Goal: Task Accomplishment & Management: Manage account settings

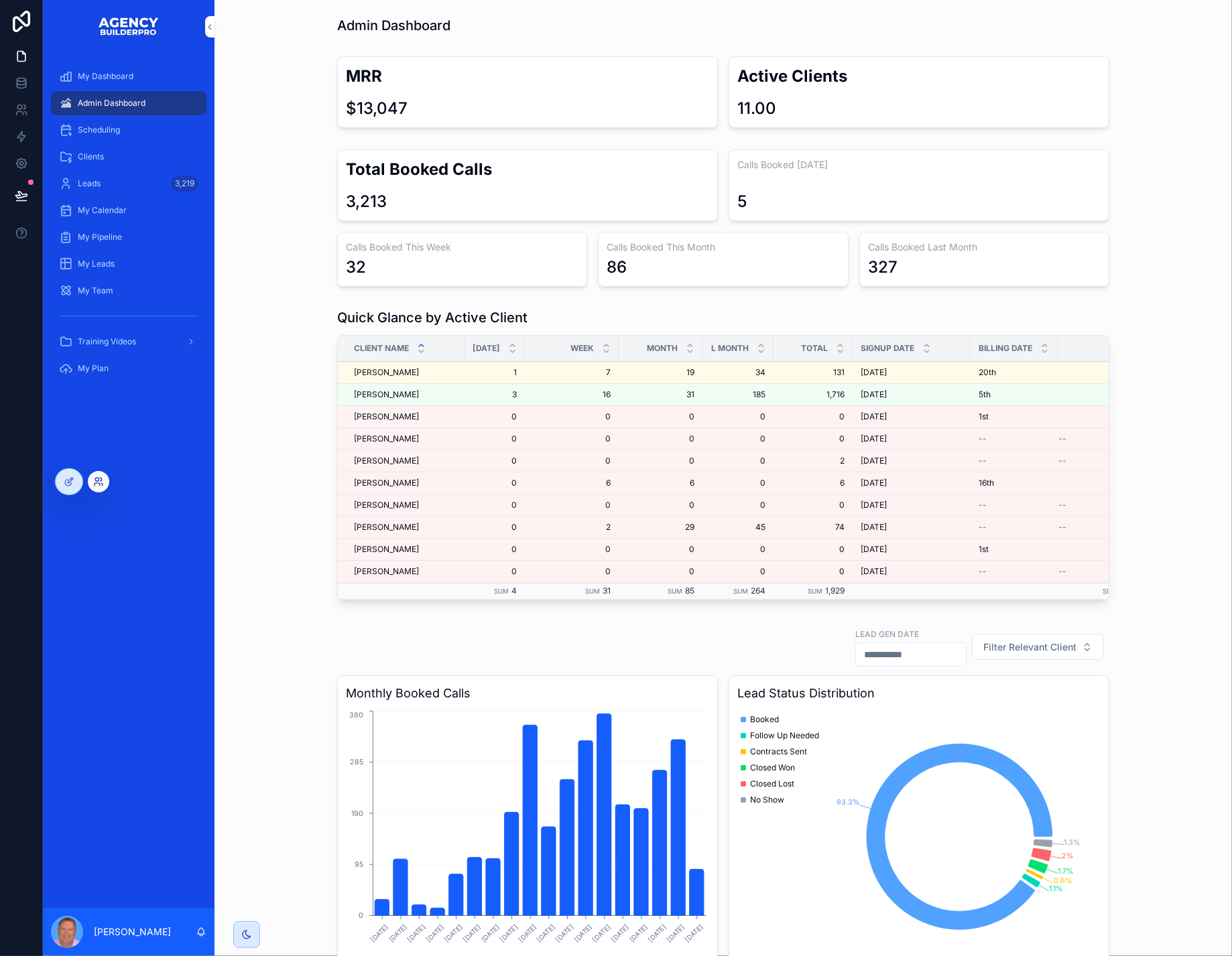
click at [98, 481] on icon at bounding box center [96, 480] width 3 height 3
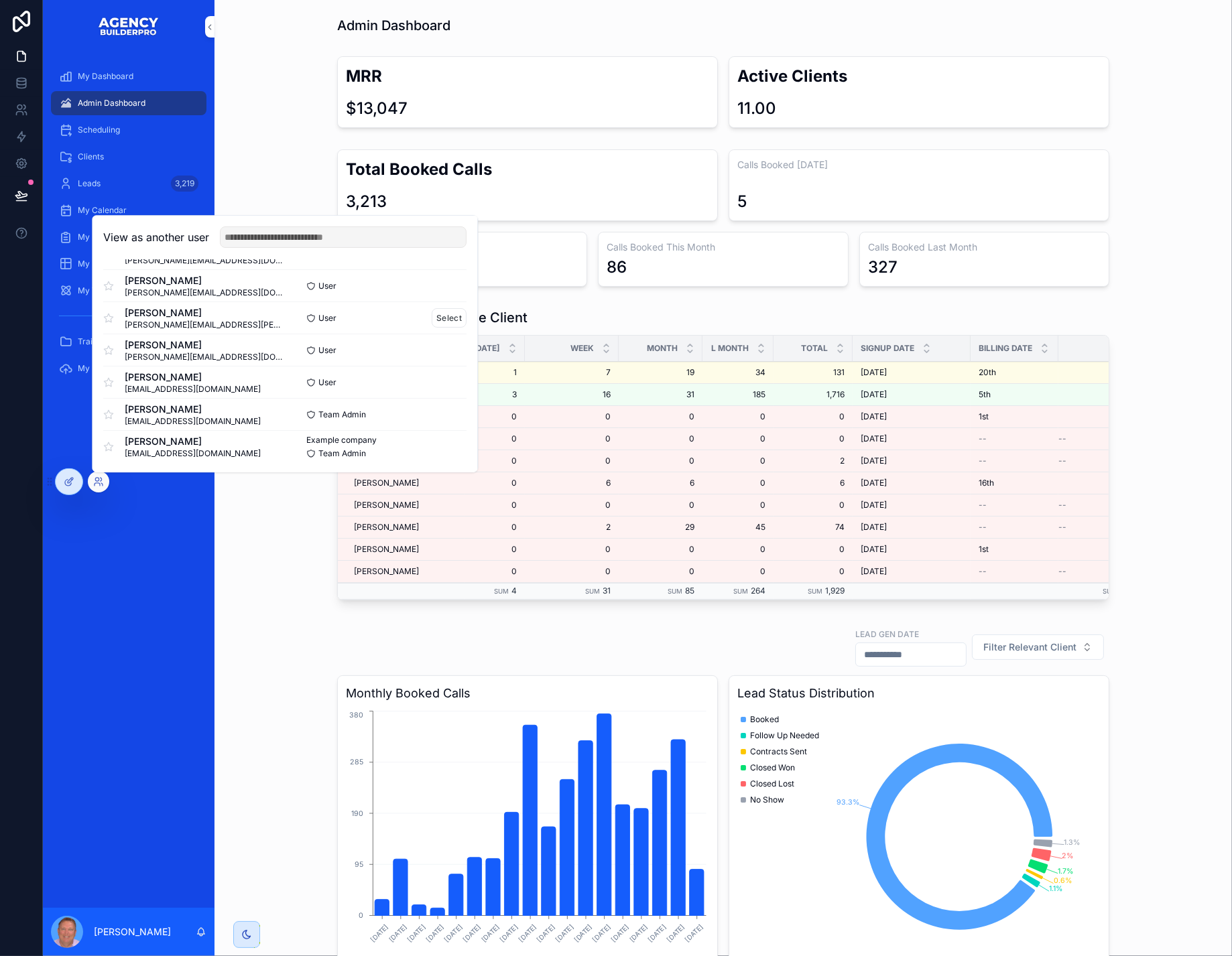
scroll to position [243, 0]
click at [466, 306] on button "Select" at bounding box center [450, 315] width 35 height 19
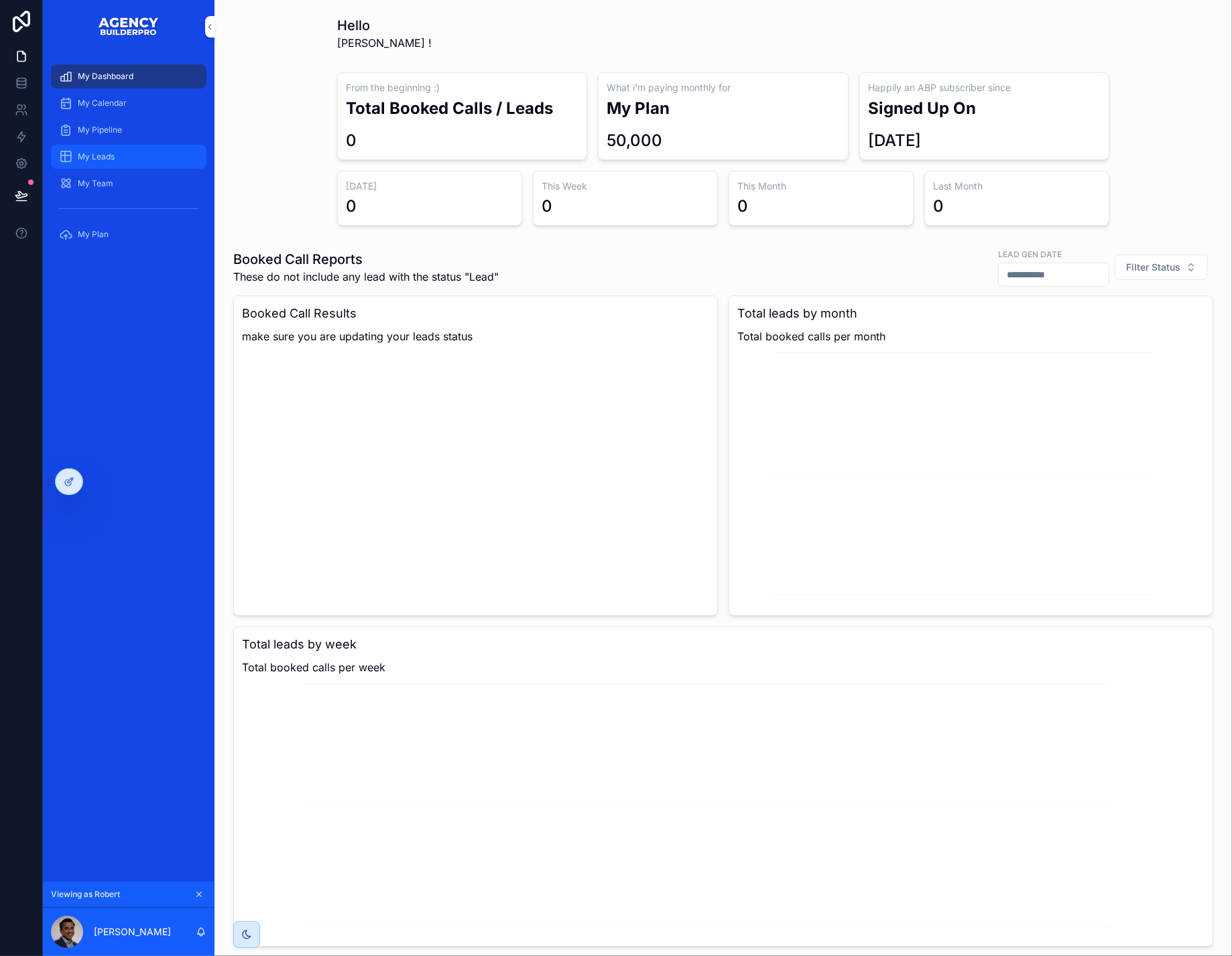
click at [113, 162] on span "My Leads" at bounding box center [96, 157] width 37 height 11
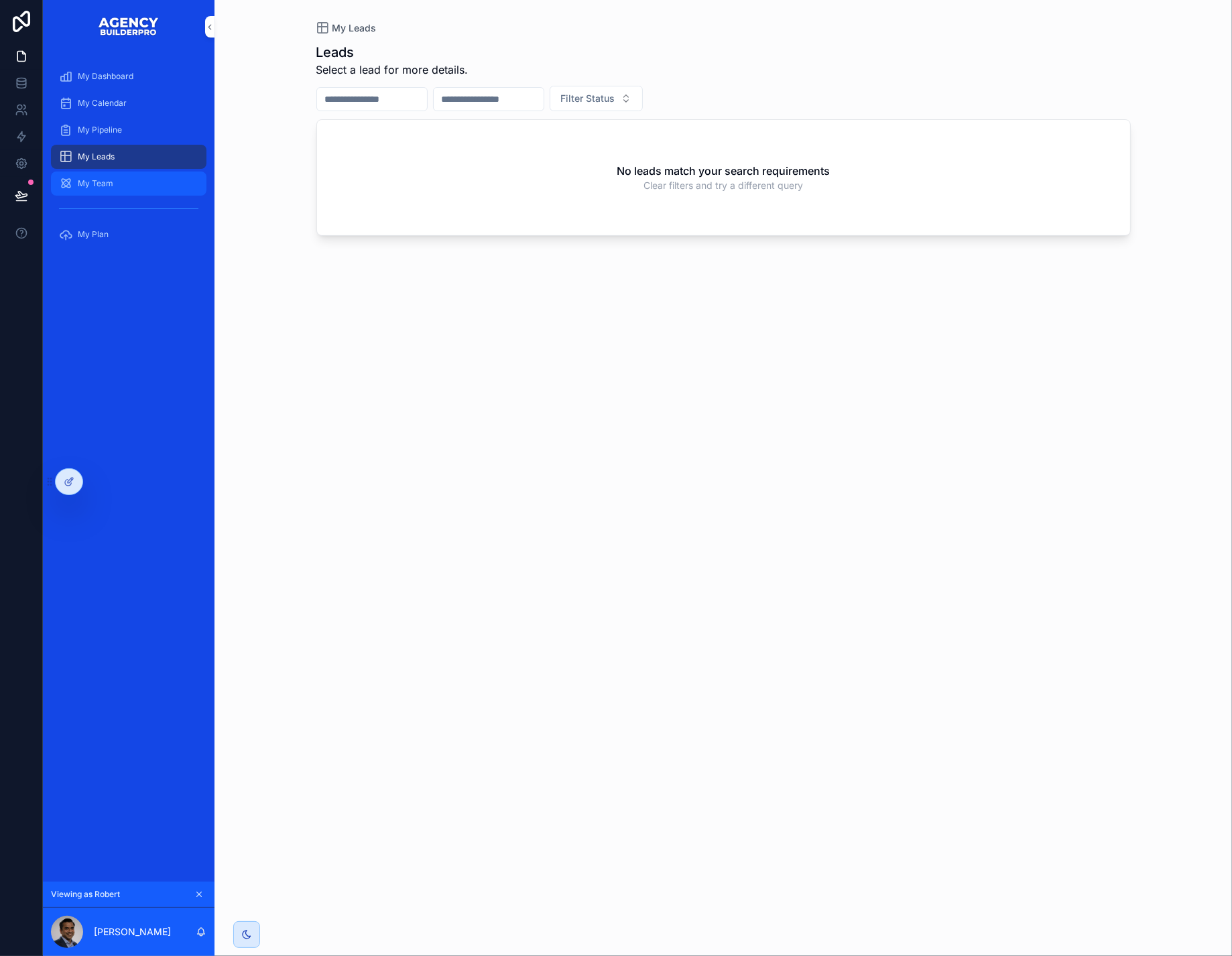
click at [110, 189] on span "My Team" at bounding box center [96, 184] width 35 height 11
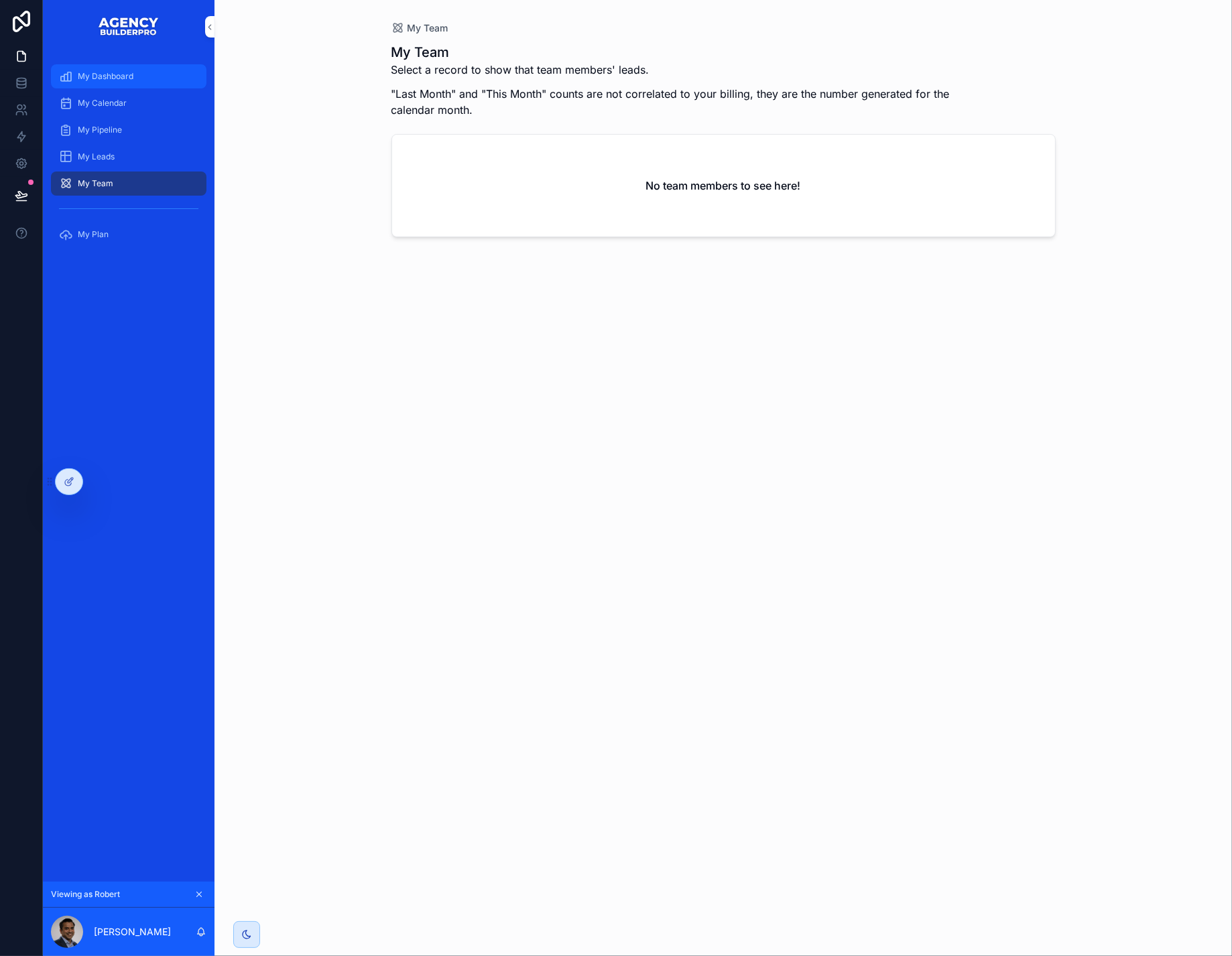
click at [116, 81] on span "My Dashboard" at bounding box center [106, 76] width 55 height 11
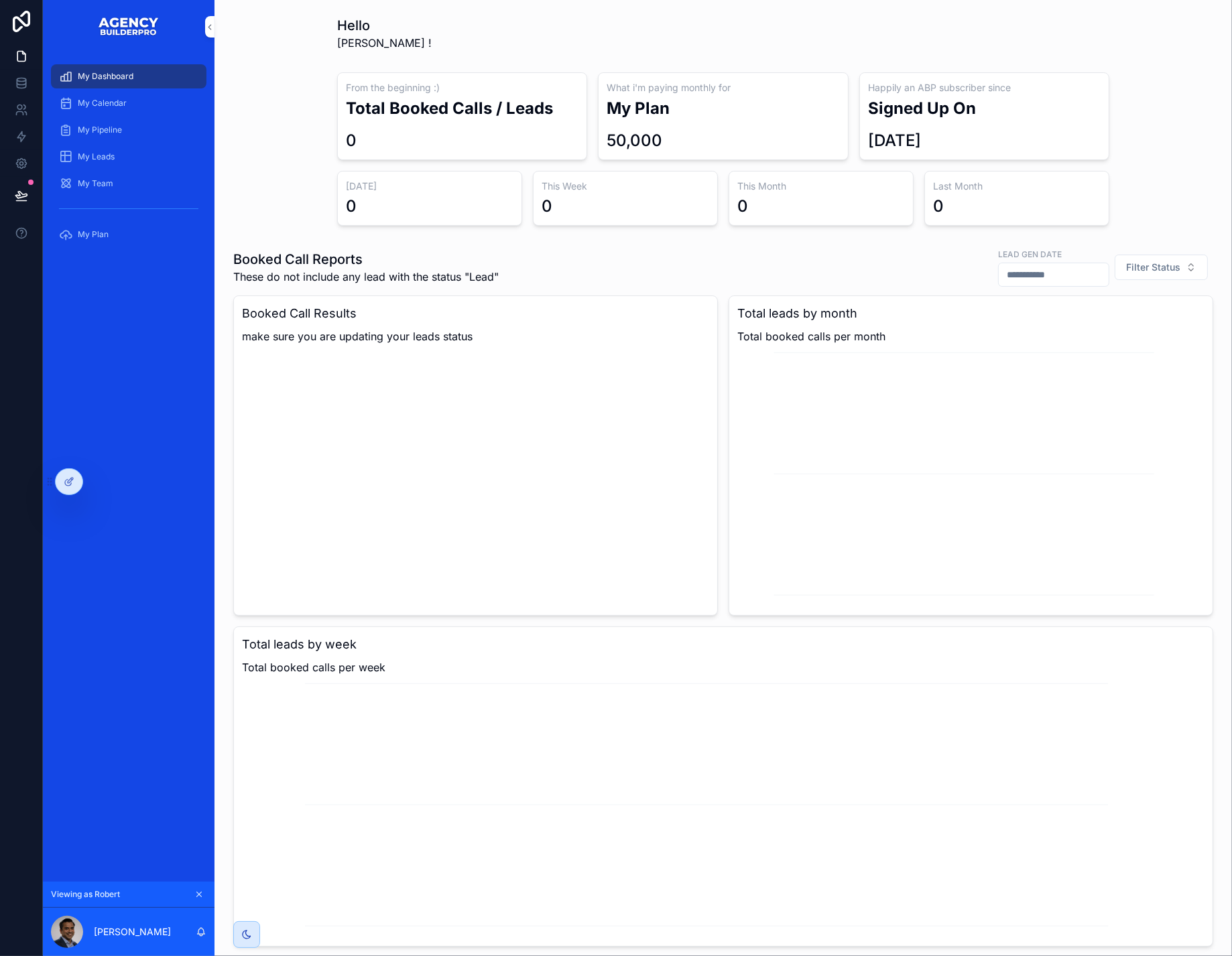
click at [204, 890] on icon "scrollable content" at bounding box center [199, 894] width 9 height 9
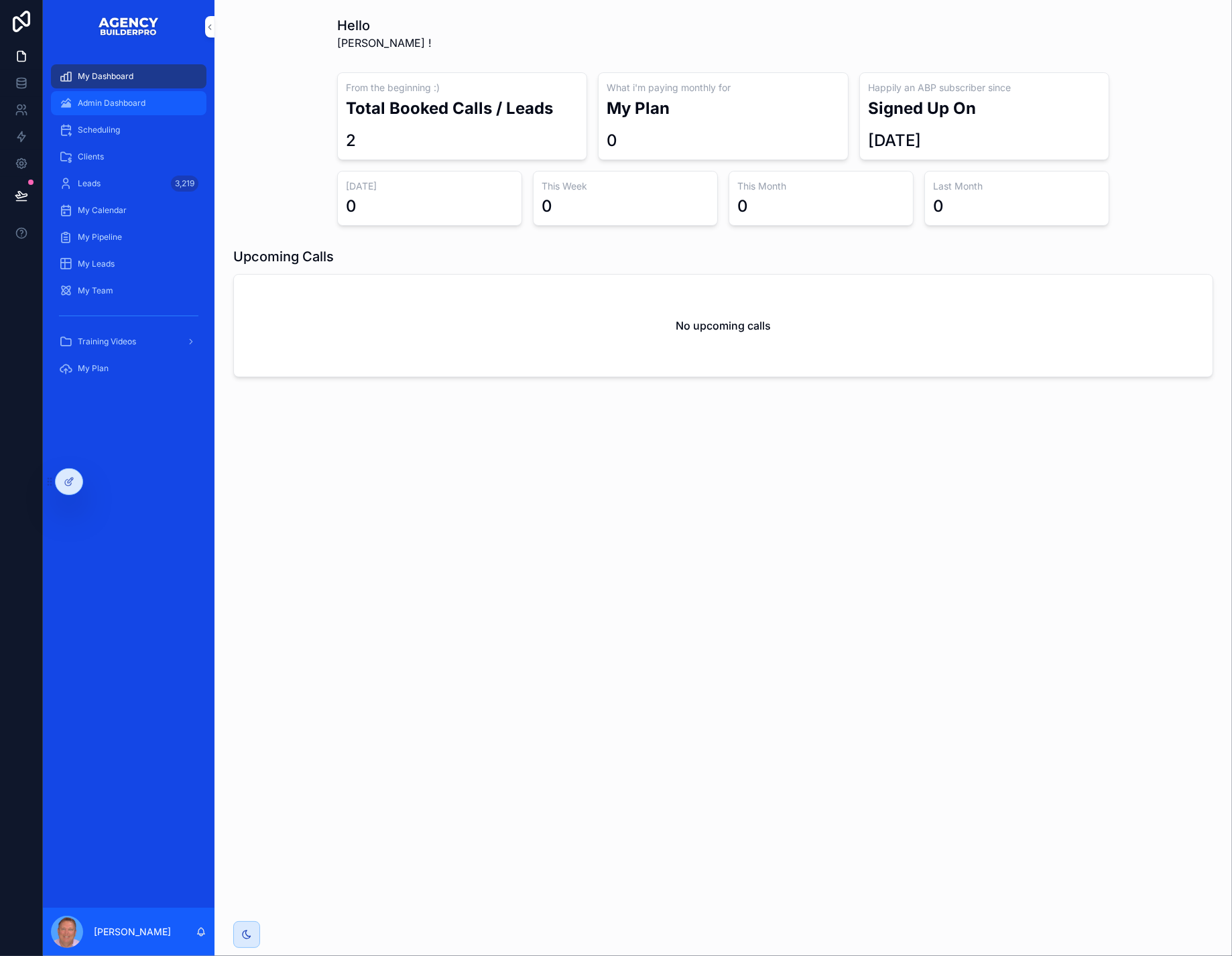
click at [117, 106] on div "Admin Dashboard" at bounding box center [128, 103] width 139 height 22
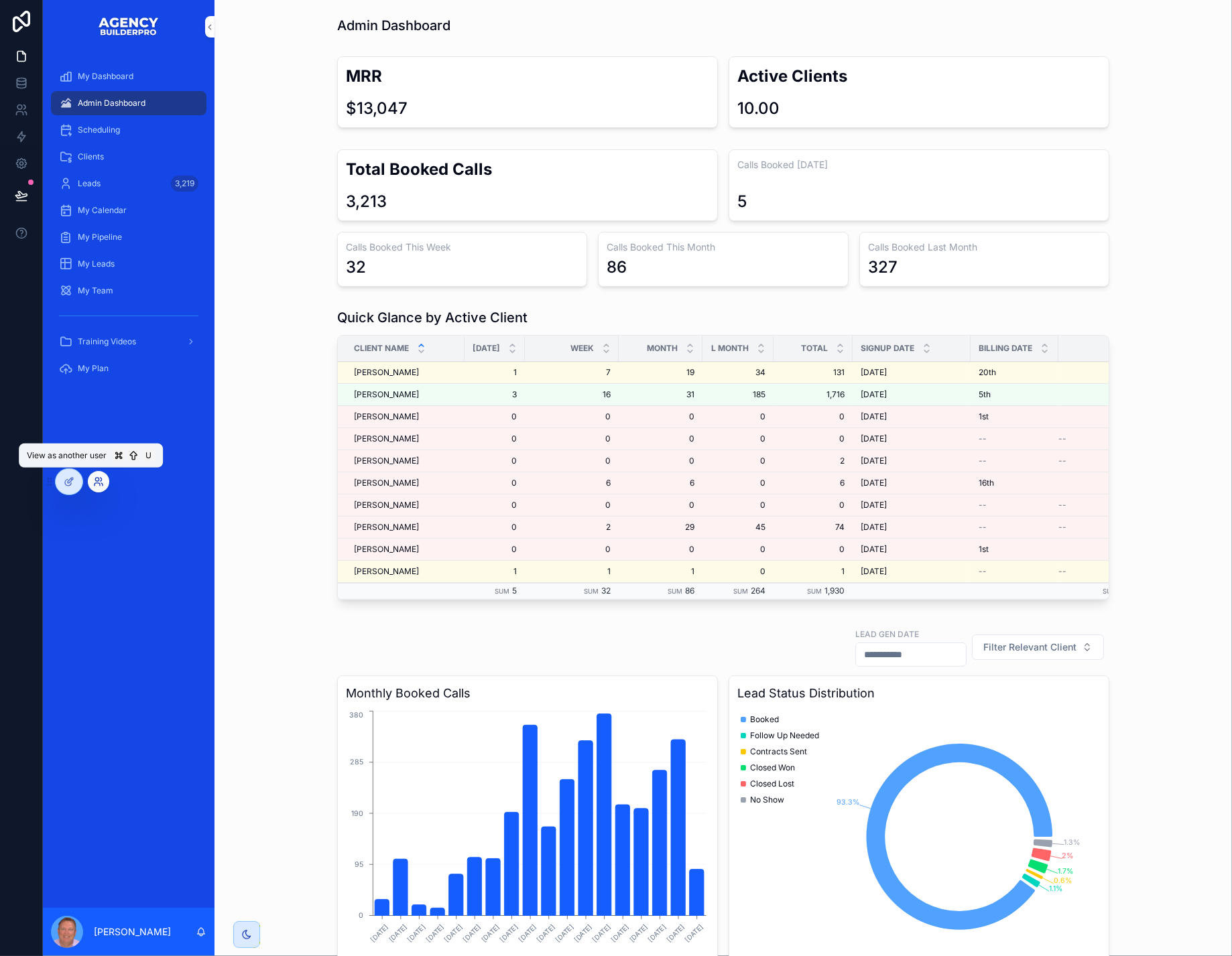
click at [98, 481] on icon at bounding box center [96, 480] width 3 height 3
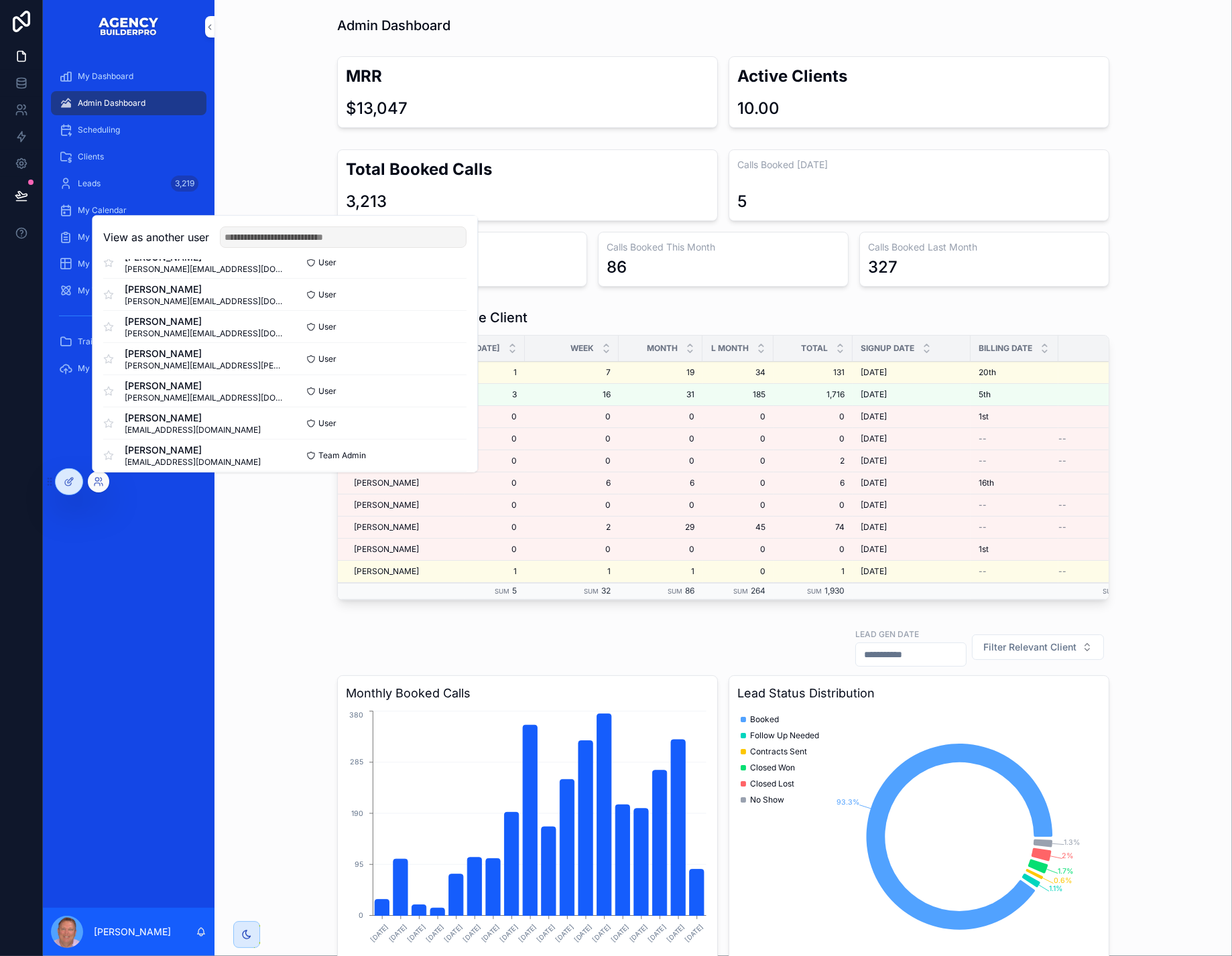
scroll to position [243, 0]
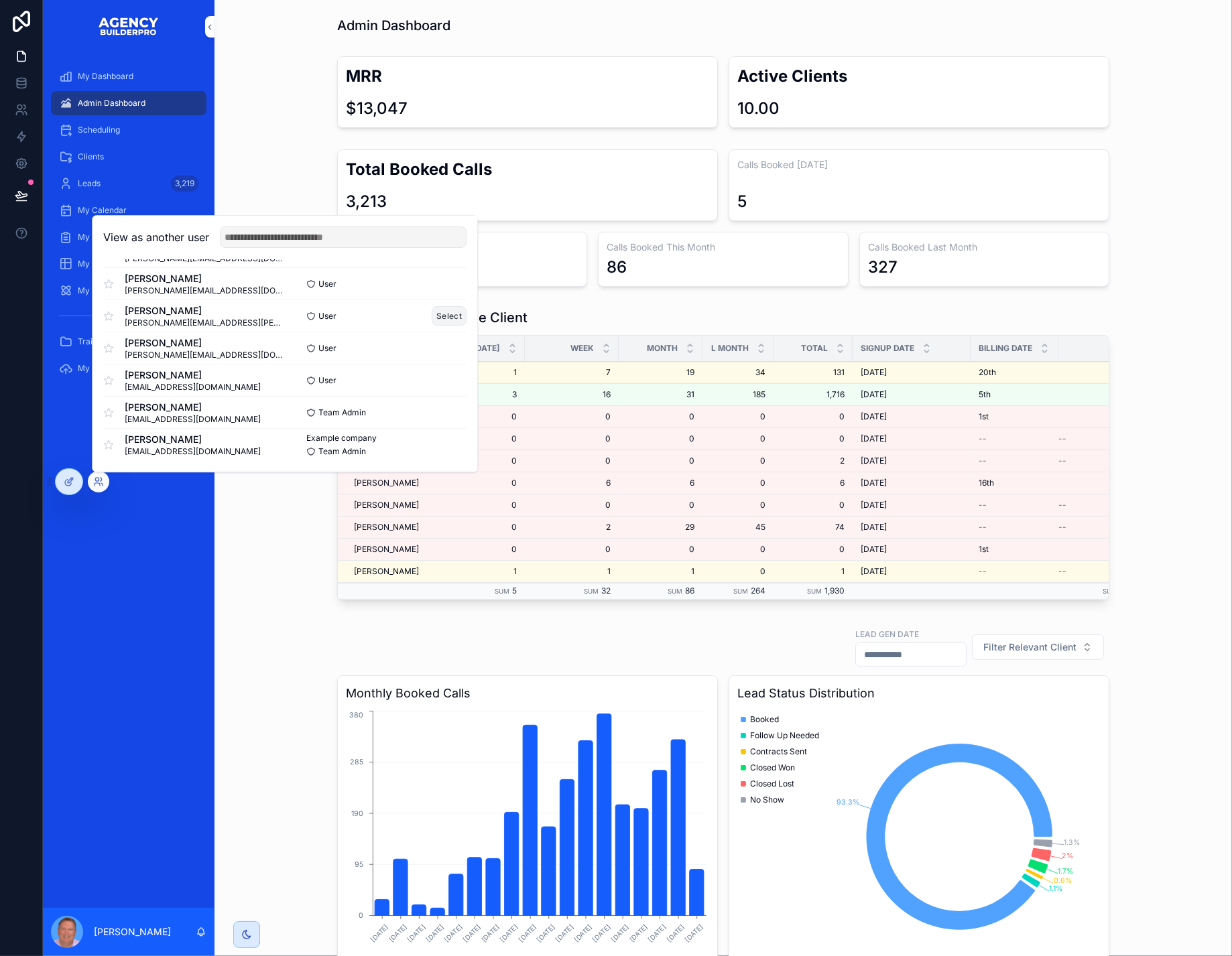
click at [466, 306] on button "Select" at bounding box center [450, 315] width 35 height 19
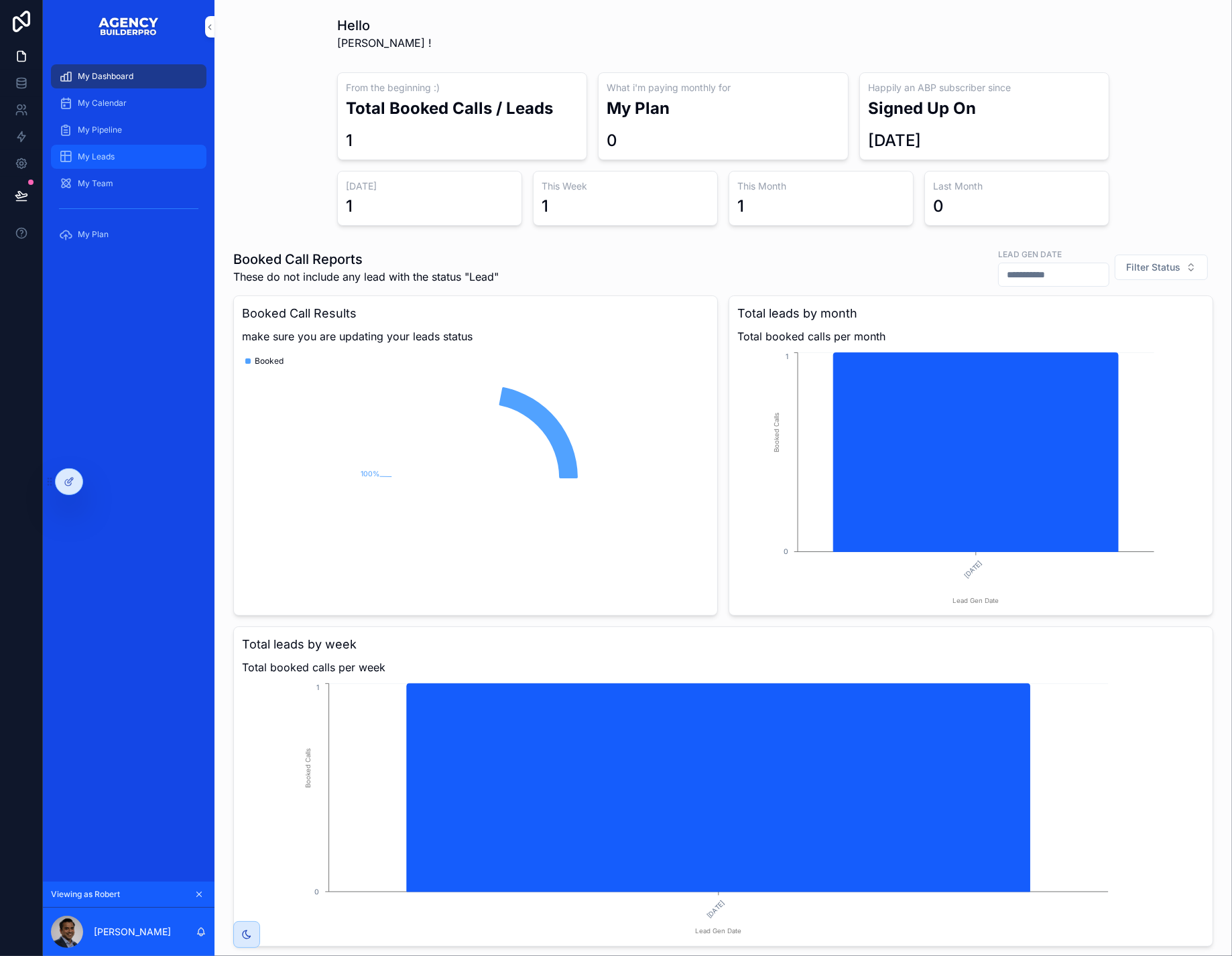
click at [115, 162] on span "My Leads" at bounding box center [96, 157] width 37 height 11
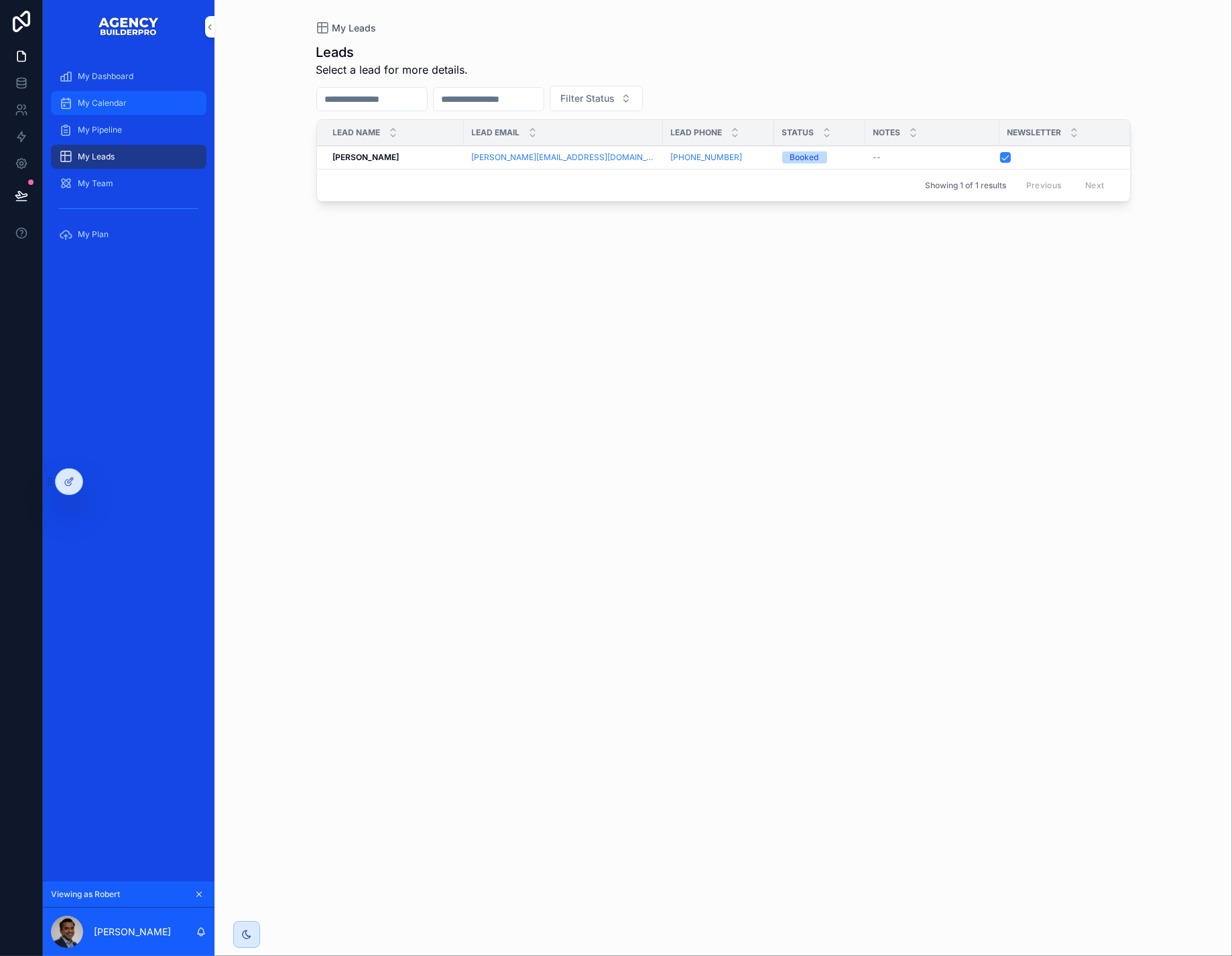
click at [118, 114] on div "My Calendar" at bounding box center [128, 103] width 139 height 22
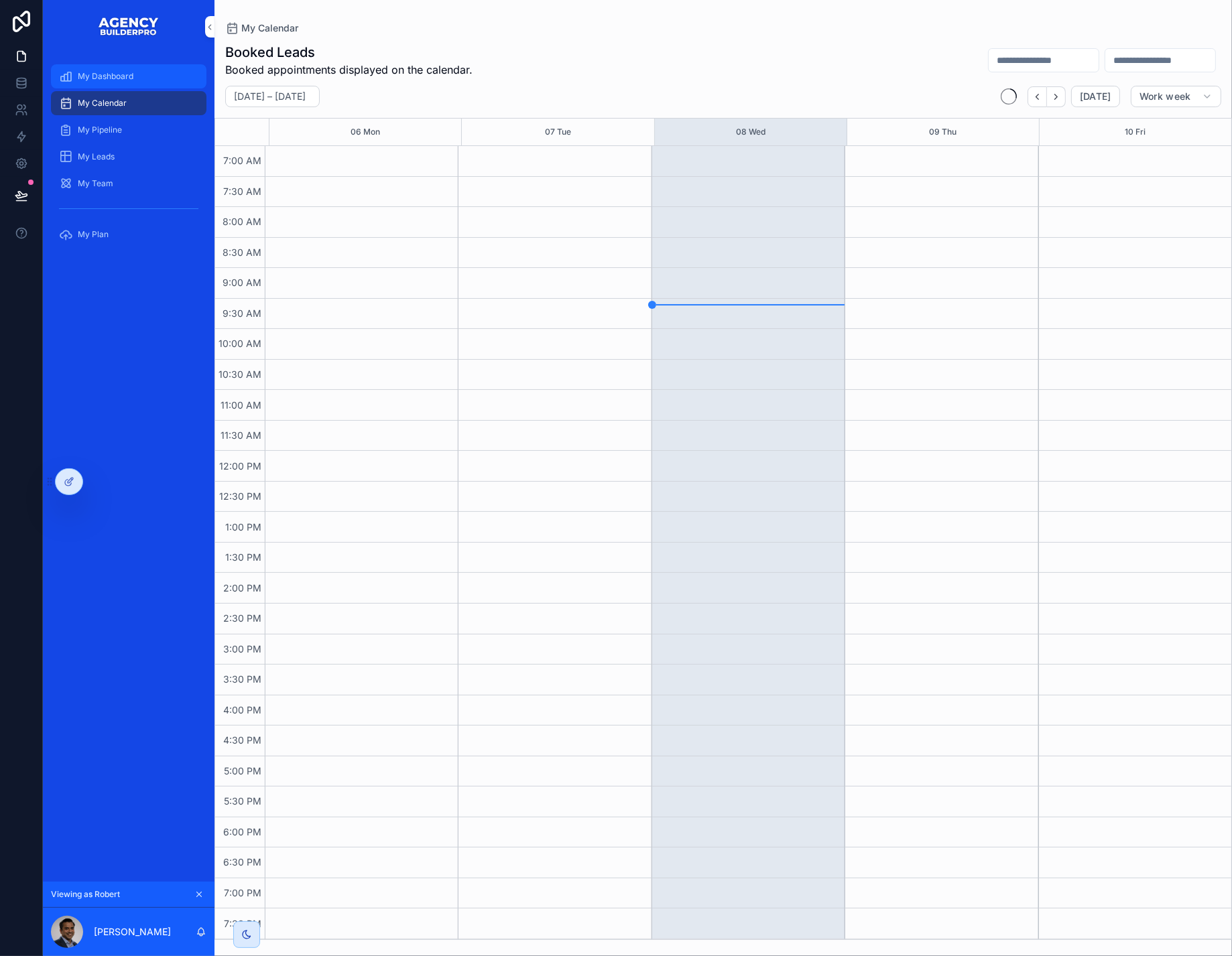
click at [124, 81] on span "My Dashboard" at bounding box center [106, 76] width 55 height 11
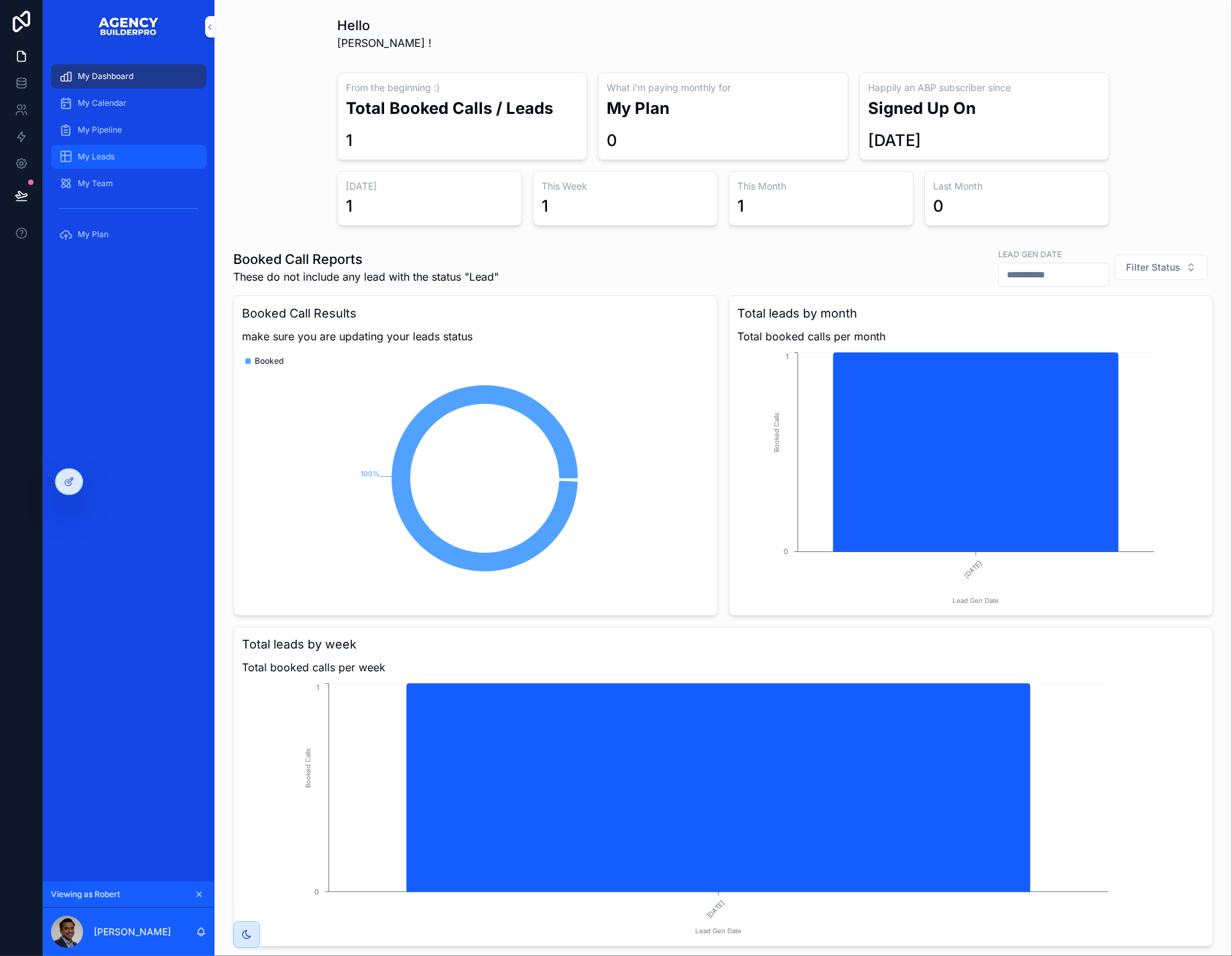
click at [115, 162] on span "My Leads" at bounding box center [96, 157] width 37 height 11
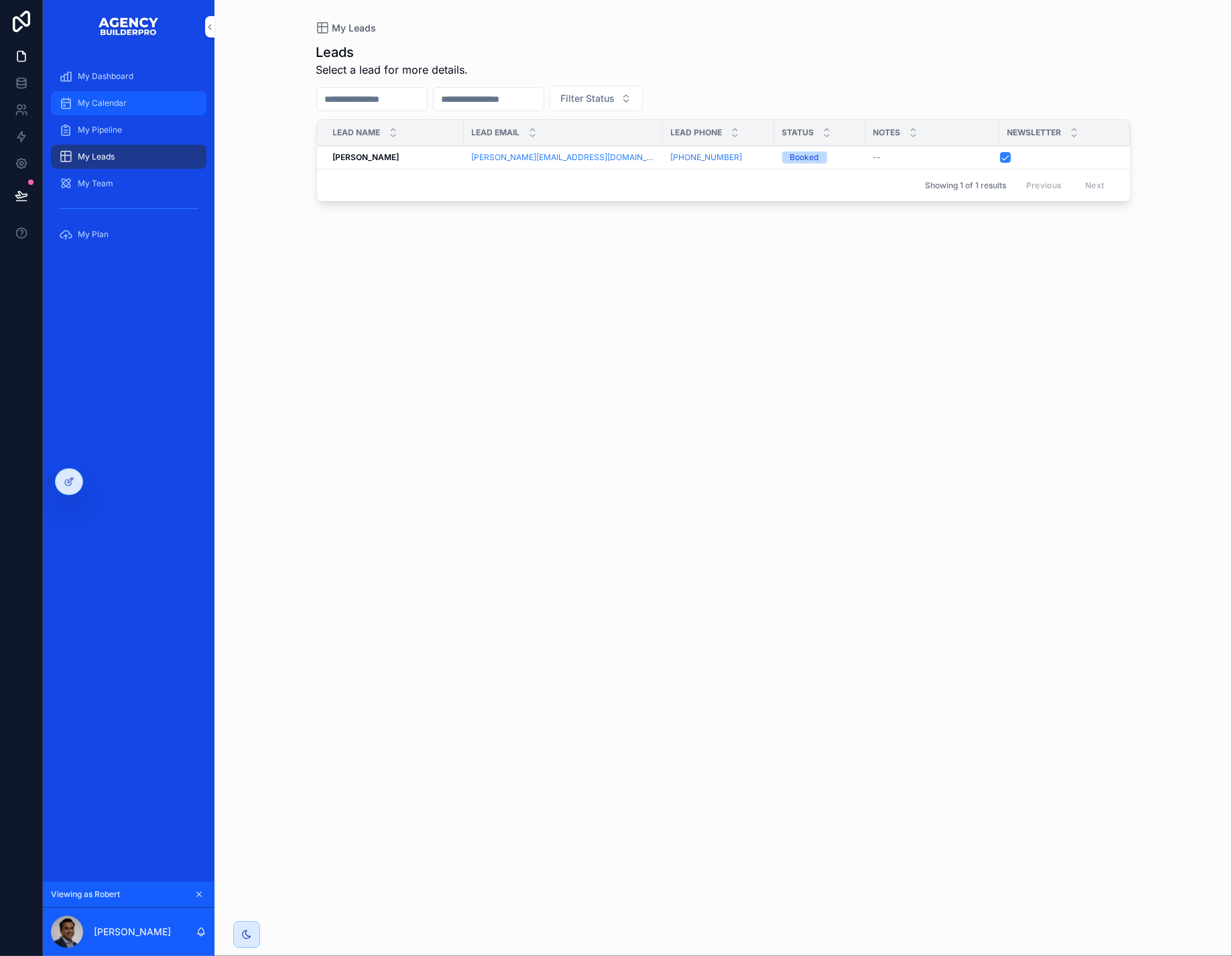
click at [127, 108] on span "My Calendar" at bounding box center [102, 103] width 49 height 11
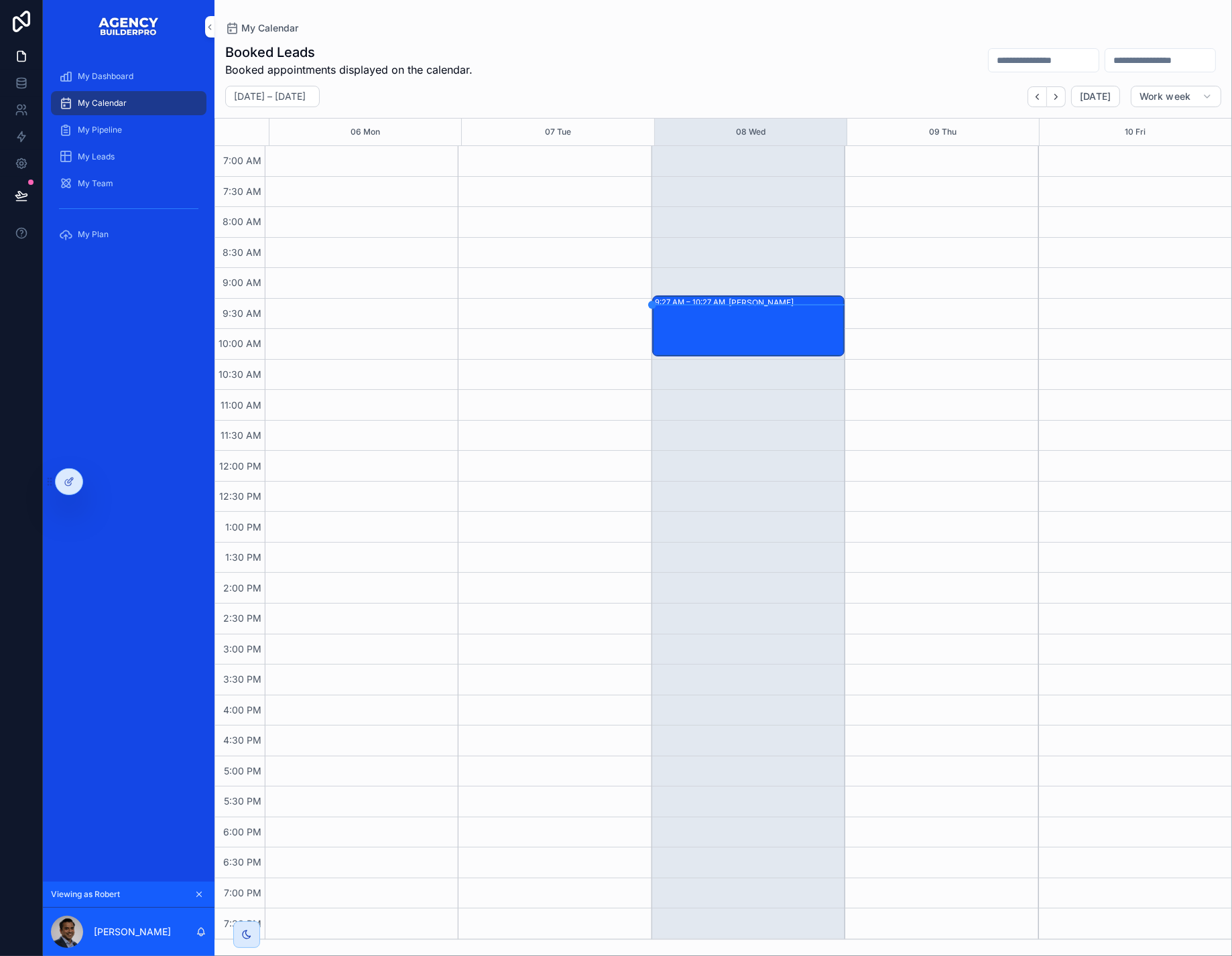
click at [204, 890] on icon "scrollable content" at bounding box center [199, 894] width 9 height 9
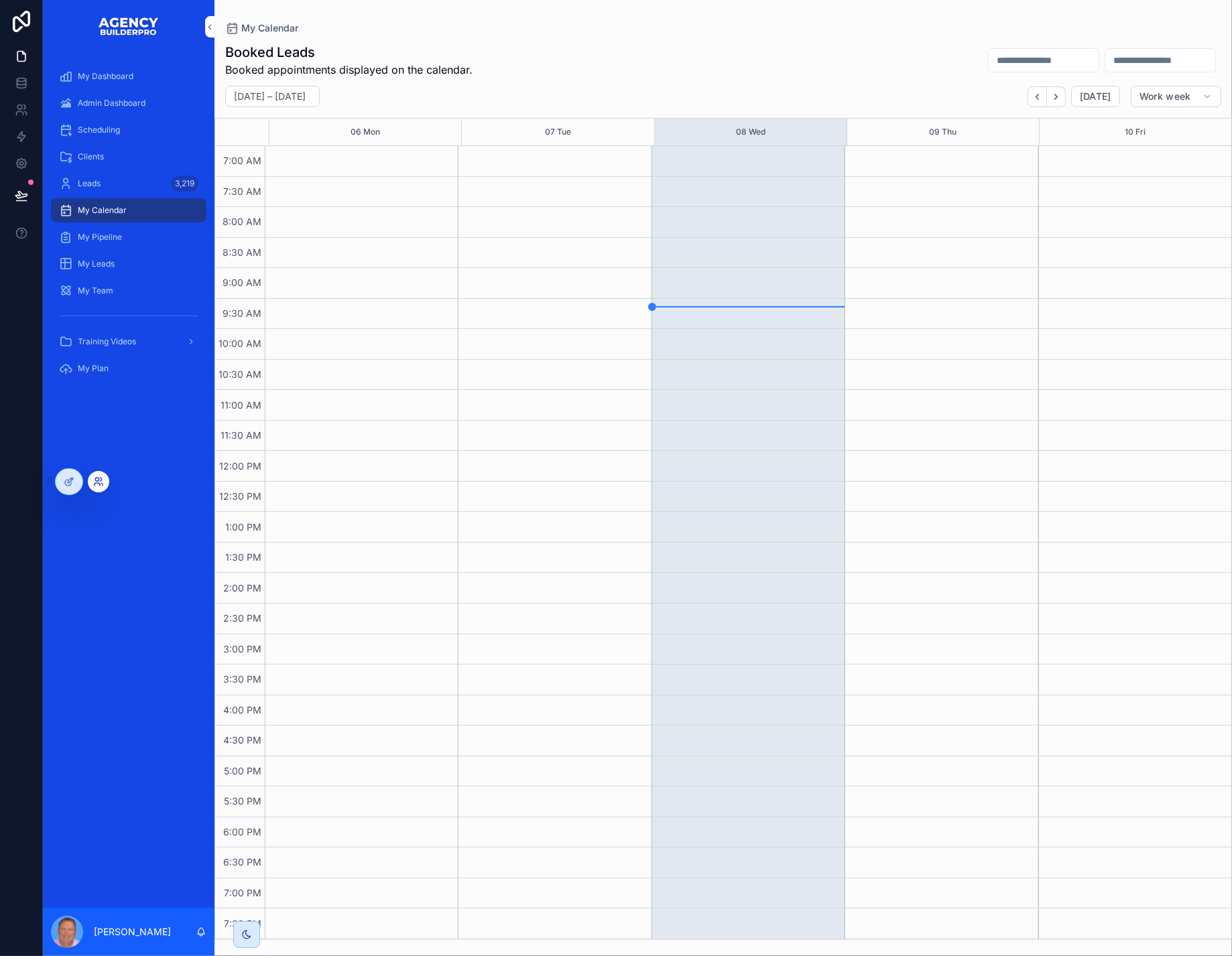
click at [102, 483] on icon at bounding box center [98, 481] width 11 height 11
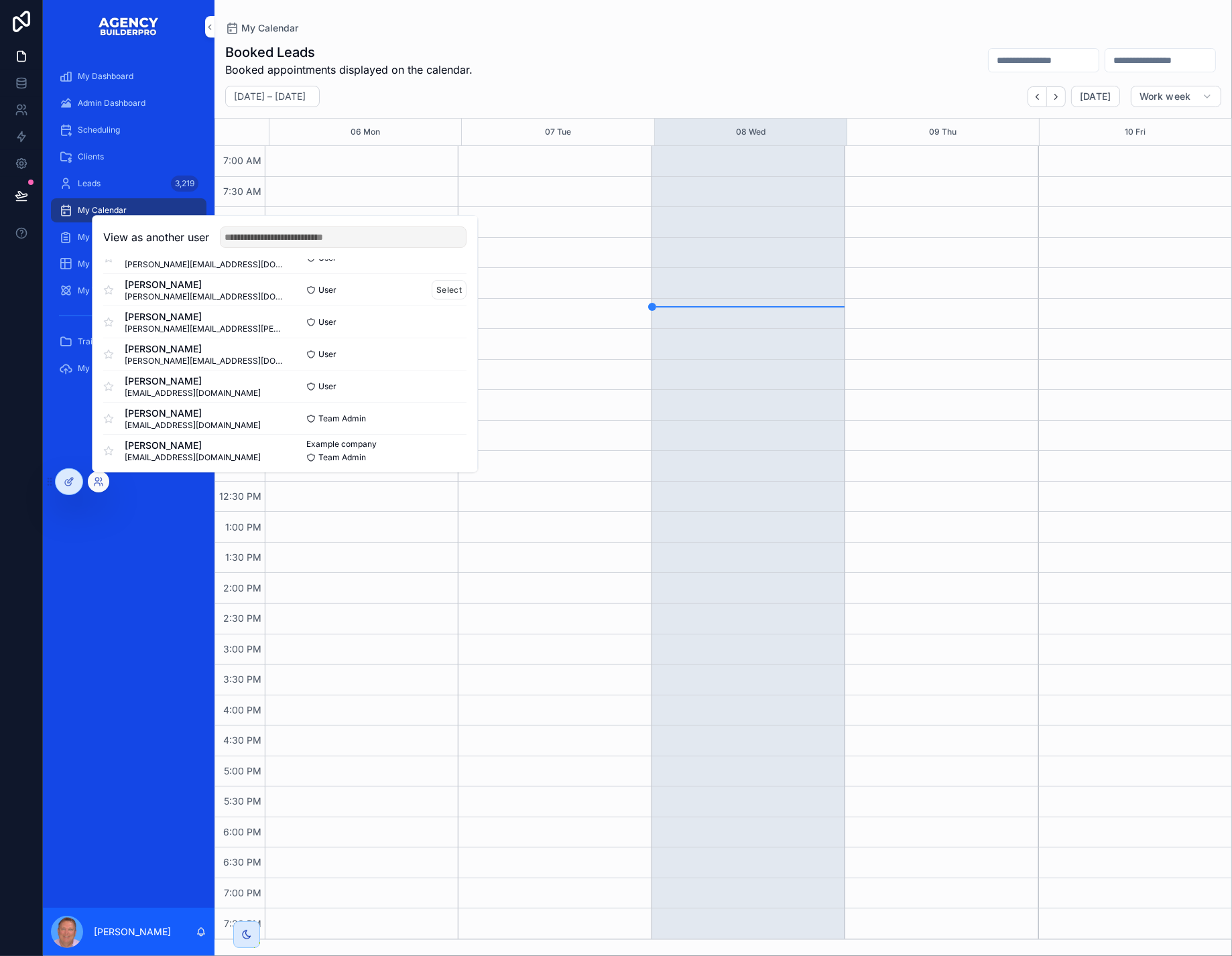
scroll to position [215, 0]
click at [466, 358] on button "Select" at bounding box center [450, 350] width 35 height 19
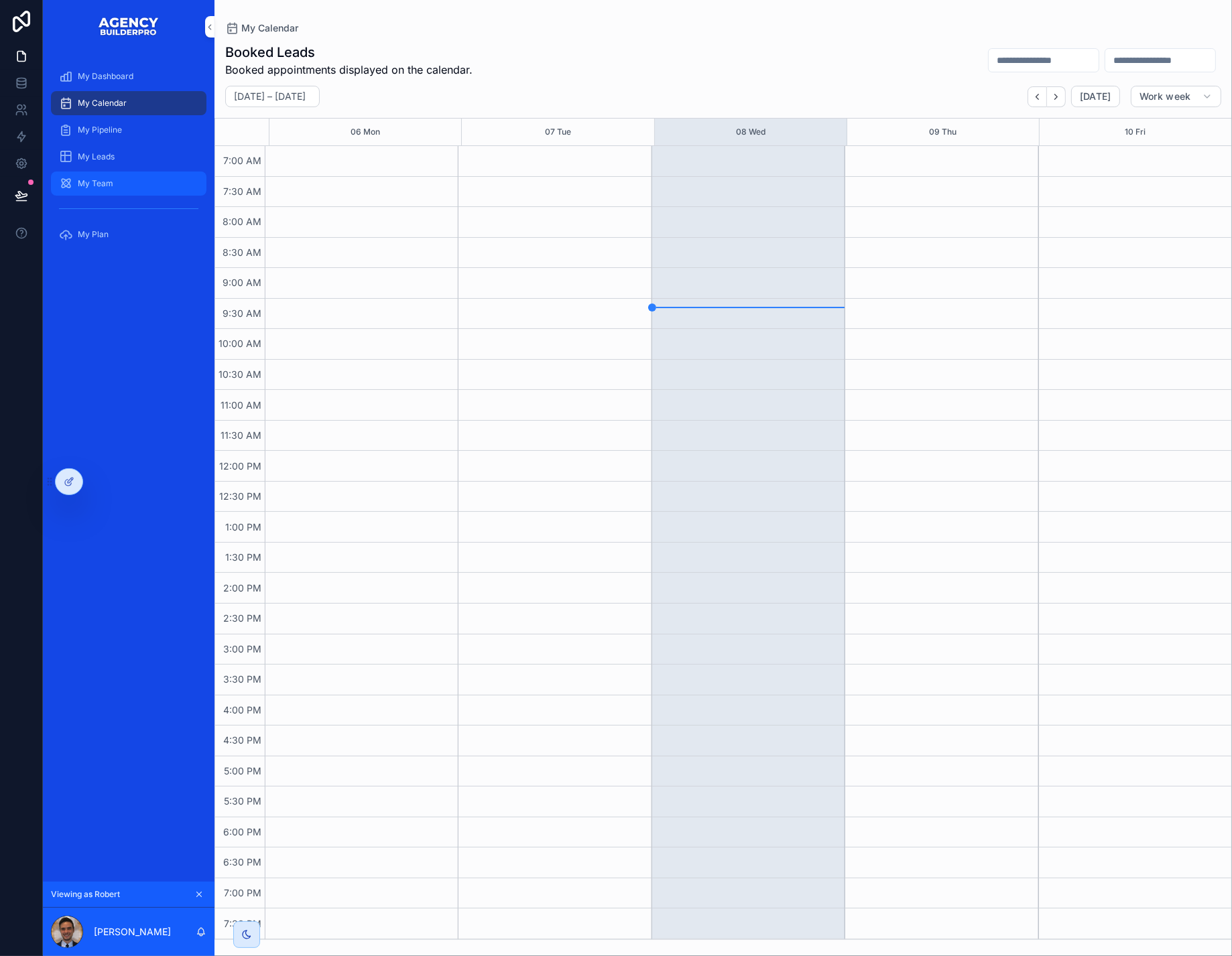
click at [107, 189] on span "My Team" at bounding box center [96, 184] width 35 height 11
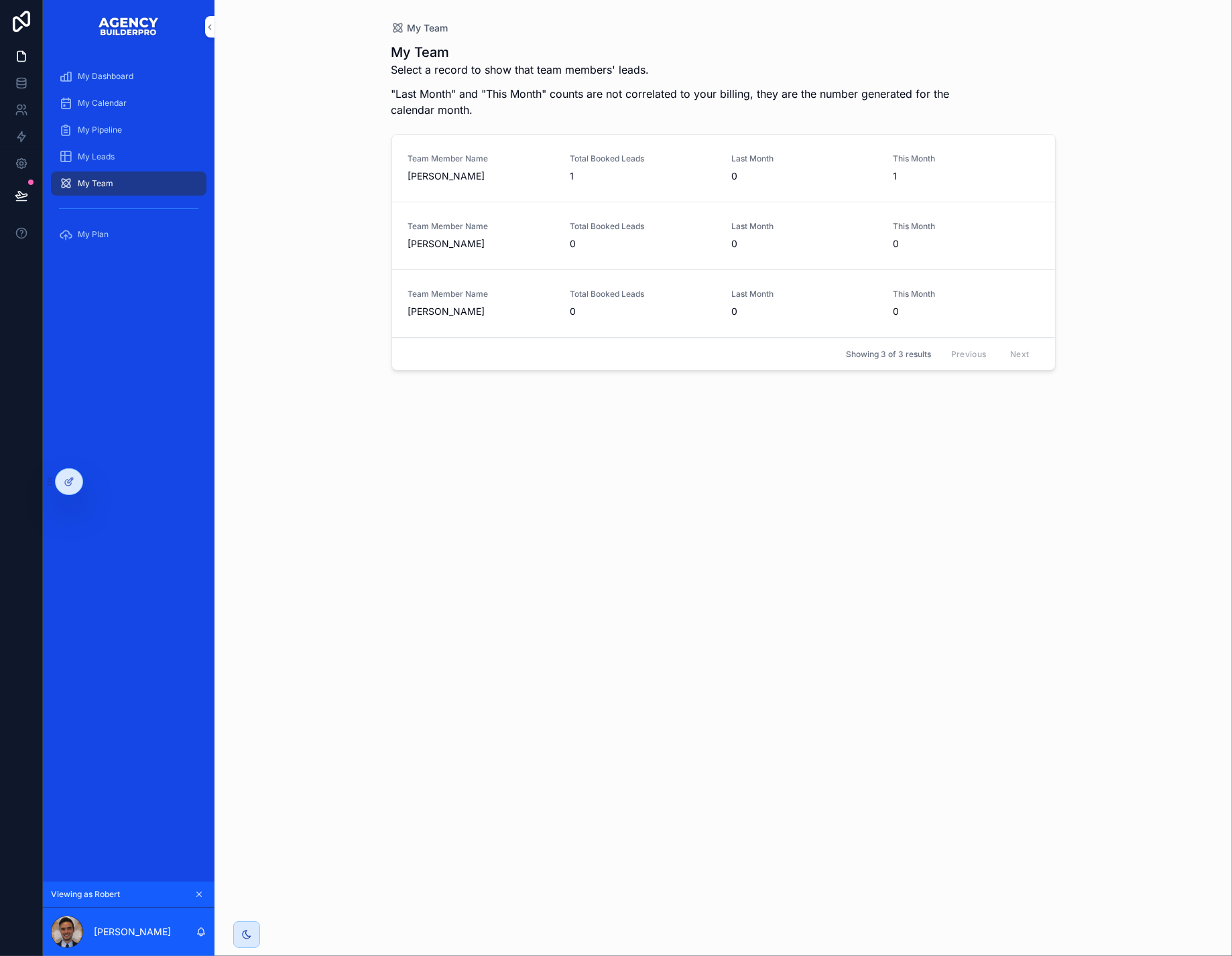
click at [527, 183] on span "[PERSON_NAME]" at bounding box center [481, 176] width 145 height 13
click at [101, 481] on icon at bounding box center [98, 481] width 11 height 11
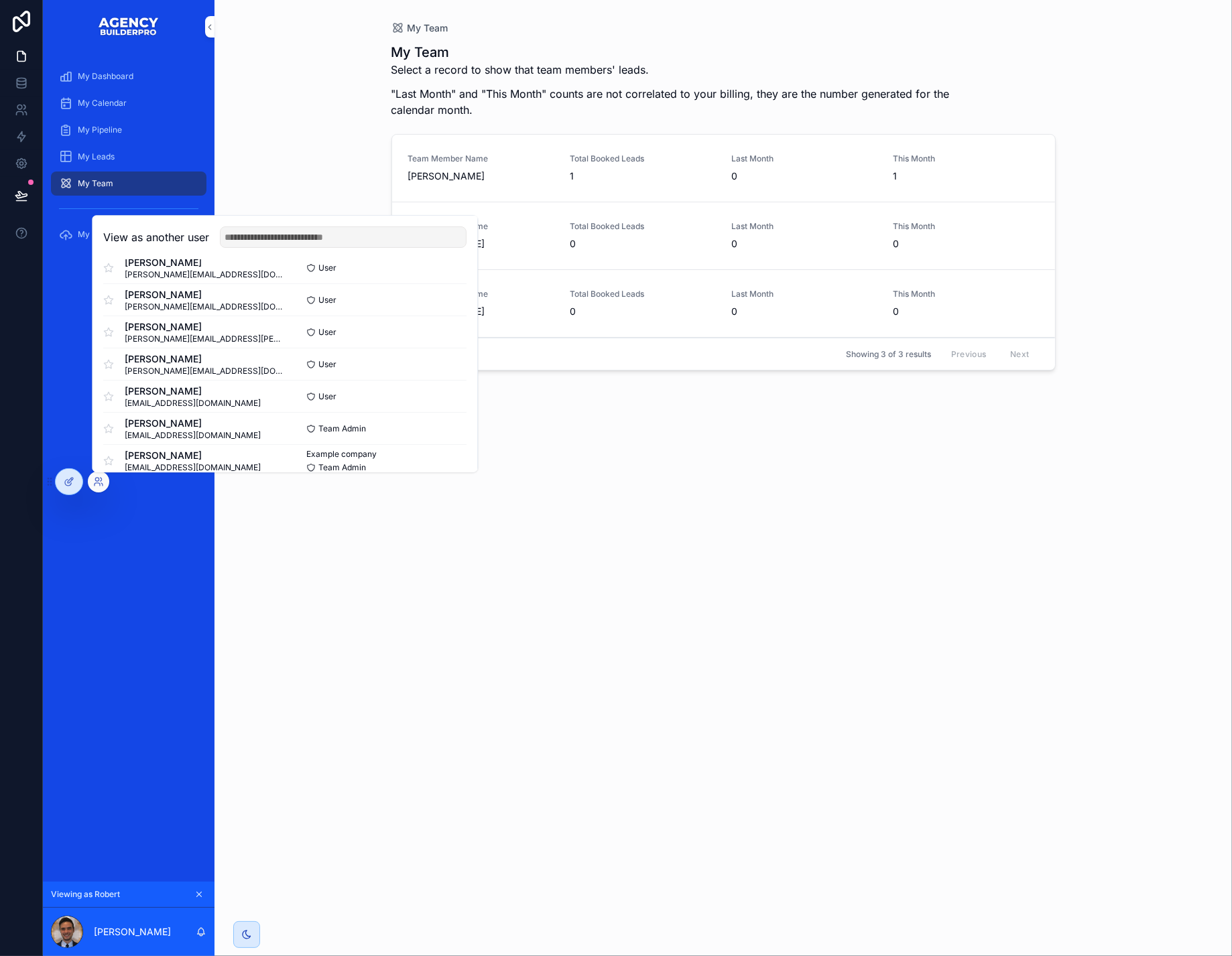
scroll to position [221, 0]
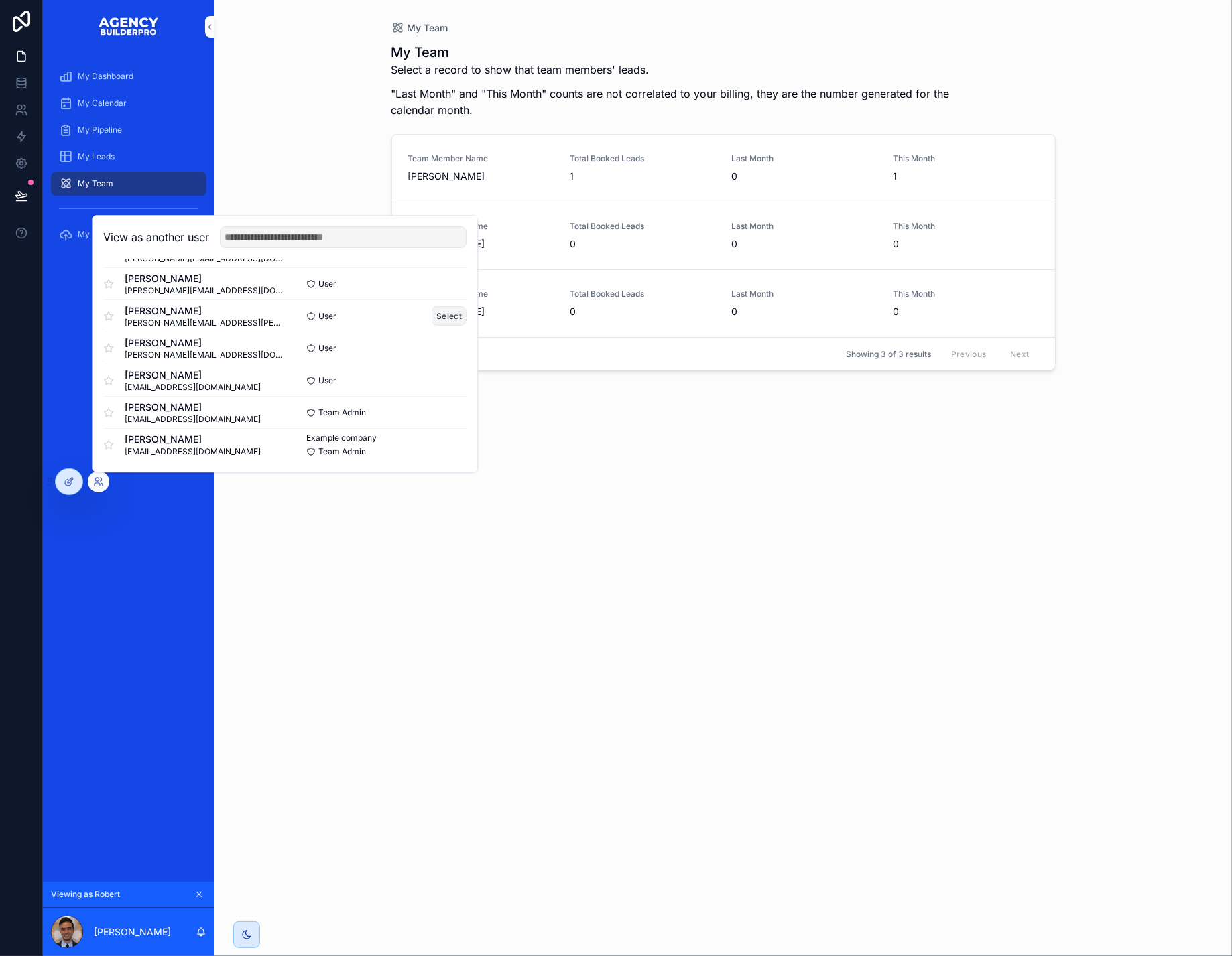
click at [466, 314] on button "Select" at bounding box center [450, 315] width 35 height 19
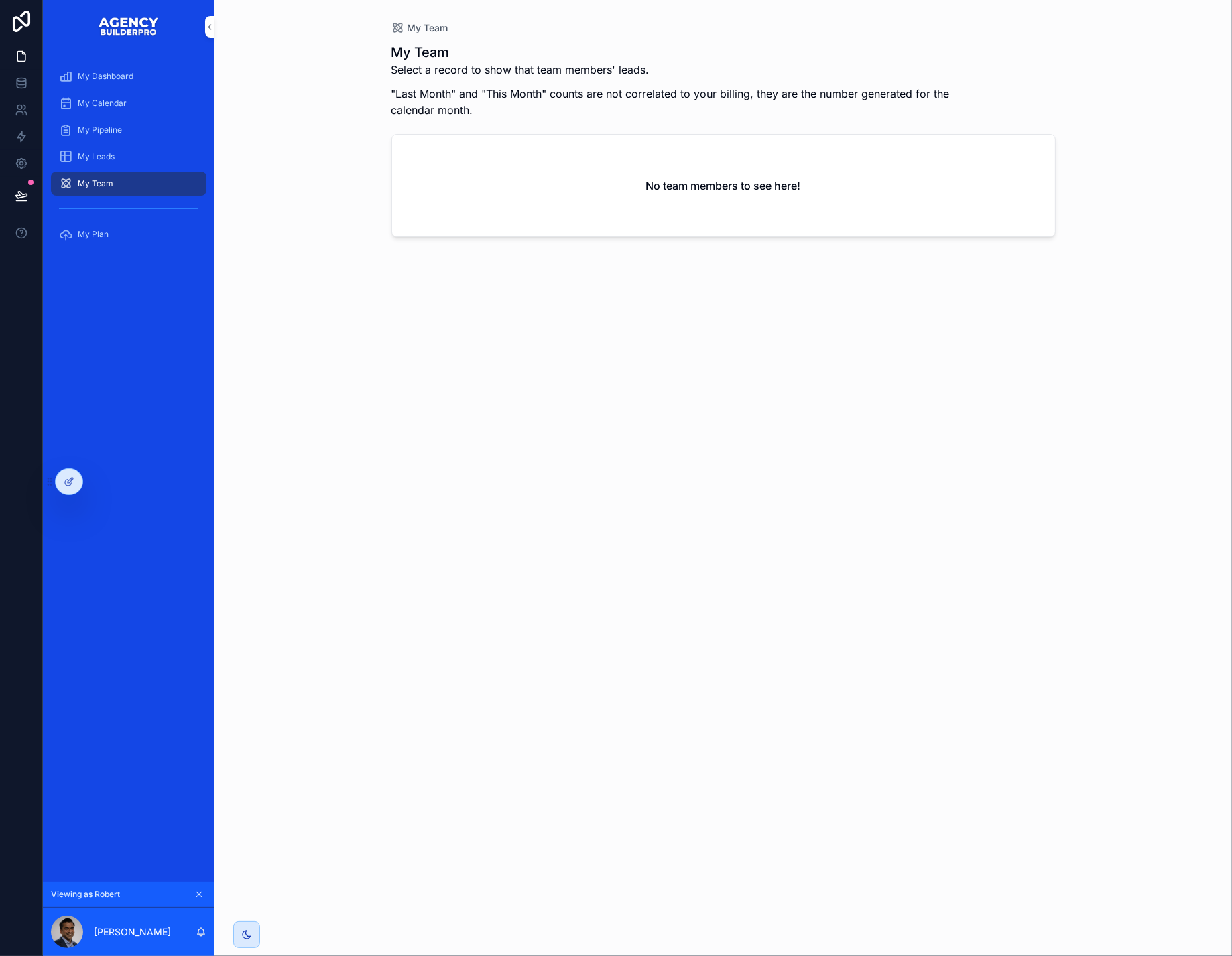
click at [204, 890] on icon "scrollable content" at bounding box center [199, 894] width 9 height 9
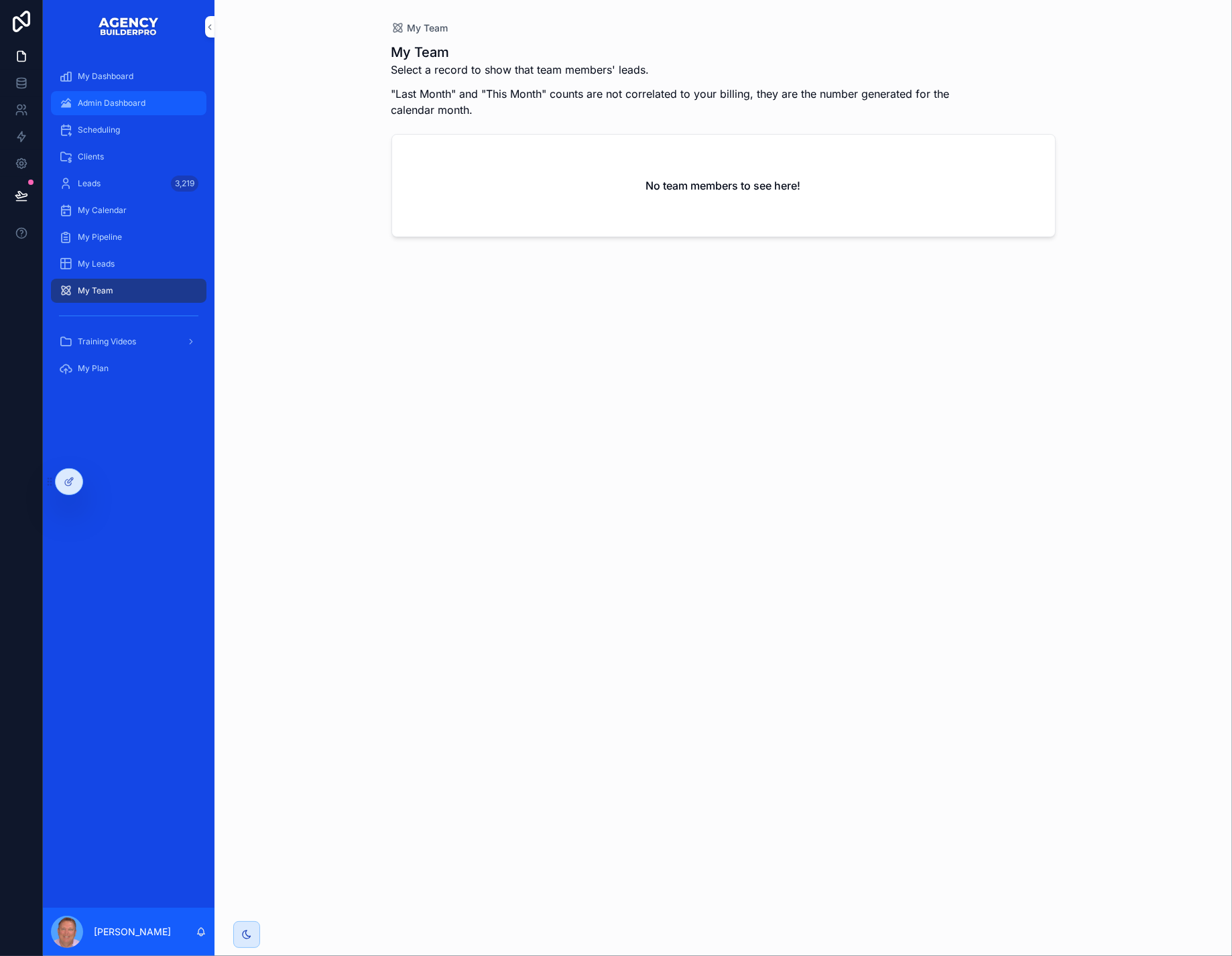
click at [145, 108] on span "Admin Dashboard" at bounding box center [112, 103] width 68 height 11
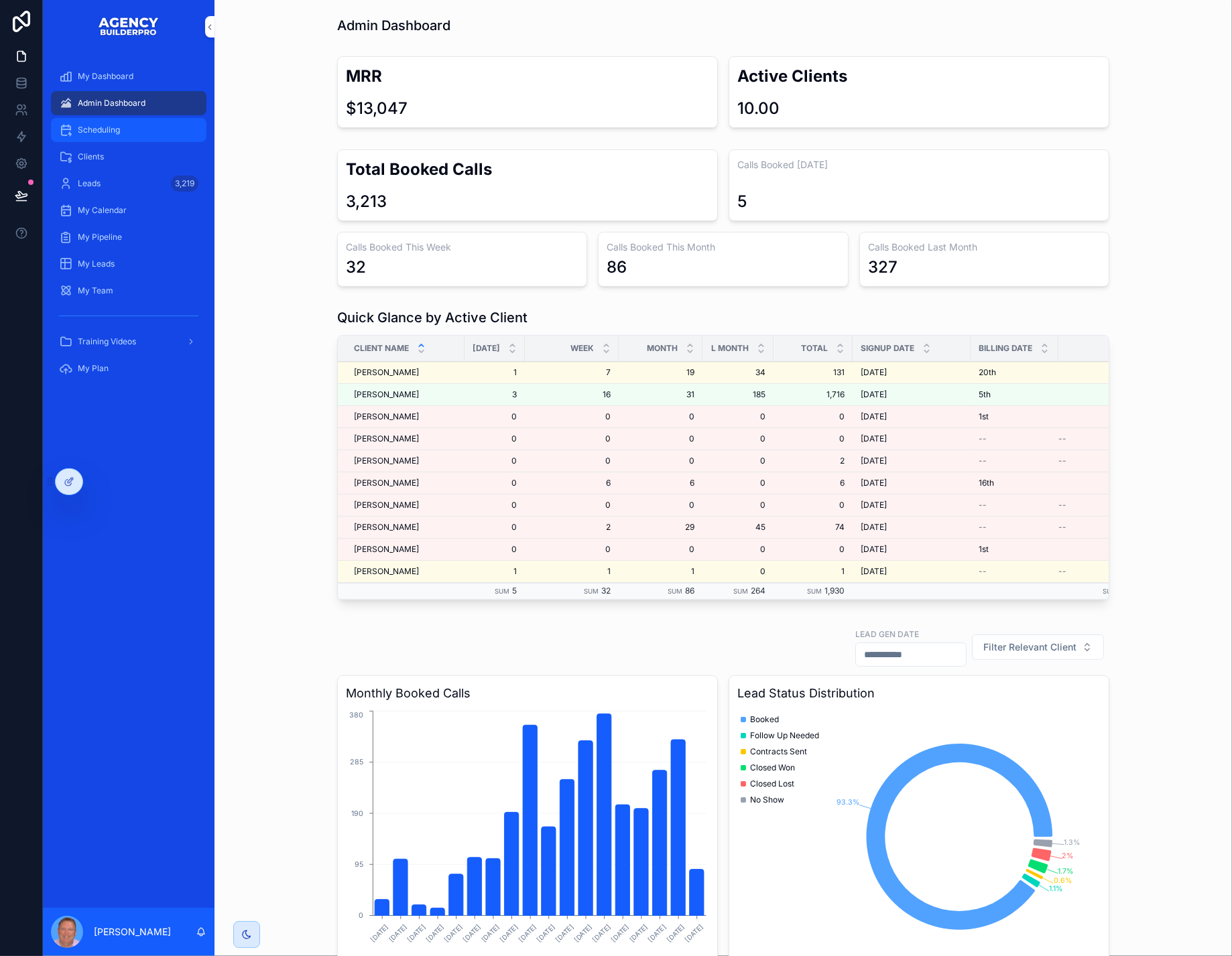
click at [120, 135] on span "Scheduling" at bounding box center [99, 130] width 42 height 11
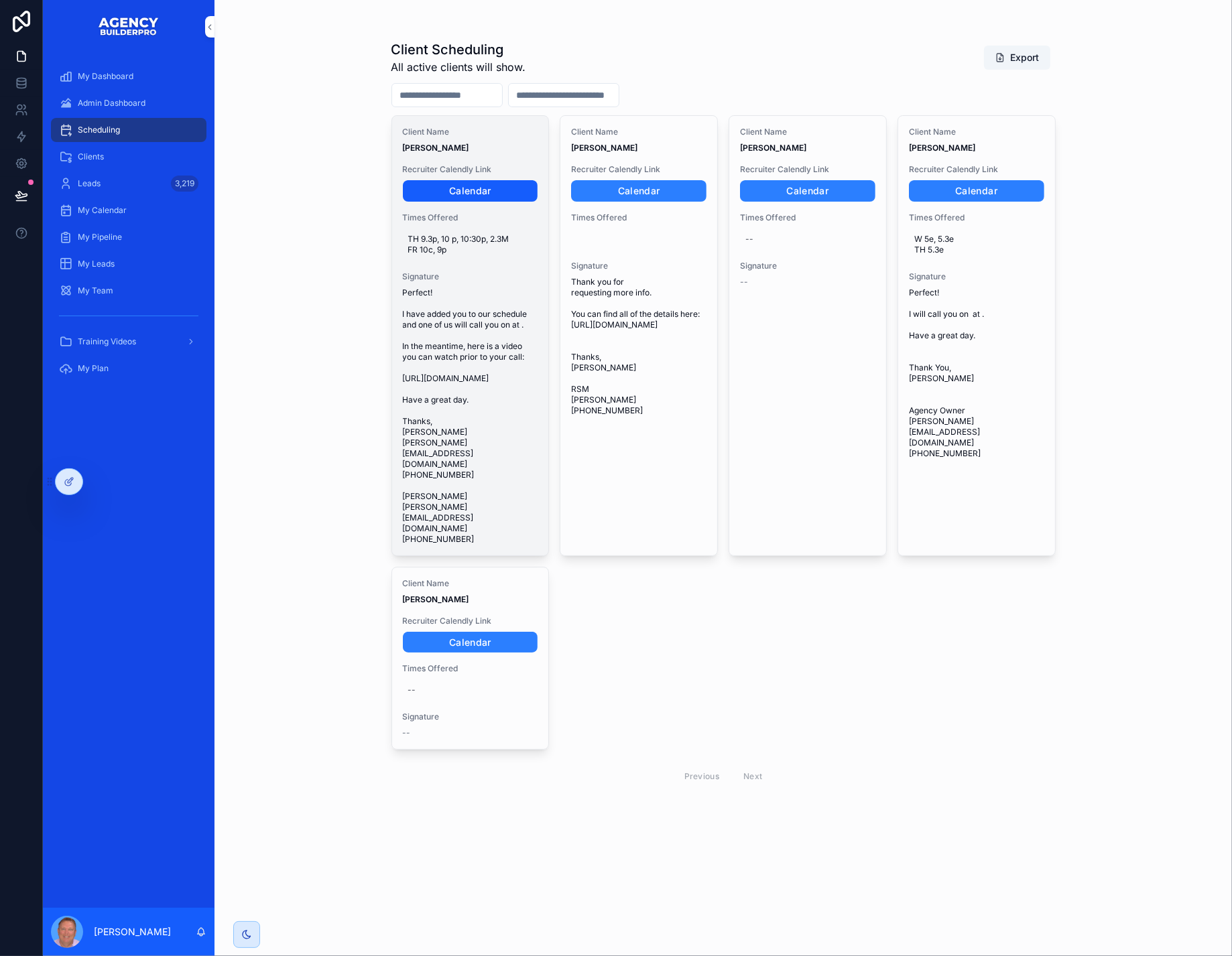
click at [483, 202] on link "Calendar" at bounding box center [470, 191] width 135 height 22
click at [478, 255] on span "TH 9.3p, 10 p, 10:30p, 2.3M FR 10c, 9p" at bounding box center [470, 245] width 125 height 22
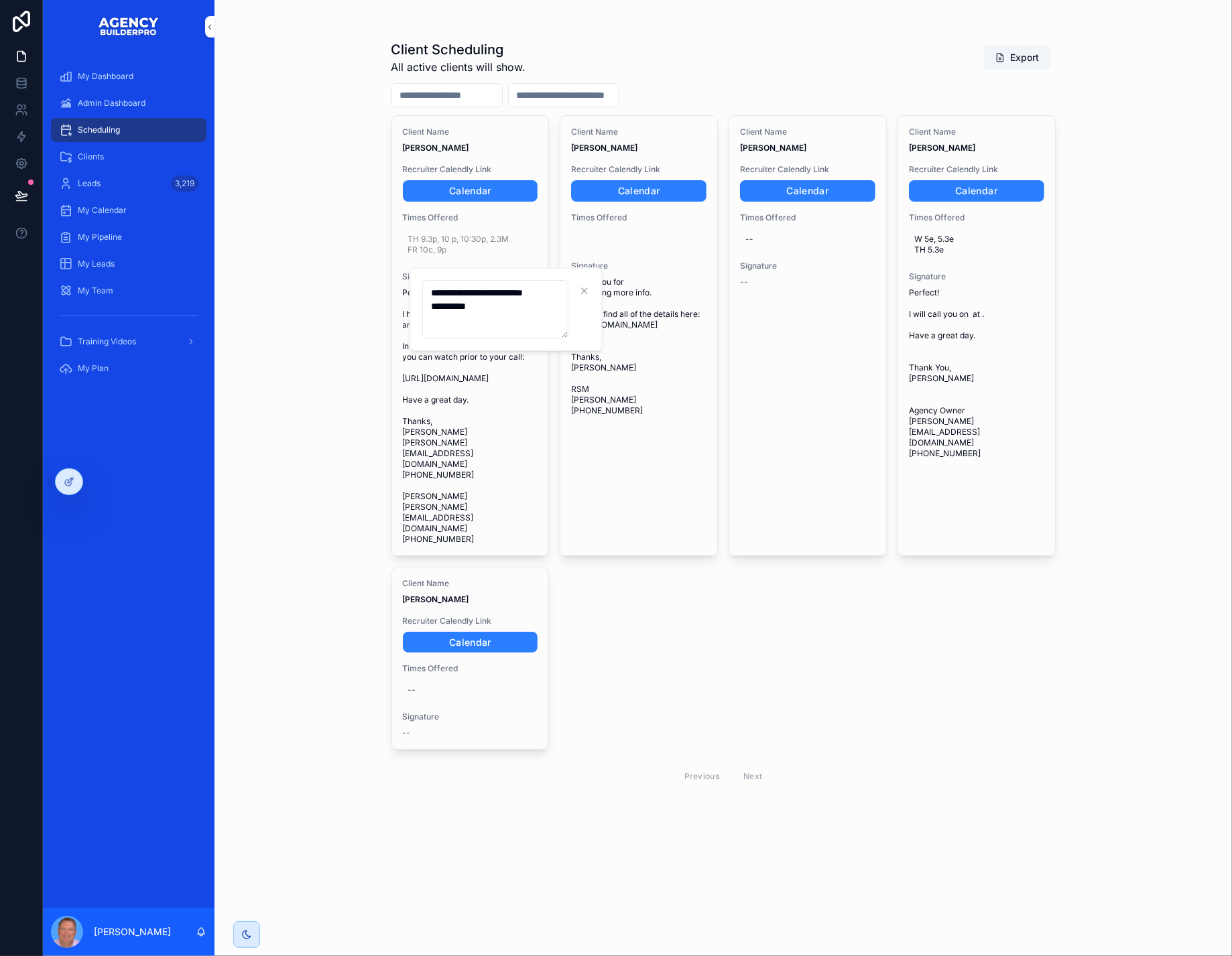
click at [491, 325] on textarea "**********" at bounding box center [495, 309] width 146 height 59
type textarea "**********"
click at [603, 293] on icon "scrollable content" at bounding box center [603, 290] width 11 height 11
click at [353, 428] on div "Client Scheduling All active clients will show. Export Client Name Brett Kitche…" at bounding box center [723, 478] width 1017 height 956
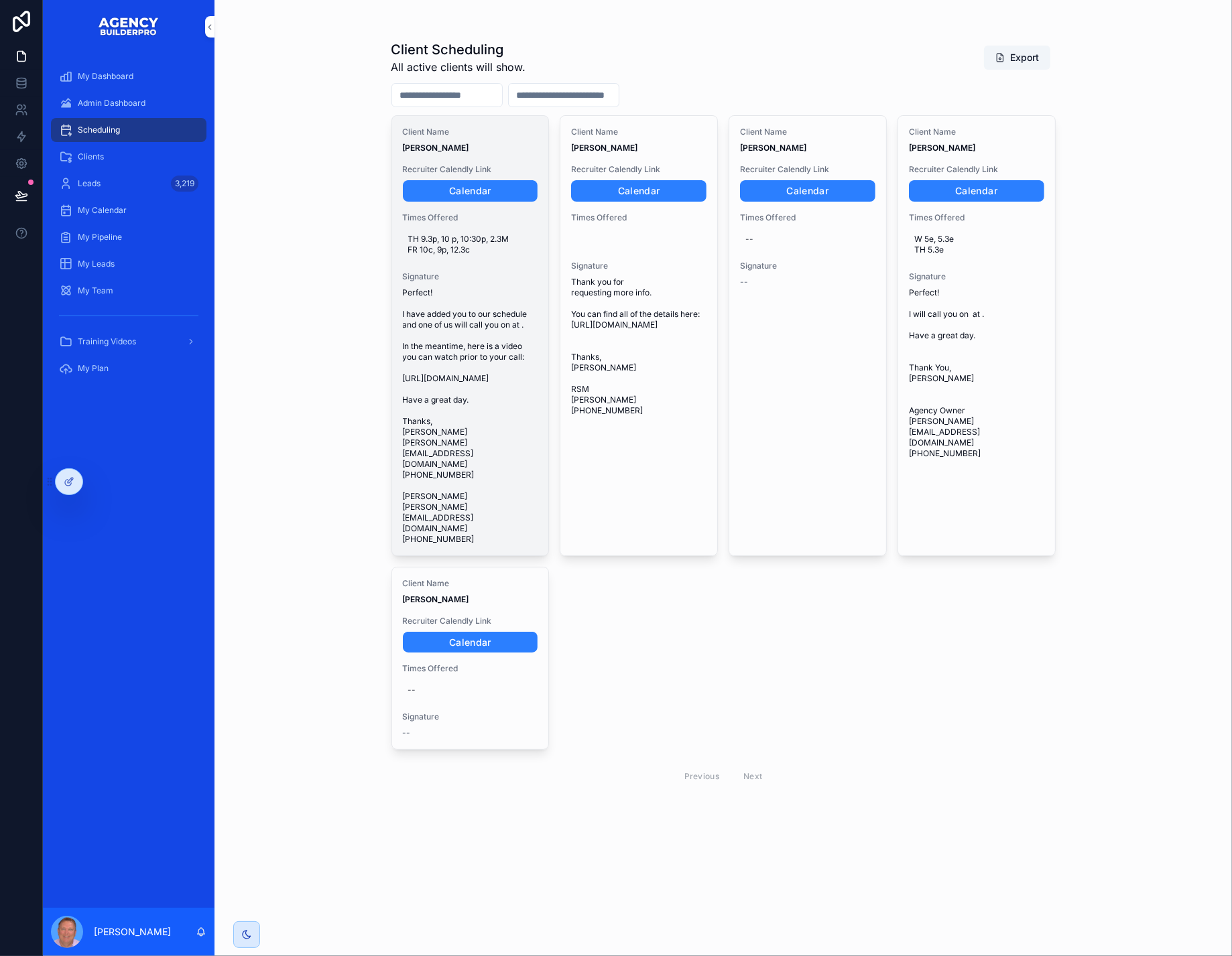
click at [505, 408] on span "Perfect! I have added you to our schedule and one of us will call you on at . I…" at bounding box center [470, 416] width 135 height 257
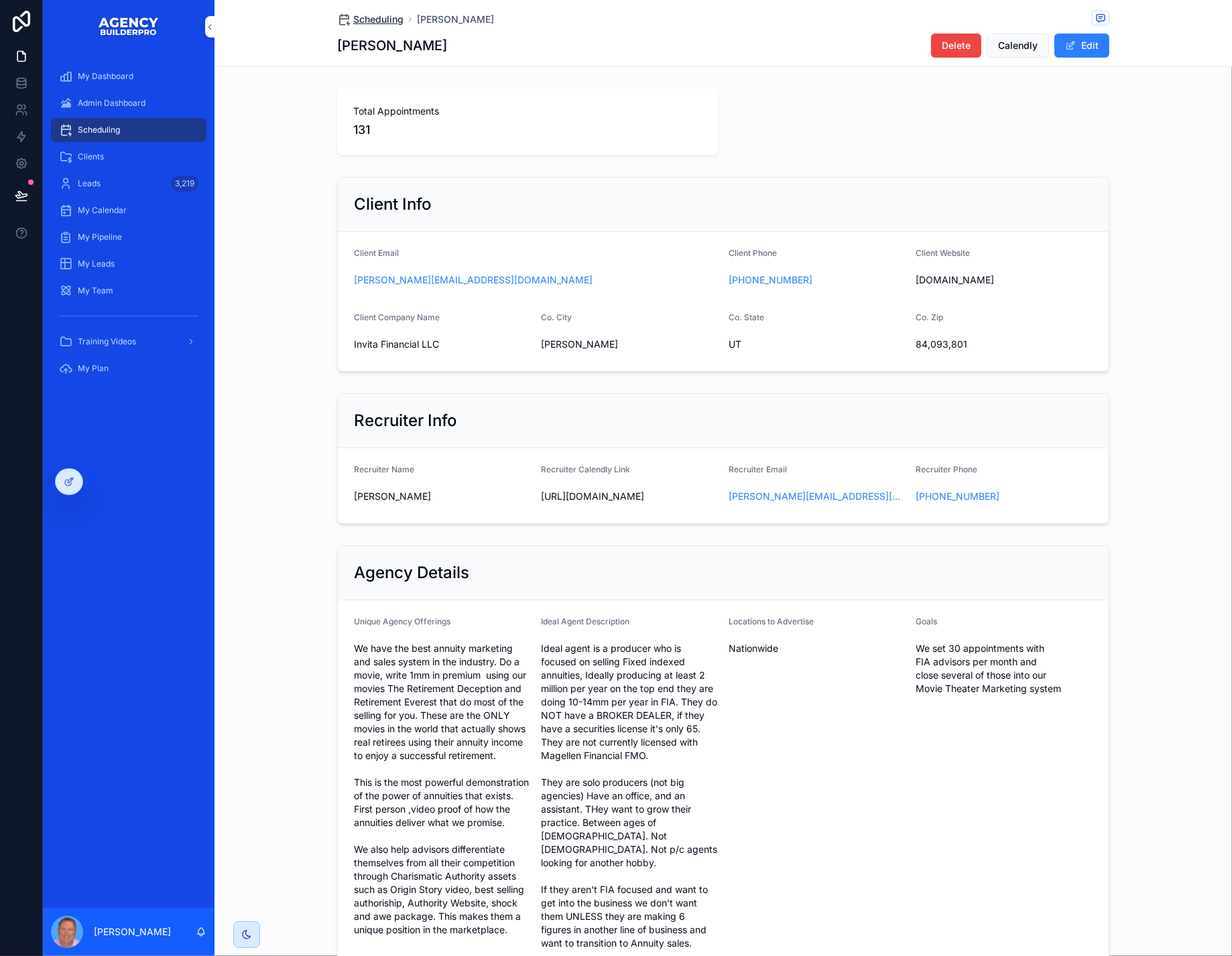
click at [353, 22] on span "Scheduling" at bounding box center [378, 19] width 50 height 13
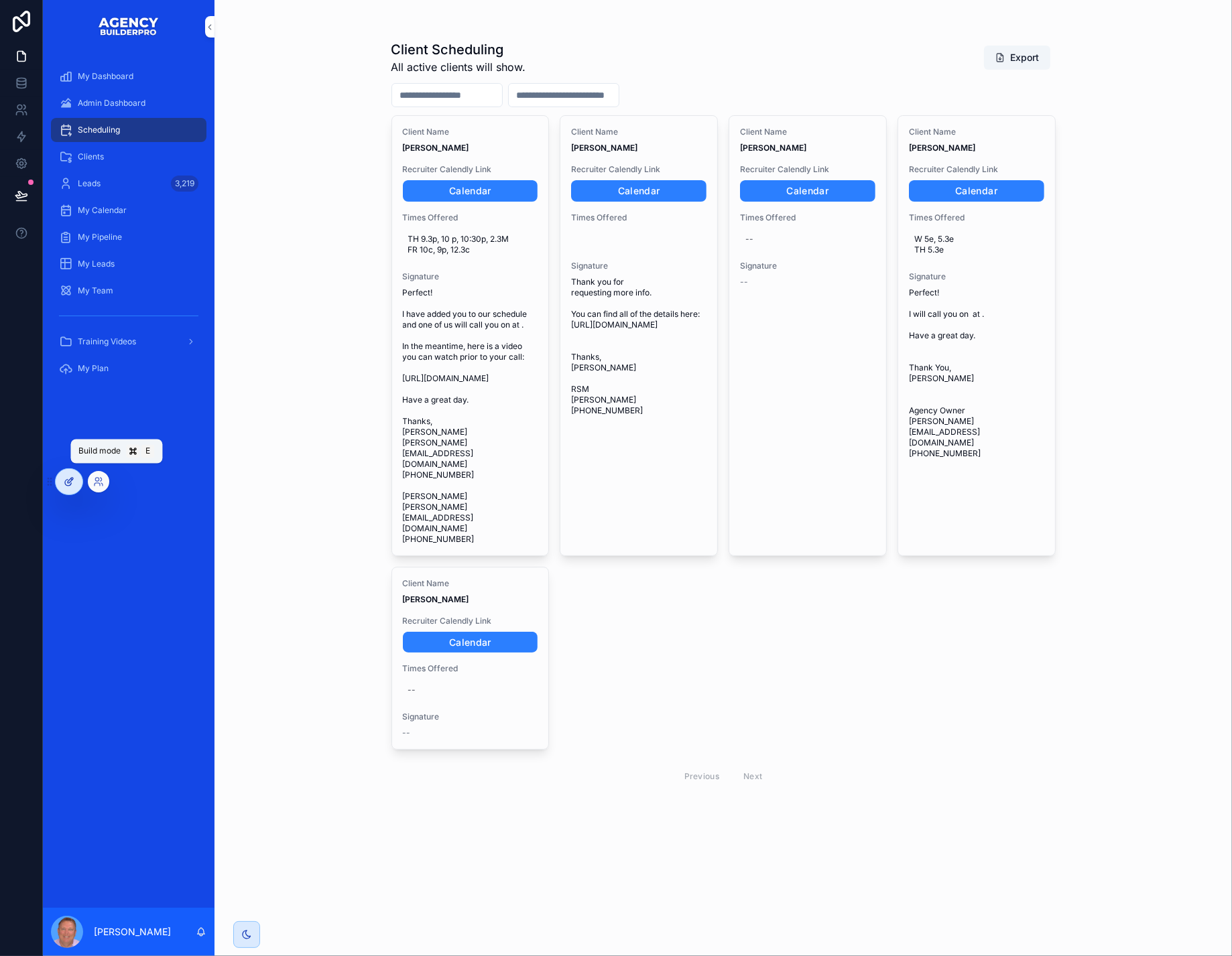
click at [66, 481] on icon at bounding box center [69, 481] width 11 height 11
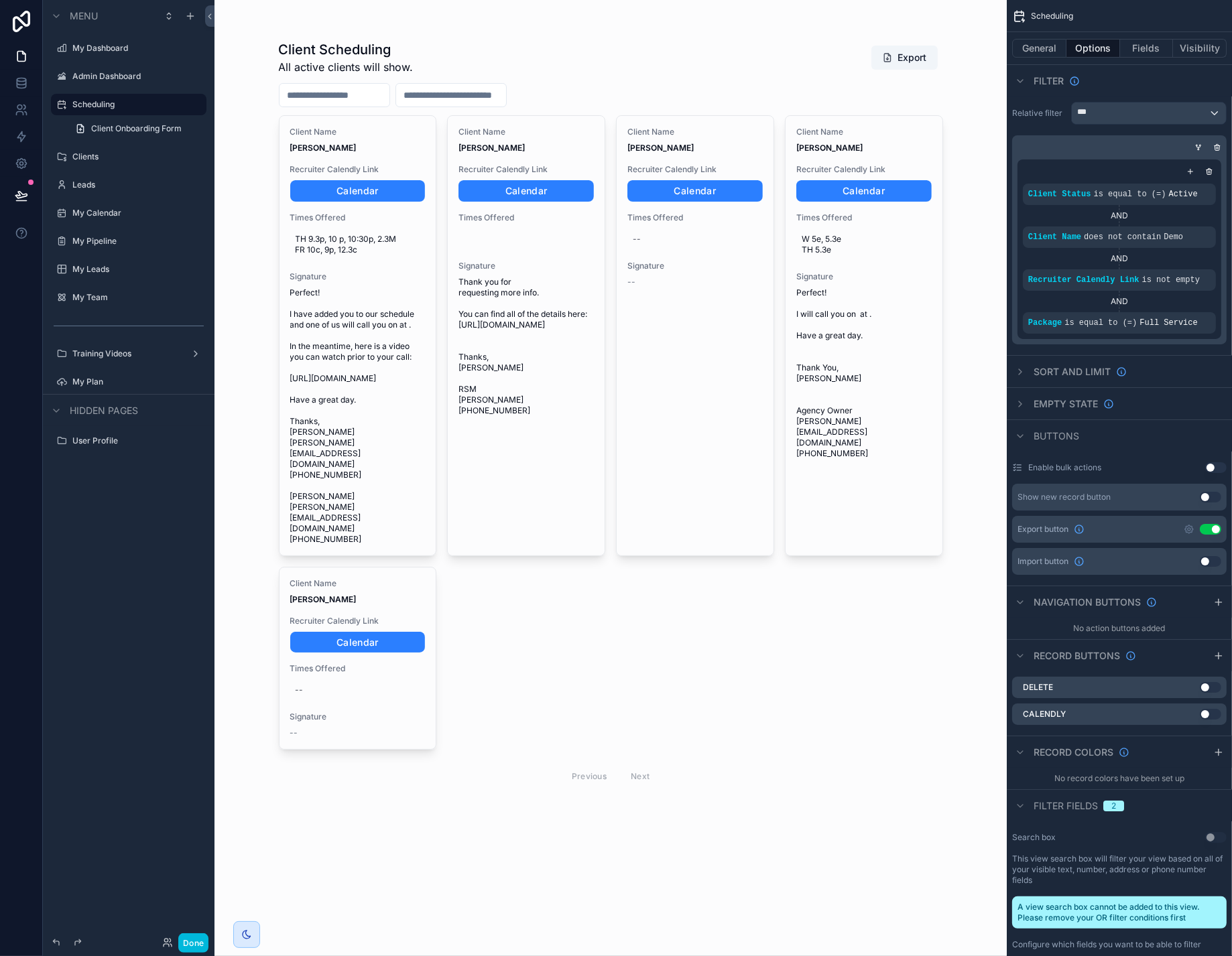
click at [342, 360] on div "scrollable content" at bounding box center [611, 418] width 685 height 835
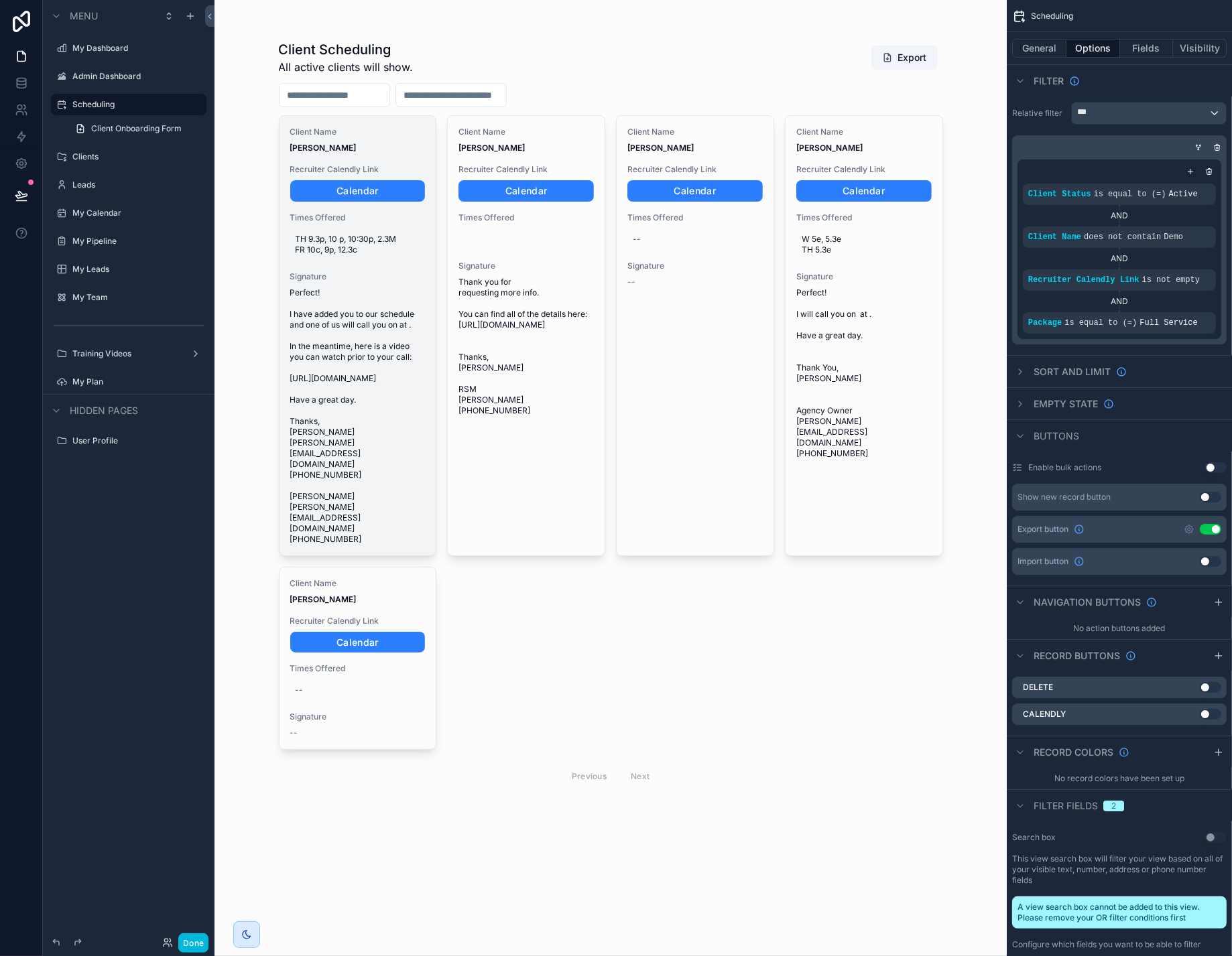
click at [365, 361] on span "Perfect! I have added you to our schedule and one of us will call you on at . I…" at bounding box center [357, 416] width 135 height 257
click at [398, 255] on span "TH 9.3p, 10 p, 10:30p, 2.3M FR 10c, 9p, 12.3c" at bounding box center [357, 245] width 125 height 22
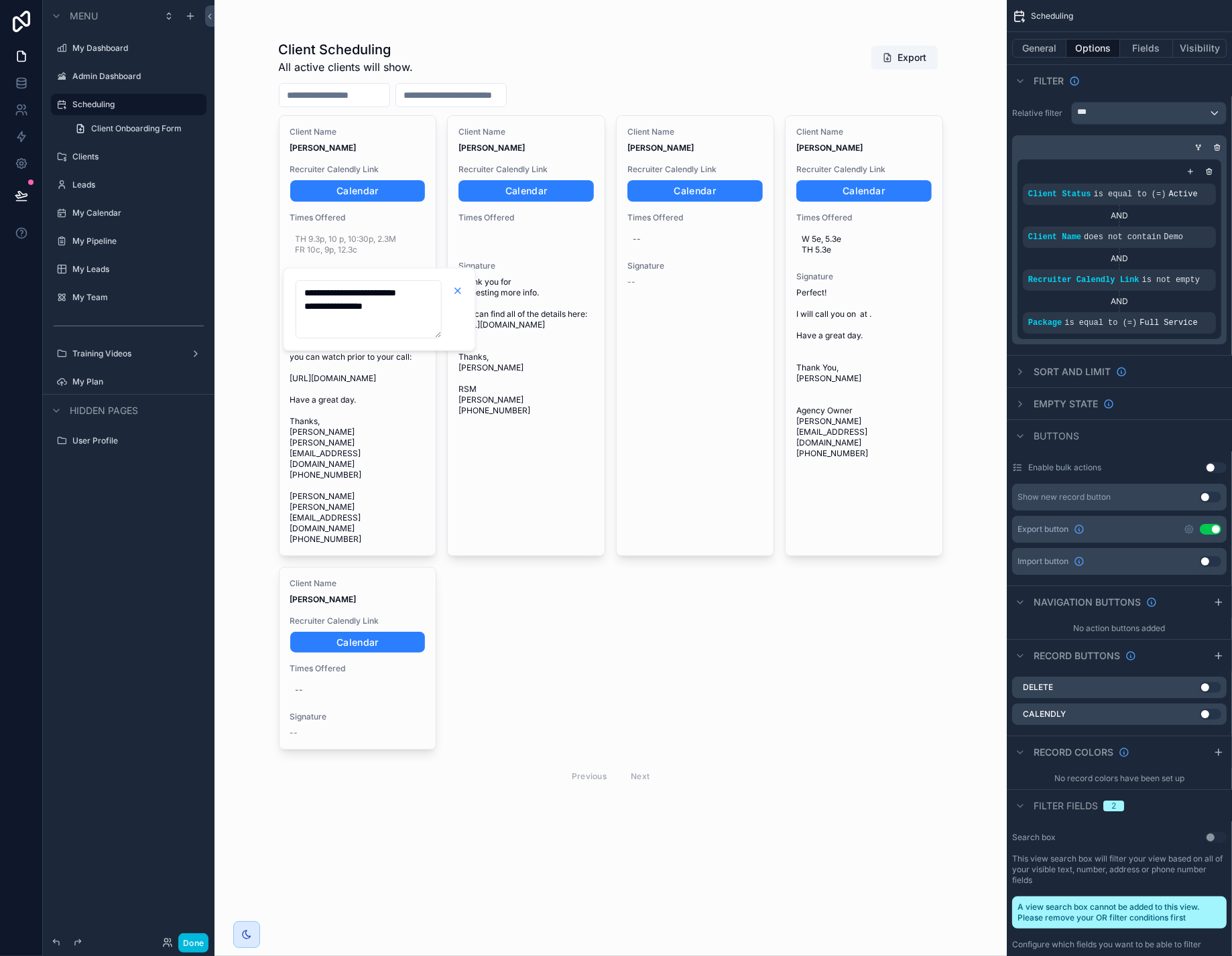
click at [460, 291] on icon "scrollable content" at bounding box center [458, 291] width 5 height 5
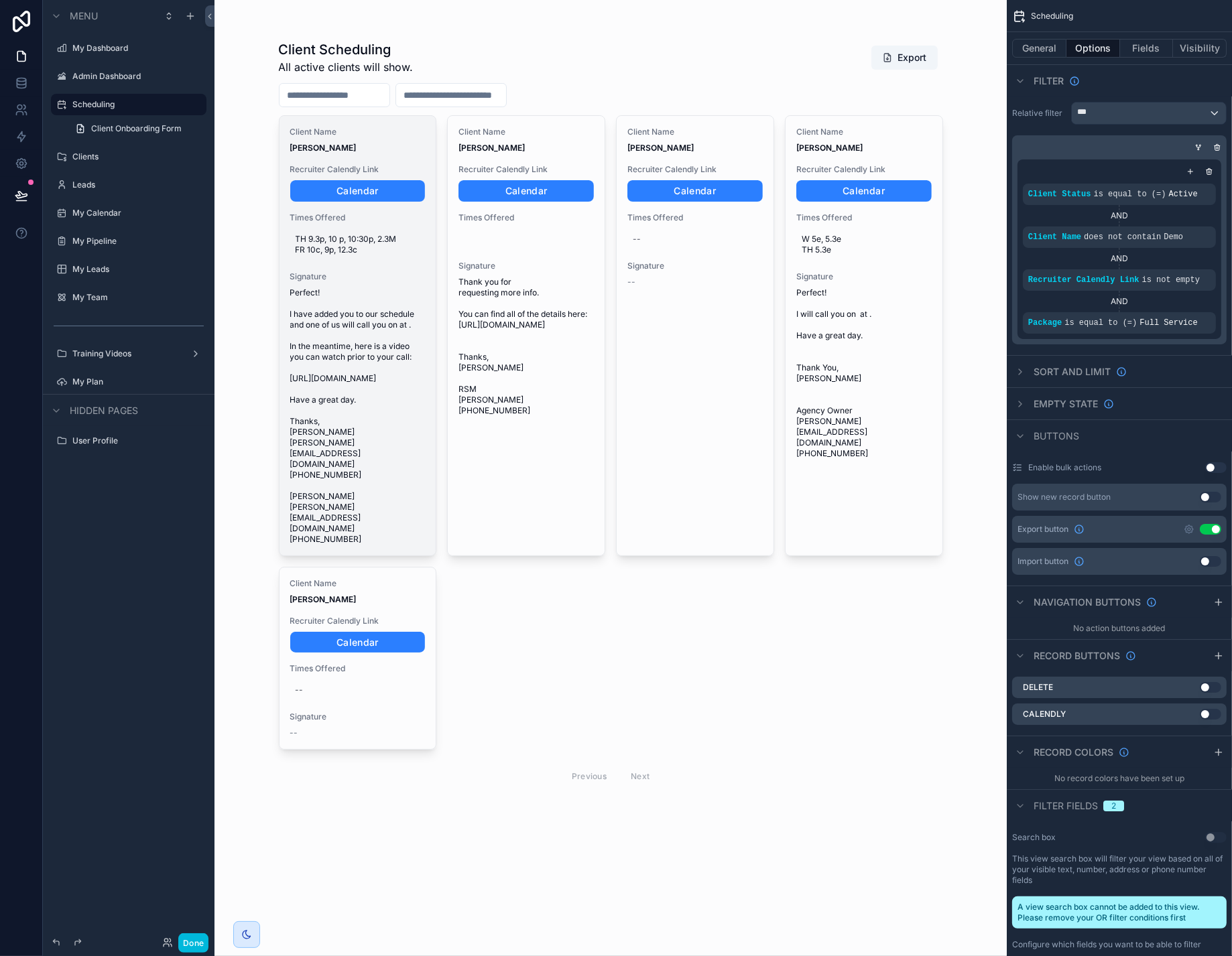
click at [406, 419] on span "Perfect! I have added you to our schedule and one of us will call you on at . I…" at bounding box center [357, 416] width 135 height 257
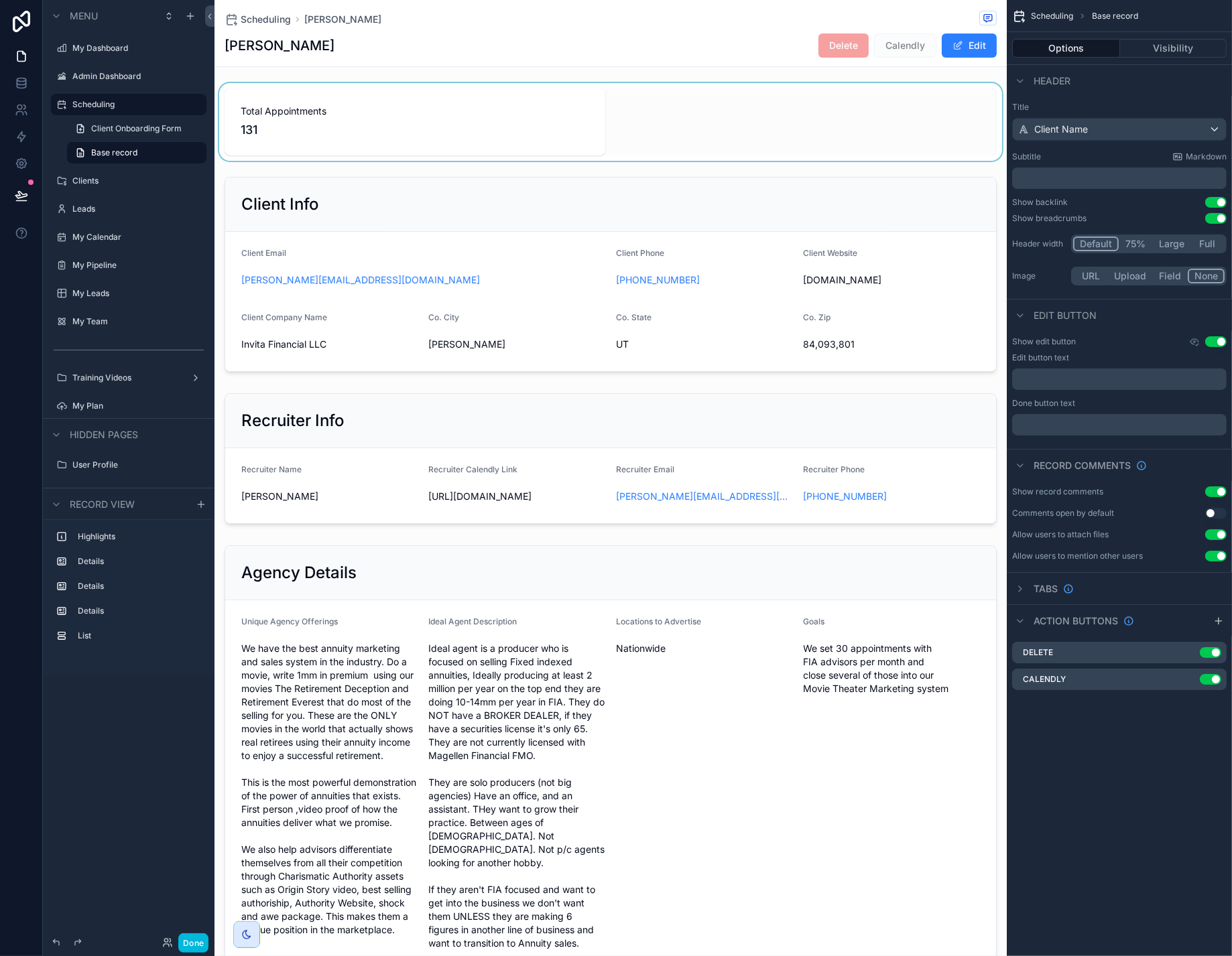
scroll to position [12, 0]
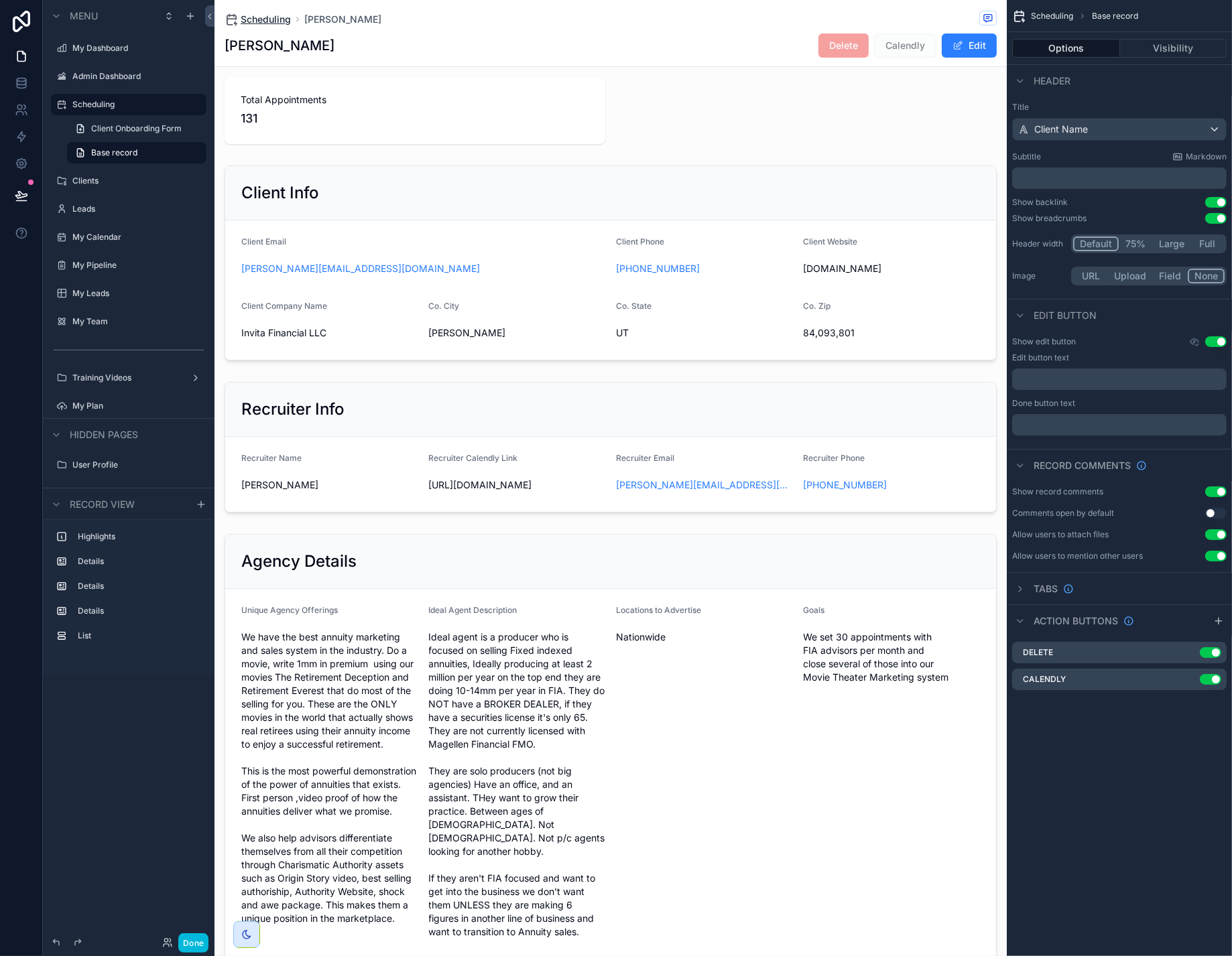
click at [291, 19] on span "Scheduling" at bounding box center [266, 19] width 50 height 13
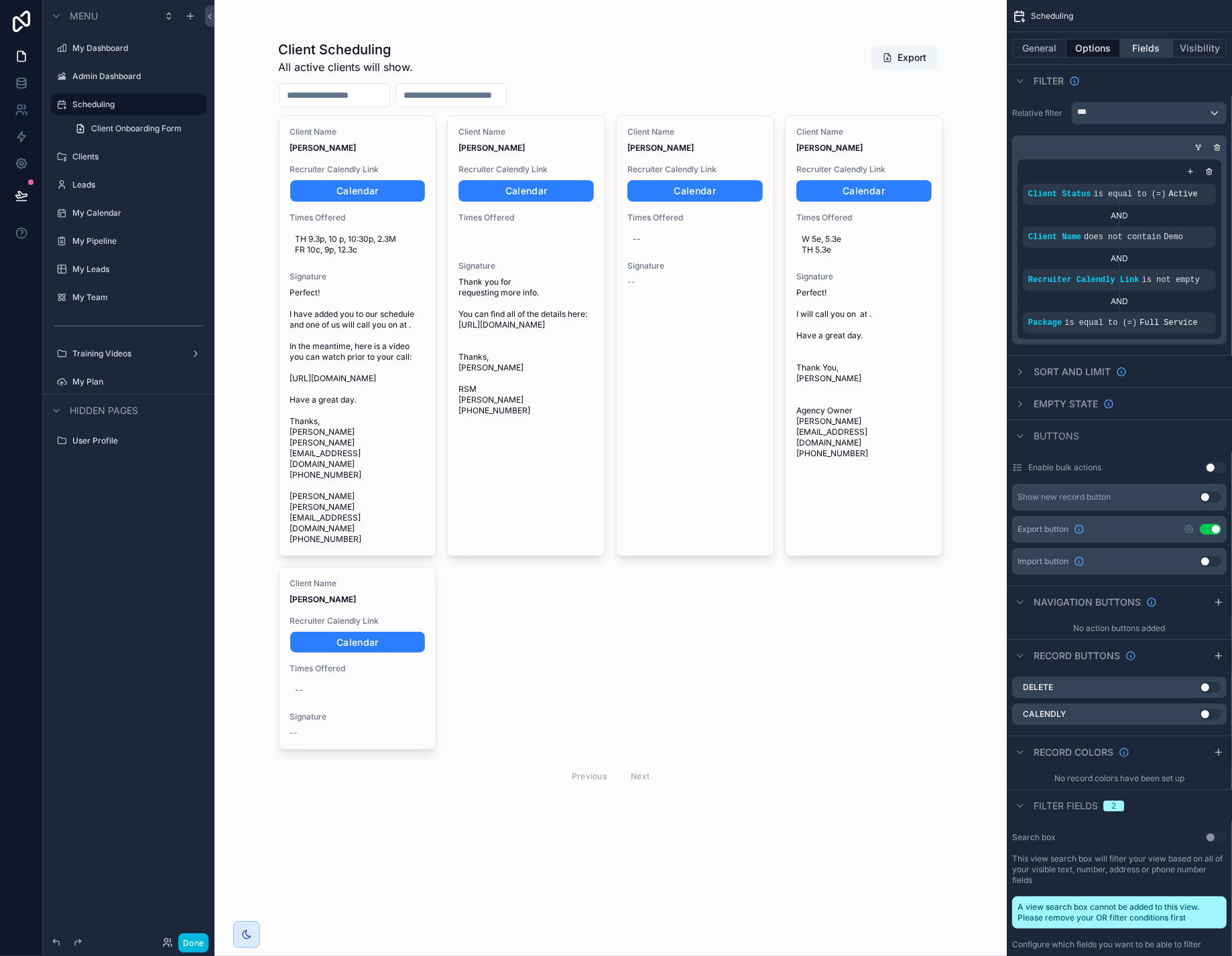
click at [1133, 56] on button "Fields" at bounding box center [1146, 48] width 54 height 18
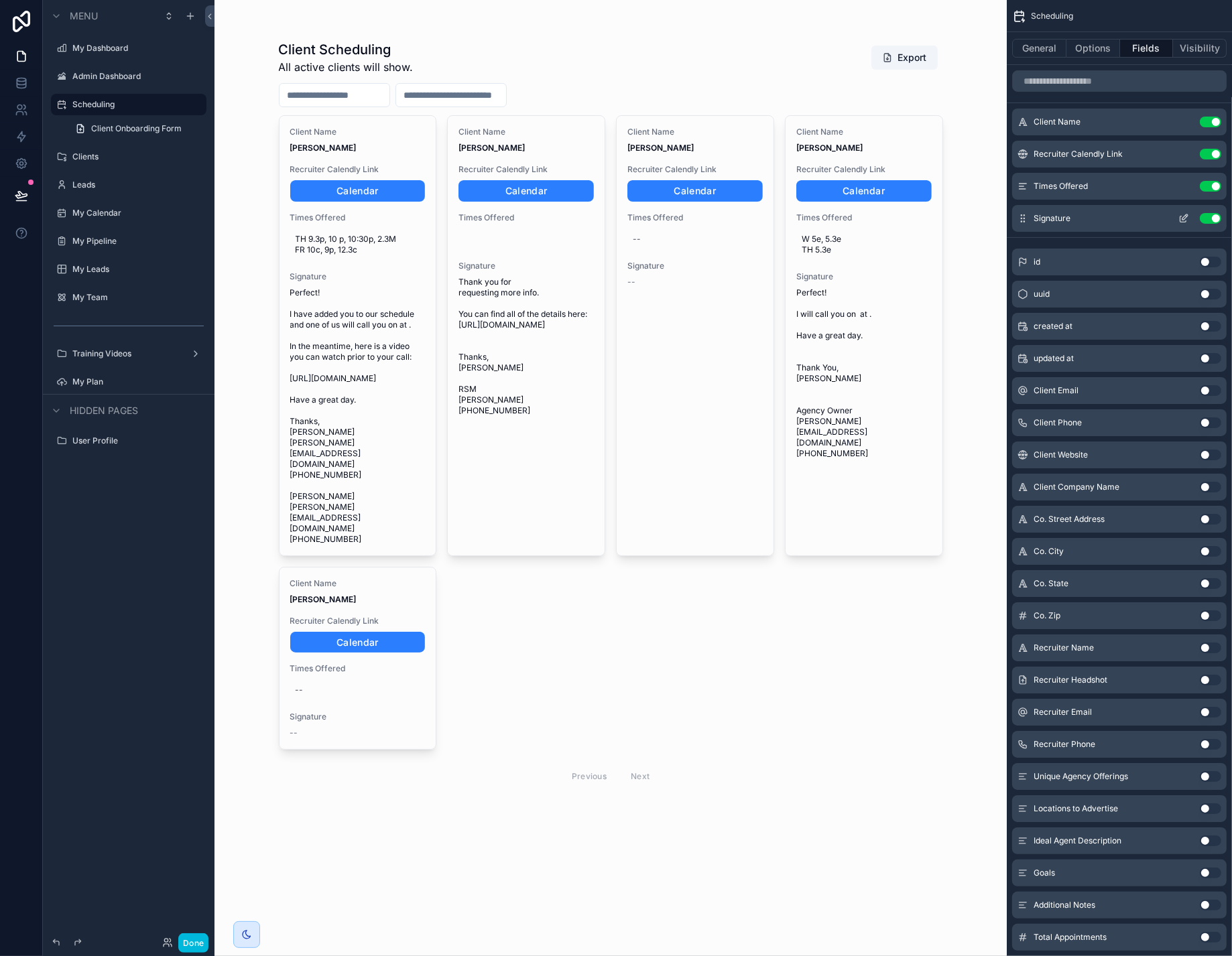
click at [1182, 220] on icon "scrollable content" at bounding box center [1184, 217] width 5 height 5
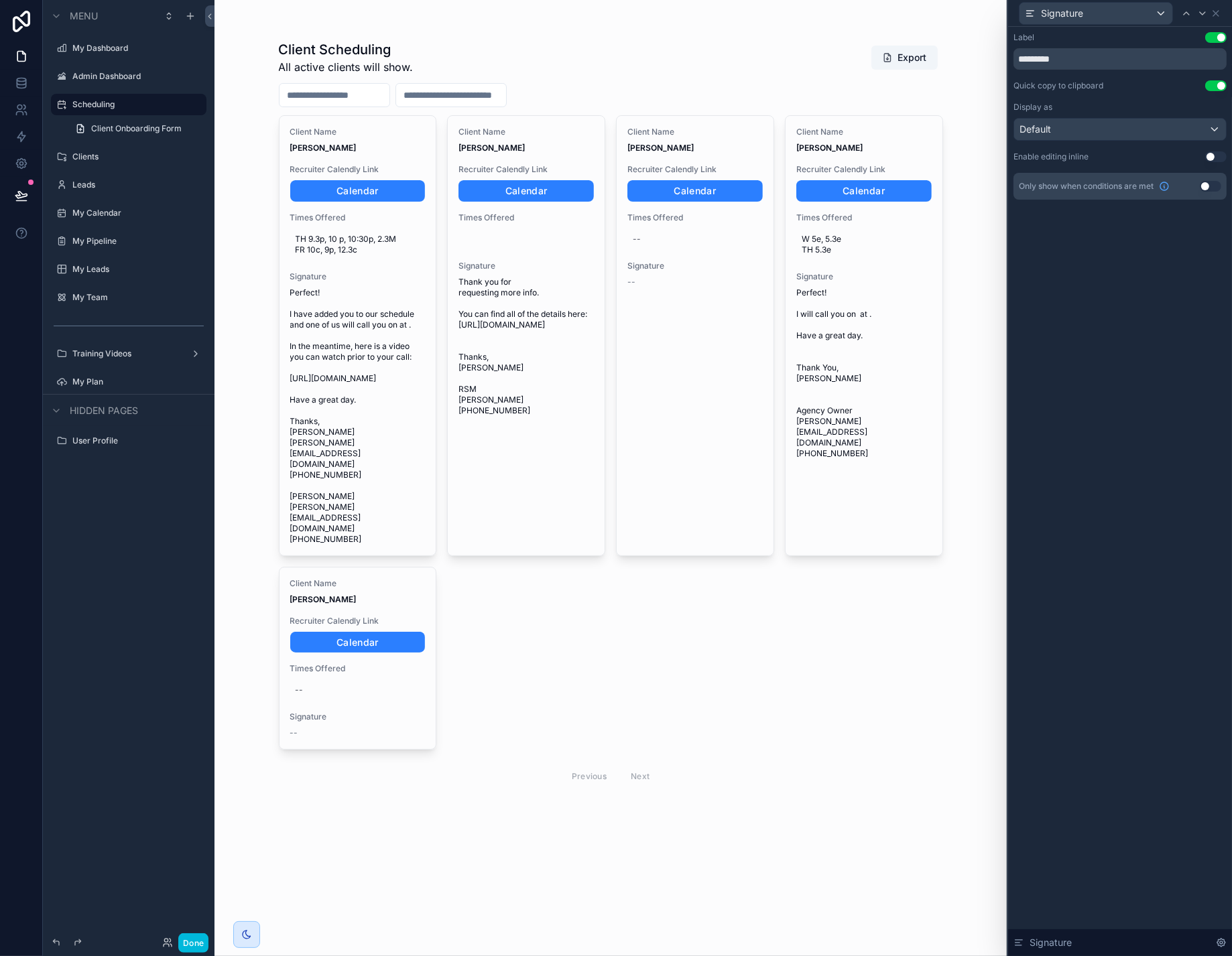
click at [1205, 91] on button "Use setting" at bounding box center [1216, 86] width 22 height 11
click at [775, 65] on div "Client Scheduling All active clients will show. Export" at bounding box center [611, 58] width 664 height 35
click at [208, 933] on button "Done" at bounding box center [194, 943] width 30 height 19
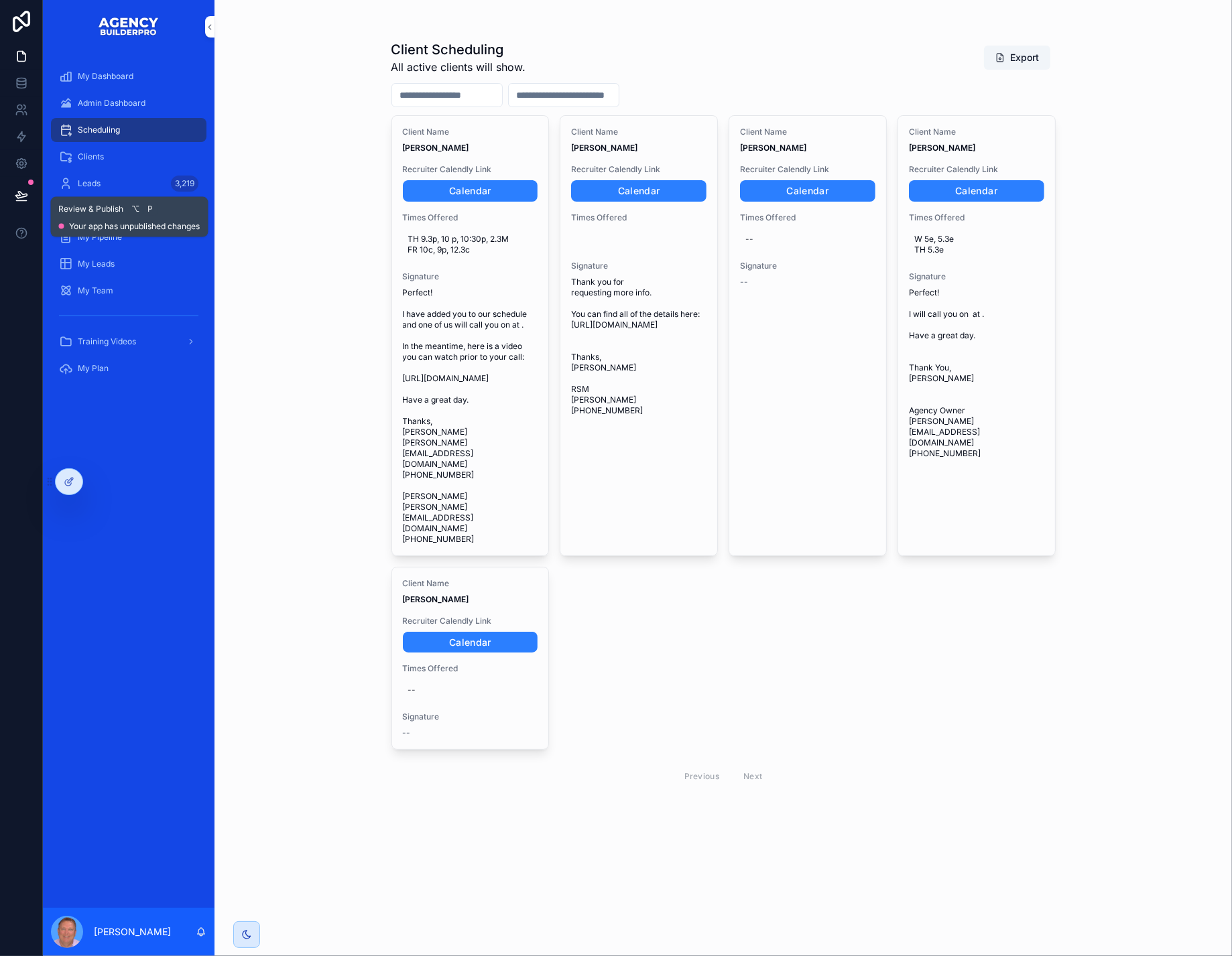
click at [25, 202] on icon at bounding box center [22, 195] width 13 height 13
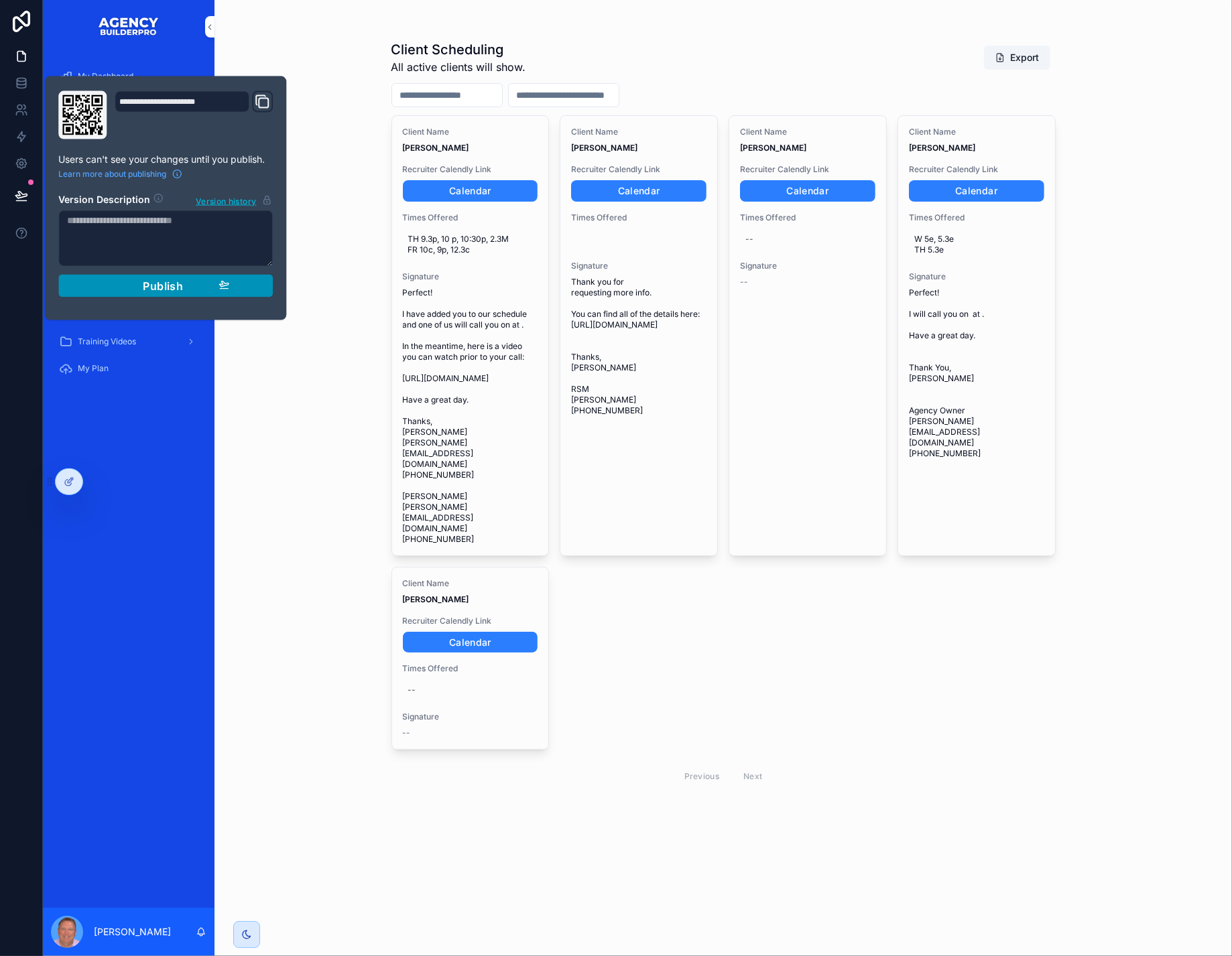
click at [182, 293] on span "Publish" at bounding box center [163, 286] width 40 height 13
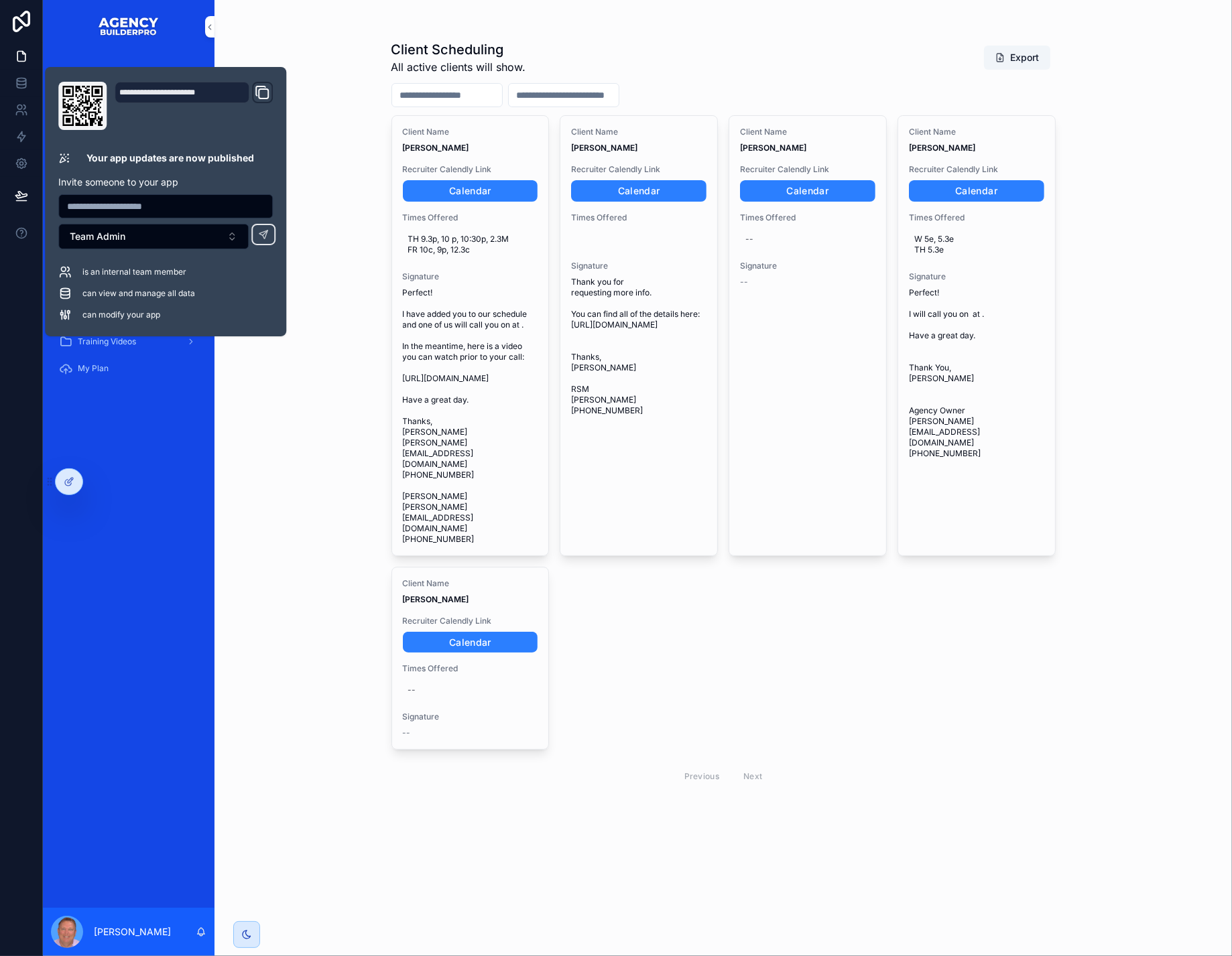
scroll to position [29, 0]
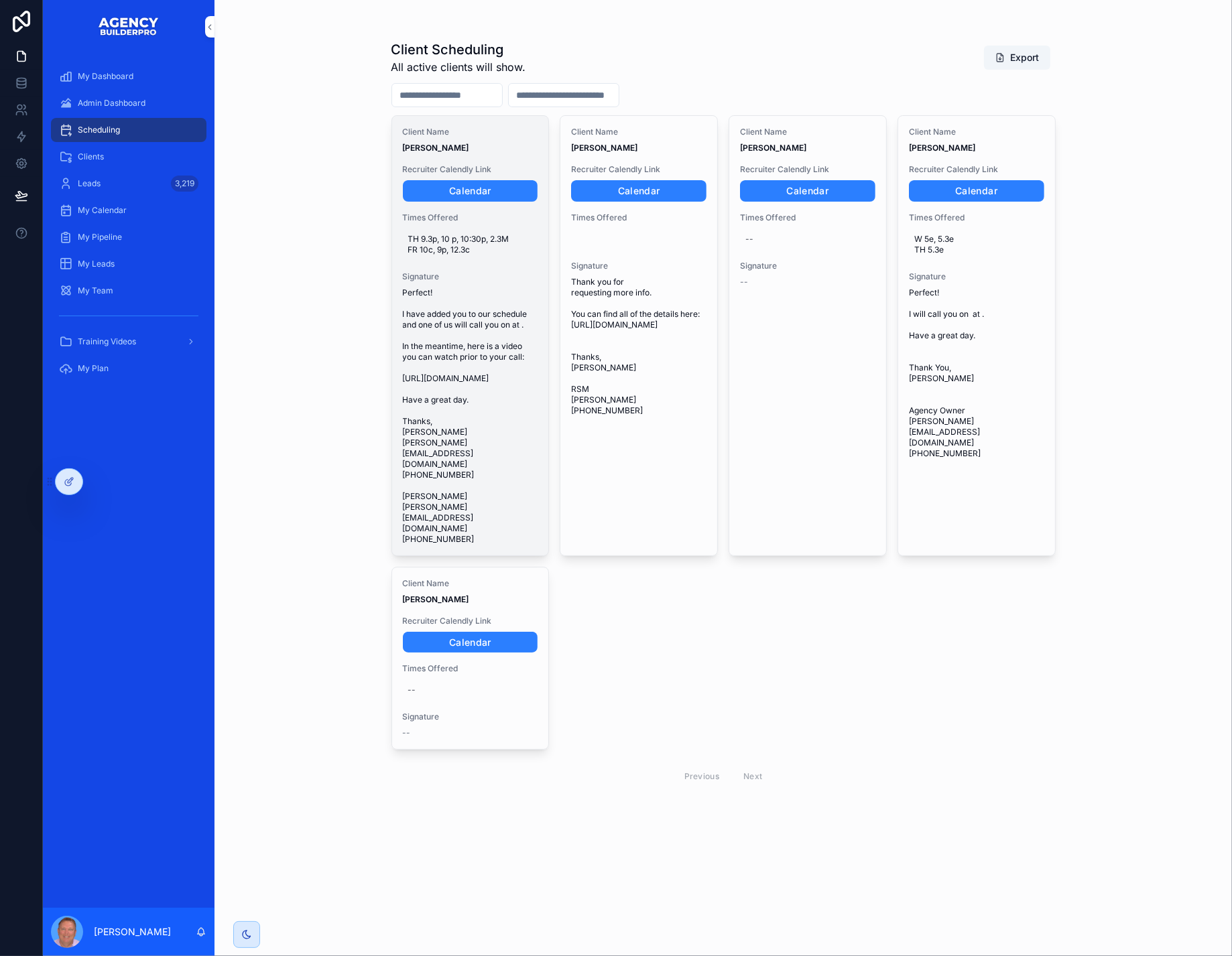
click at [528, 411] on span "Perfect! I have added you to our schedule and one of us will call you on at . I…" at bounding box center [470, 416] width 135 height 257
click at [469, 255] on span "TH 9.3p, 10 p, 10:30p, 2.3M FR 10c, 9p, 12.3c" at bounding box center [470, 245] width 125 height 22
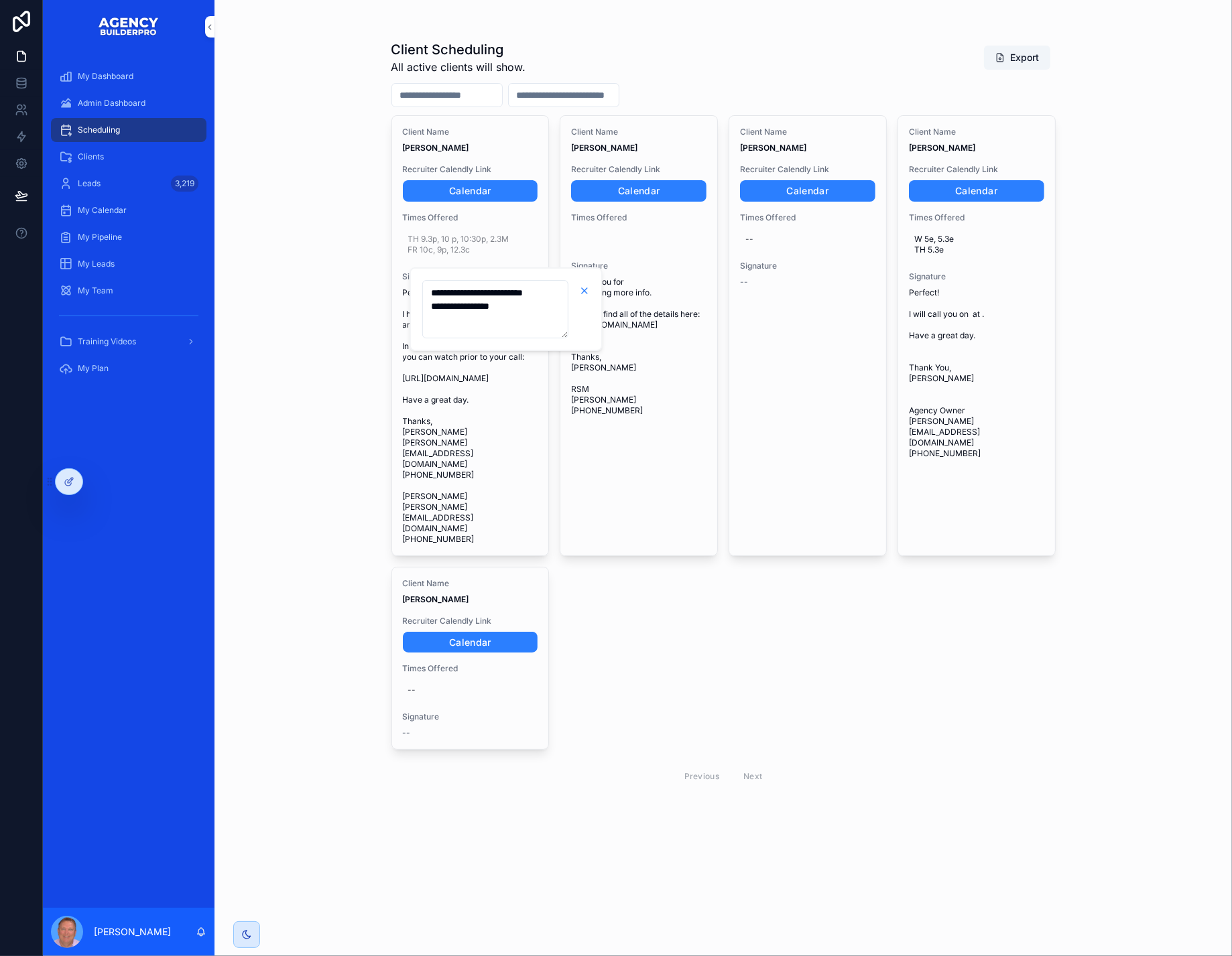
click at [589, 294] on icon "scrollable content" at bounding box center [584, 290] width 11 height 11
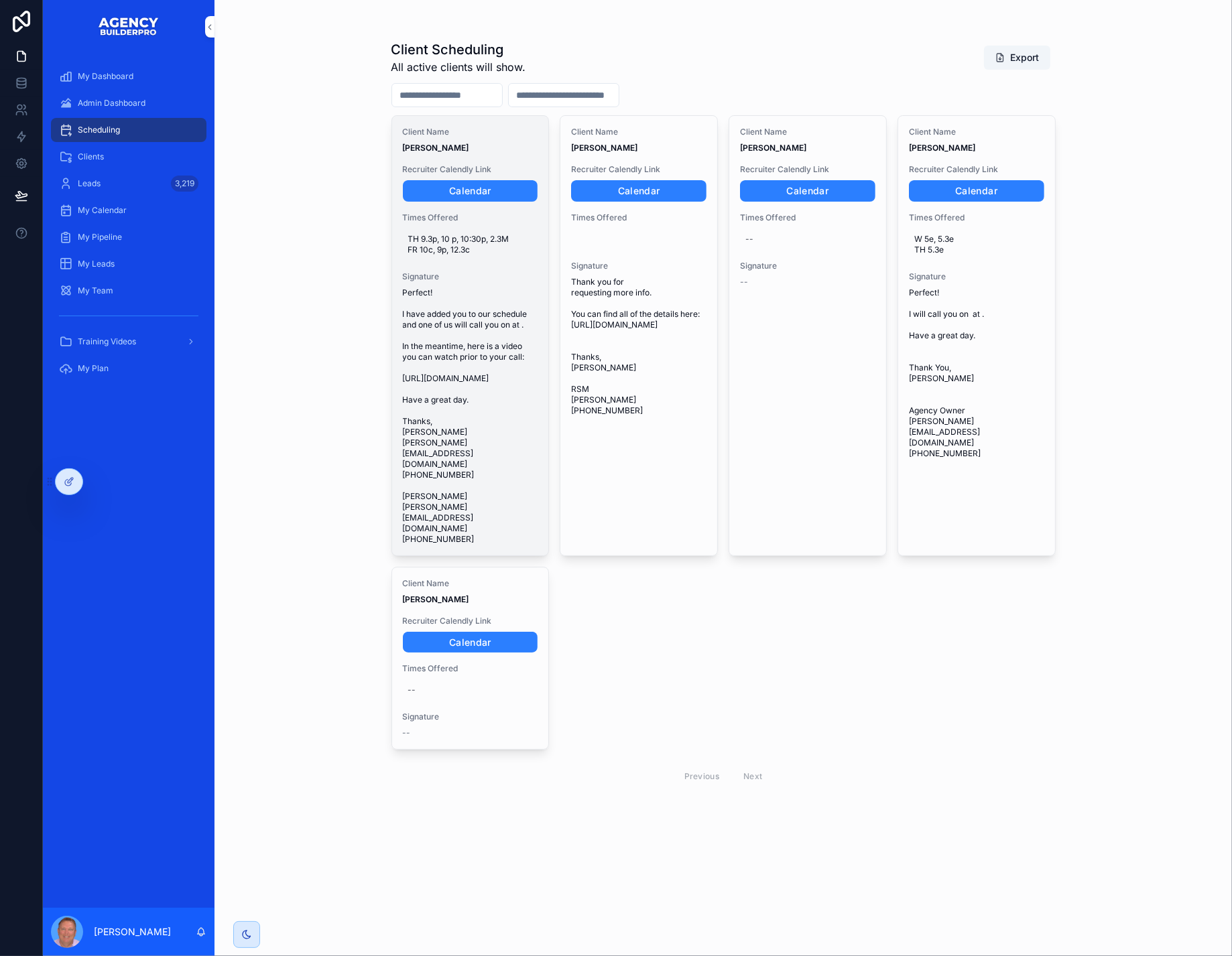
click at [485, 392] on span "Perfect! I have added you to our schedule and one of us will call you on at . I…" at bounding box center [470, 416] width 135 height 257
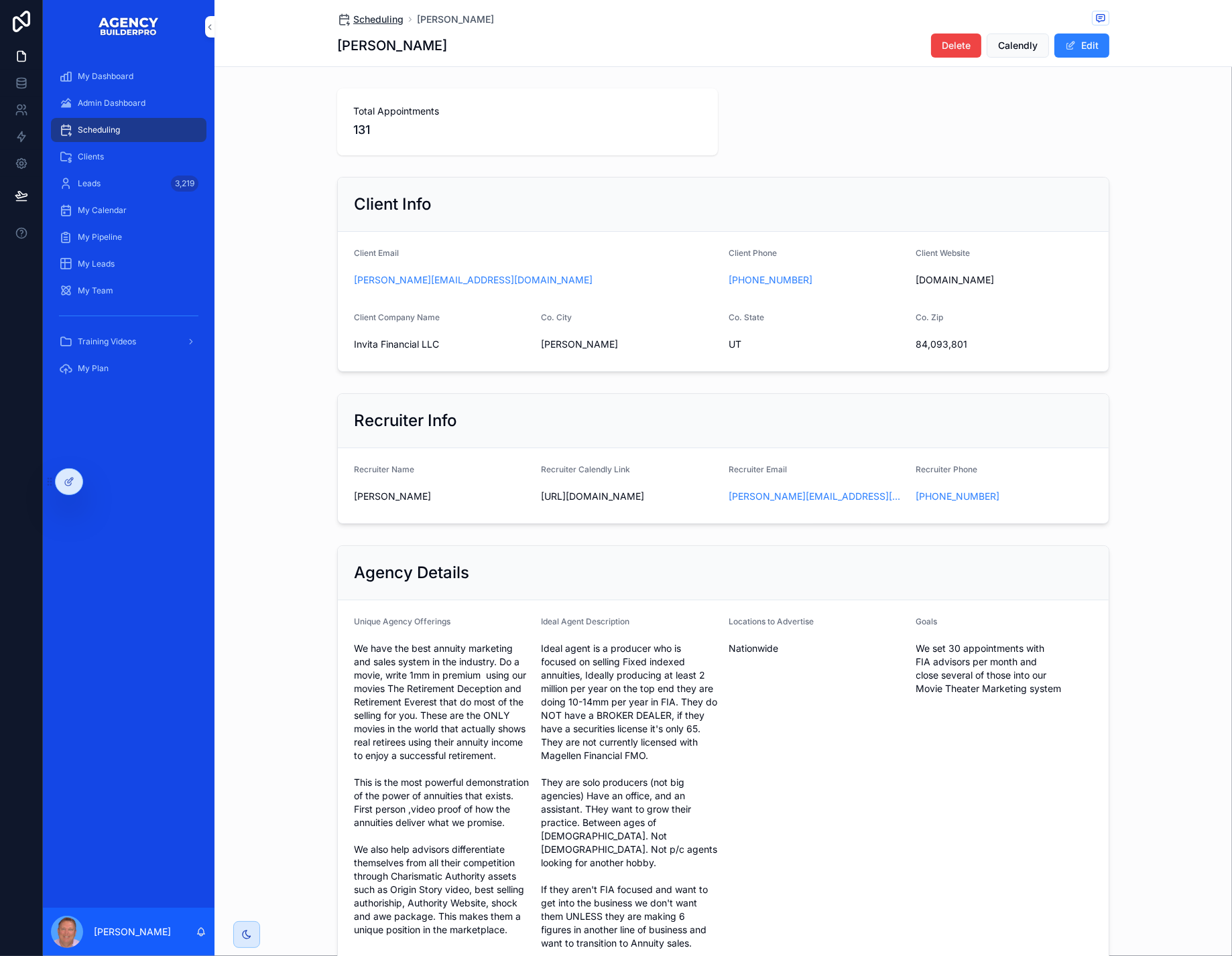
click at [353, 22] on span "Scheduling" at bounding box center [378, 19] width 50 height 13
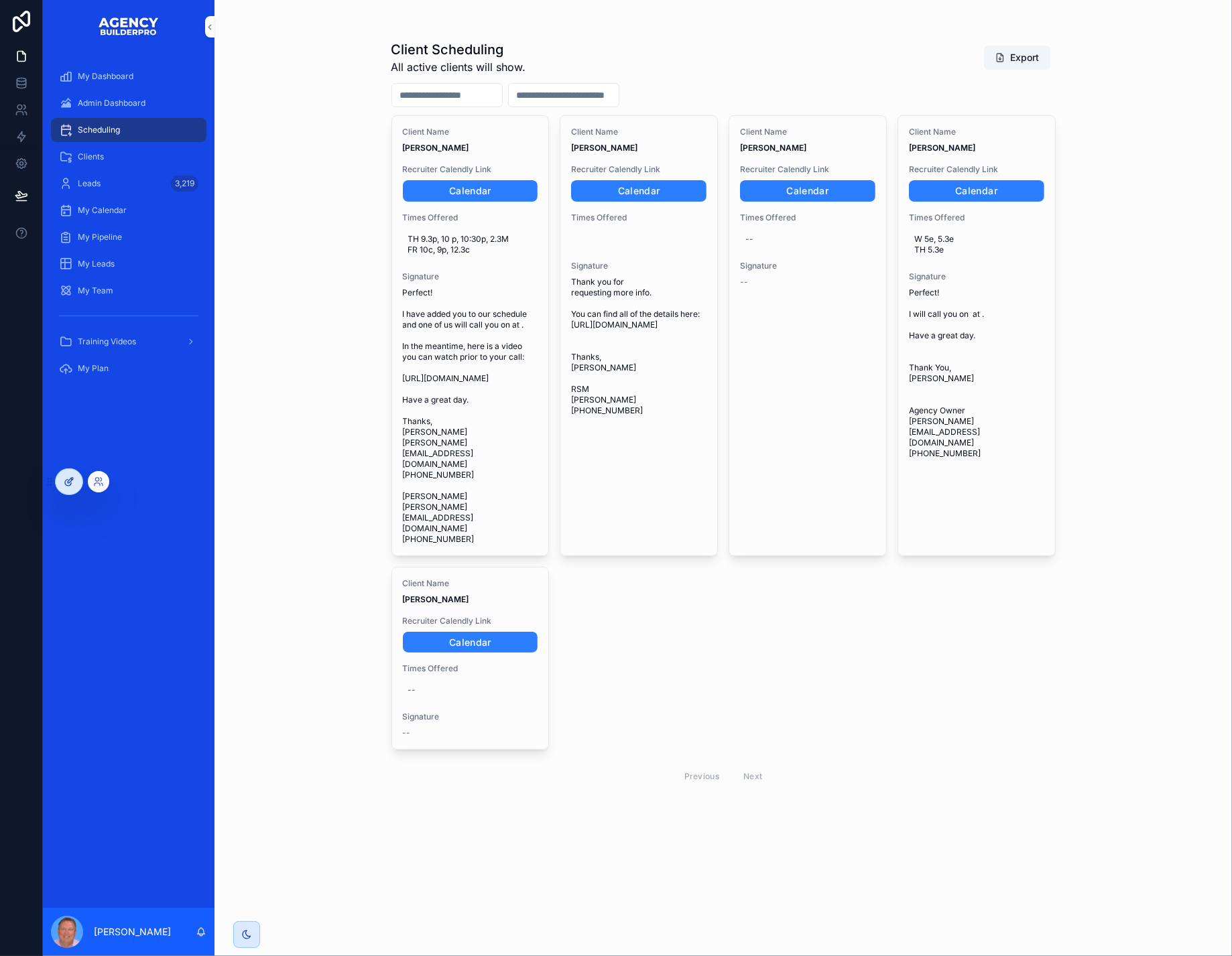
click at [71, 480] on icon at bounding box center [70, 481] width 5 height 5
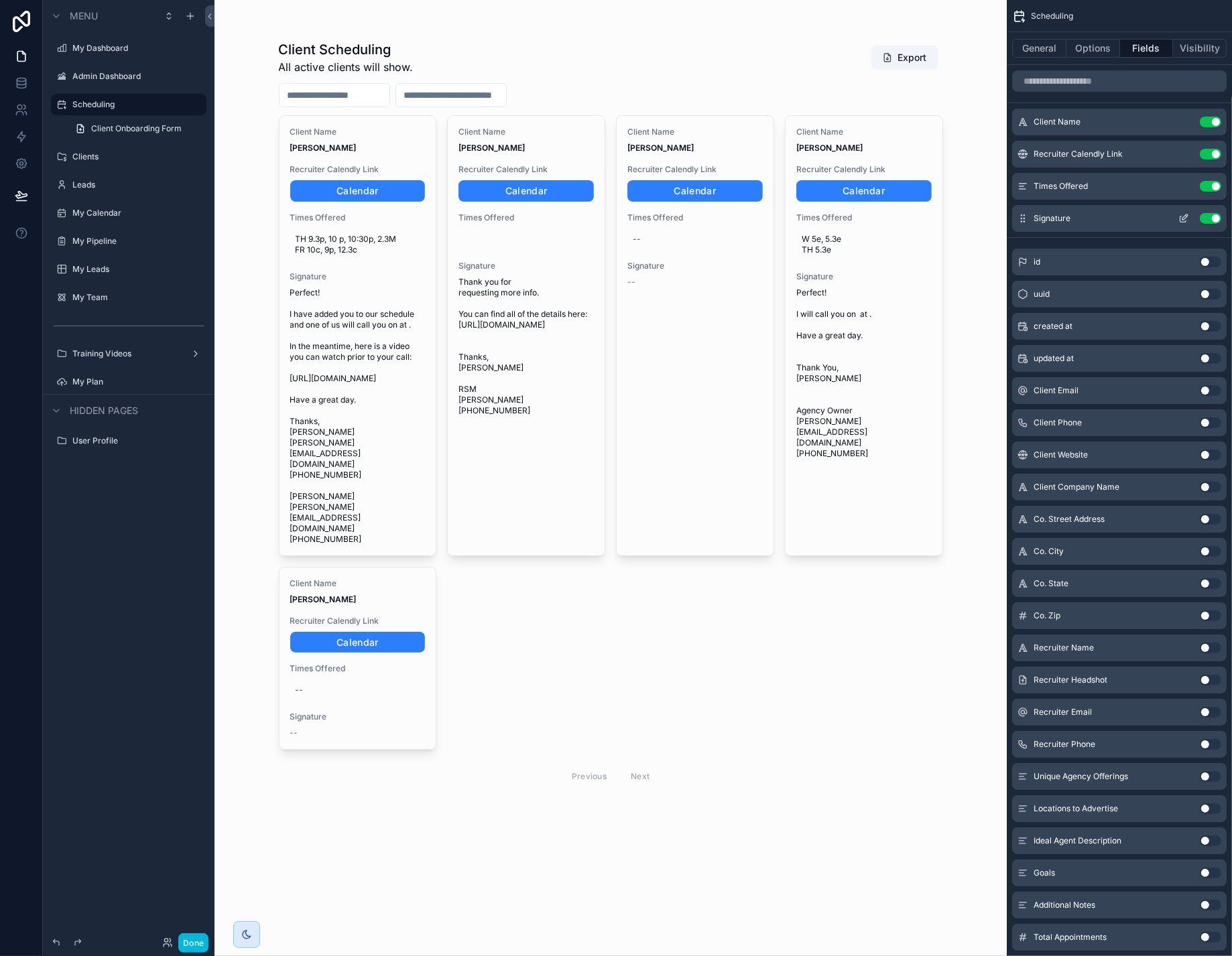
click at [1178, 224] on icon "scrollable content" at bounding box center [1183, 218] width 11 height 11
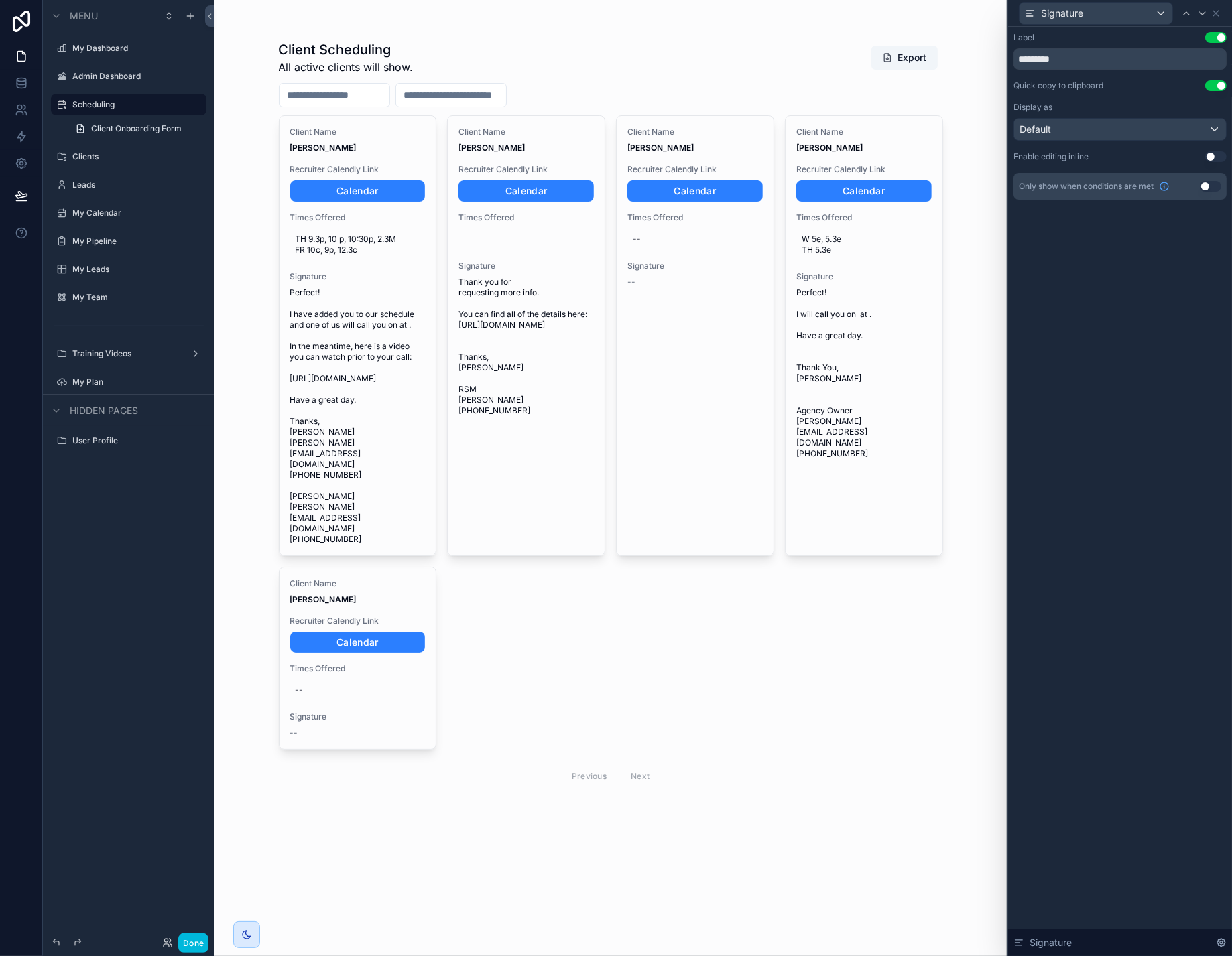
click at [1211, 162] on button "Use setting" at bounding box center [1216, 157] width 22 height 11
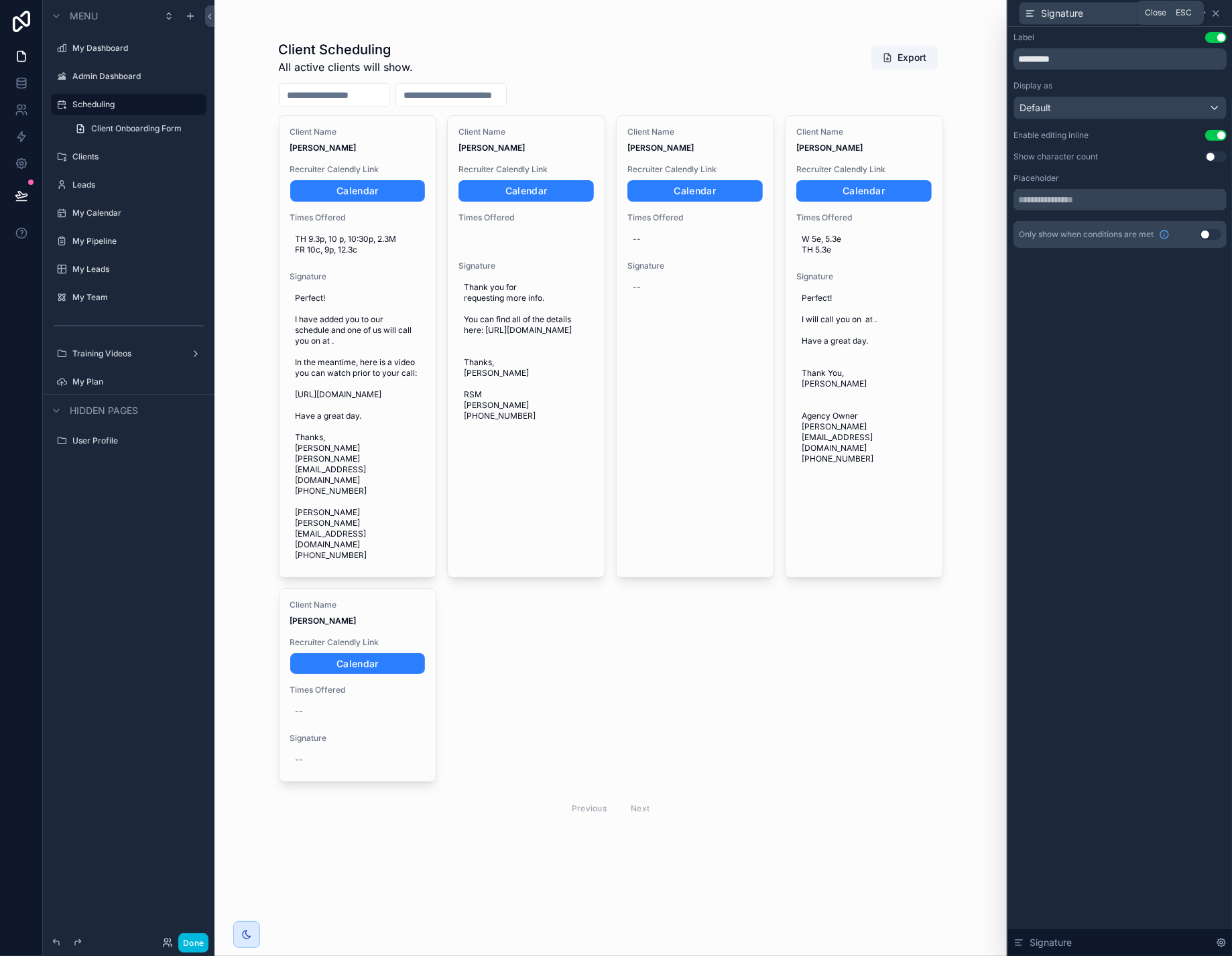
click at [1215, 17] on icon at bounding box center [1215, 13] width 11 height 11
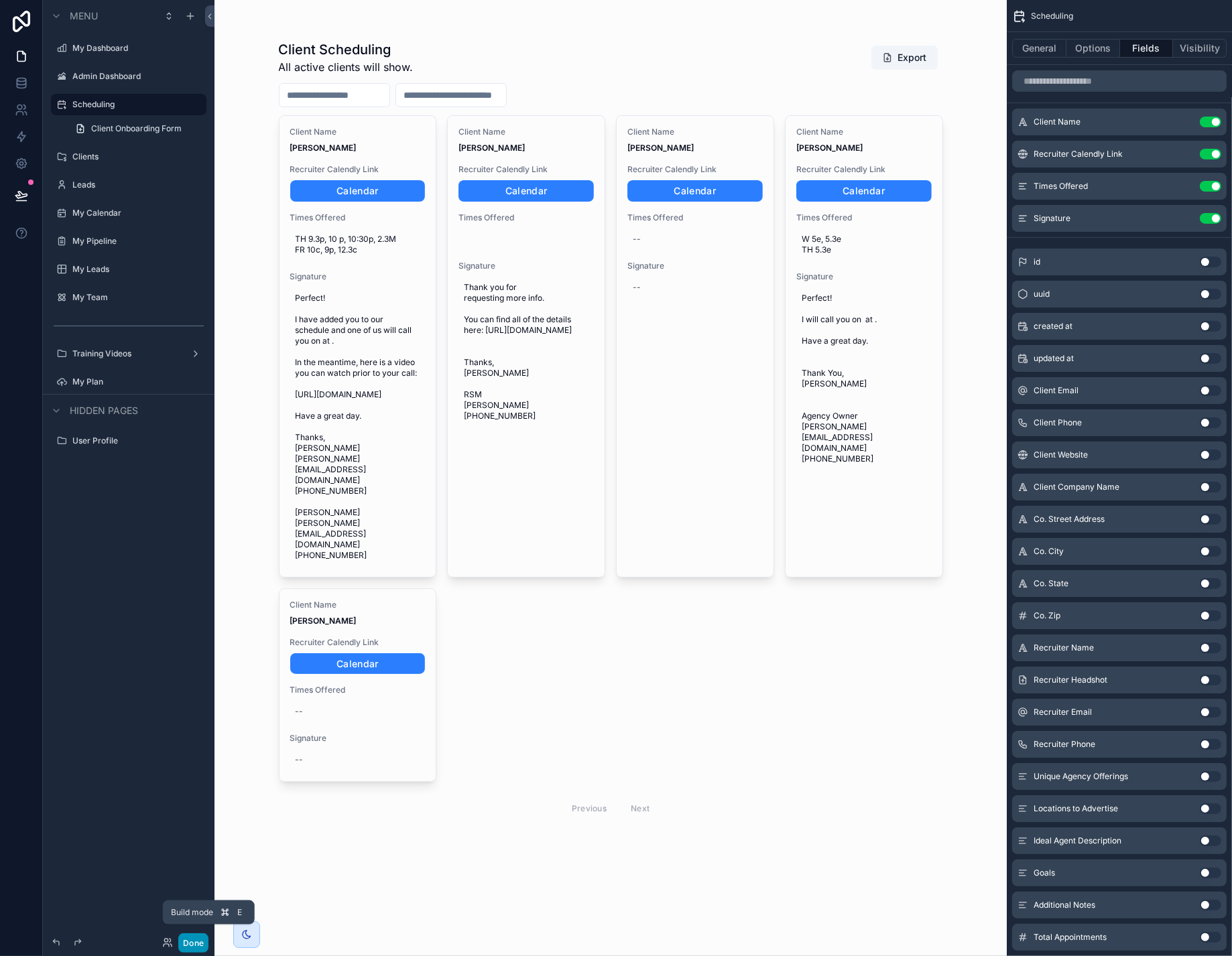
click at [208, 950] on button "Done" at bounding box center [194, 943] width 30 height 19
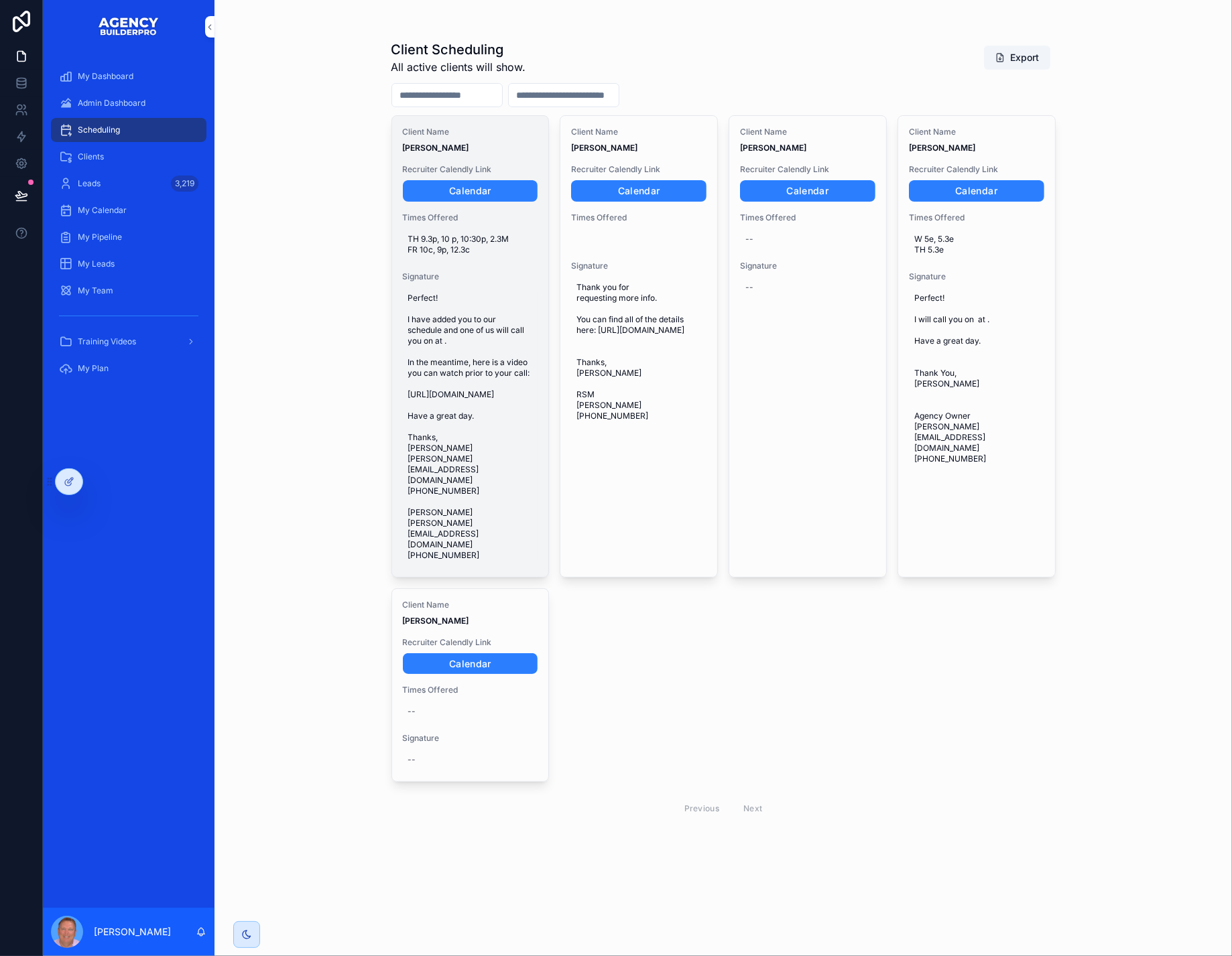
click at [523, 487] on span "Perfect! I have added you to our schedule and one of us will call you on at . I…" at bounding box center [470, 427] width 125 height 268
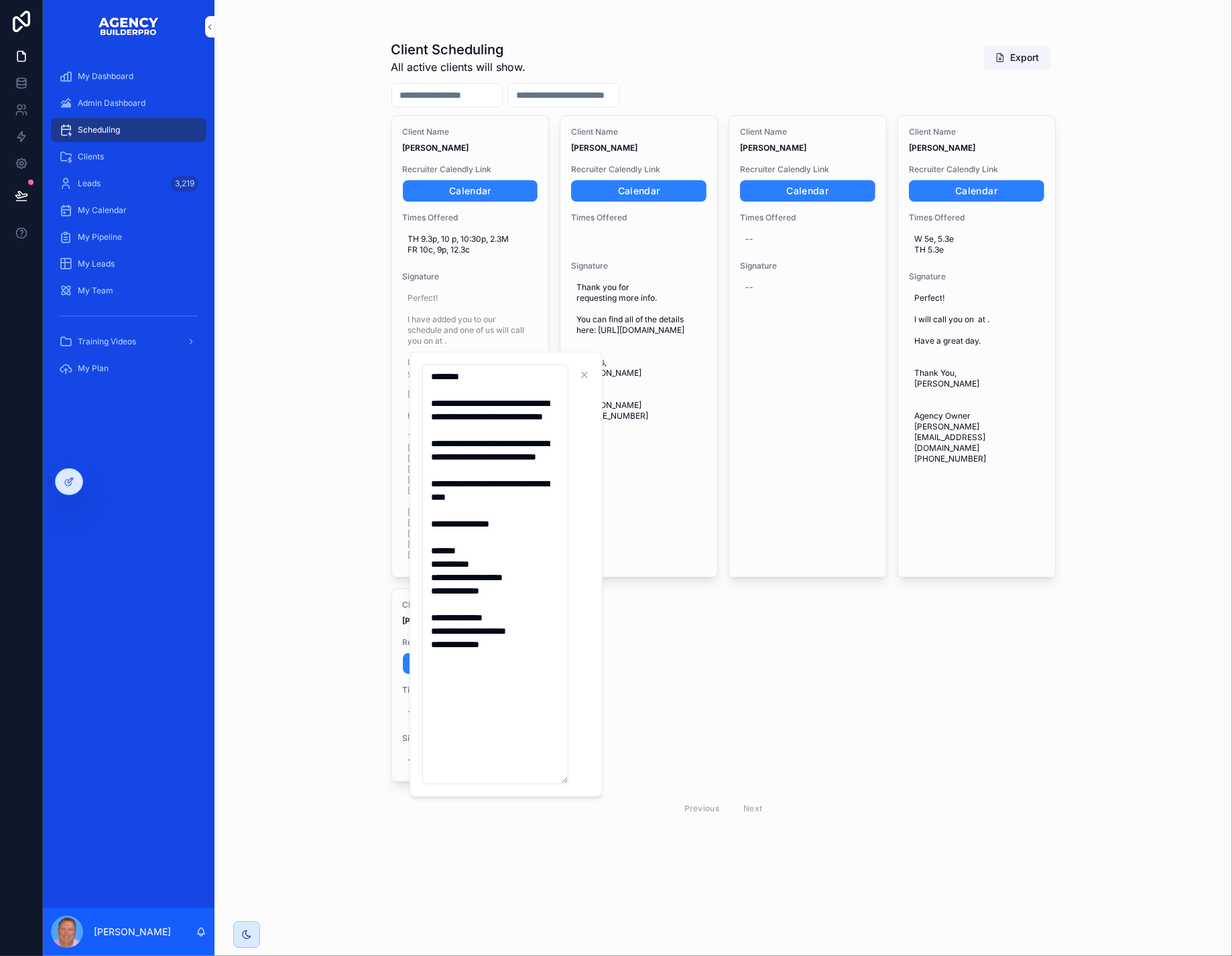
drag, startPoint x: 521, startPoint y: 712, endPoint x: 432, endPoint y: 382, distance: 341.8
click at [432, 382] on textarea "**********" at bounding box center [495, 574] width 146 height 419
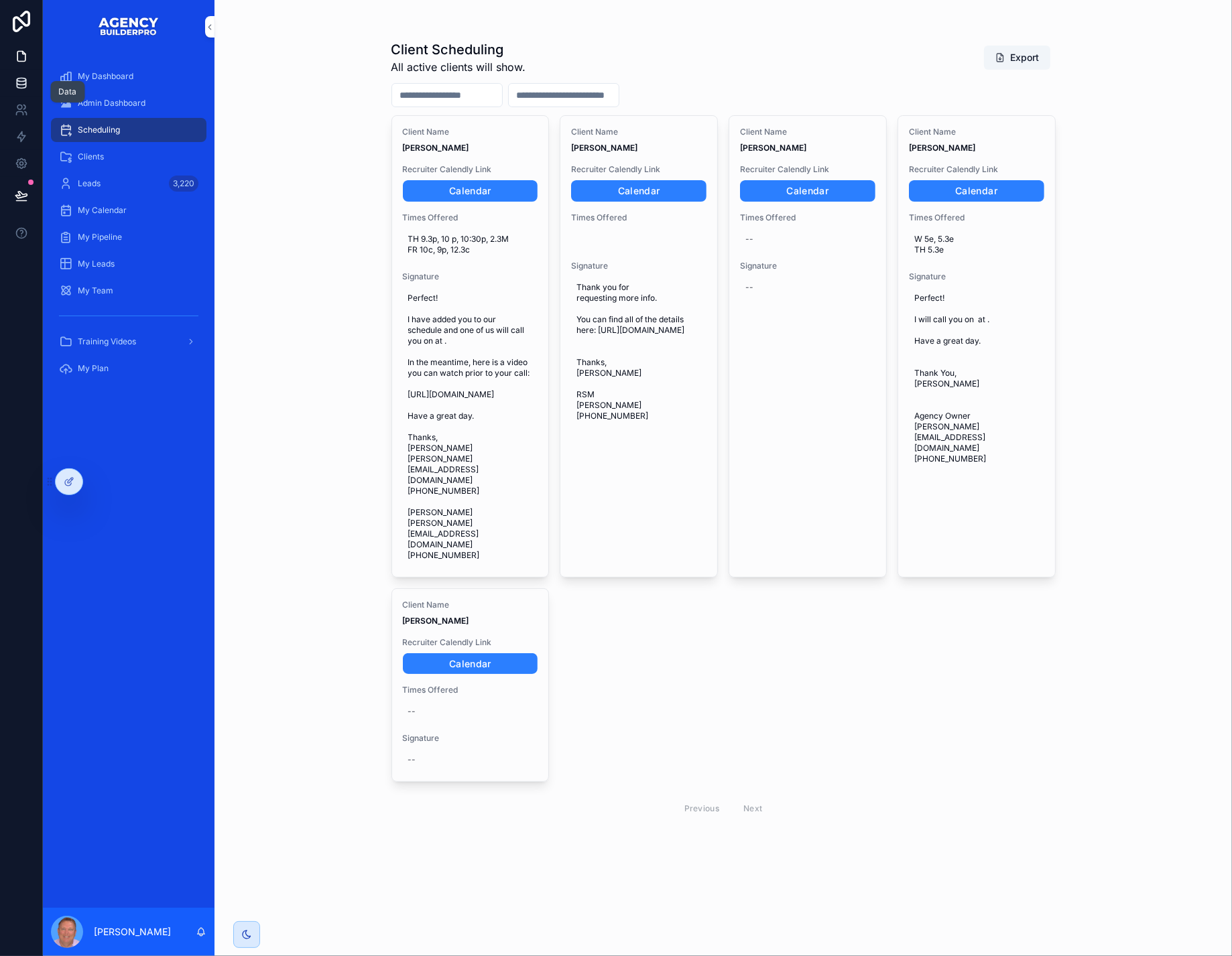
click at [23, 85] on icon at bounding box center [21, 82] width 8 height 5
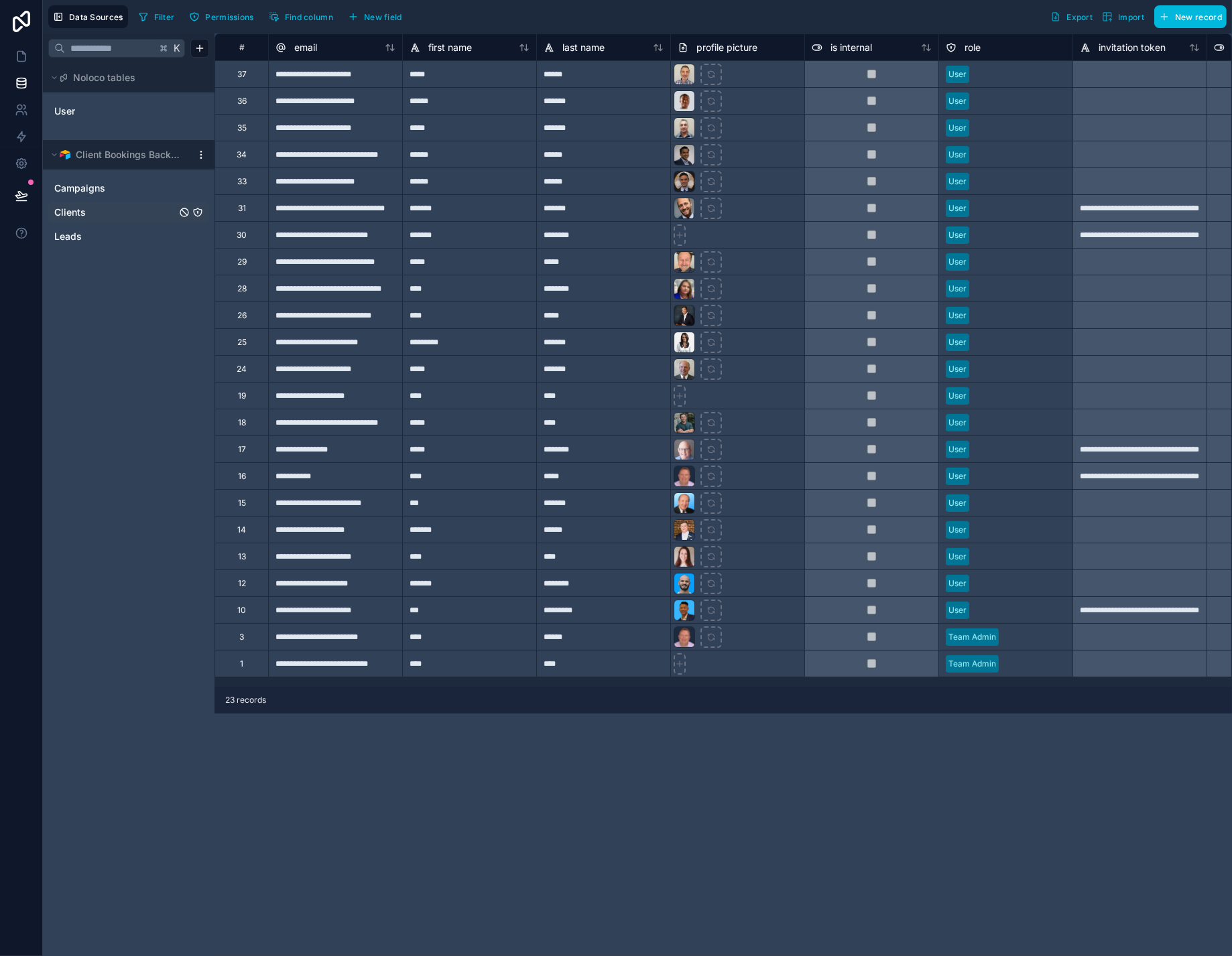
click at [96, 219] on link "Clients" at bounding box center [115, 212] width 122 height 13
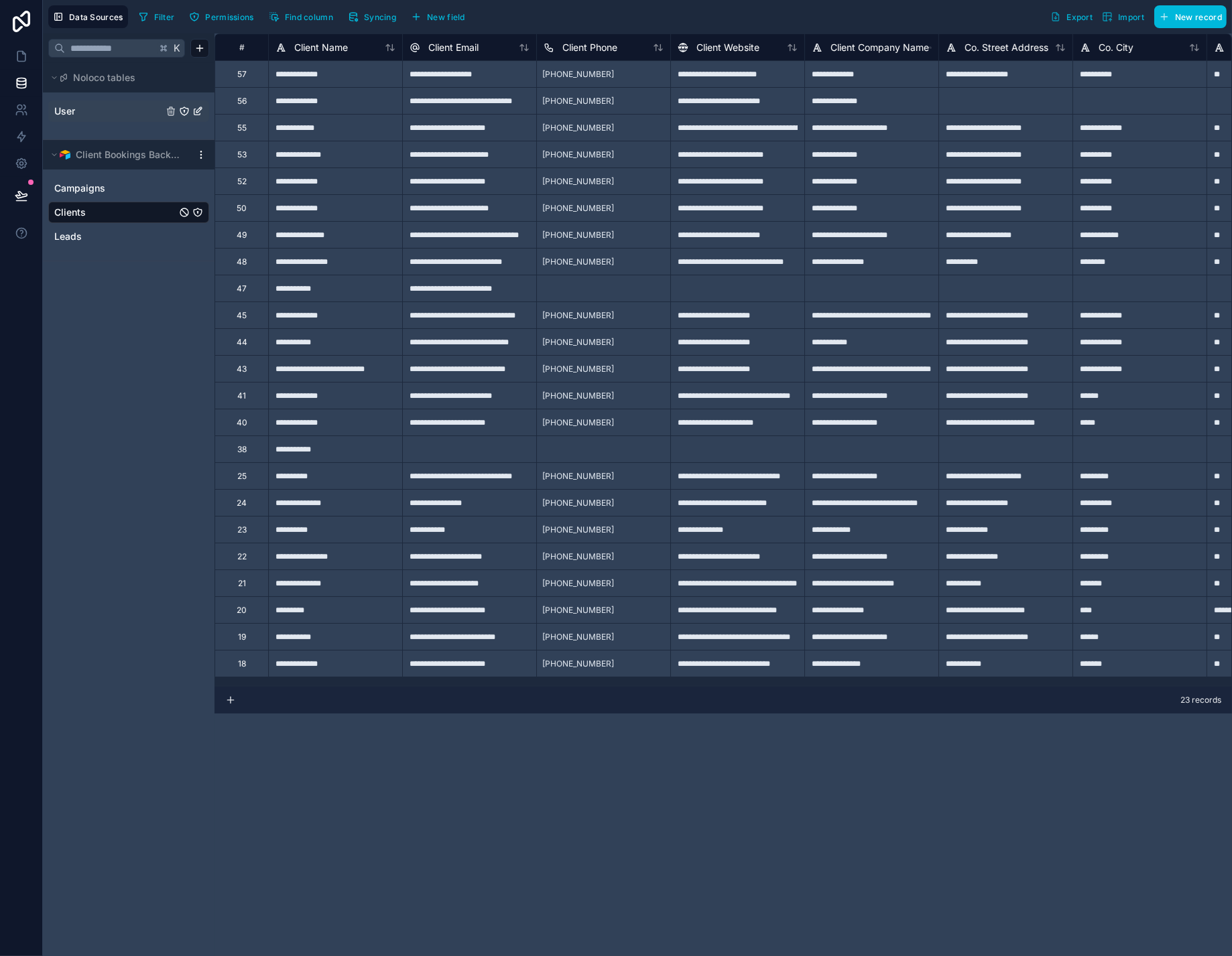
click at [75, 118] on span "User" at bounding box center [65, 112] width 21 height 13
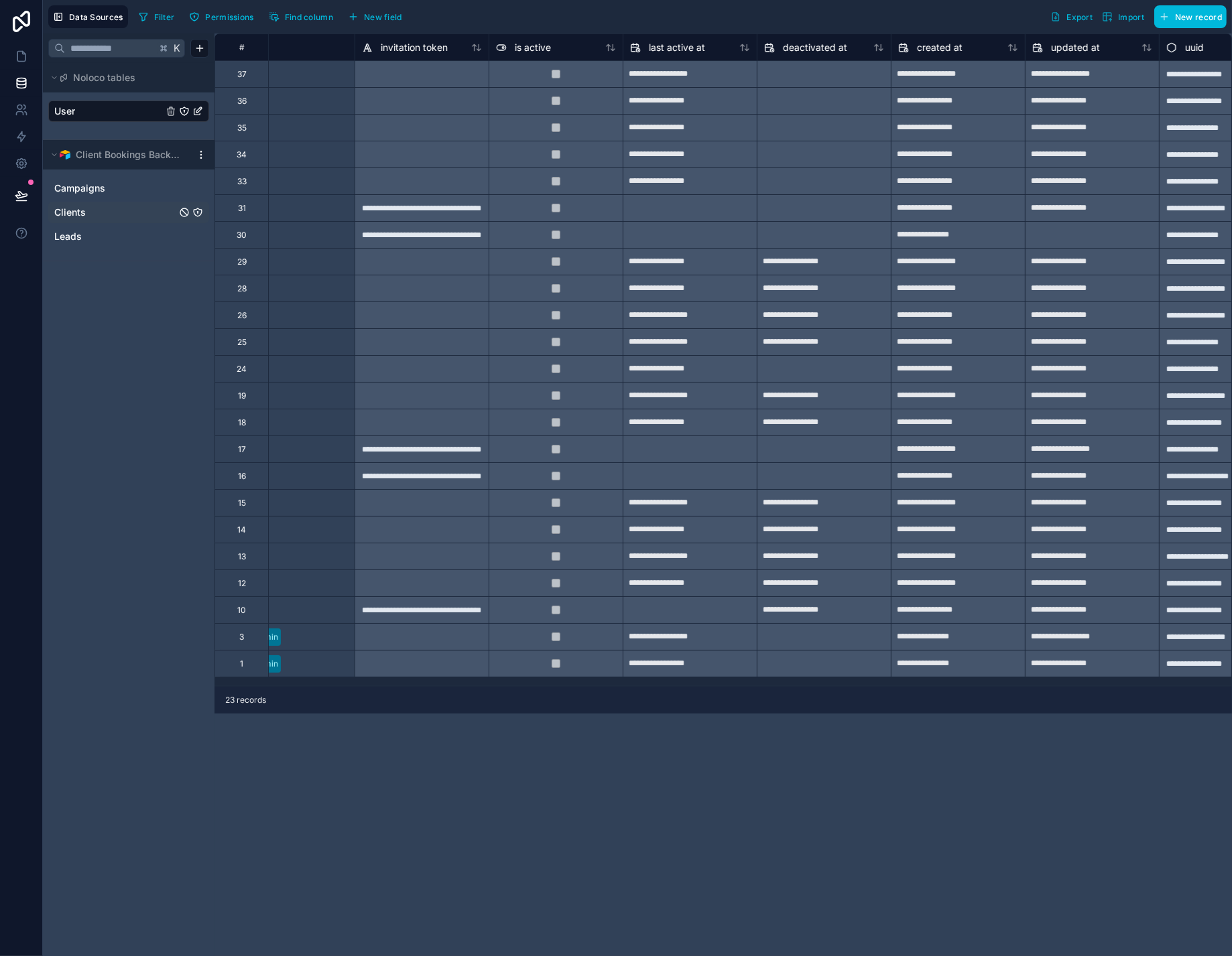
scroll to position [0, 778]
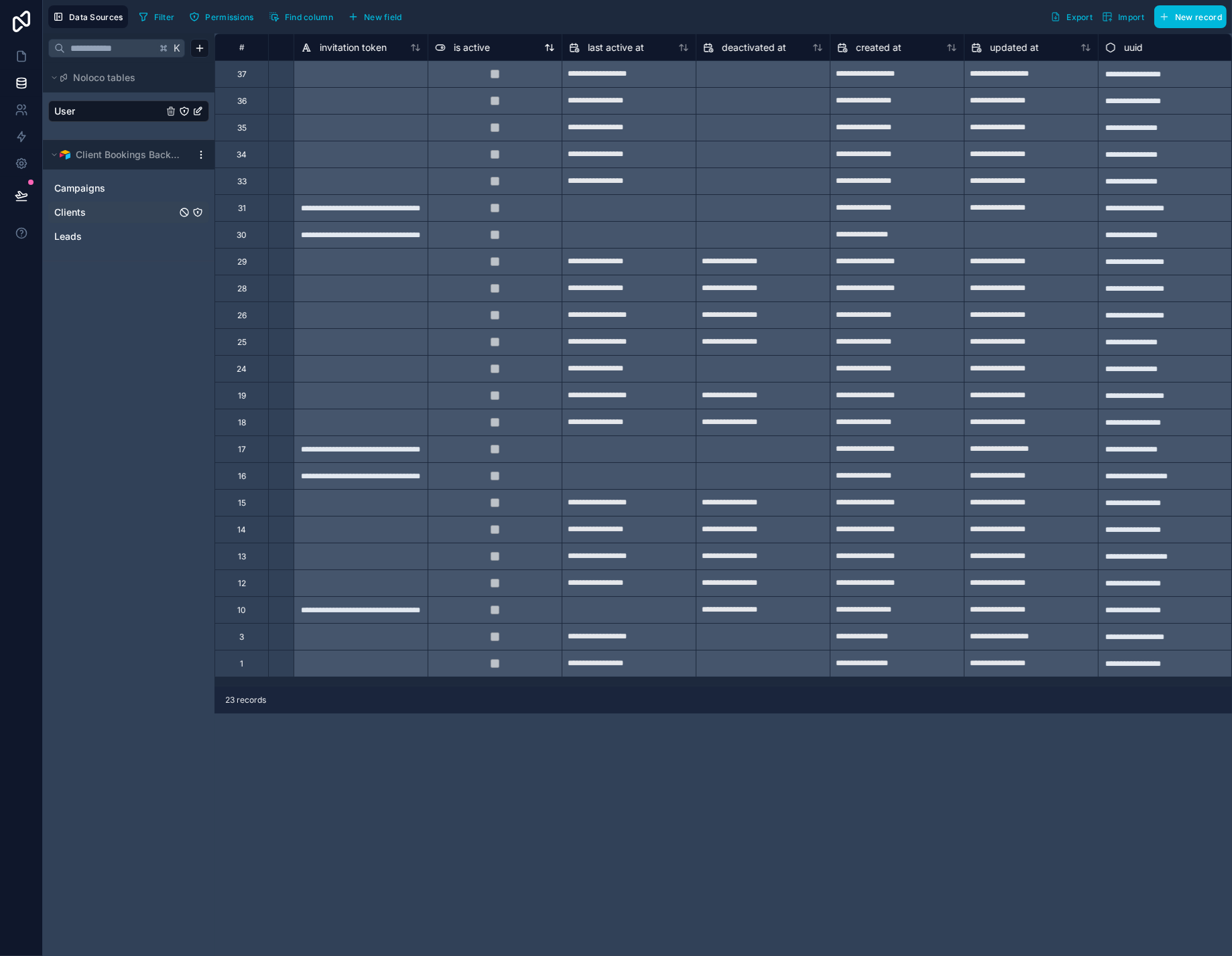
click at [554, 50] on icon at bounding box center [552, 47] width 3 height 6
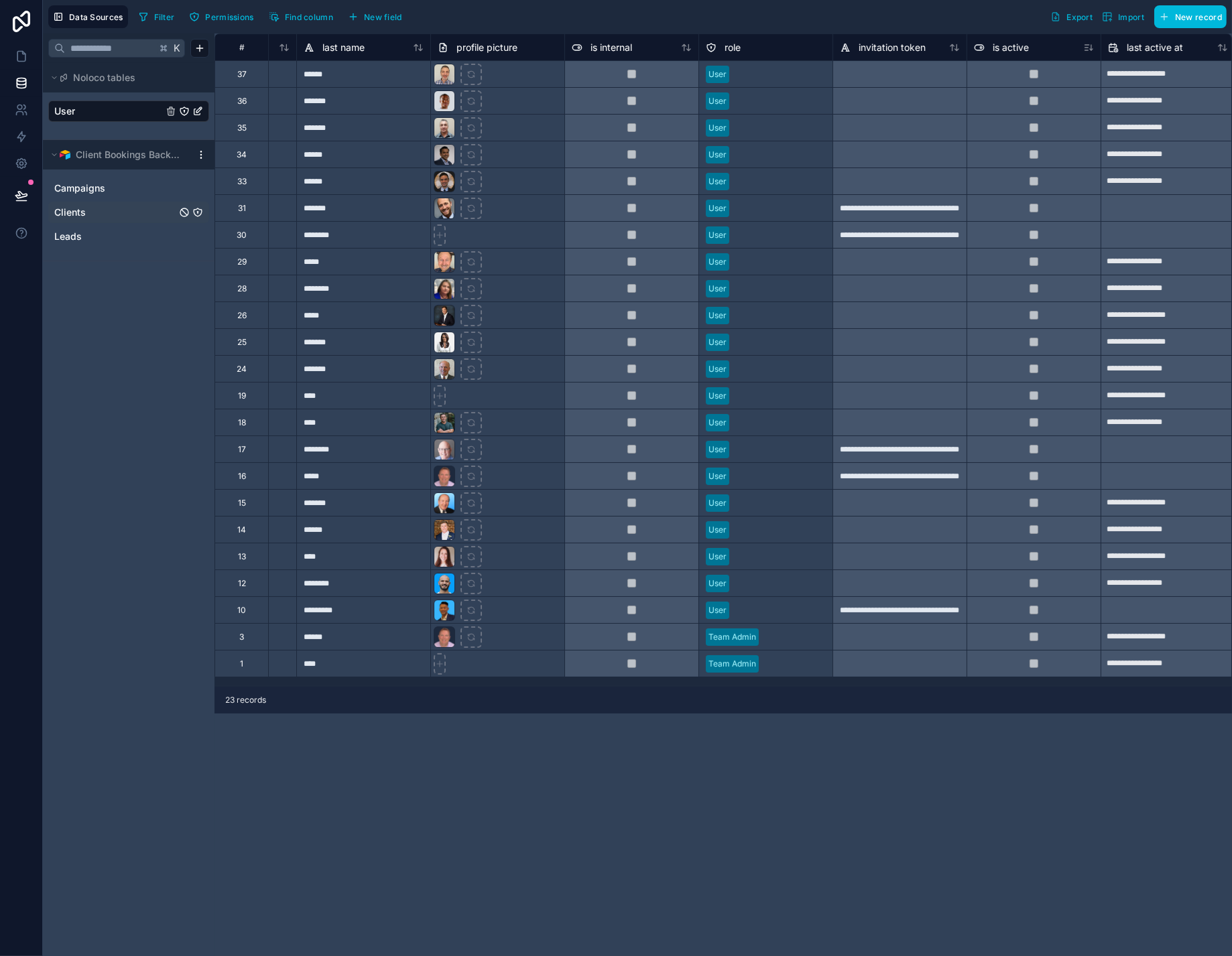
scroll to position [0, 0]
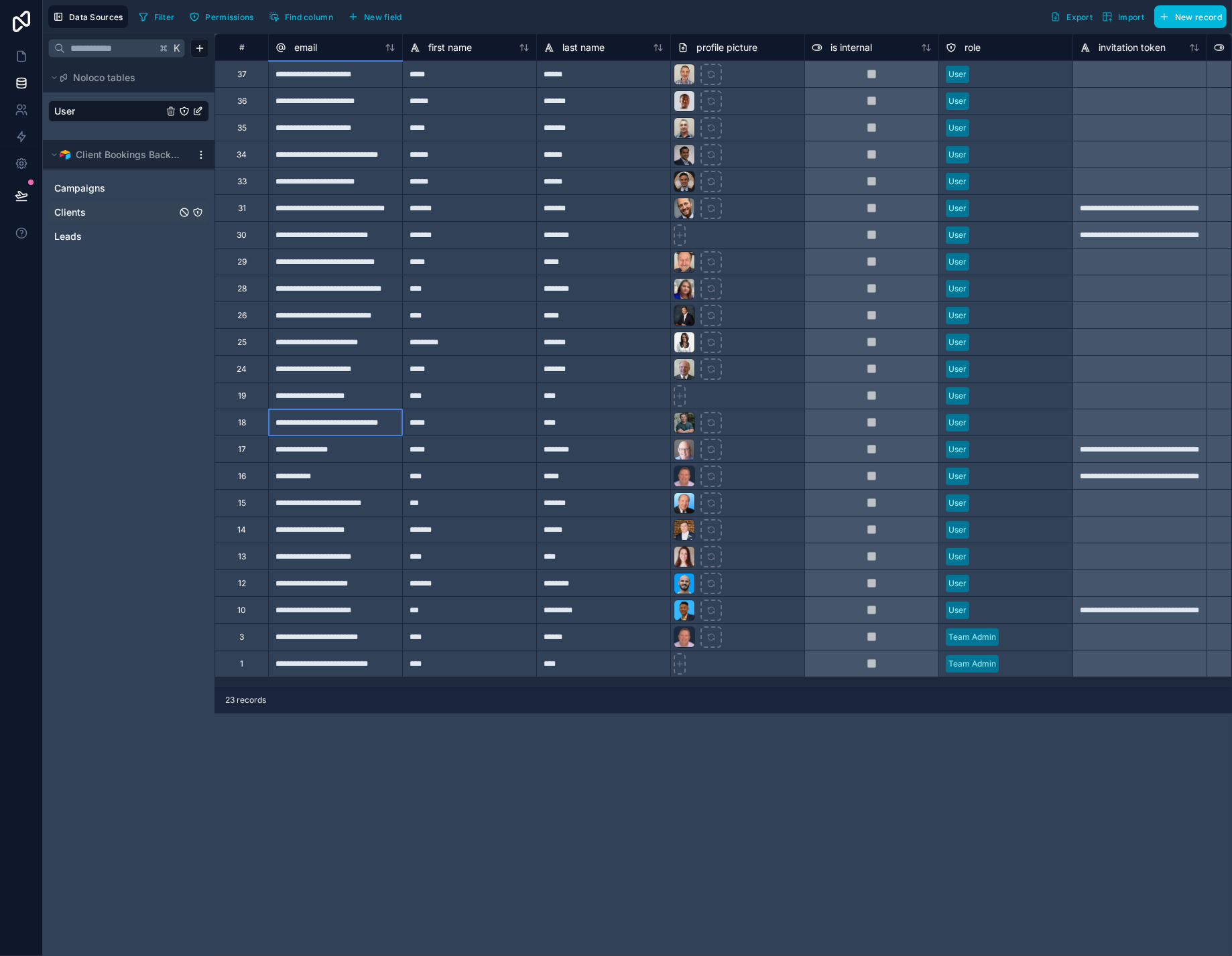
click at [353, 430] on div "**********" at bounding box center [335, 422] width 134 height 27
click at [385, 429] on div "**********" at bounding box center [335, 422] width 134 height 27
click at [385, 429] on input "**********" at bounding box center [335, 422] width 133 height 26
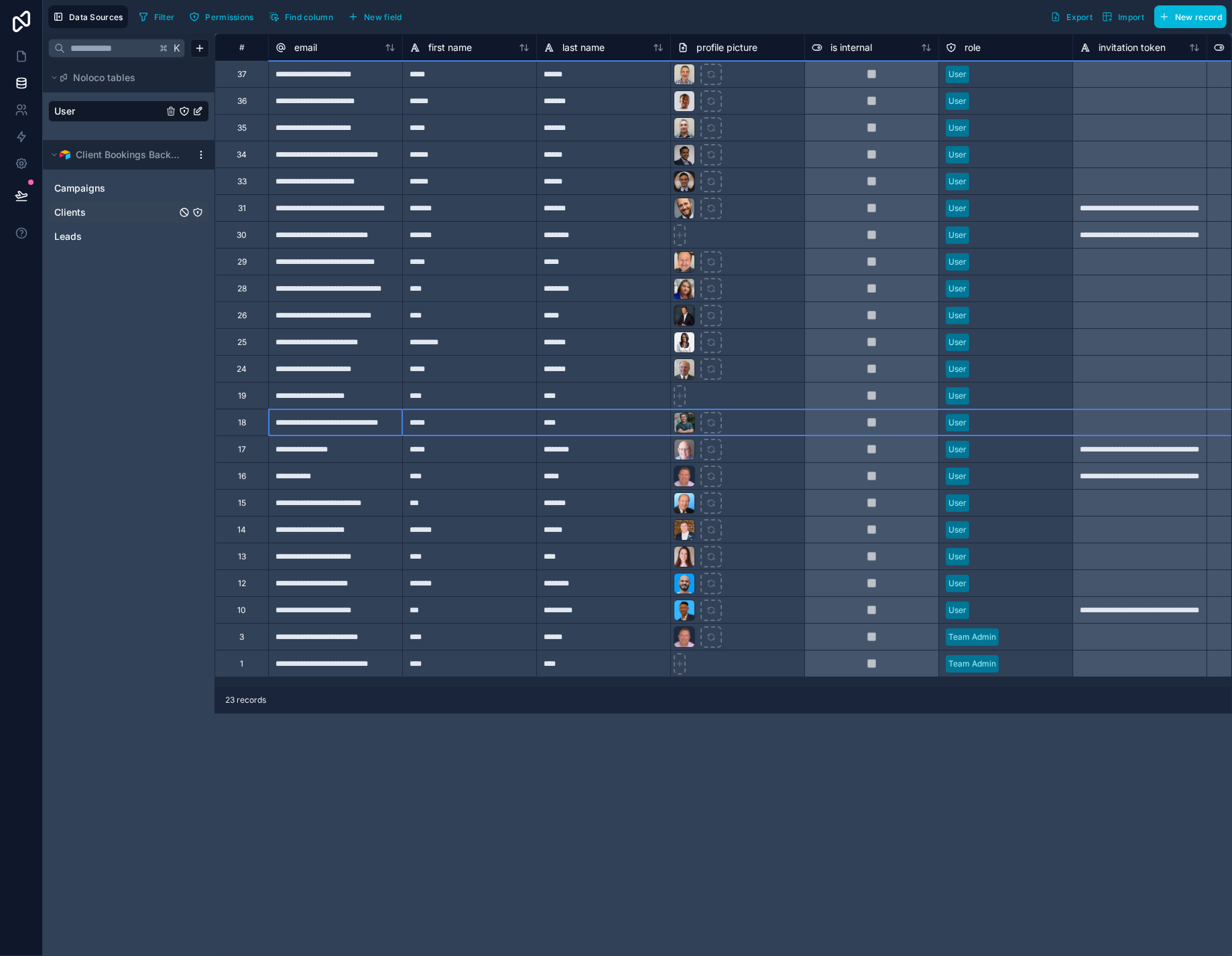
click at [246, 424] on div "18" at bounding box center [242, 423] width 8 height 11
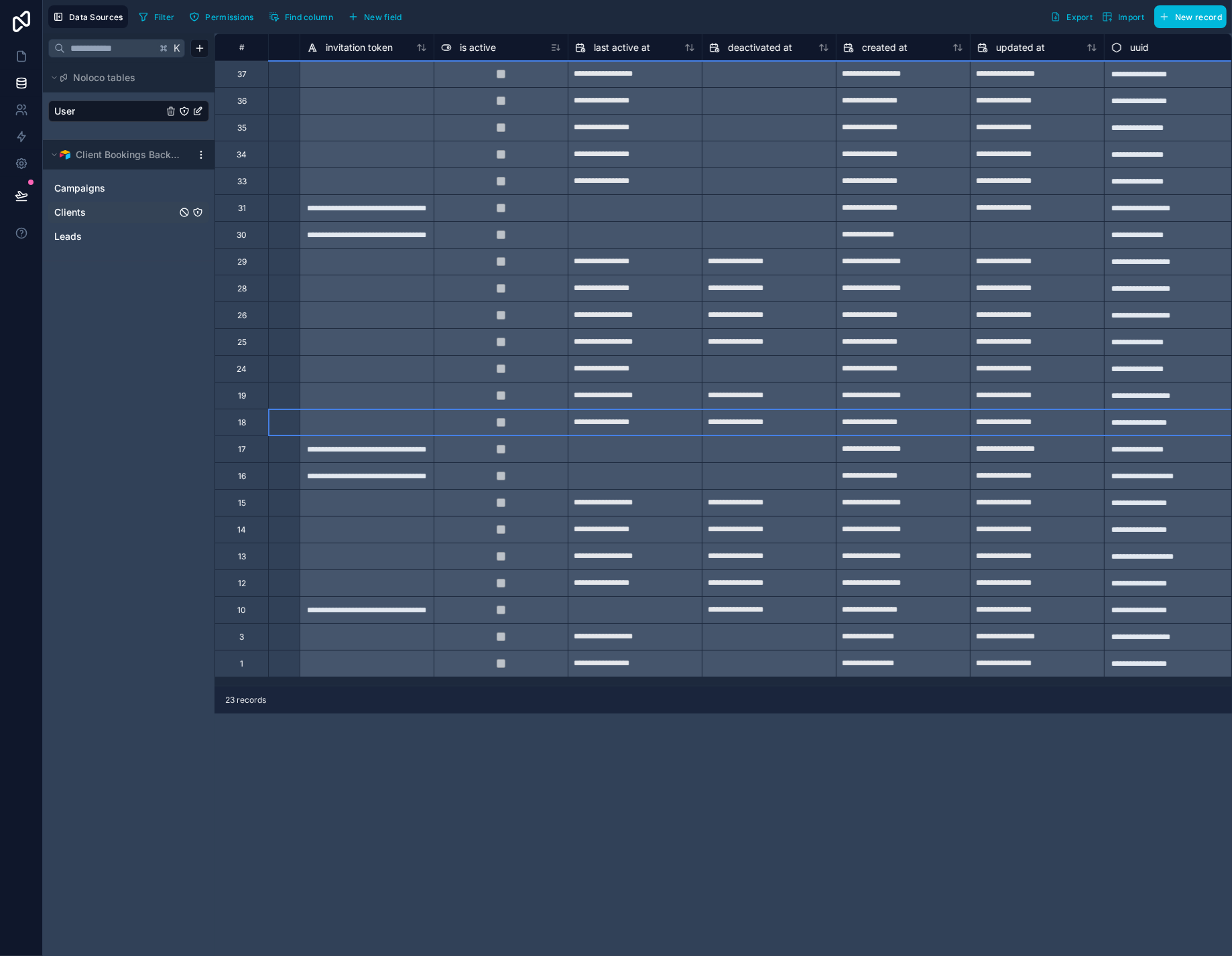
scroll to position [0, 770]
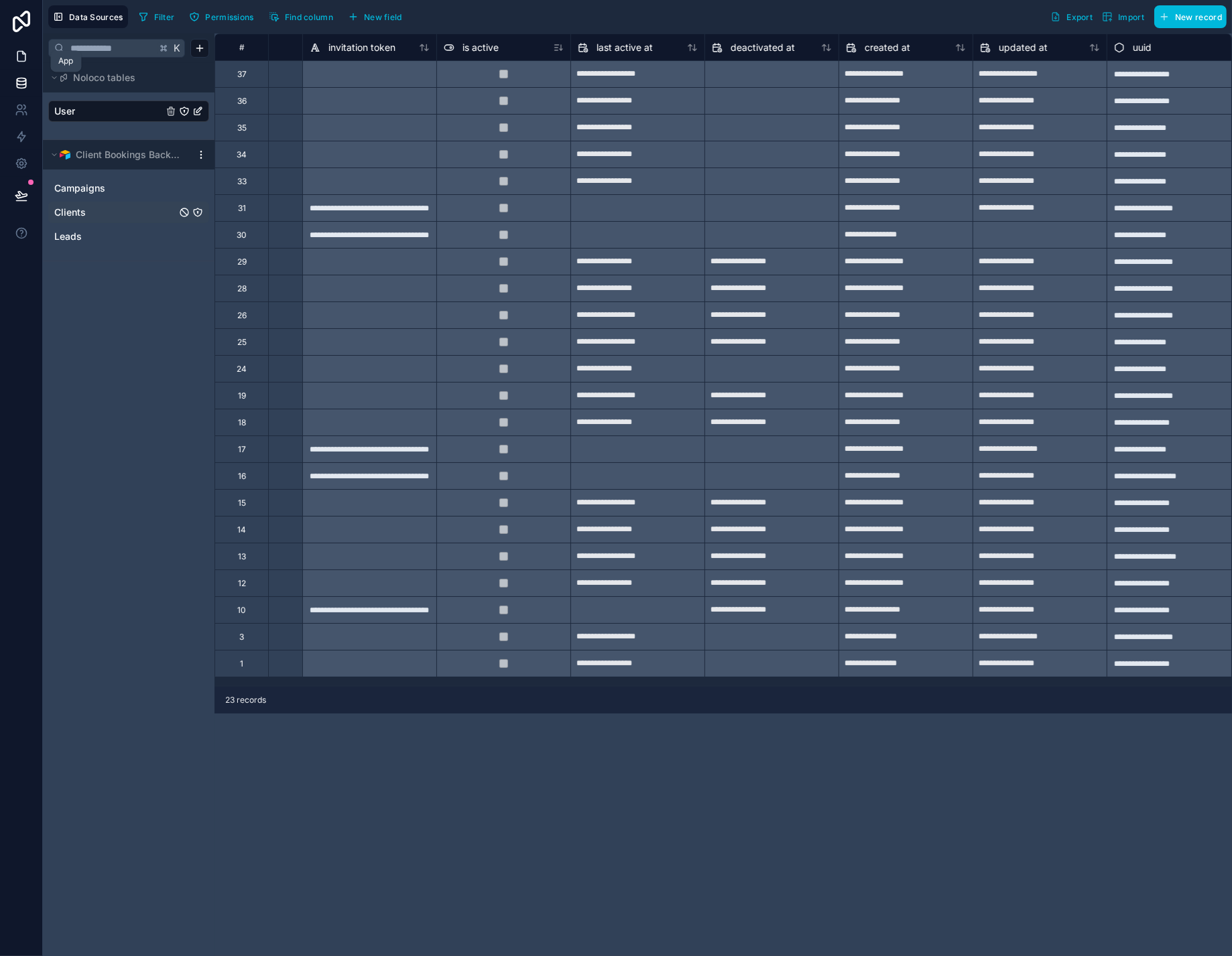
click at [29, 63] on icon at bounding box center [22, 56] width 13 height 13
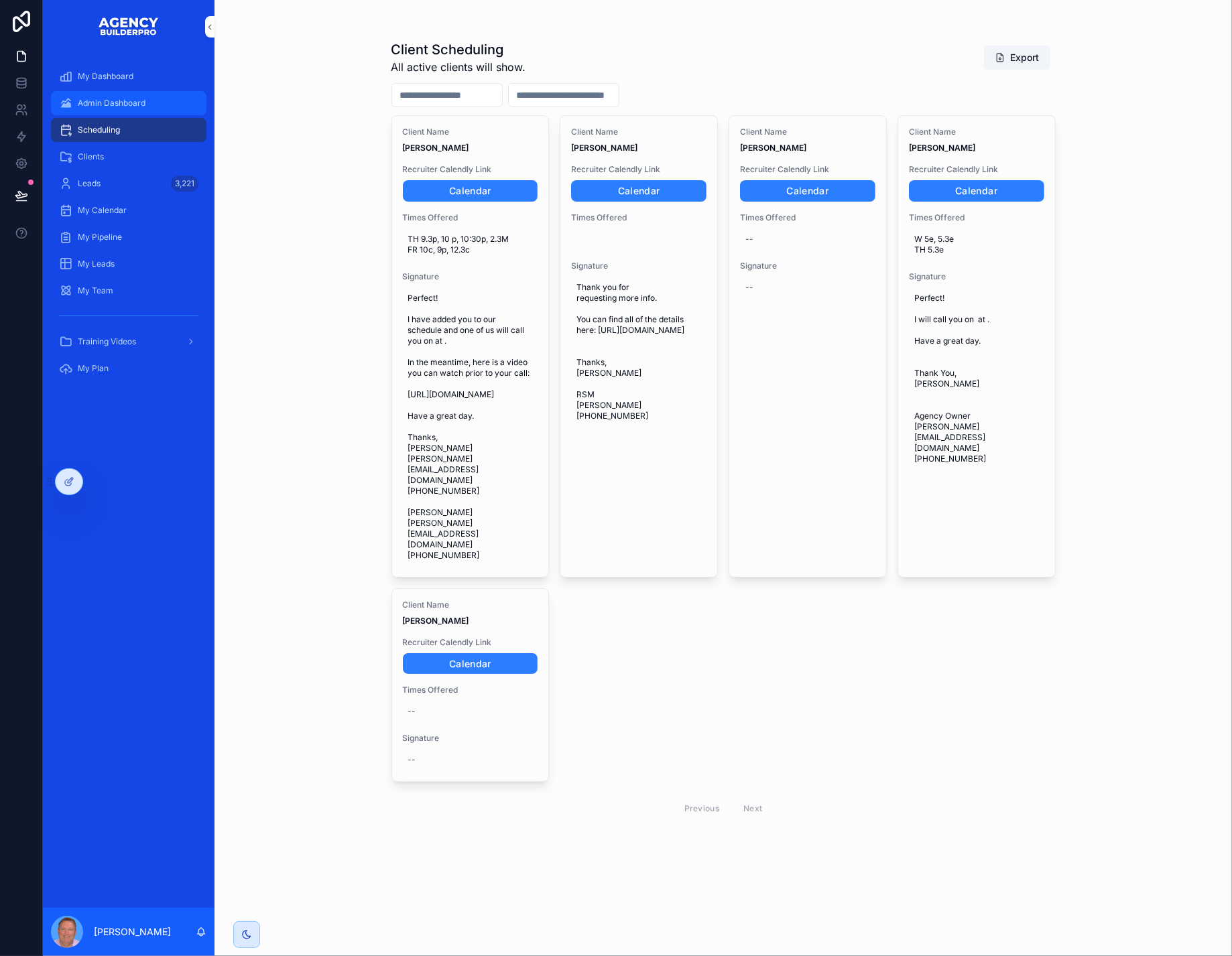
click at [111, 108] on span "Admin Dashboard" at bounding box center [112, 103] width 68 height 11
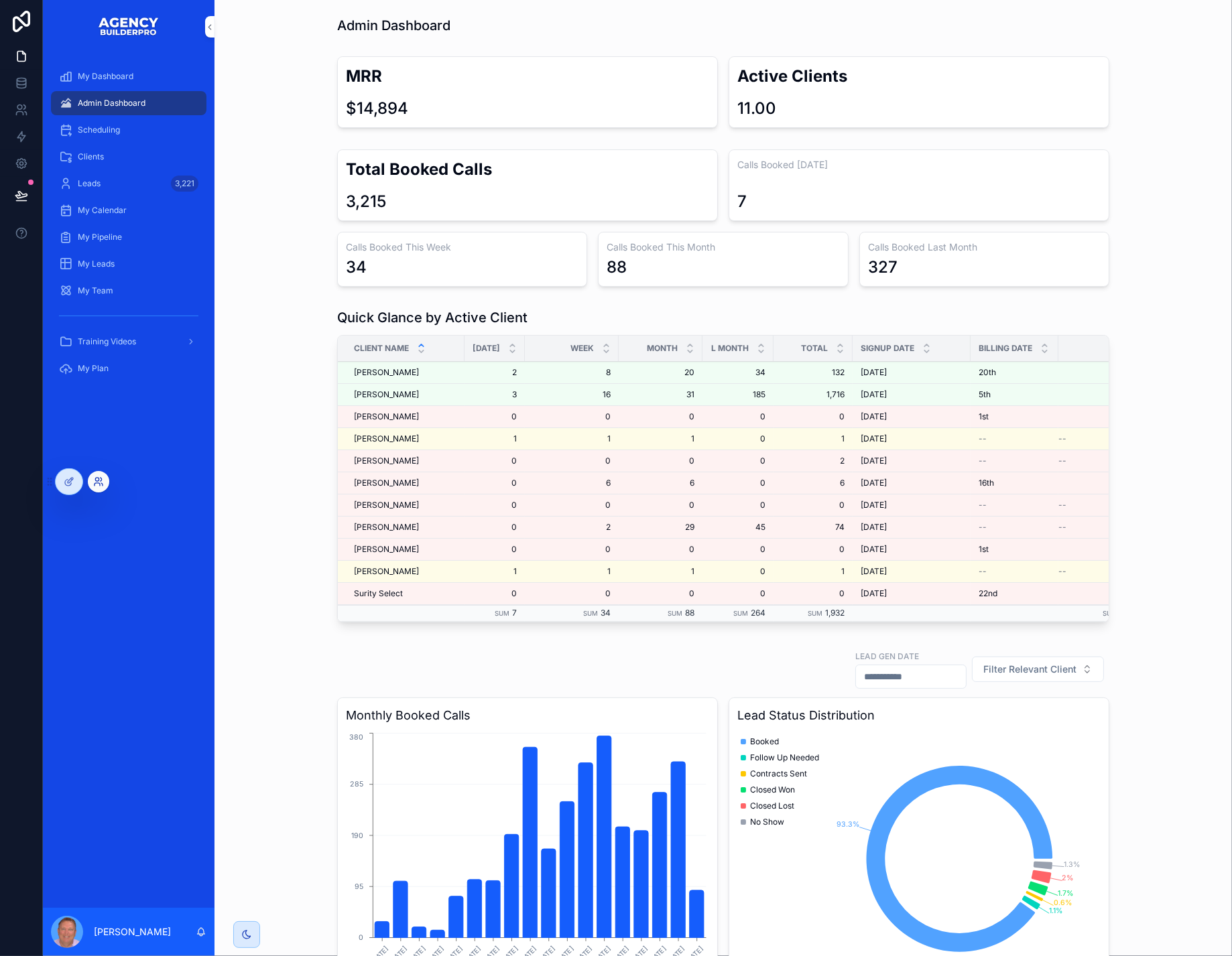
click at [98, 481] on icon at bounding box center [96, 480] width 3 height 3
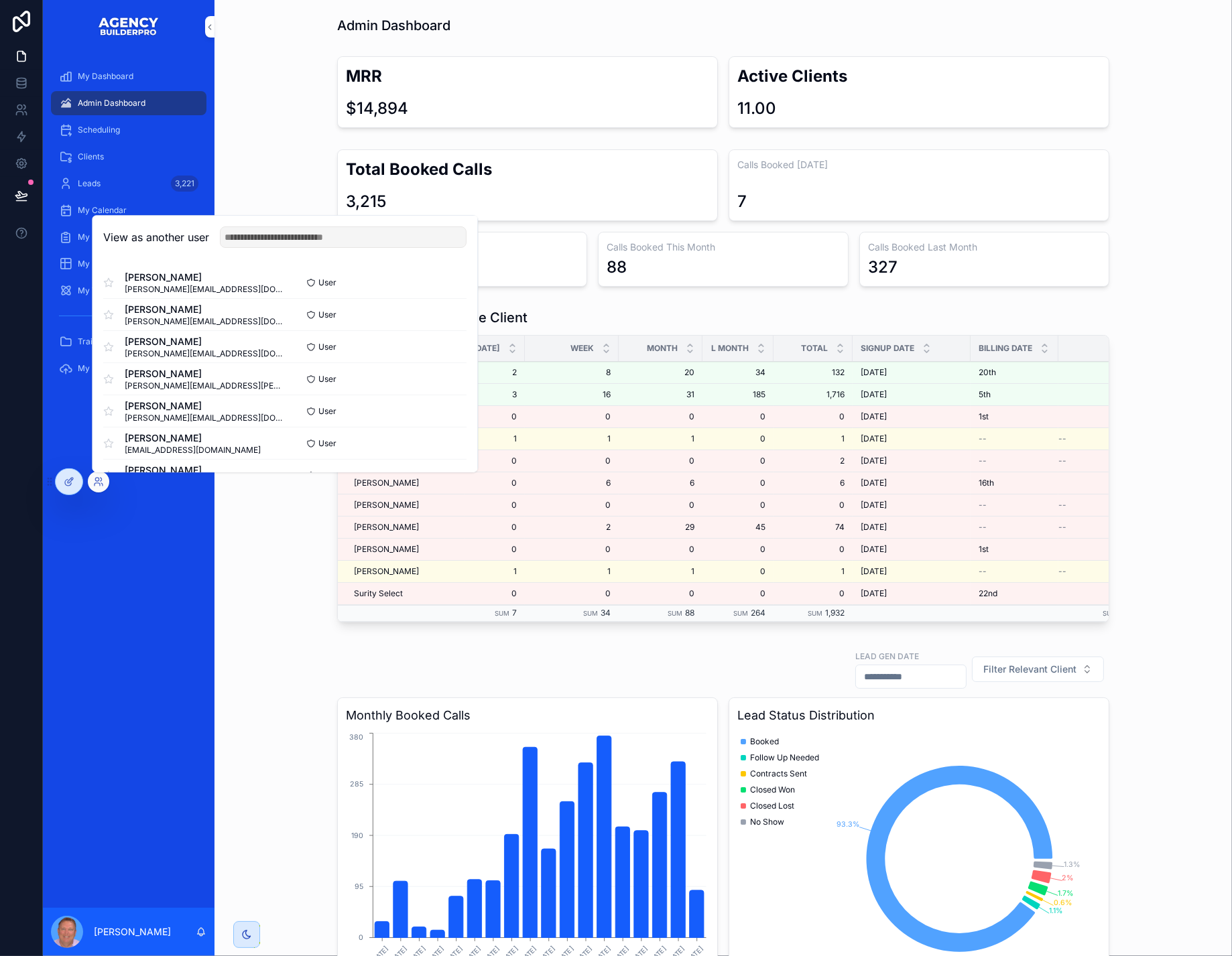
scroll to position [154, 0]
click at [466, 352] on button "Select" at bounding box center [450, 346] width 35 height 19
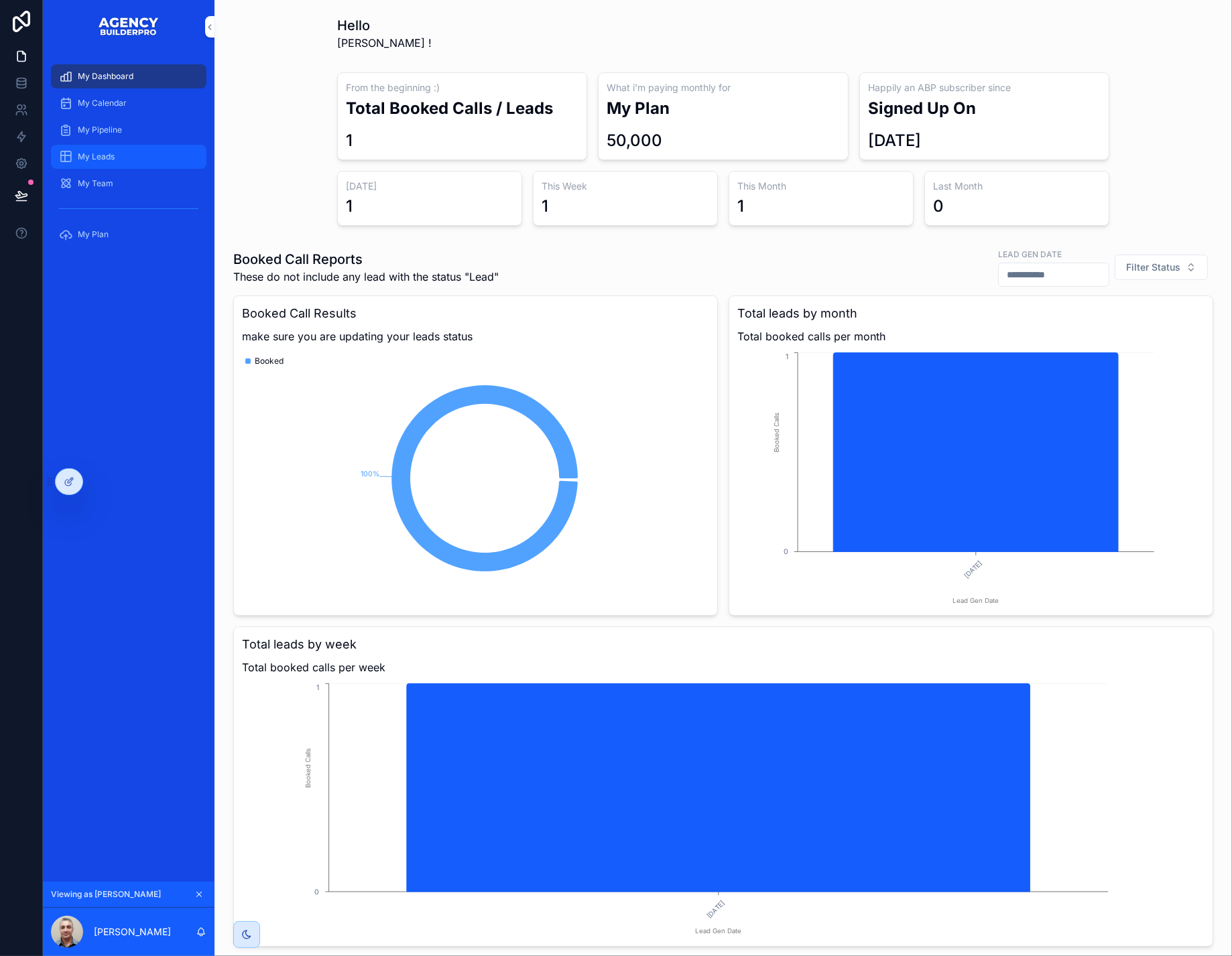
click at [115, 162] on span "My Leads" at bounding box center [96, 157] width 37 height 11
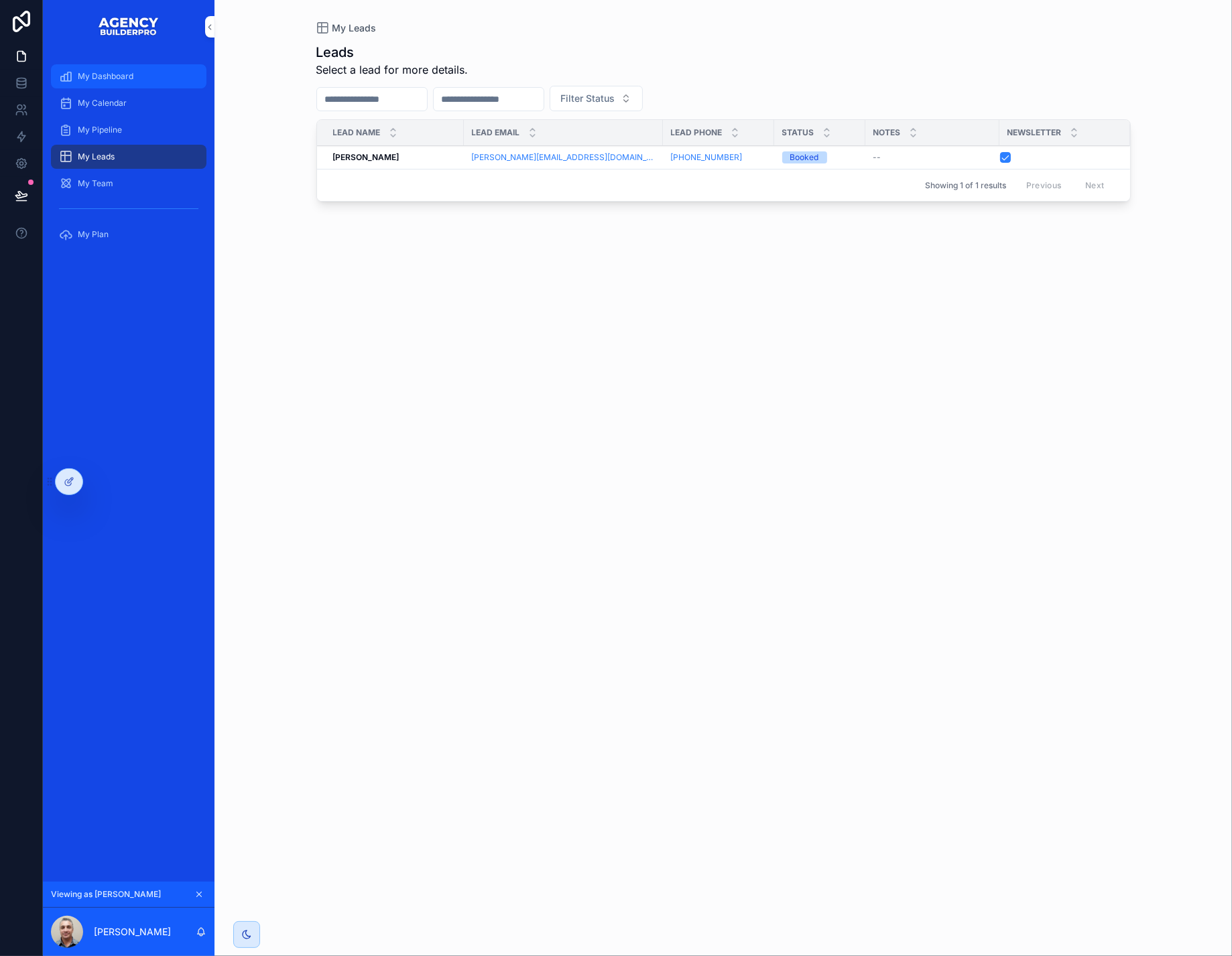
click at [133, 81] on span "My Dashboard" at bounding box center [106, 76] width 55 height 11
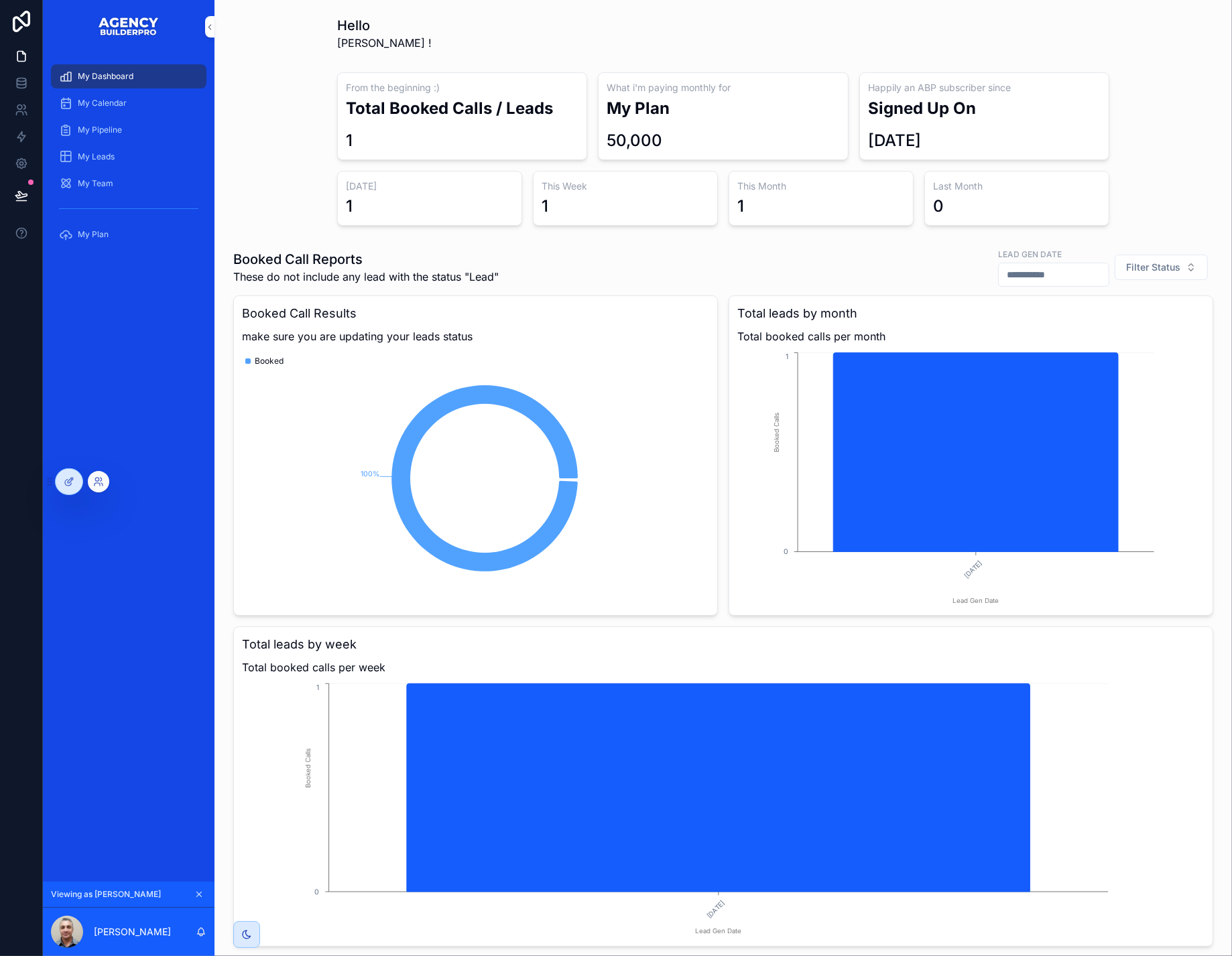
click at [97, 483] on div at bounding box center [99, 482] width 22 height 22
click at [104, 485] on icon at bounding box center [98, 481] width 11 height 11
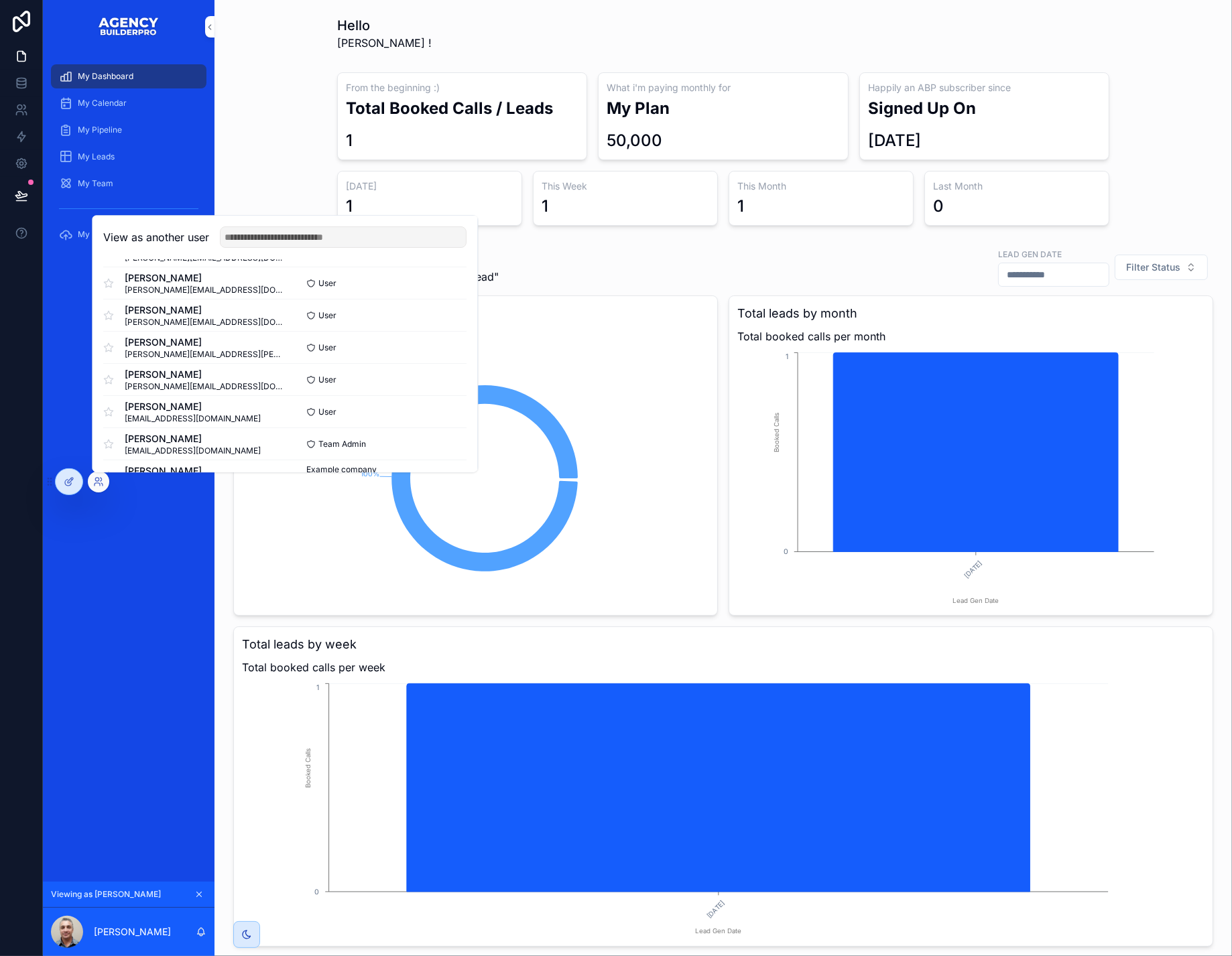
scroll to position [187, 0]
click at [466, 388] on button "Select" at bounding box center [450, 377] width 35 height 19
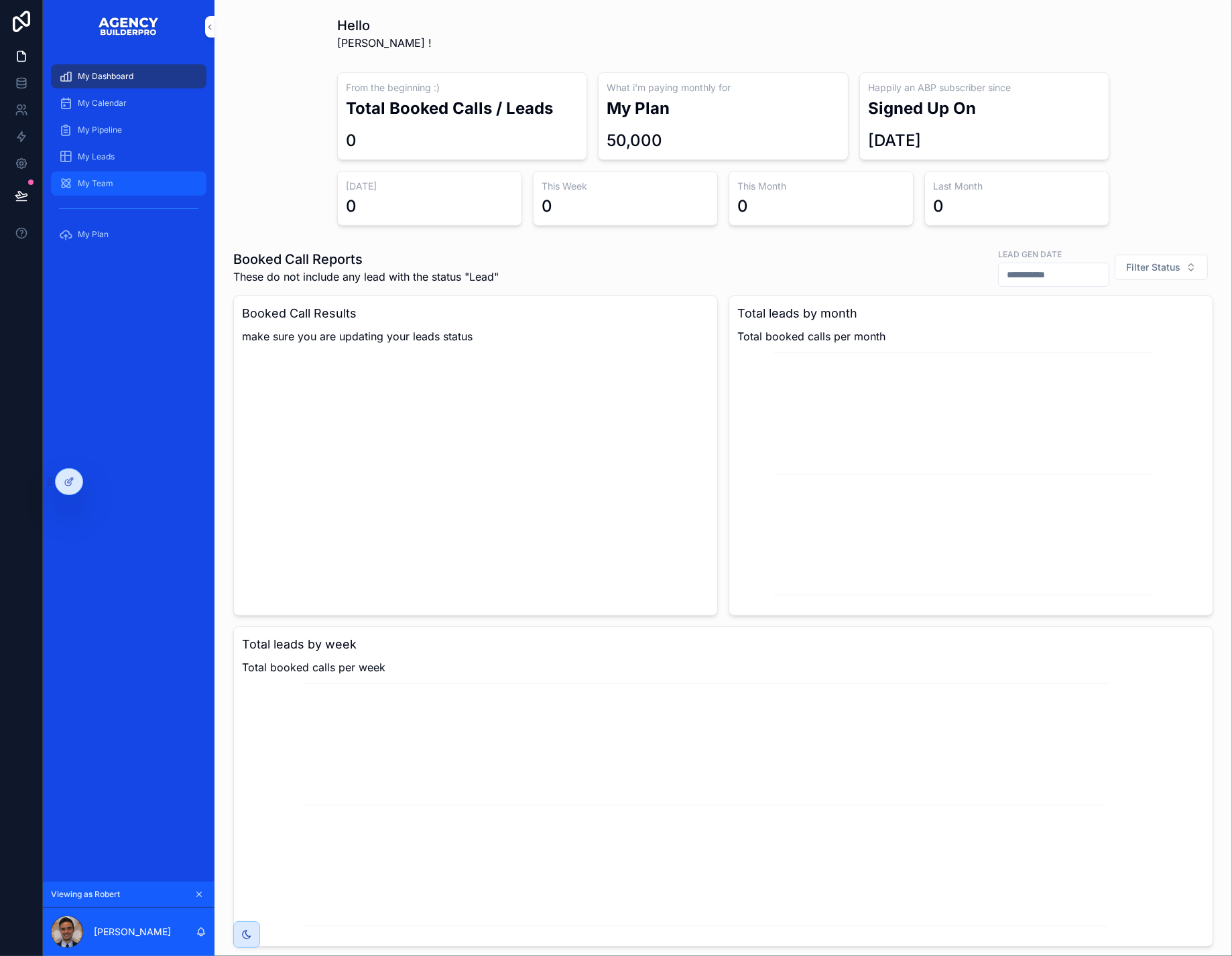
click at [107, 189] on span "My Team" at bounding box center [96, 184] width 35 height 11
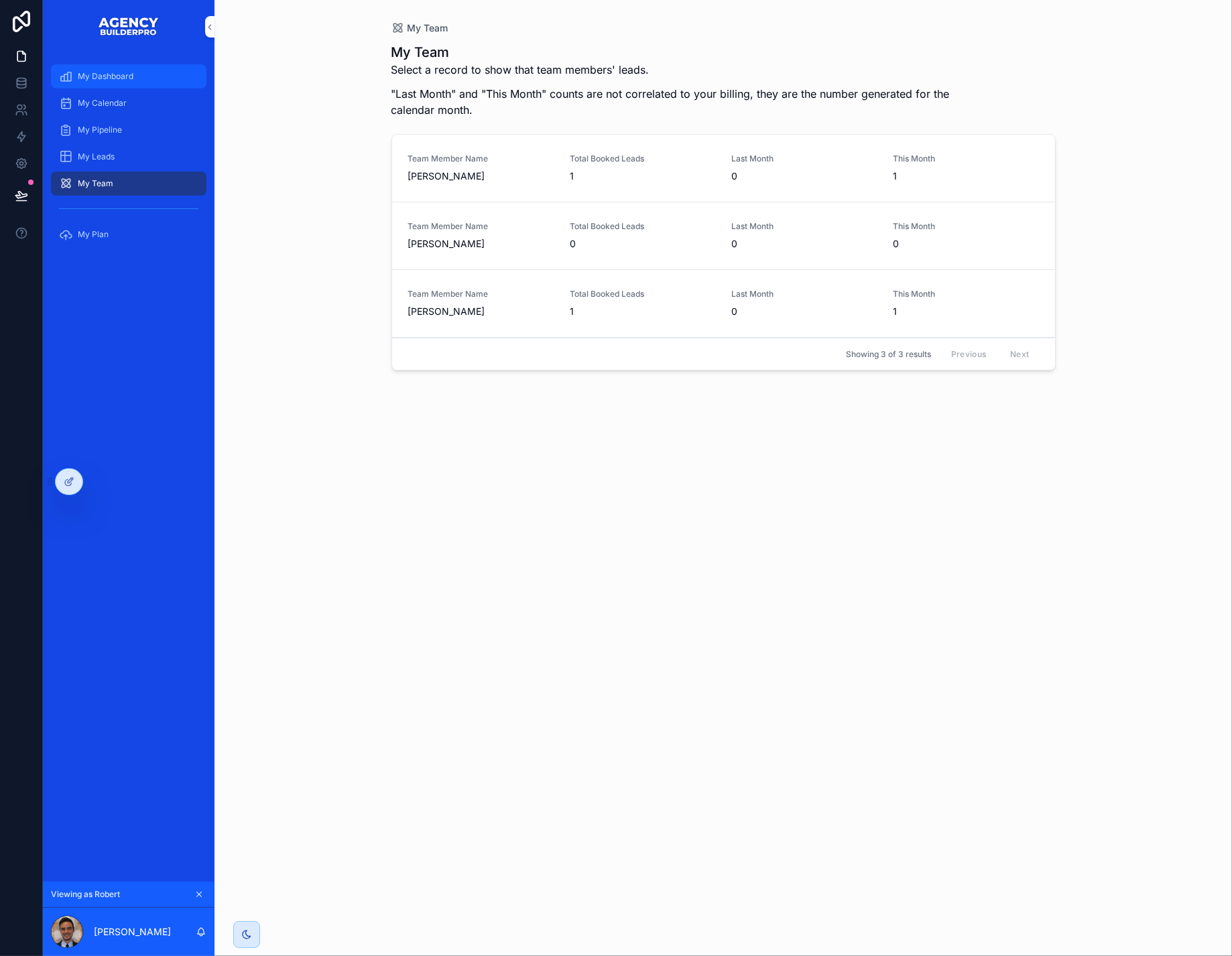
click at [99, 79] on span "My Dashboard" at bounding box center [106, 76] width 55 height 11
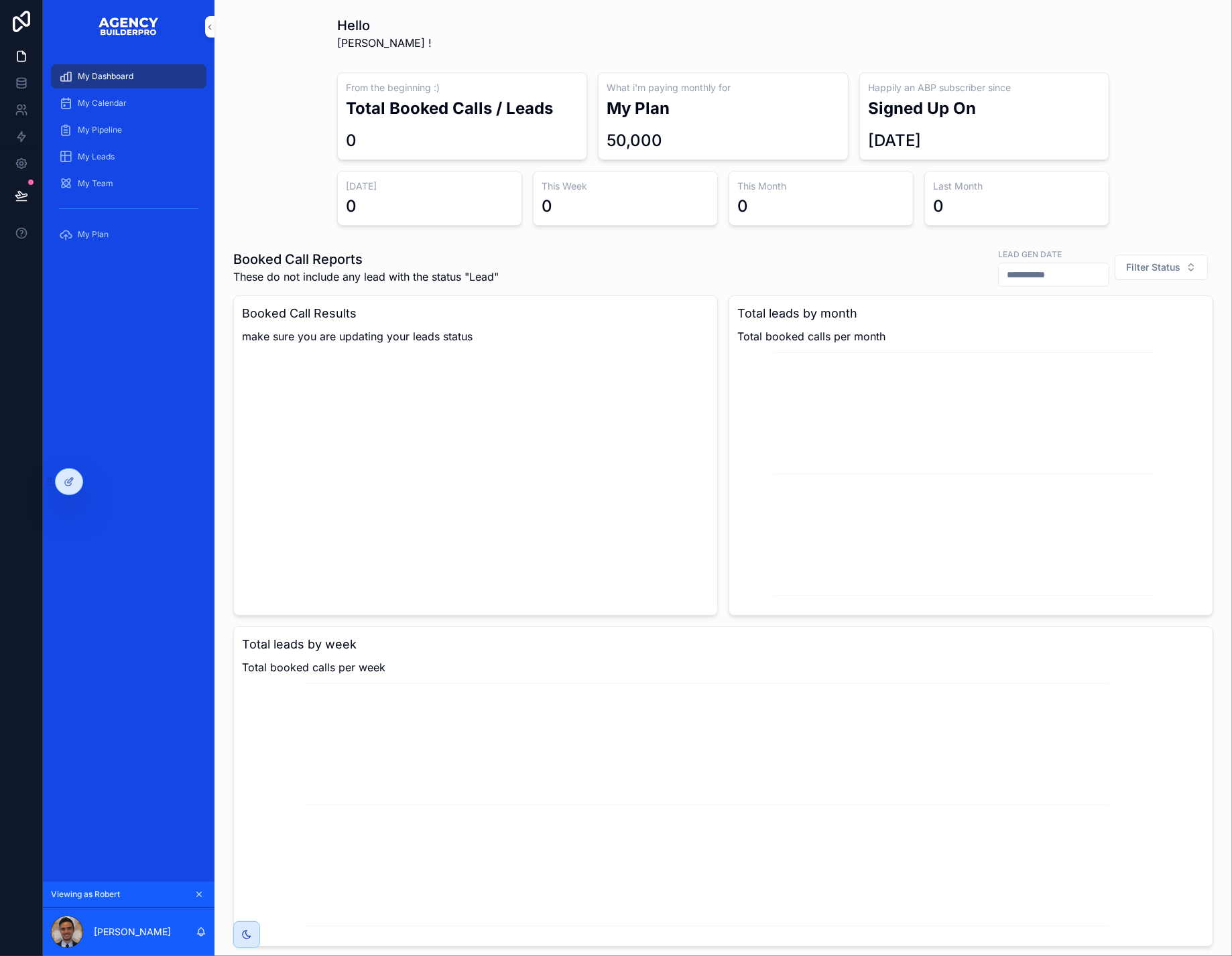
click at [202, 892] on icon "scrollable content" at bounding box center [200, 895] width 5 height 5
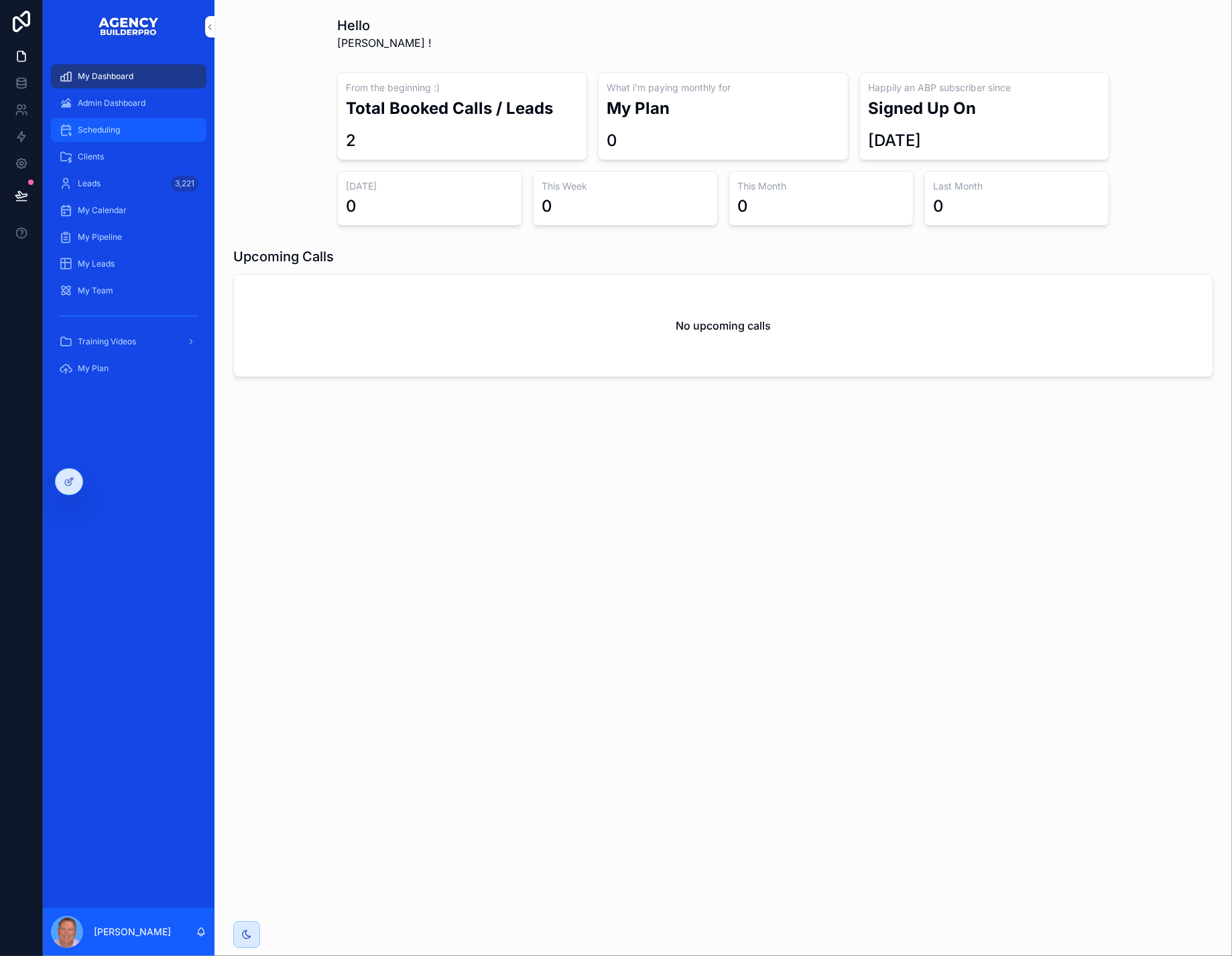
click at [120, 135] on span "Scheduling" at bounding box center [99, 130] width 42 height 11
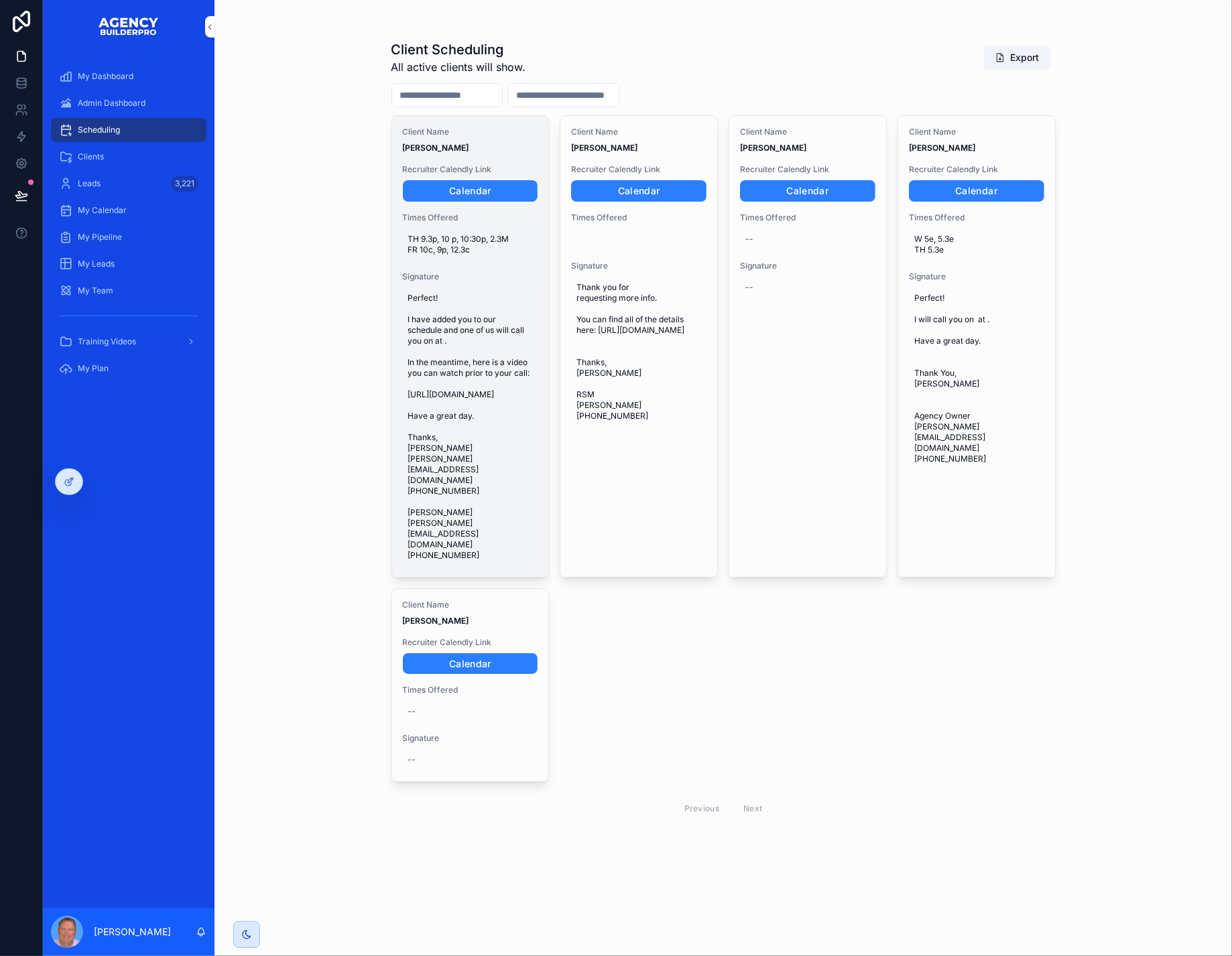
click at [491, 488] on span "Perfect! I have added you to our schedule and one of us will call you on at . I…" at bounding box center [470, 427] width 125 height 268
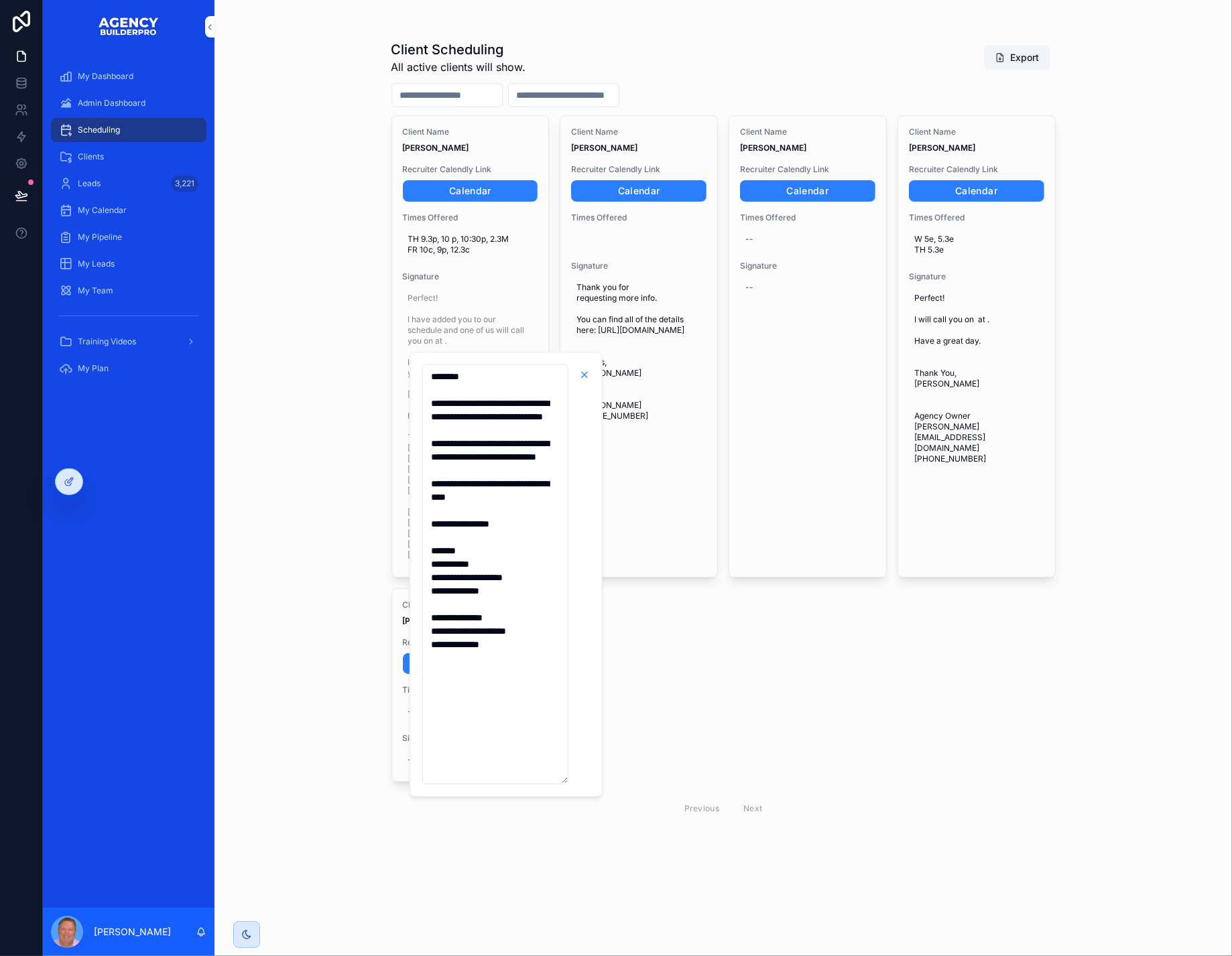
click at [589, 377] on icon "scrollable content" at bounding box center [584, 375] width 11 height 11
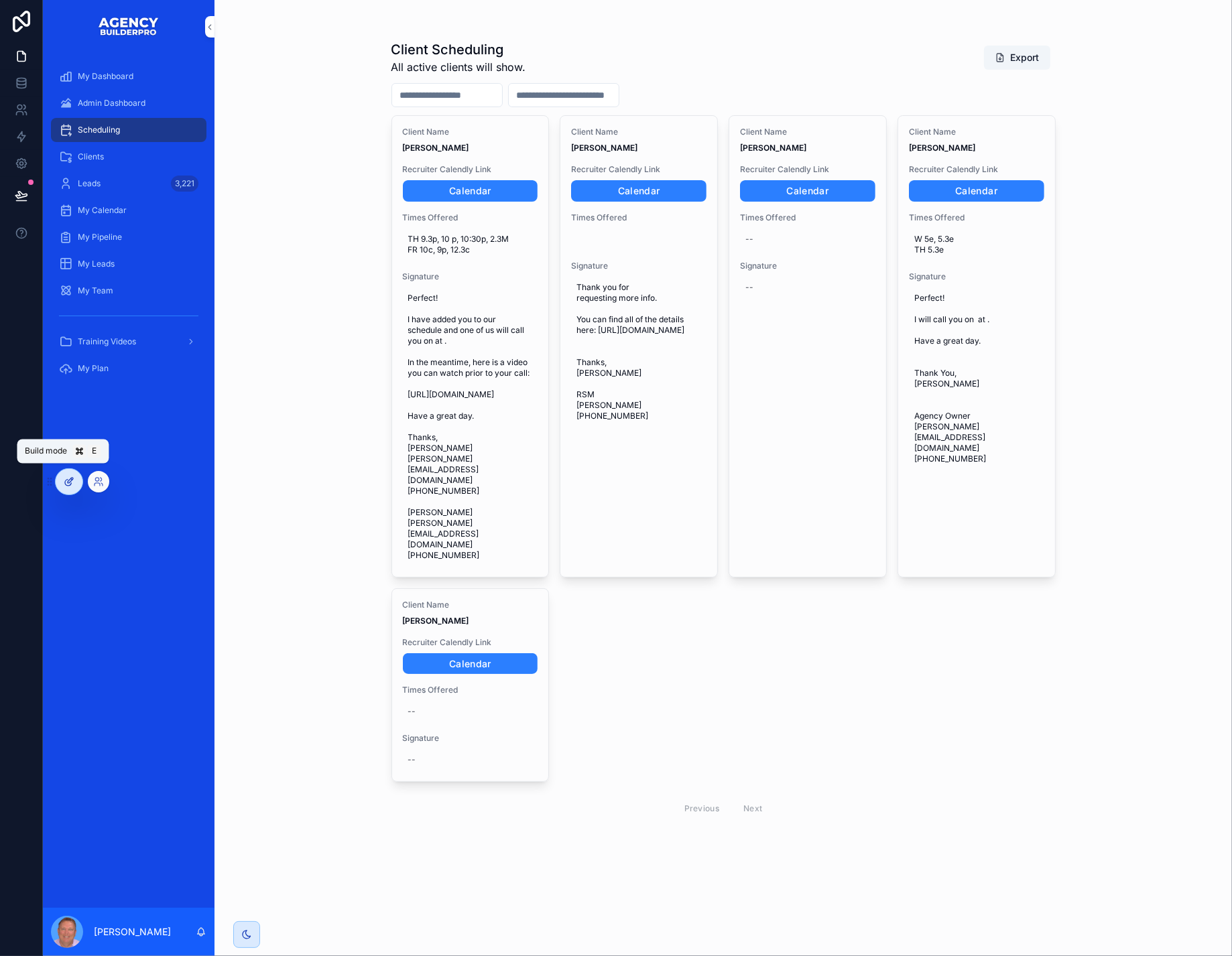
click at [69, 486] on icon at bounding box center [69, 481] width 11 height 11
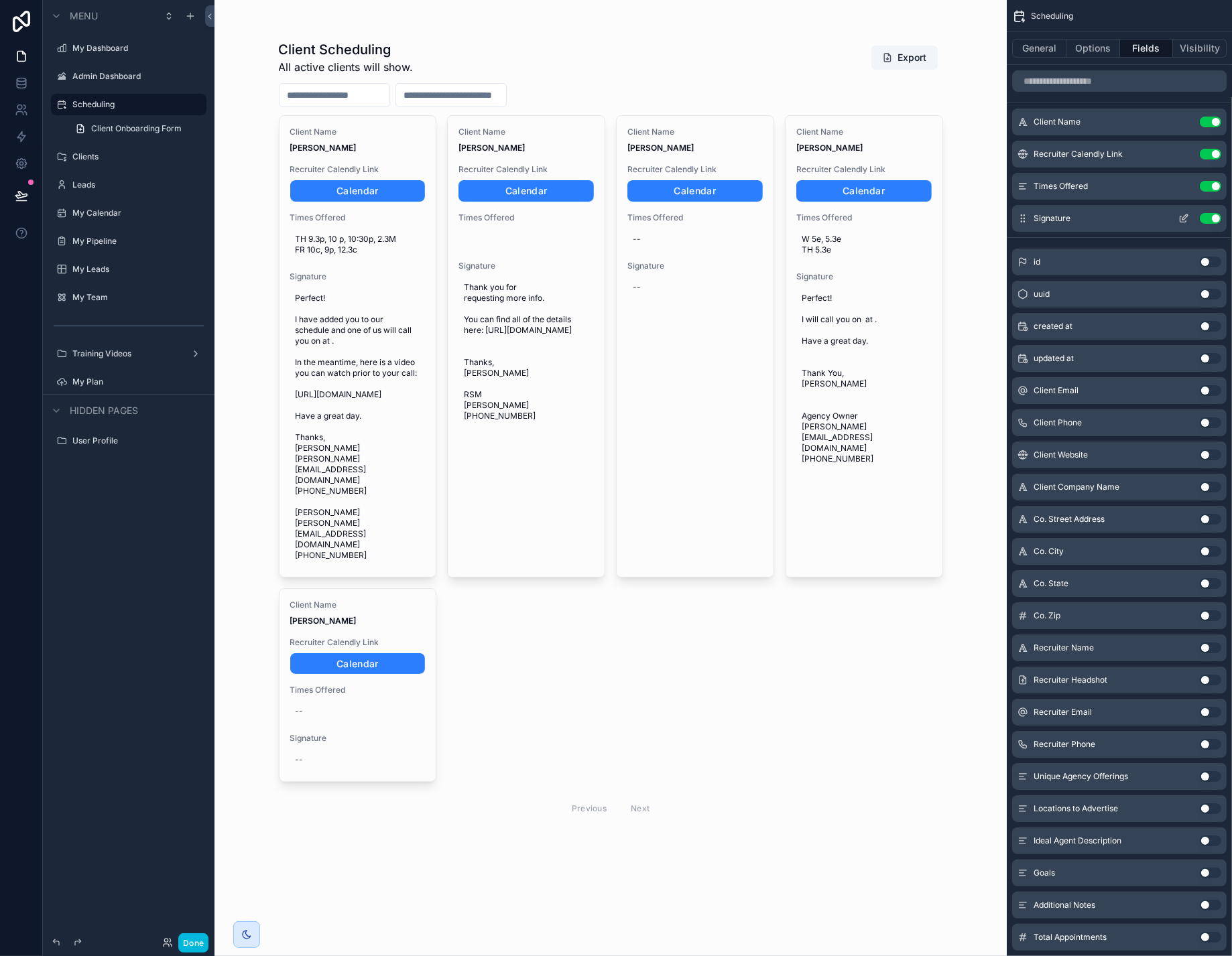
click at [1182, 220] on icon "scrollable content" at bounding box center [1184, 217] width 5 height 5
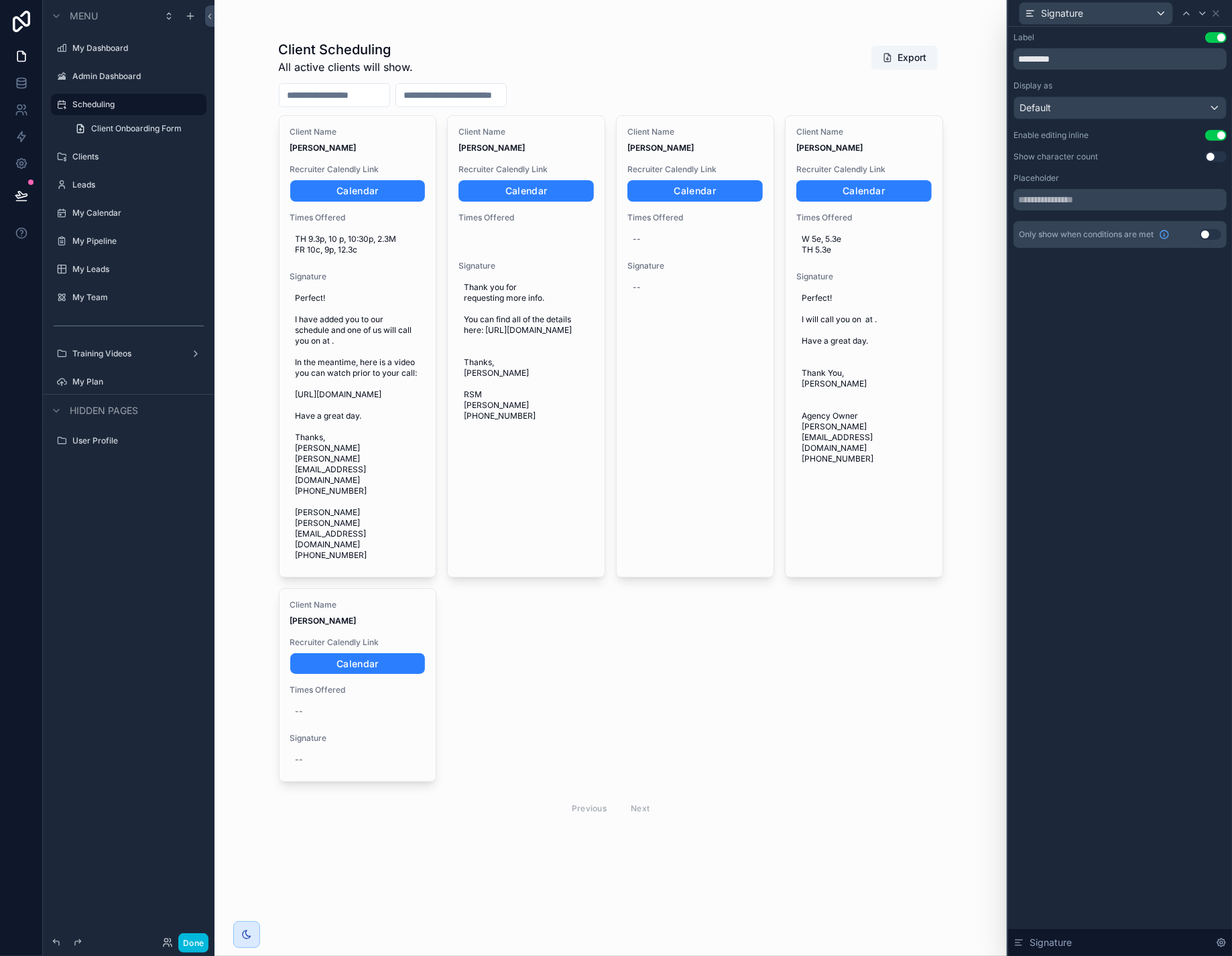
click at [1212, 141] on button "Use setting" at bounding box center [1216, 135] width 22 height 11
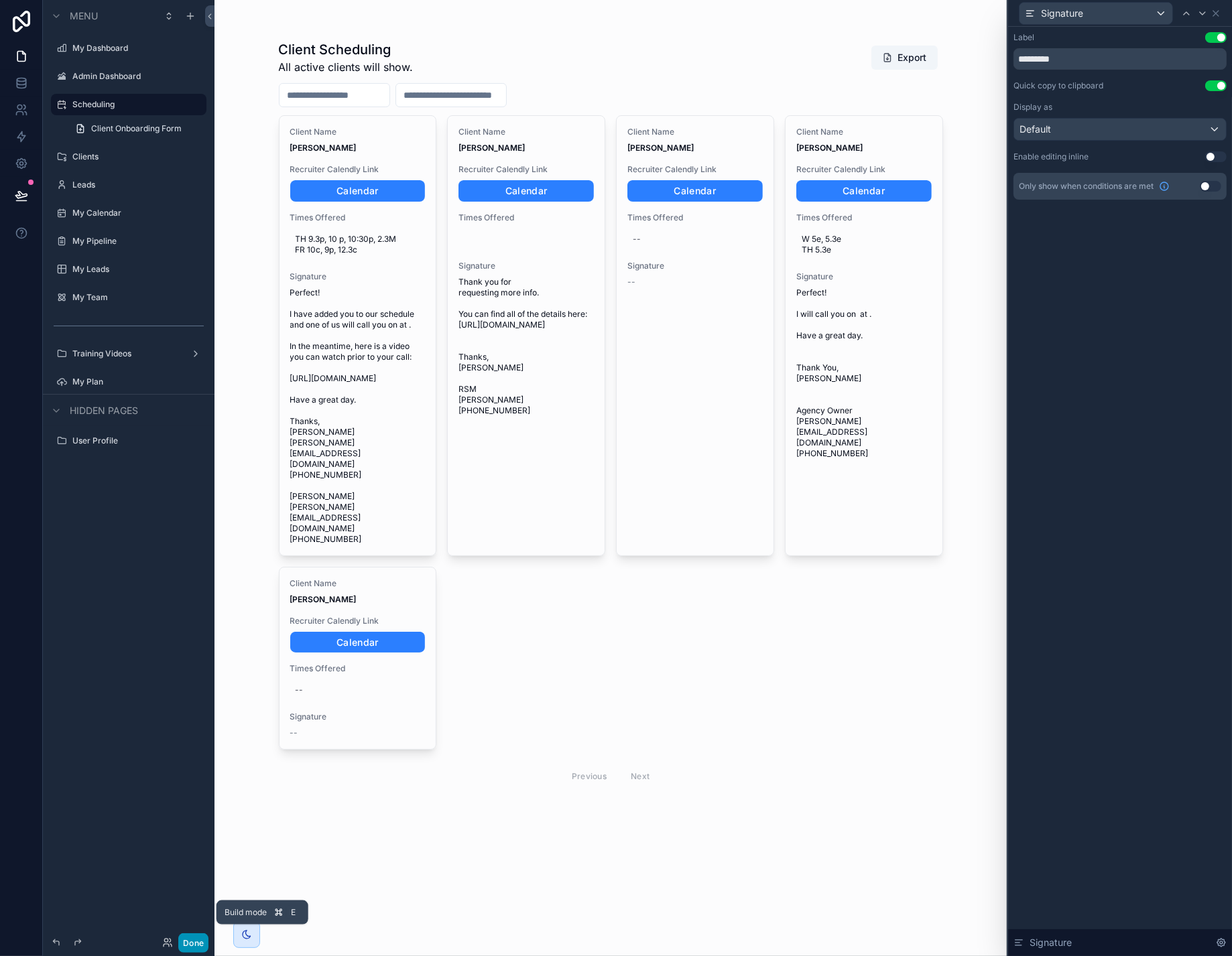
click at [208, 939] on button "Done" at bounding box center [194, 943] width 30 height 19
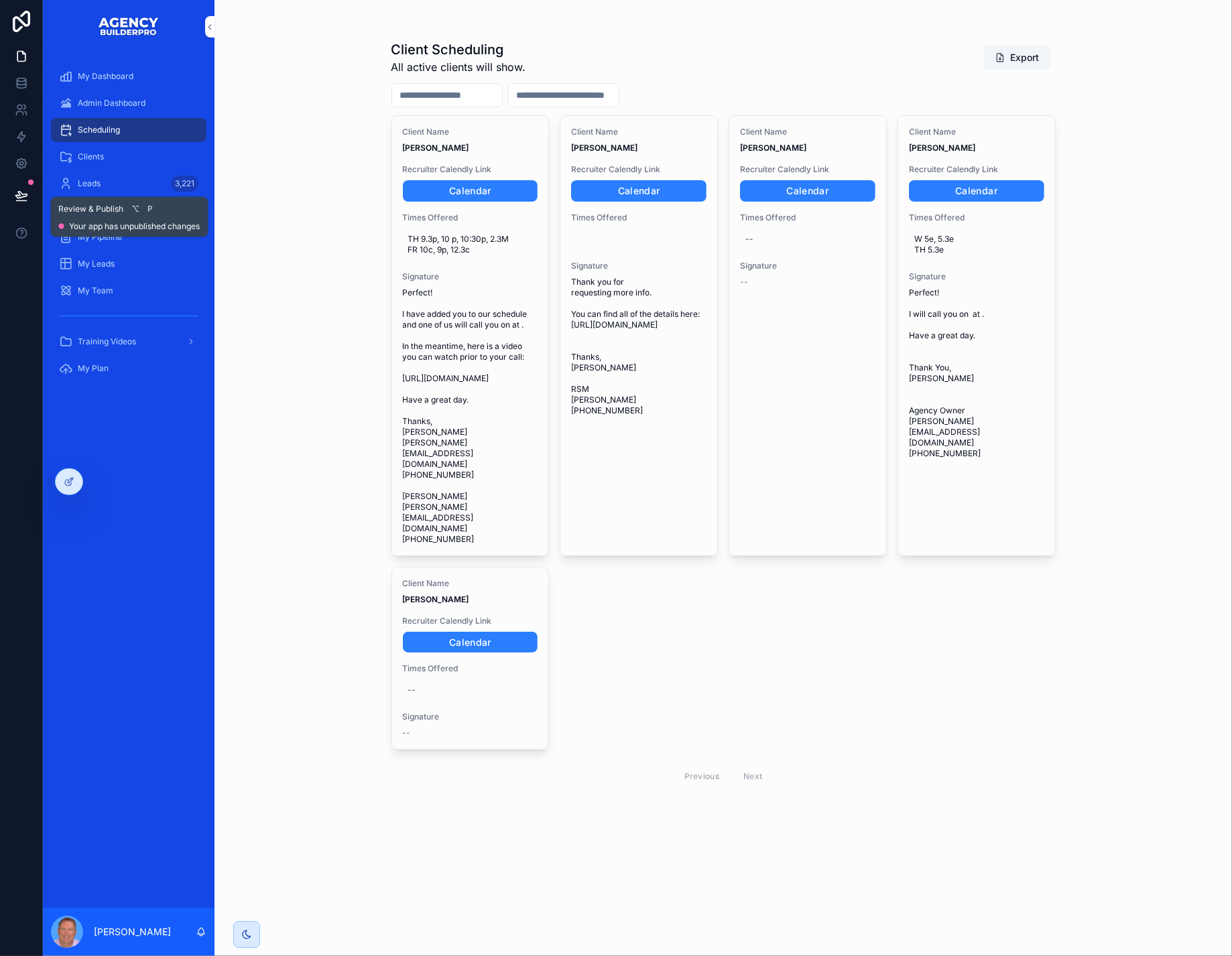
click at [25, 202] on icon at bounding box center [22, 195] width 13 height 13
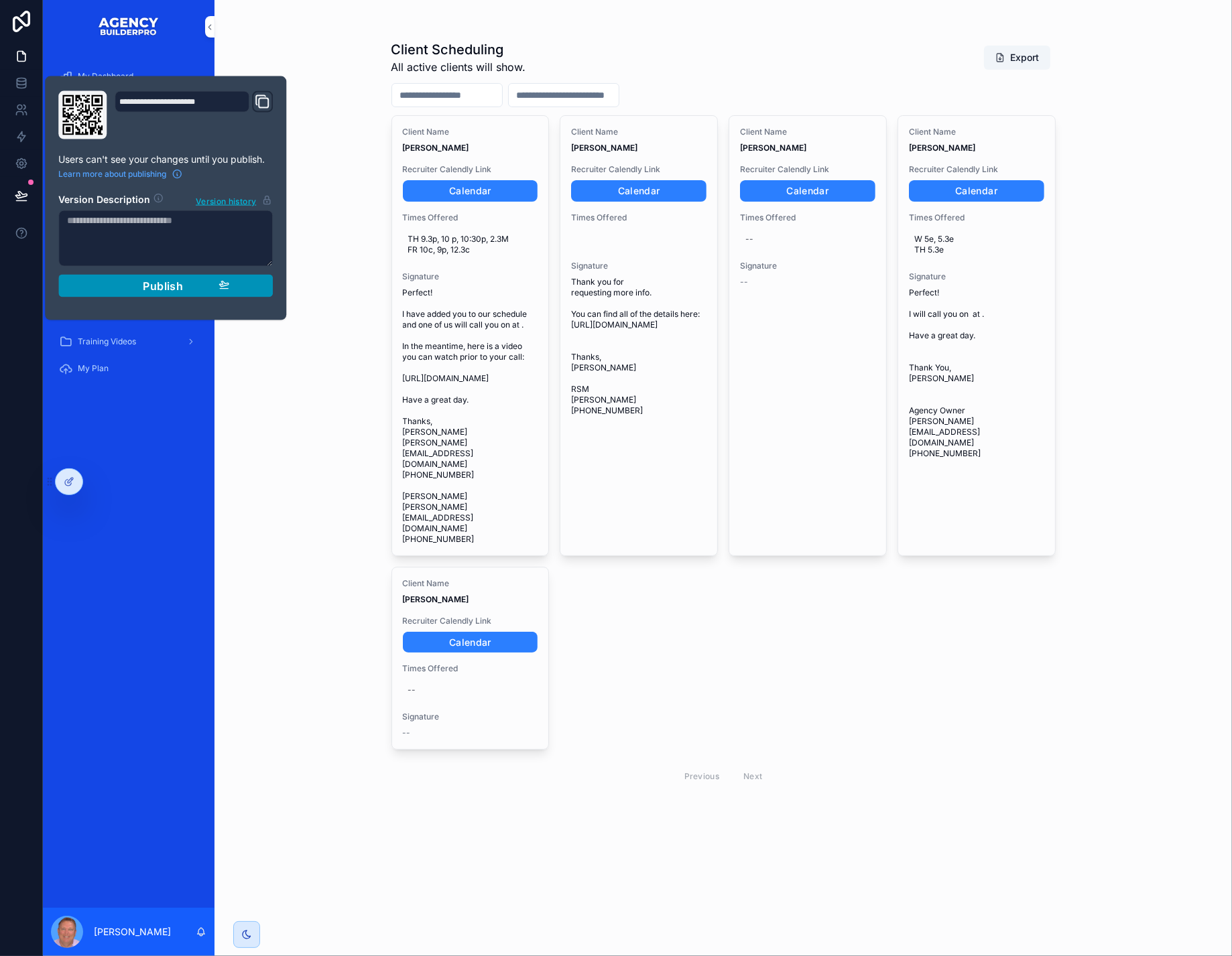
click at [148, 293] on div "Publish" at bounding box center [165, 286] width 127 height 13
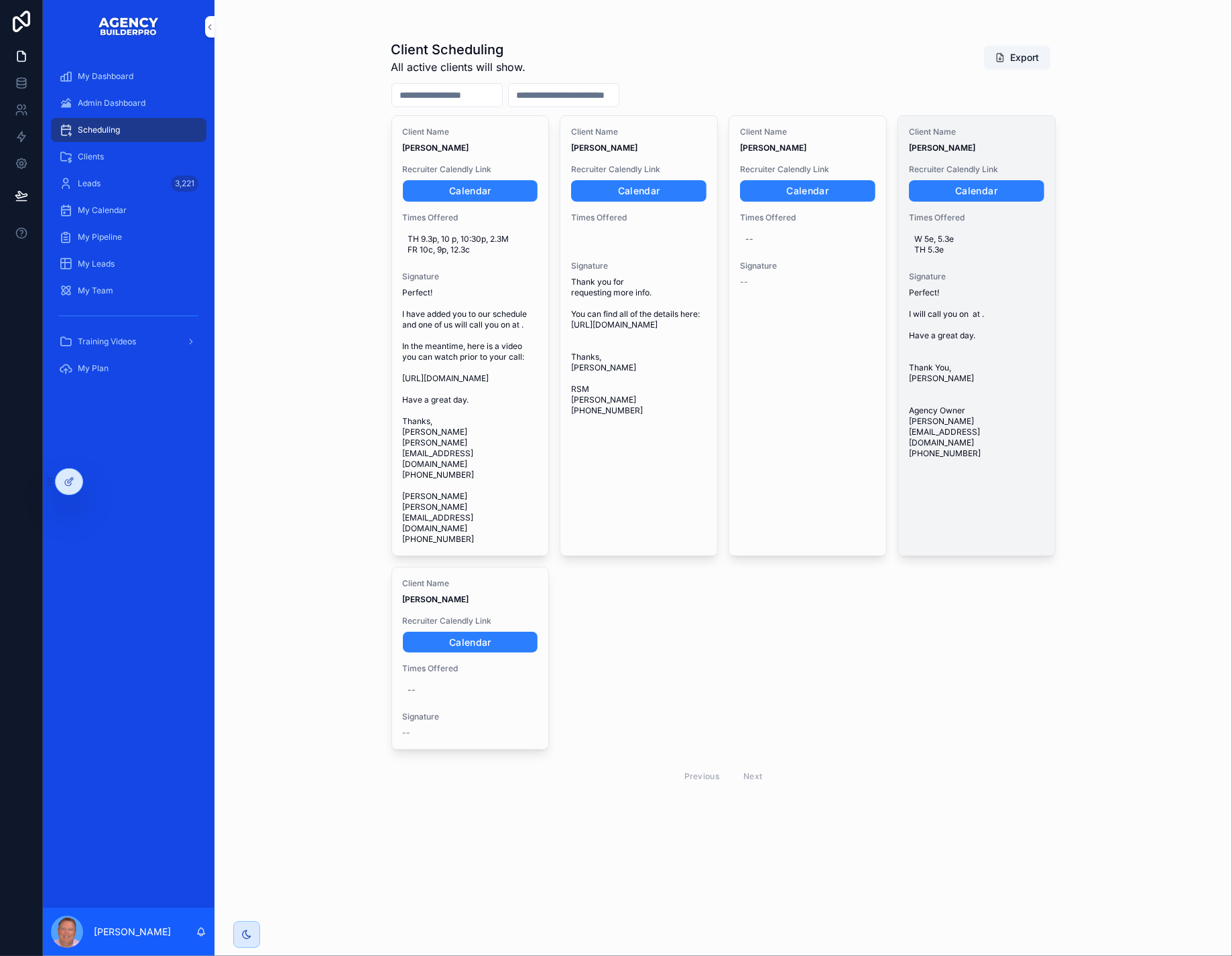
click at [972, 366] on span "Perfect! I will call you on at . Have a great day. Thank You, [PERSON_NAME] Age…" at bounding box center [975, 373] width 135 height 172
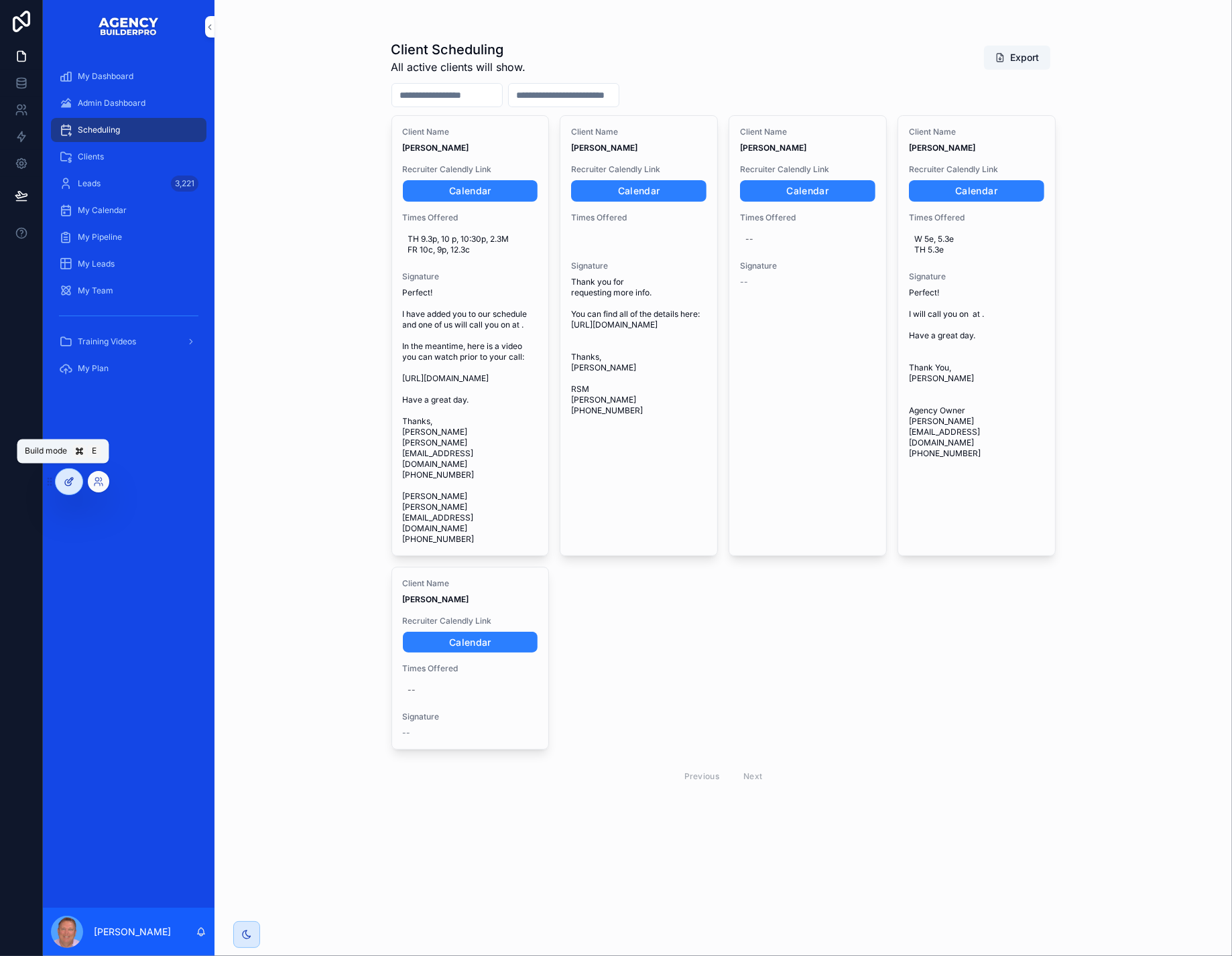
click at [65, 480] on div at bounding box center [69, 481] width 27 height 25
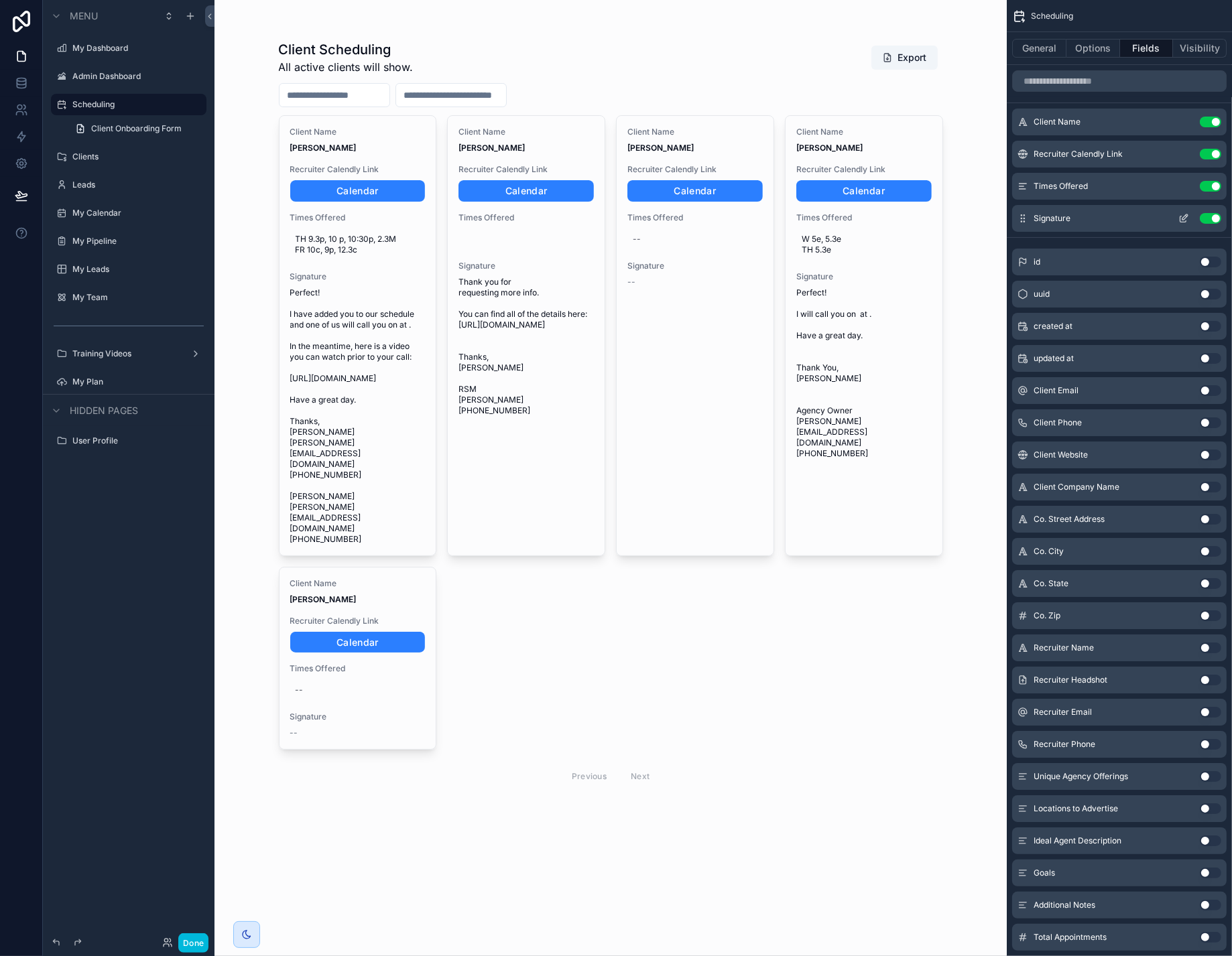
click at [1178, 224] on icon "scrollable content" at bounding box center [1183, 218] width 11 height 11
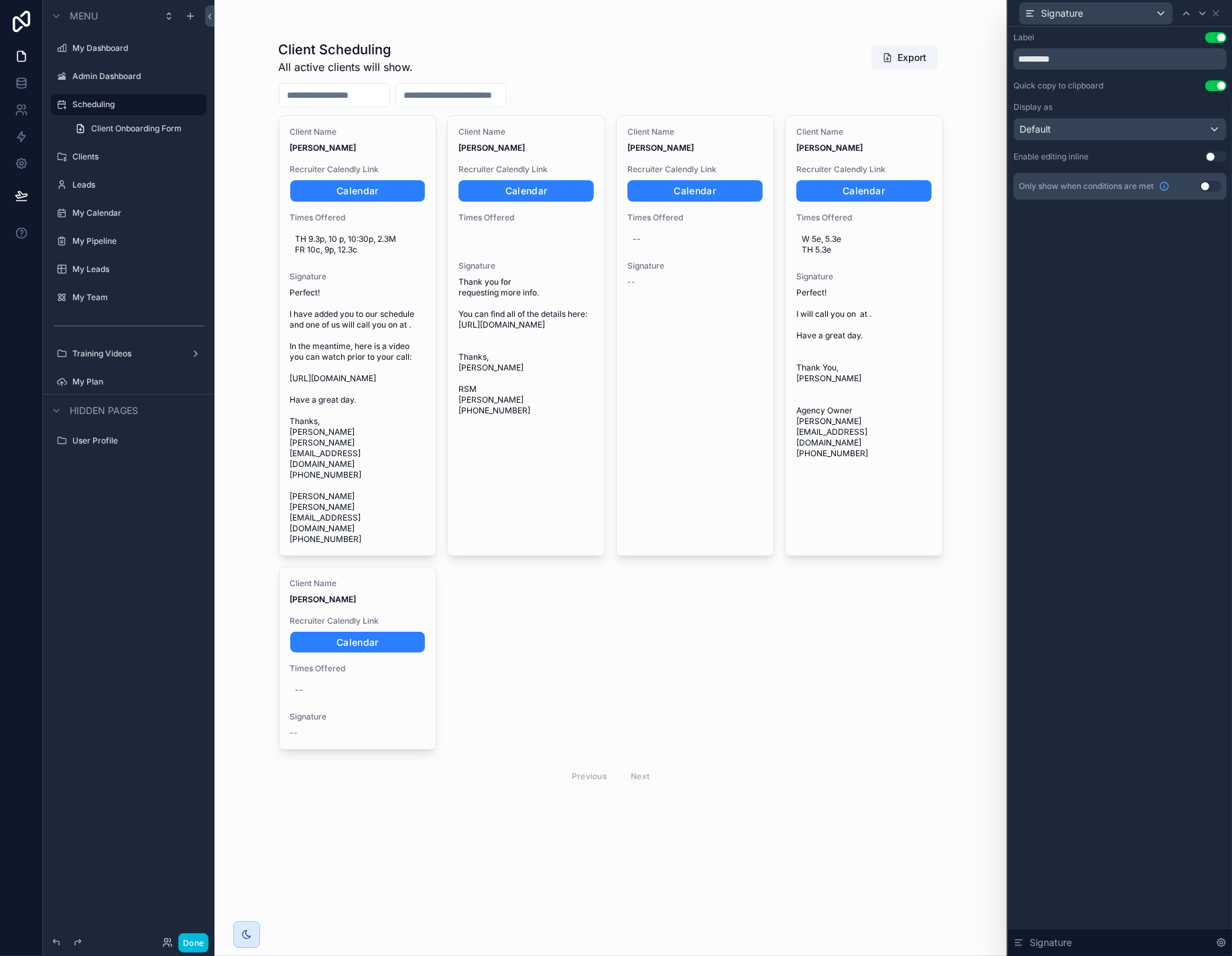
click at [1211, 162] on button "Use setting" at bounding box center [1216, 157] width 22 height 11
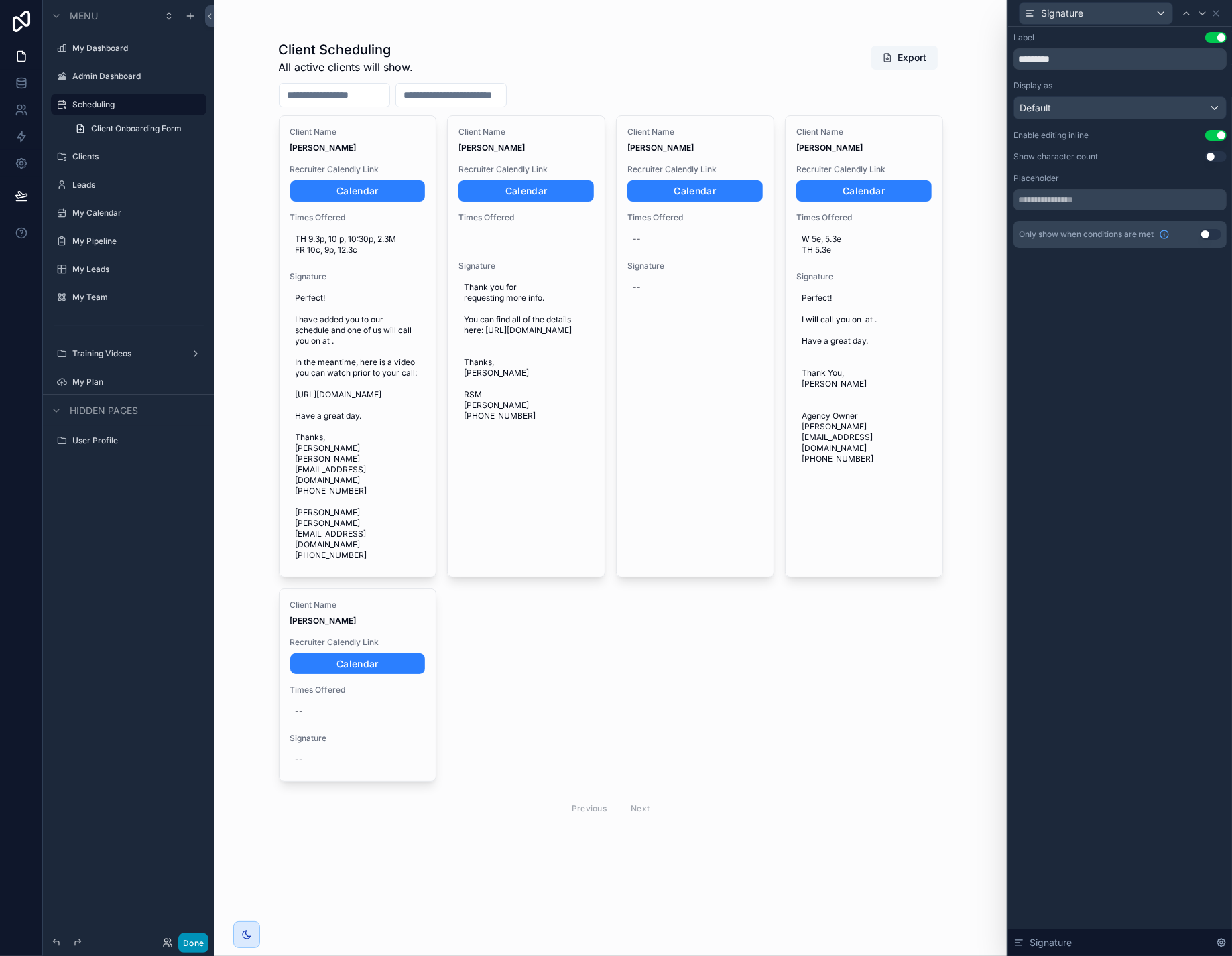
click at [208, 935] on button "Done" at bounding box center [194, 943] width 30 height 19
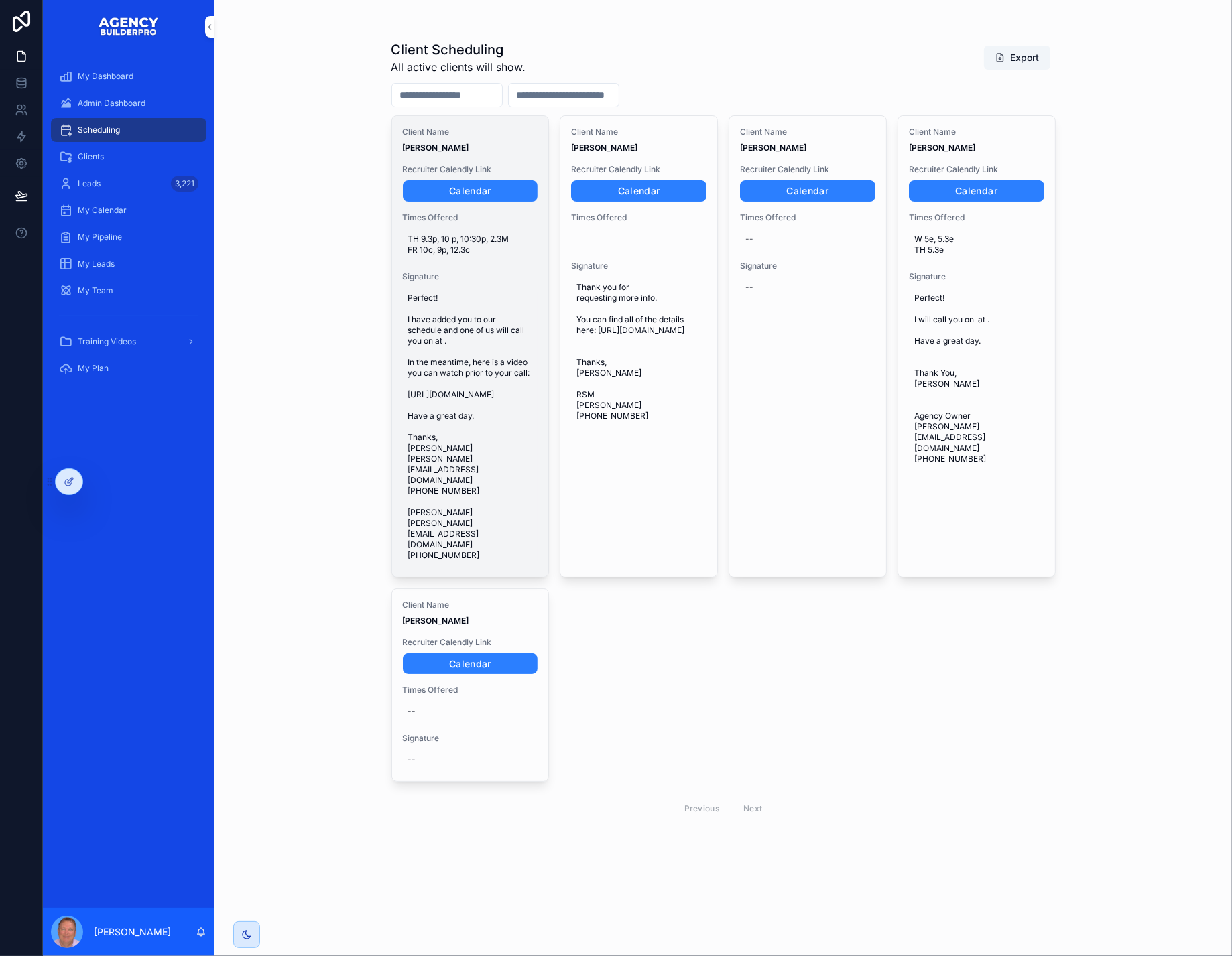
click at [475, 436] on span "Perfect! I have added you to our schedule and one of us will call you on at . I…" at bounding box center [470, 427] width 125 height 268
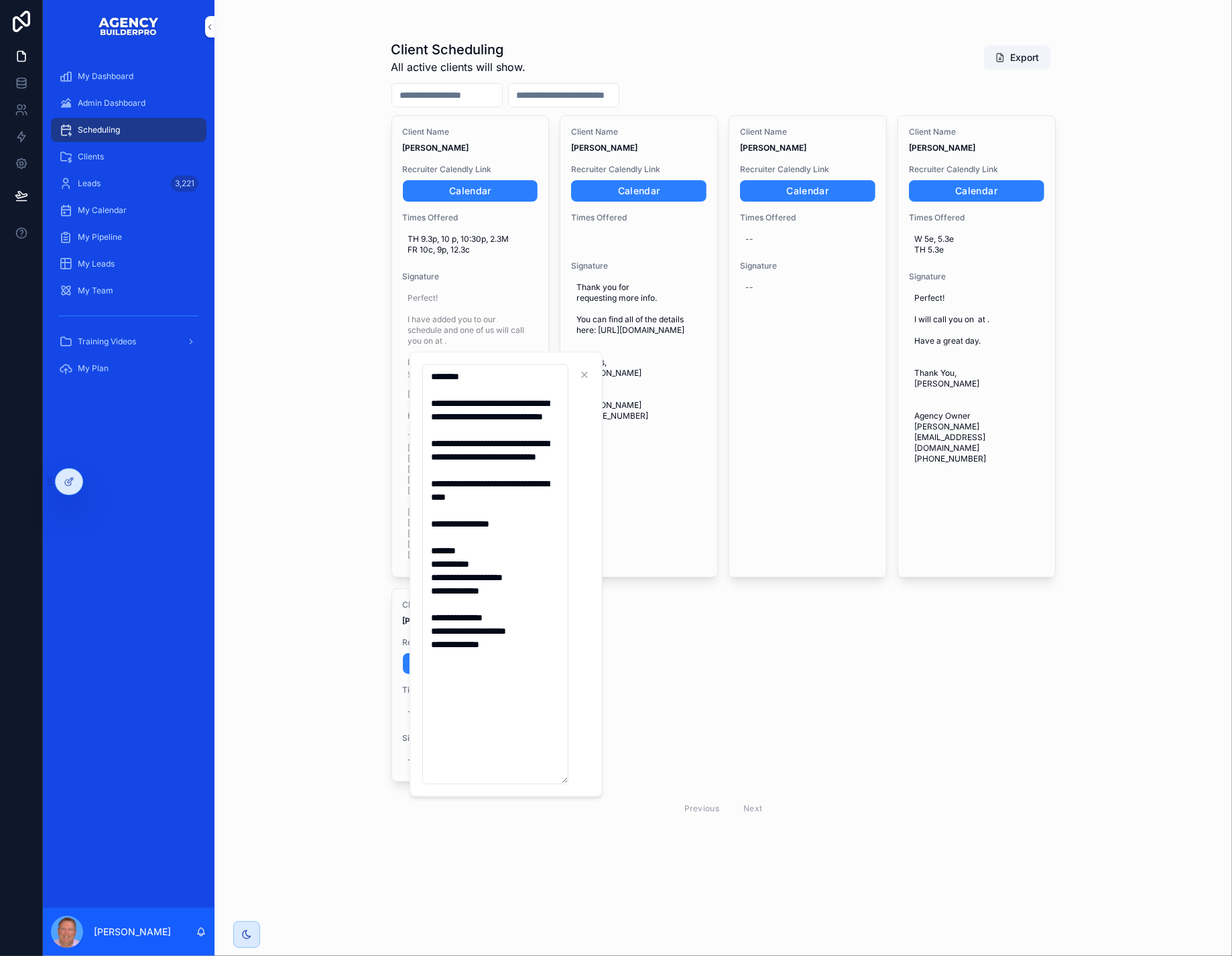
click at [376, 403] on div "Client Scheduling All active clients will show. Export Client Name Brett Kitche…" at bounding box center [723, 478] width 1017 height 956
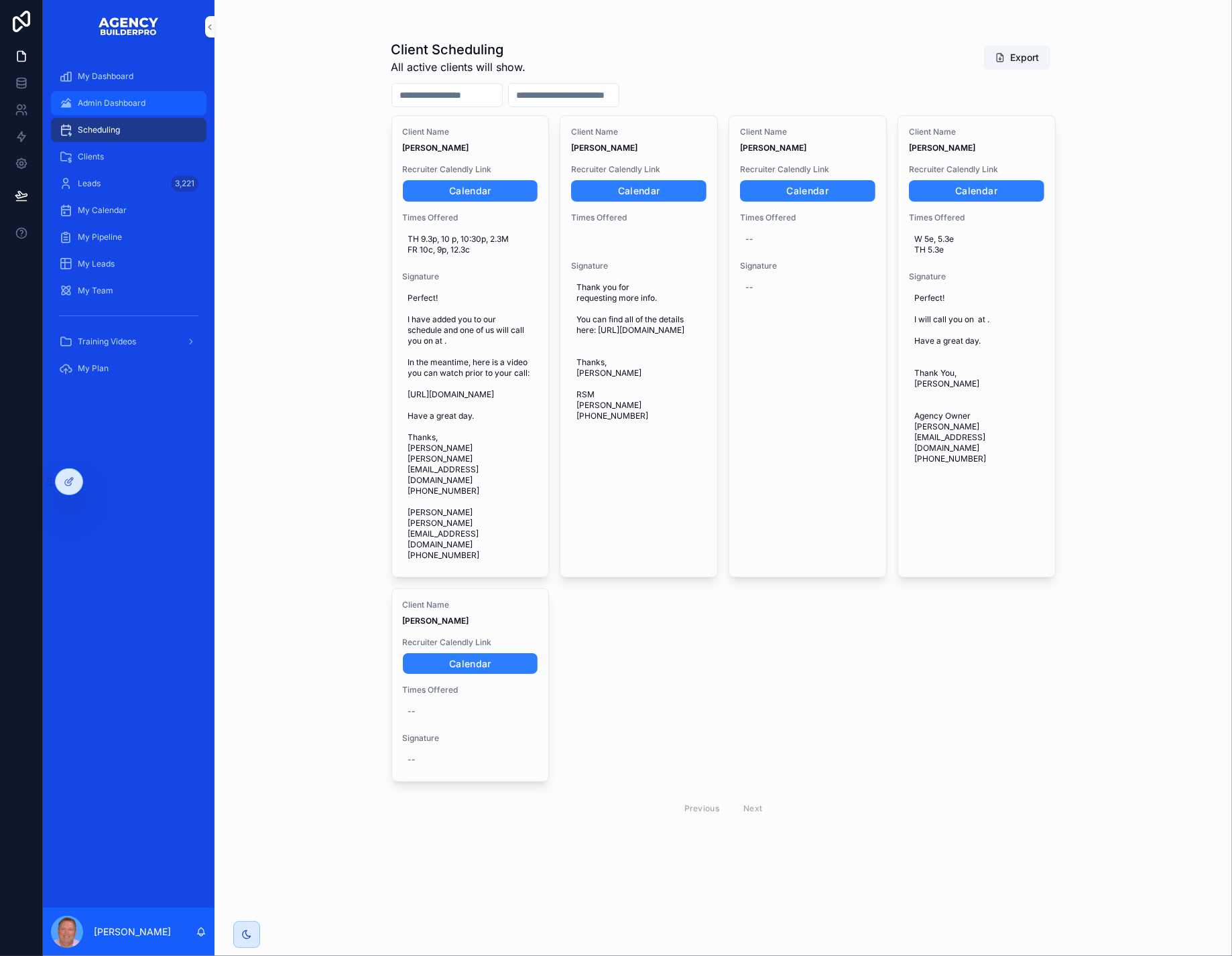
click at [126, 108] on span "Admin Dashboard" at bounding box center [112, 103] width 68 height 11
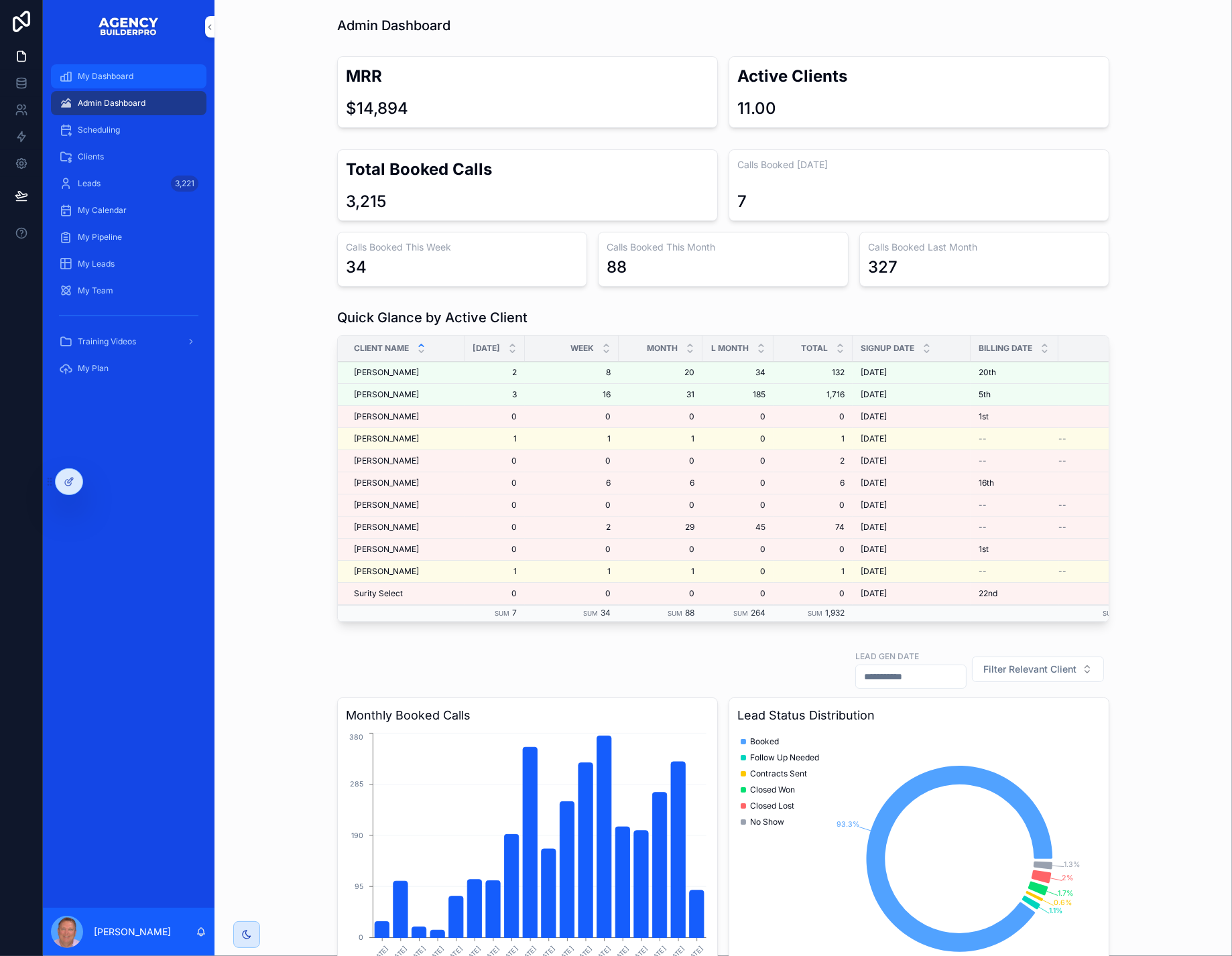
click at [133, 81] on span "My Dashboard" at bounding box center [106, 76] width 55 height 11
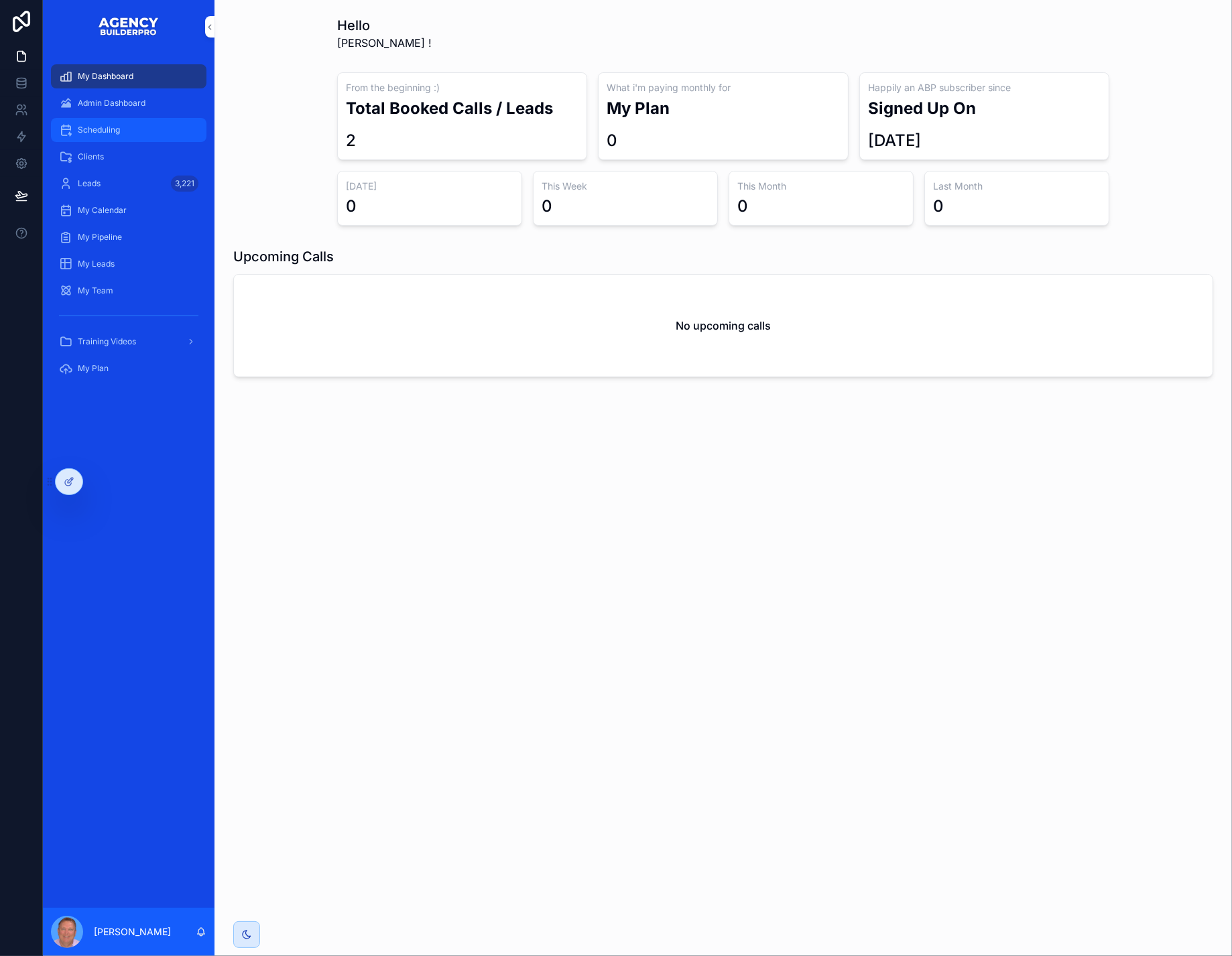
click at [120, 135] on span "Scheduling" at bounding box center [99, 130] width 42 height 11
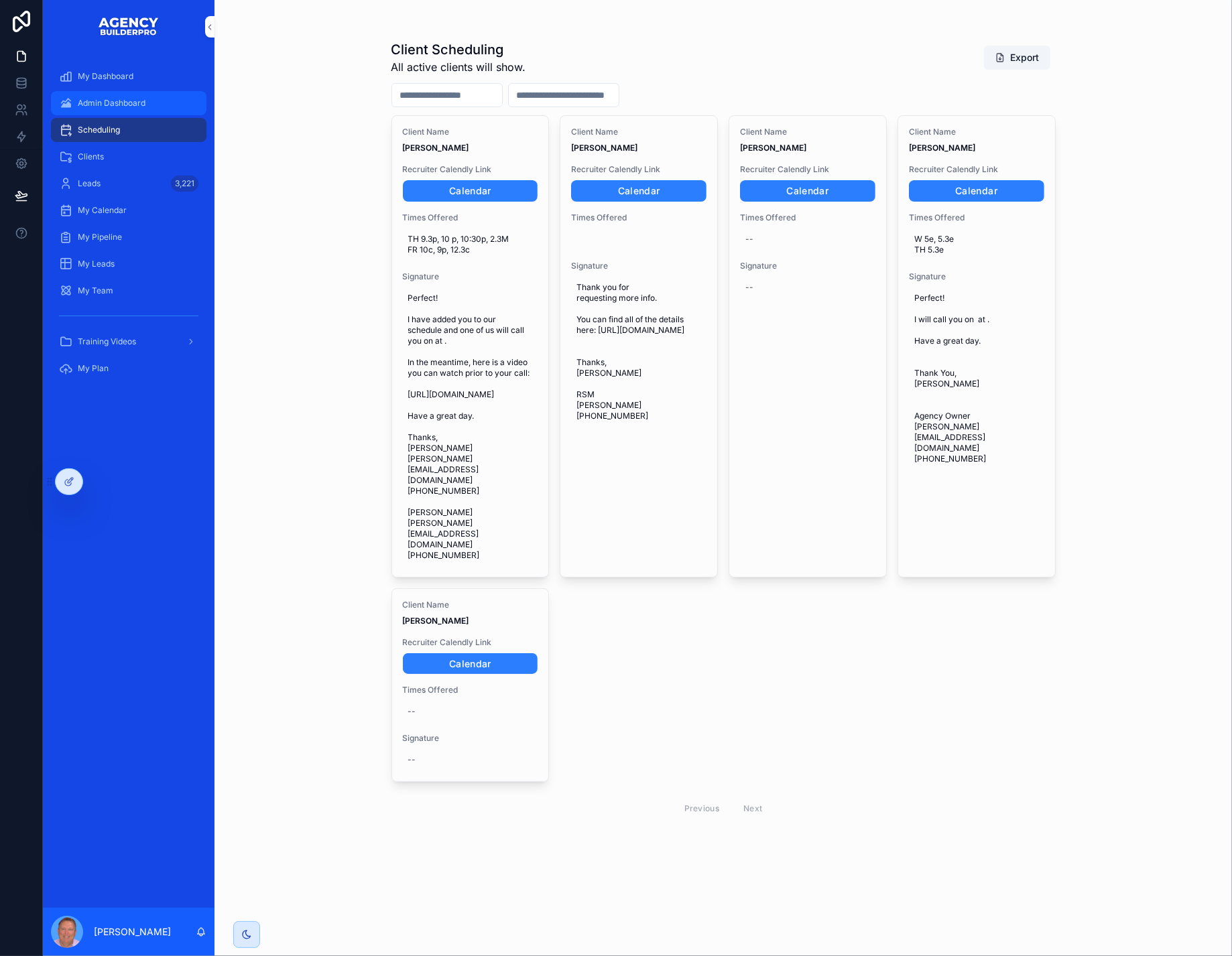
click at [132, 108] on span "Admin Dashboard" at bounding box center [112, 103] width 68 height 11
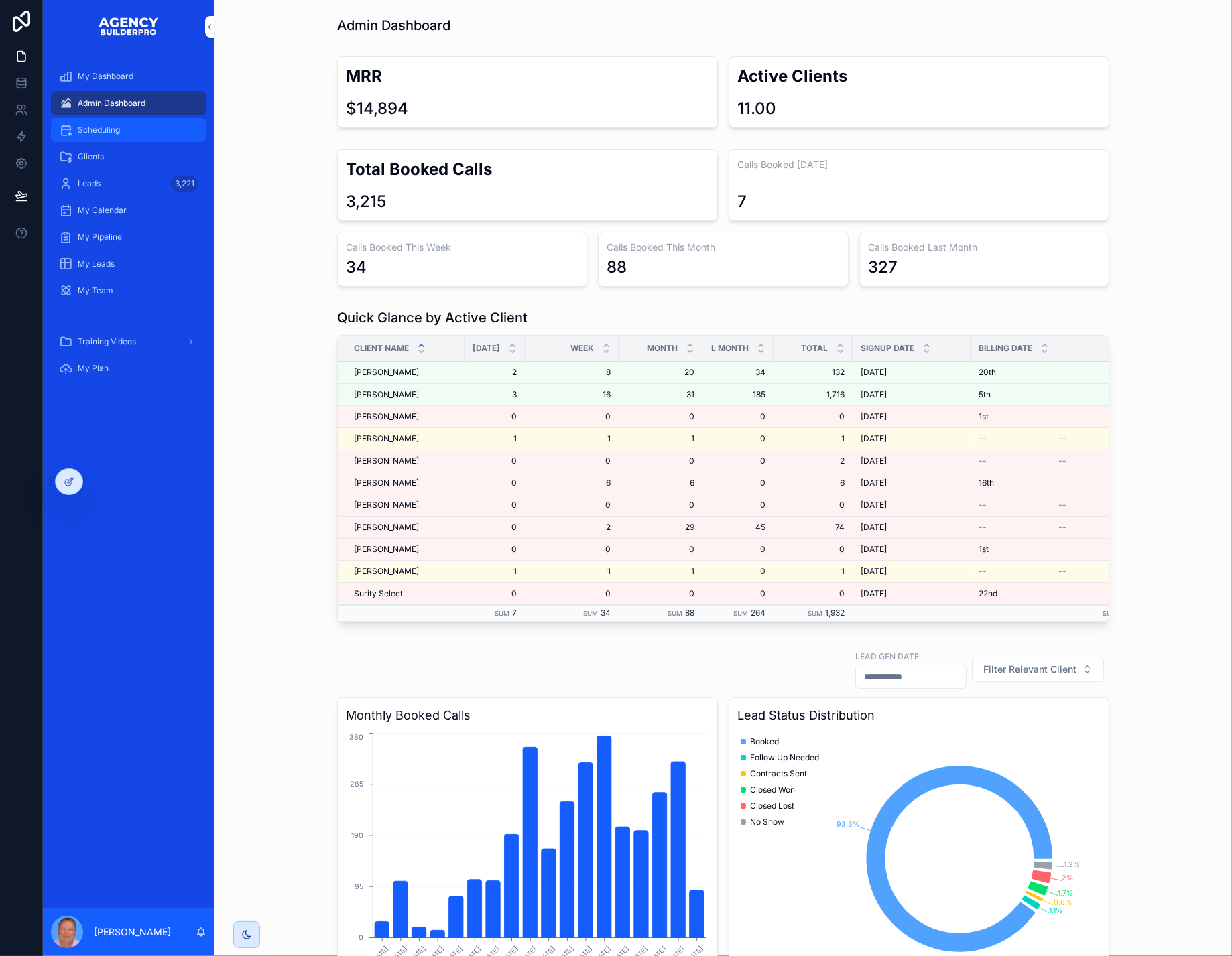
click at [115, 135] on span "Scheduling" at bounding box center [99, 130] width 42 height 11
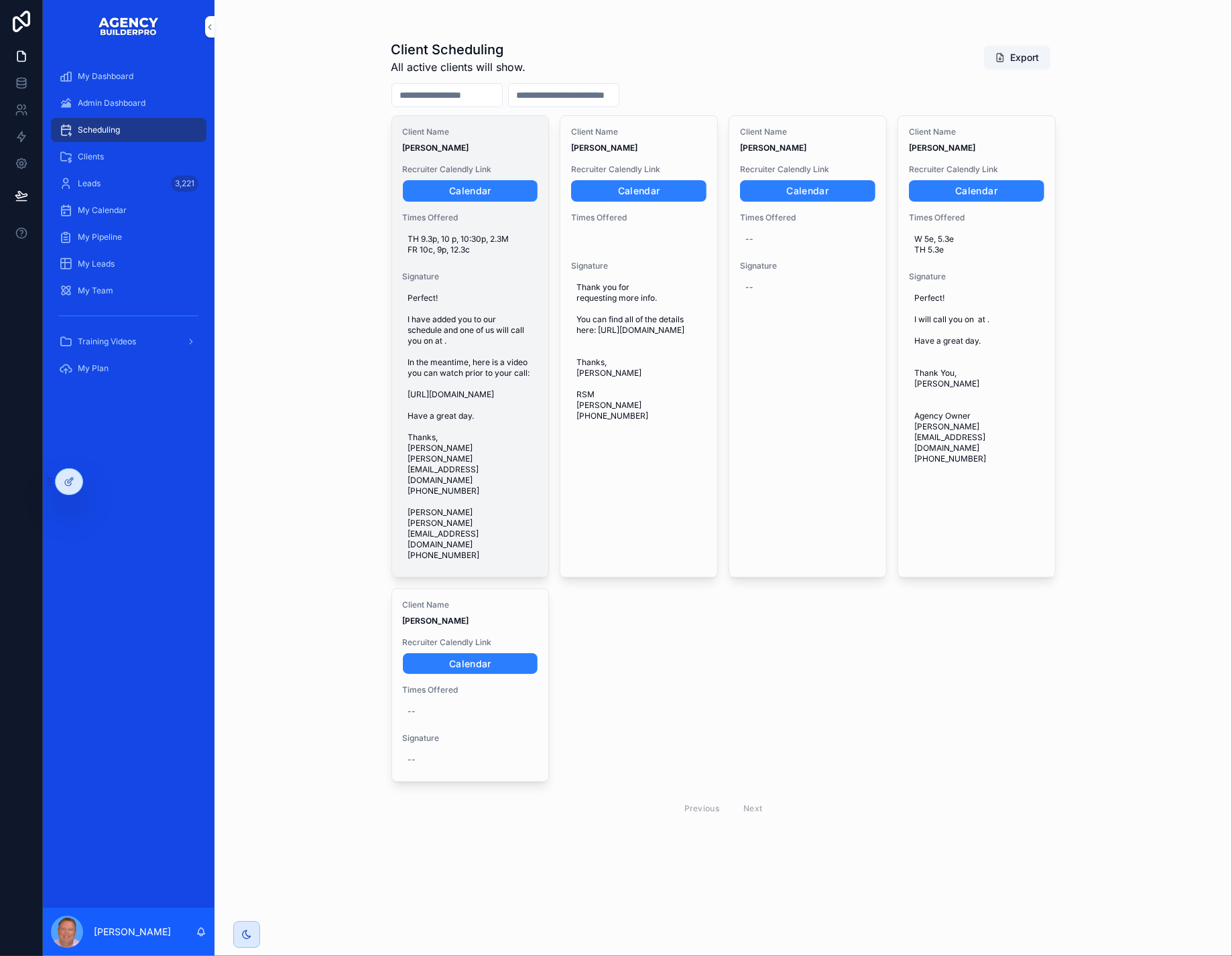
click at [517, 446] on span "Perfect! I have added you to our schedule and one of us will call you on at . I…" at bounding box center [470, 427] width 125 height 268
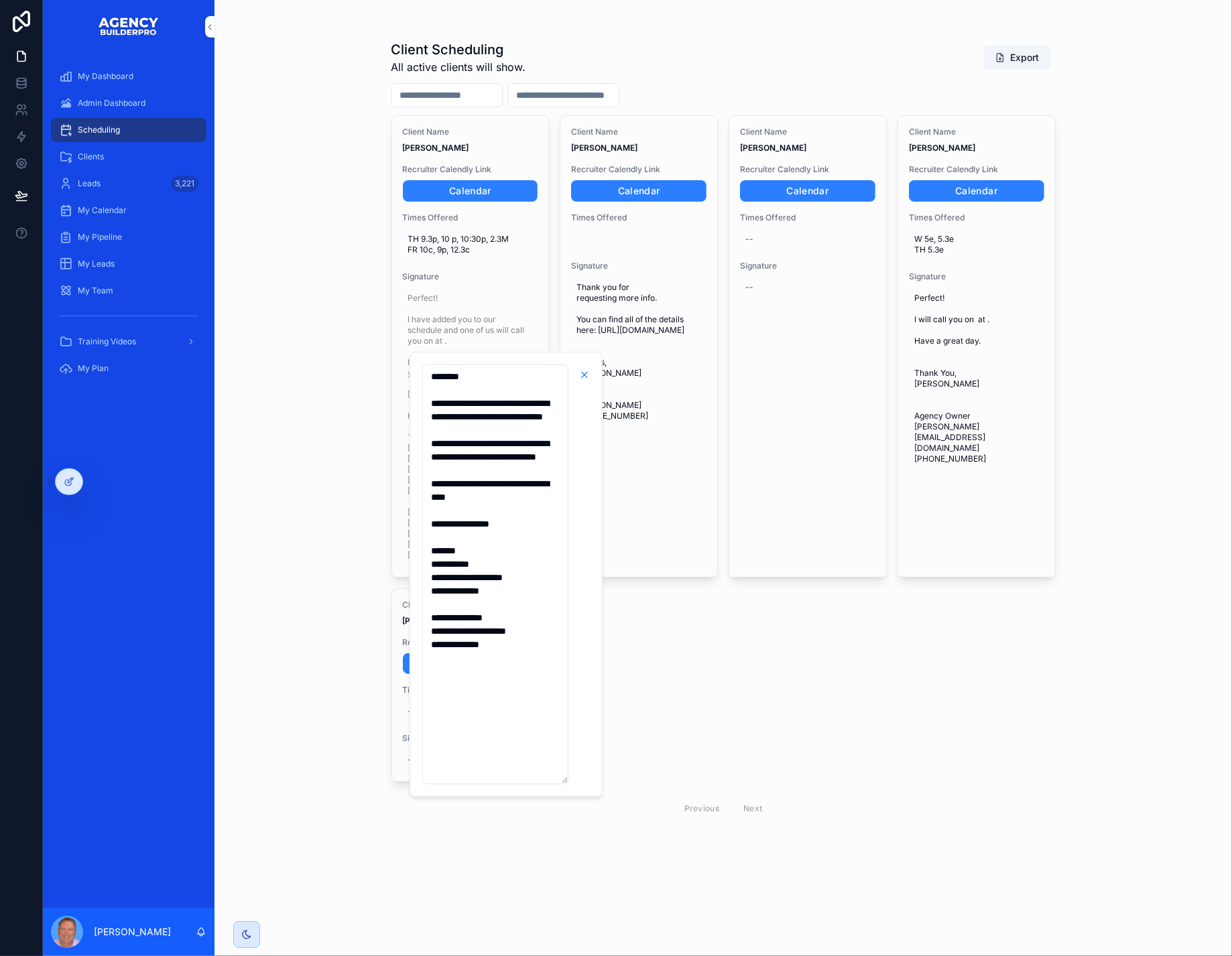
click at [585, 373] on icon "scrollable content" at bounding box center [584, 375] width 11 height 11
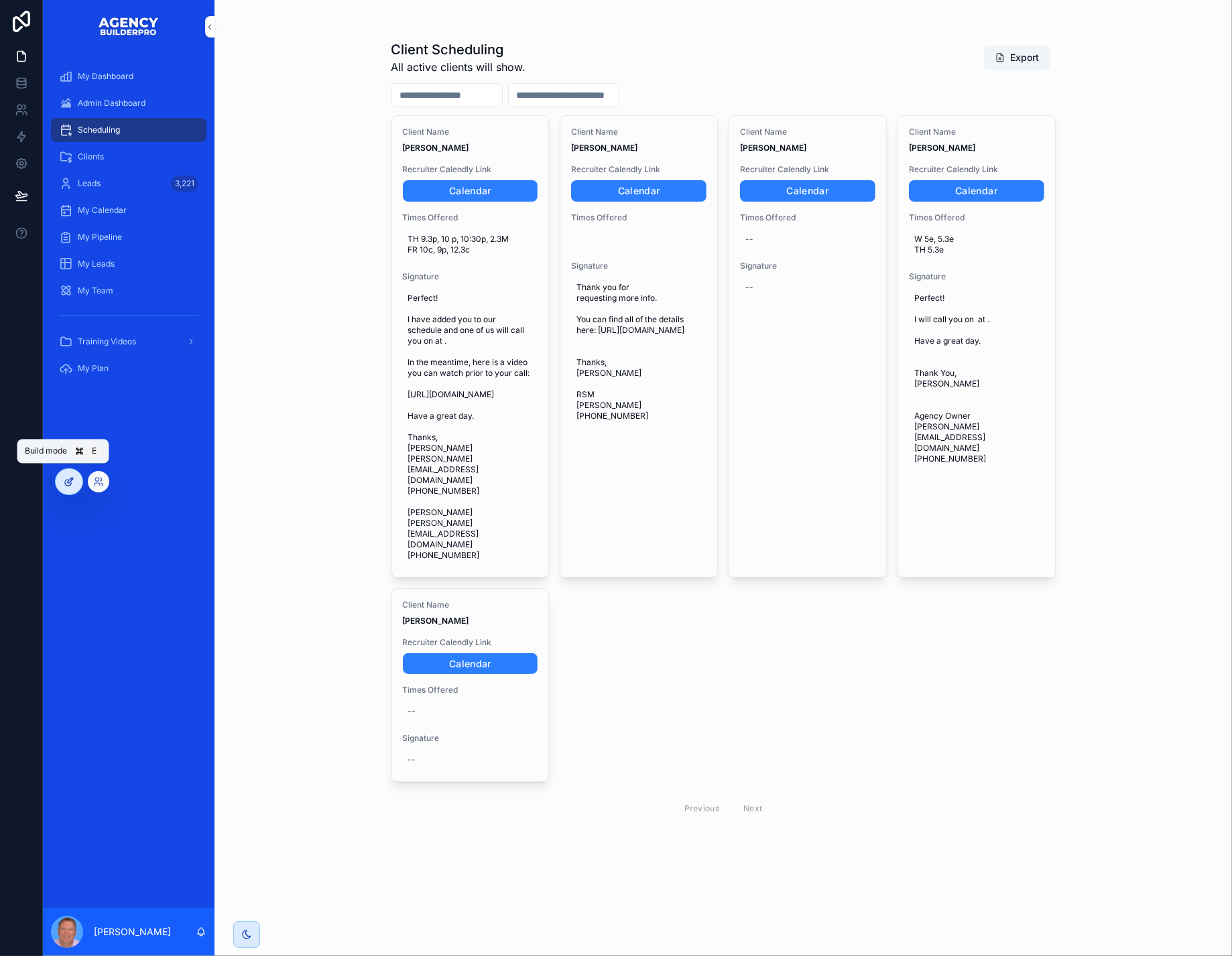
click at [71, 478] on icon at bounding box center [69, 481] width 11 height 11
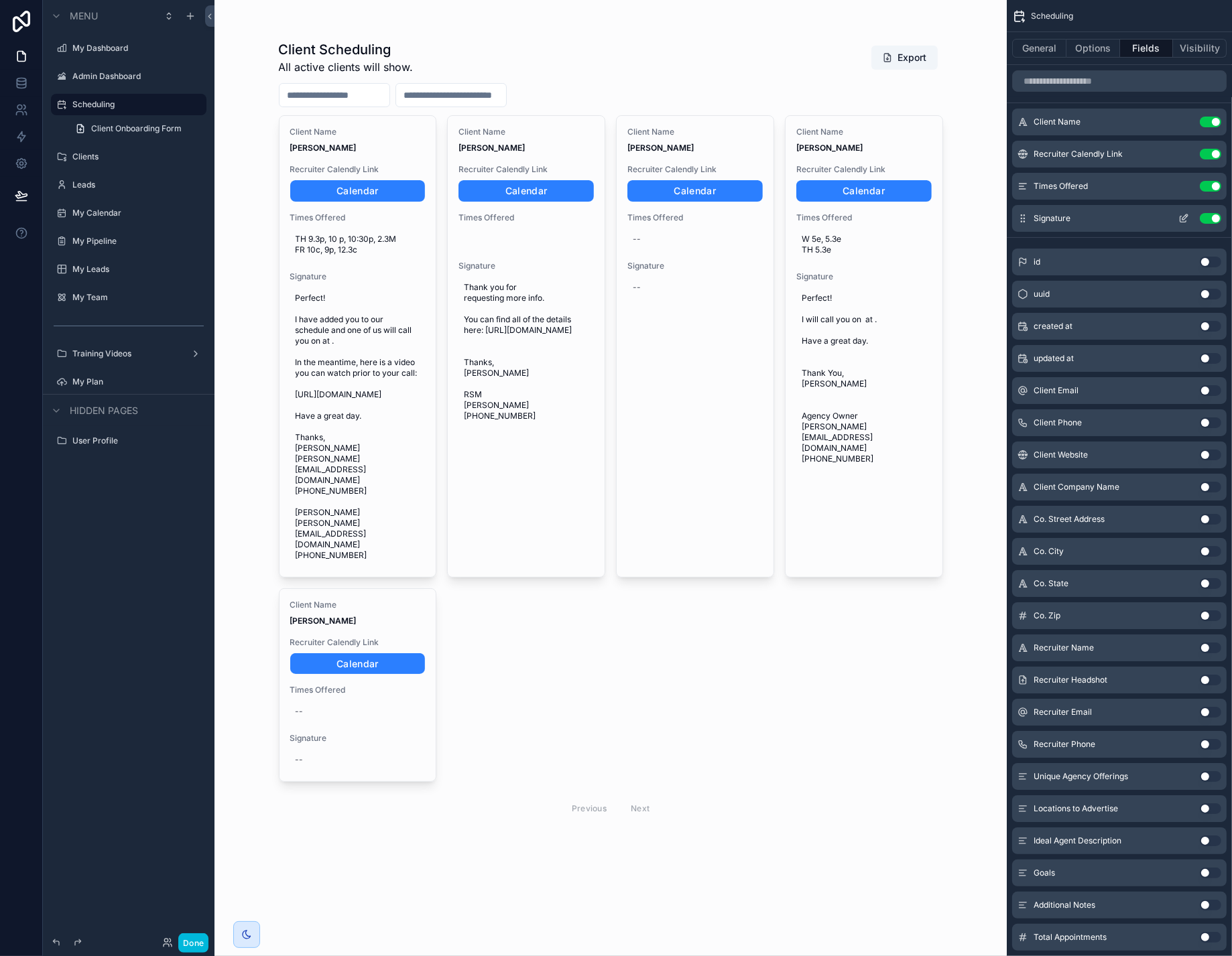
click at [1182, 220] on icon "scrollable content" at bounding box center [1184, 217] width 5 height 5
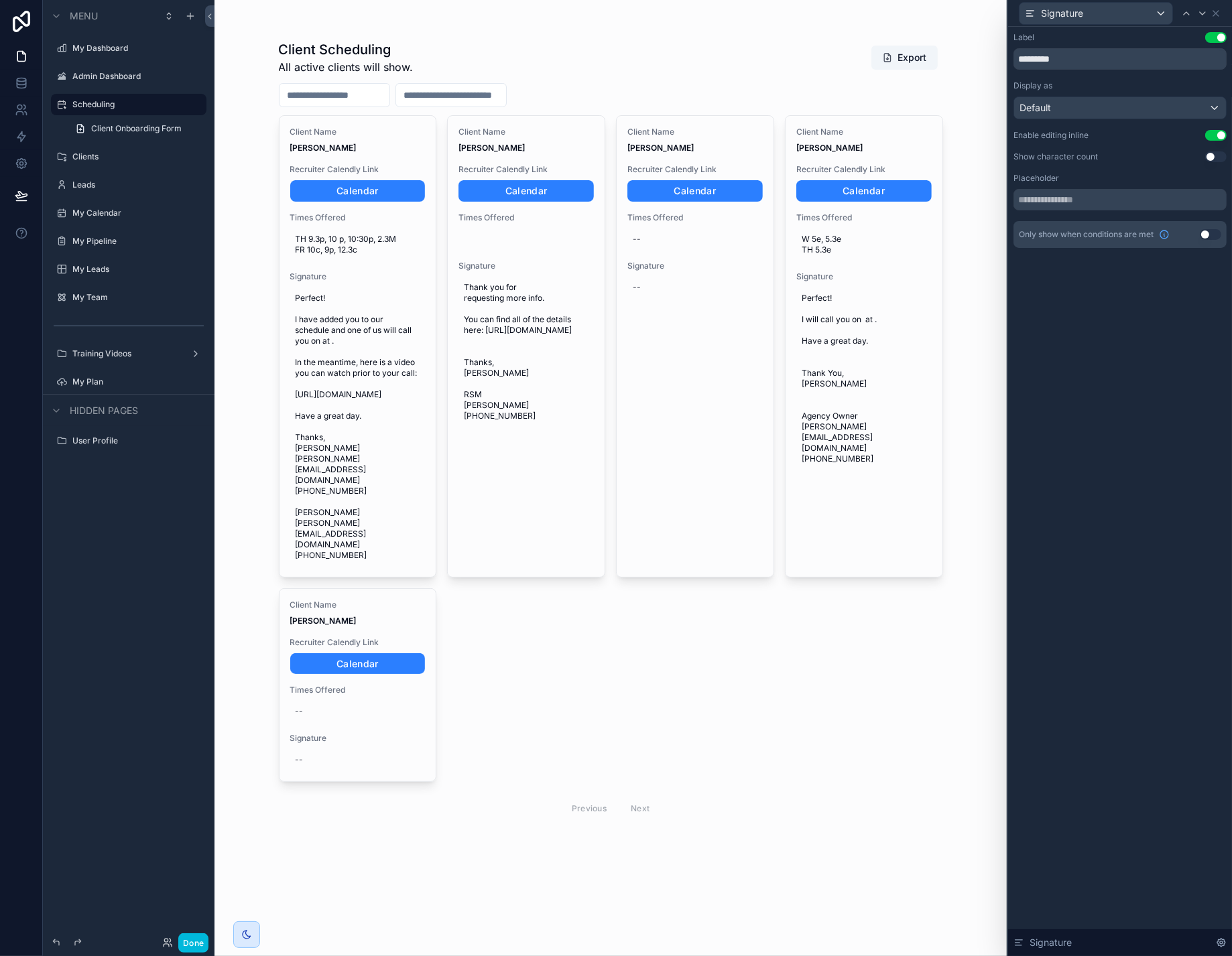
click at [1209, 141] on button "Use setting" at bounding box center [1216, 135] width 22 height 11
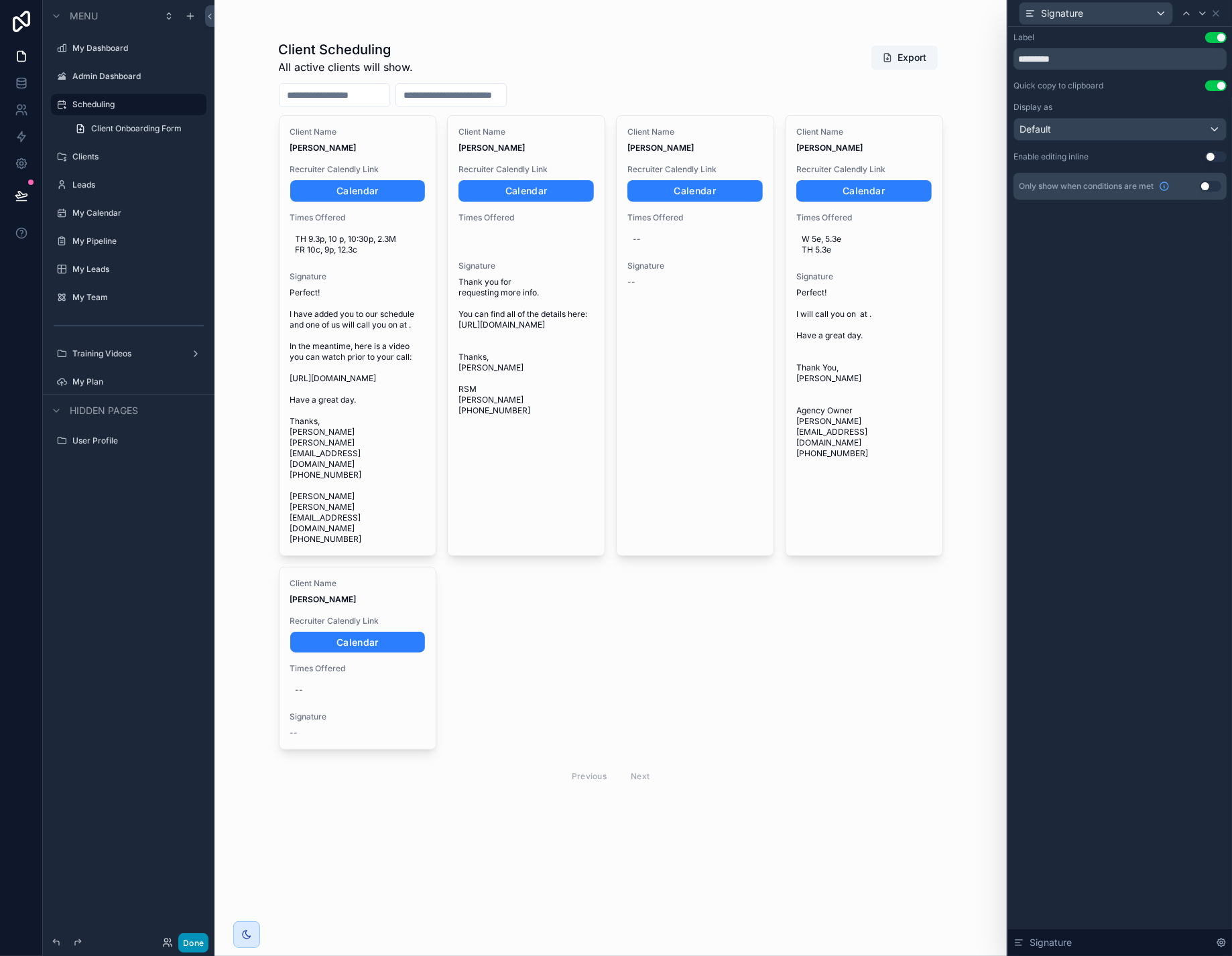
click at [208, 937] on button "Done" at bounding box center [194, 943] width 30 height 19
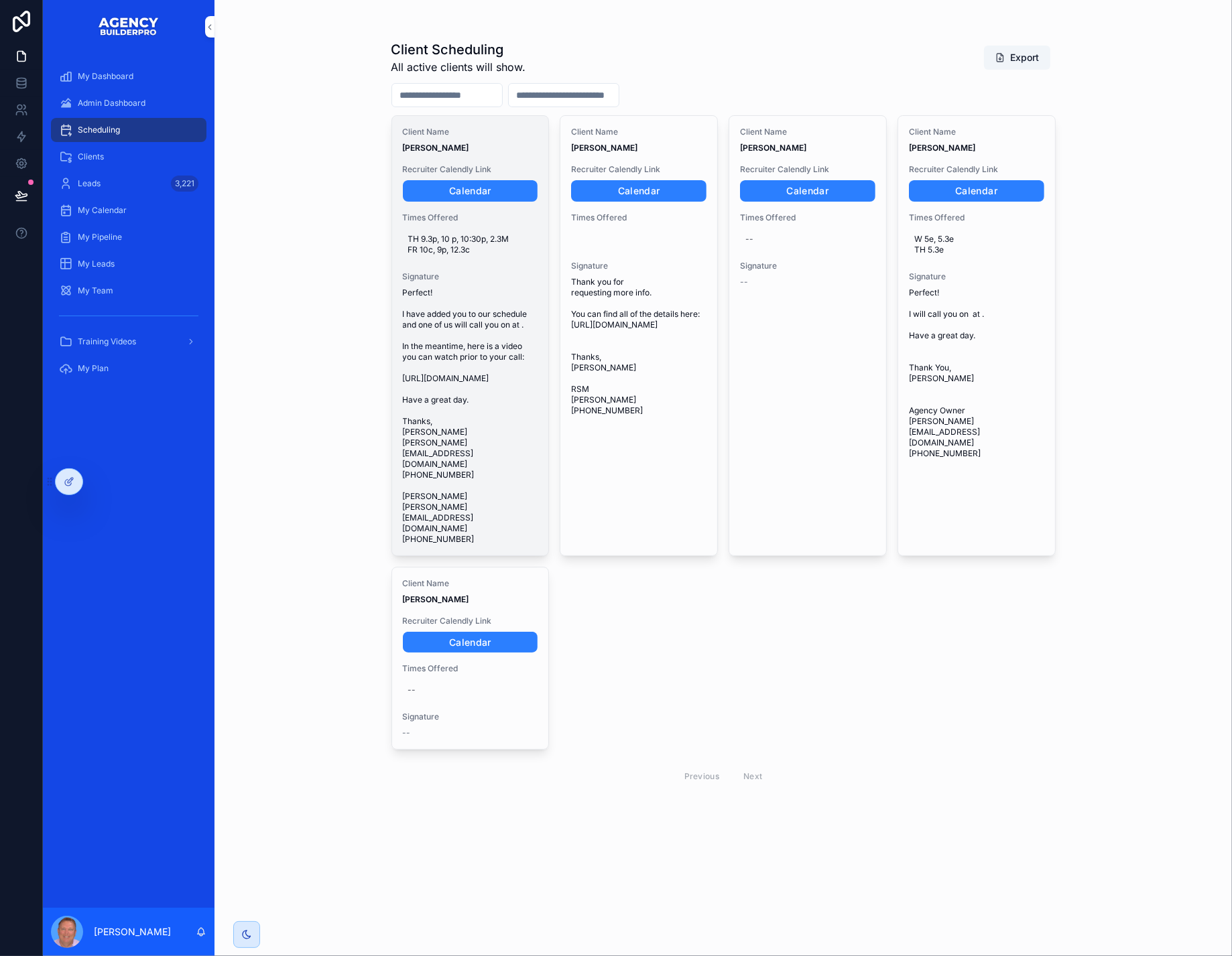
click at [504, 423] on span "Perfect! I have added you to our schedule and one of us will call you on at . I…" at bounding box center [470, 416] width 135 height 257
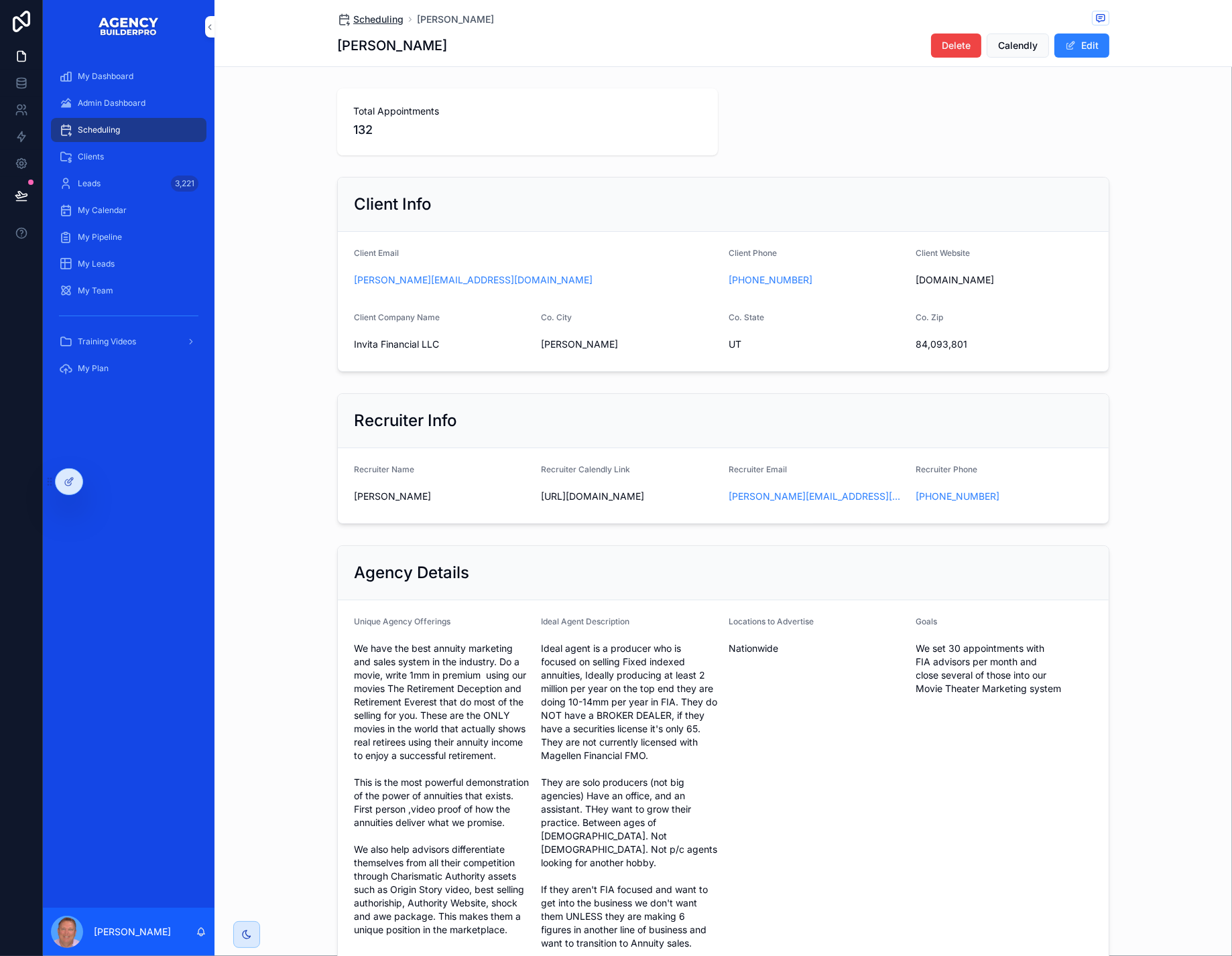
click at [353, 18] on span "Scheduling" at bounding box center [378, 19] width 50 height 13
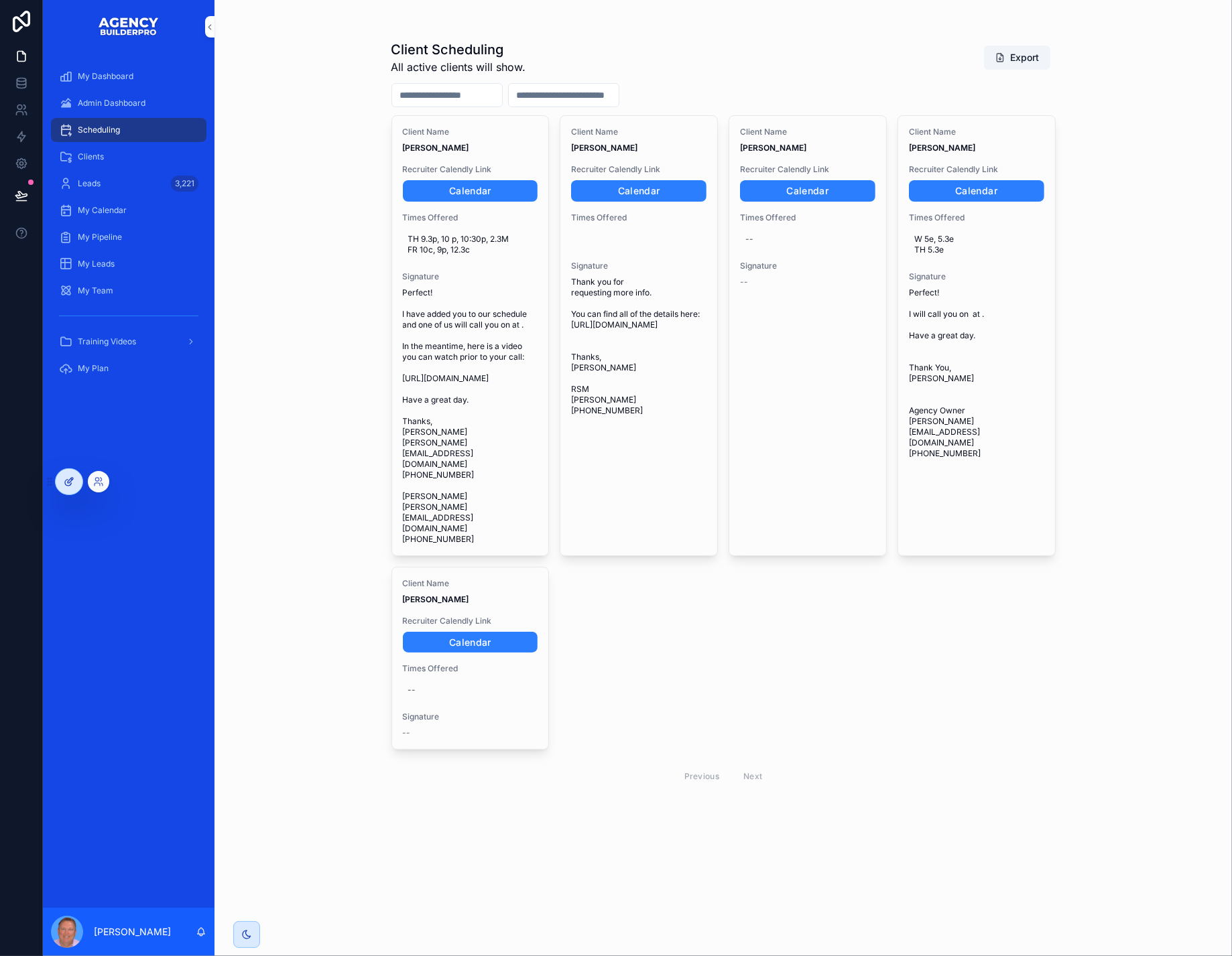
click at [65, 480] on icon at bounding box center [69, 481] width 11 height 11
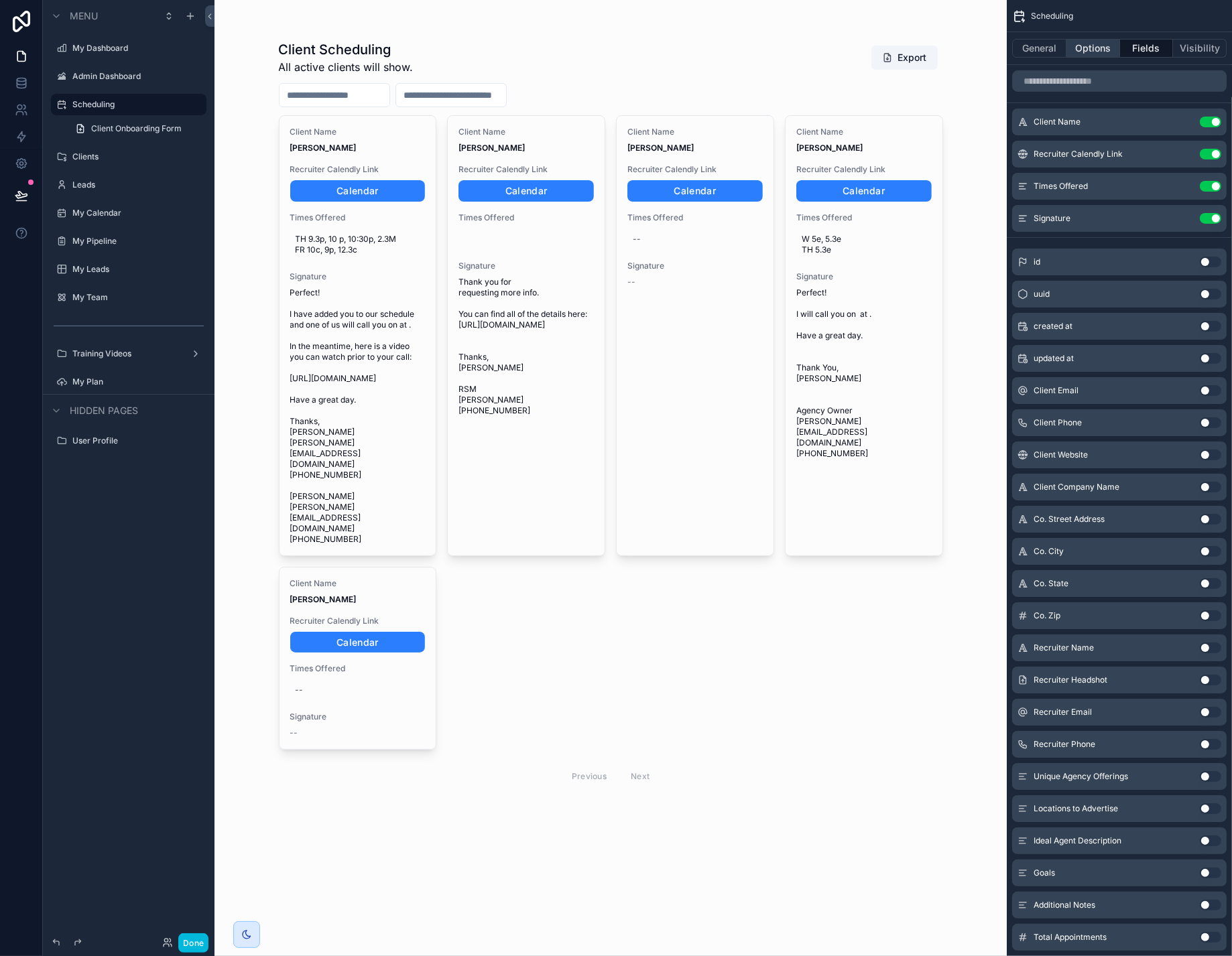
click at [1079, 54] on button "Options" at bounding box center [1093, 48] width 54 height 18
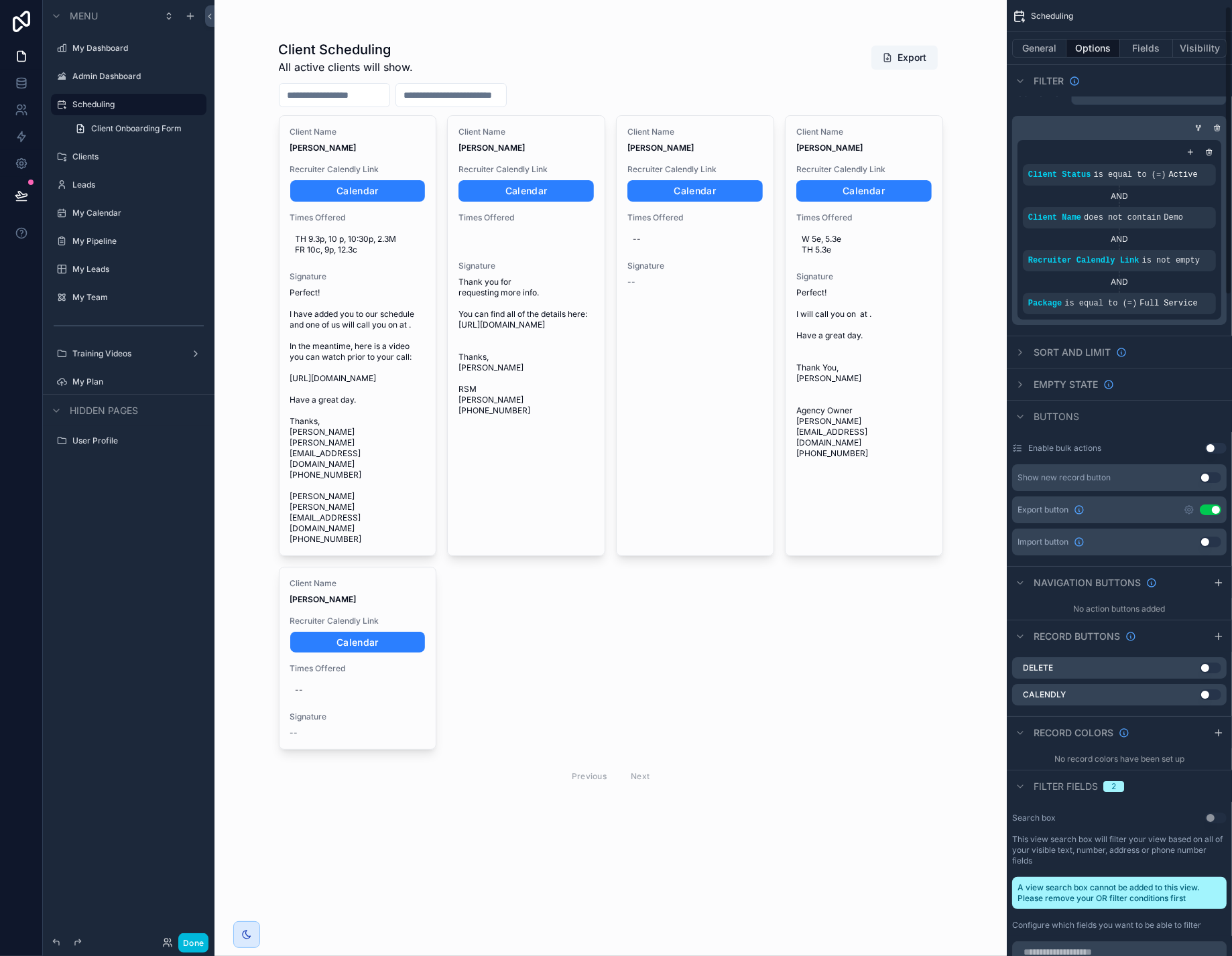
scroll to position [20, 0]
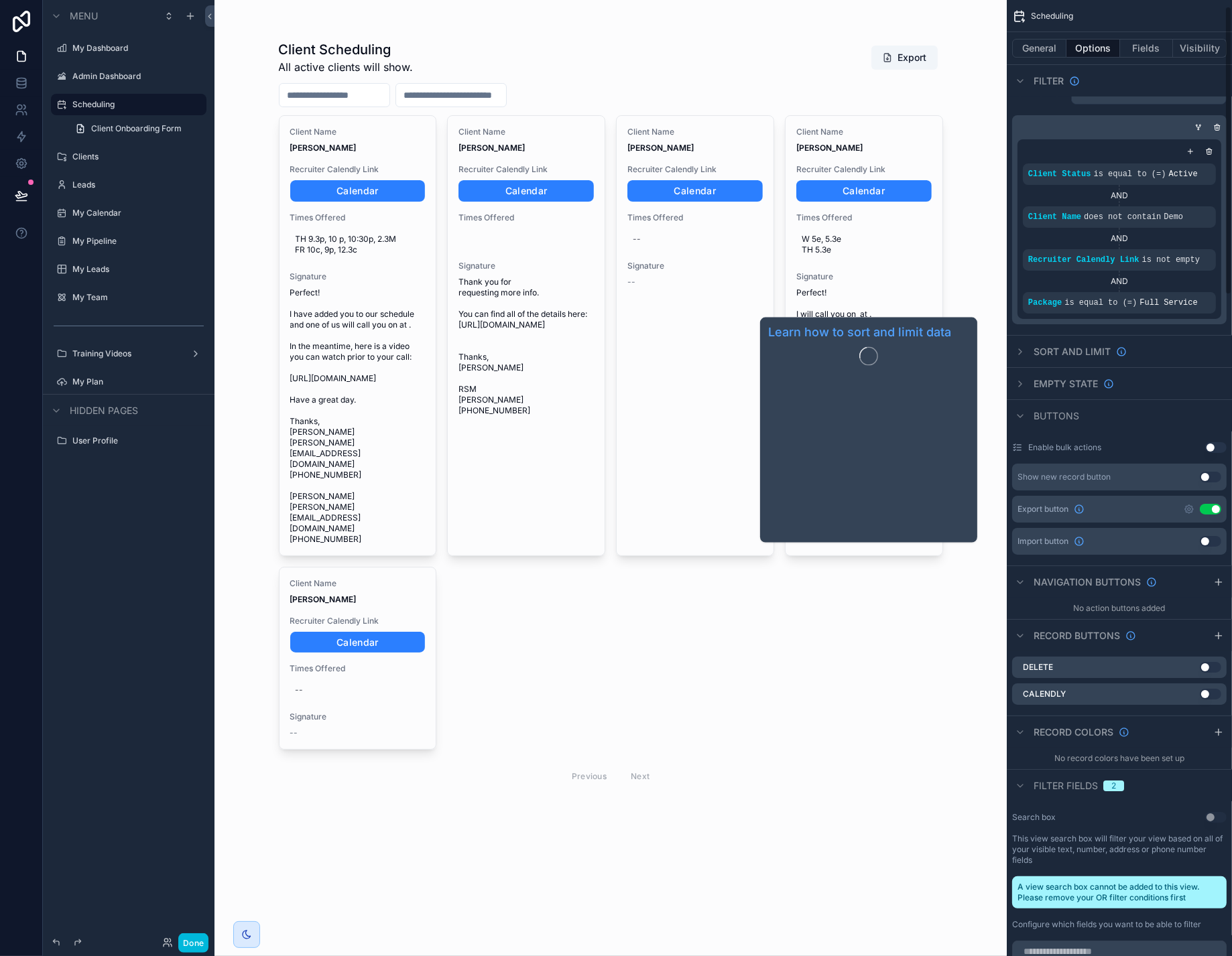
click at [1044, 358] on span "Sort And Limit" at bounding box center [1072, 352] width 77 height 13
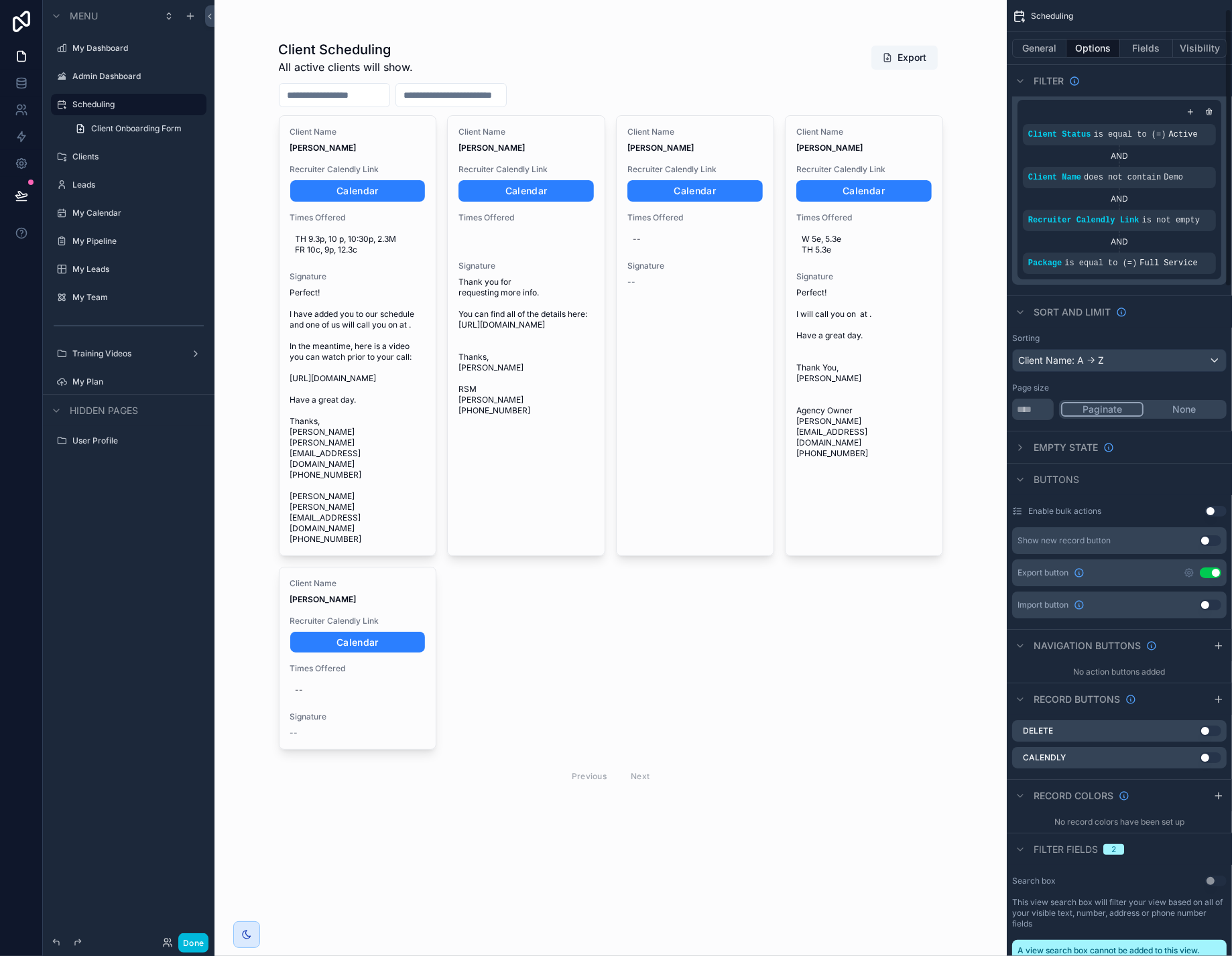
scroll to position [0, 0]
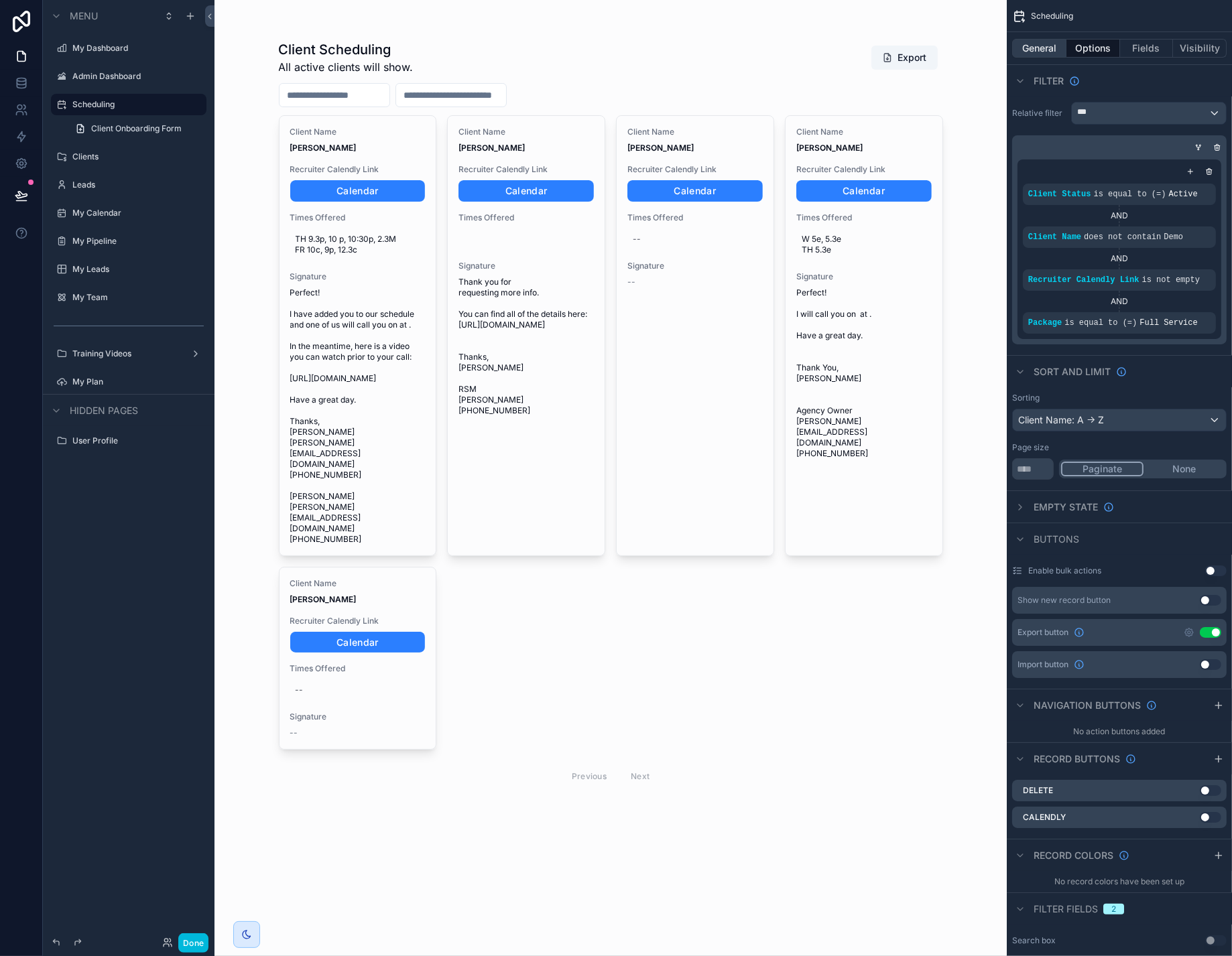
click at [1022, 50] on button "General" at bounding box center [1039, 48] width 55 height 18
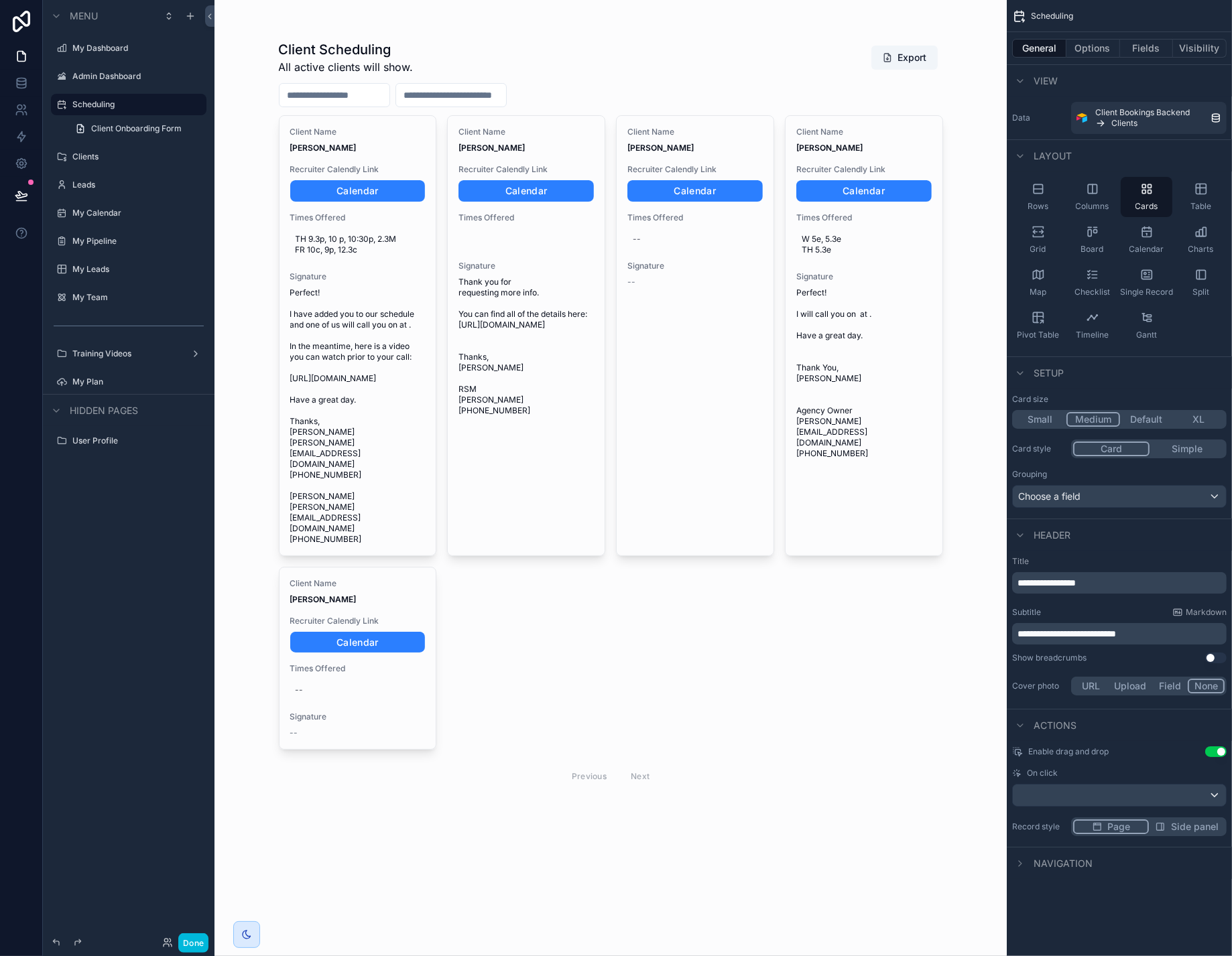
click at [1021, 427] on button "Small" at bounding box center [1040, 419] width 52 height 15
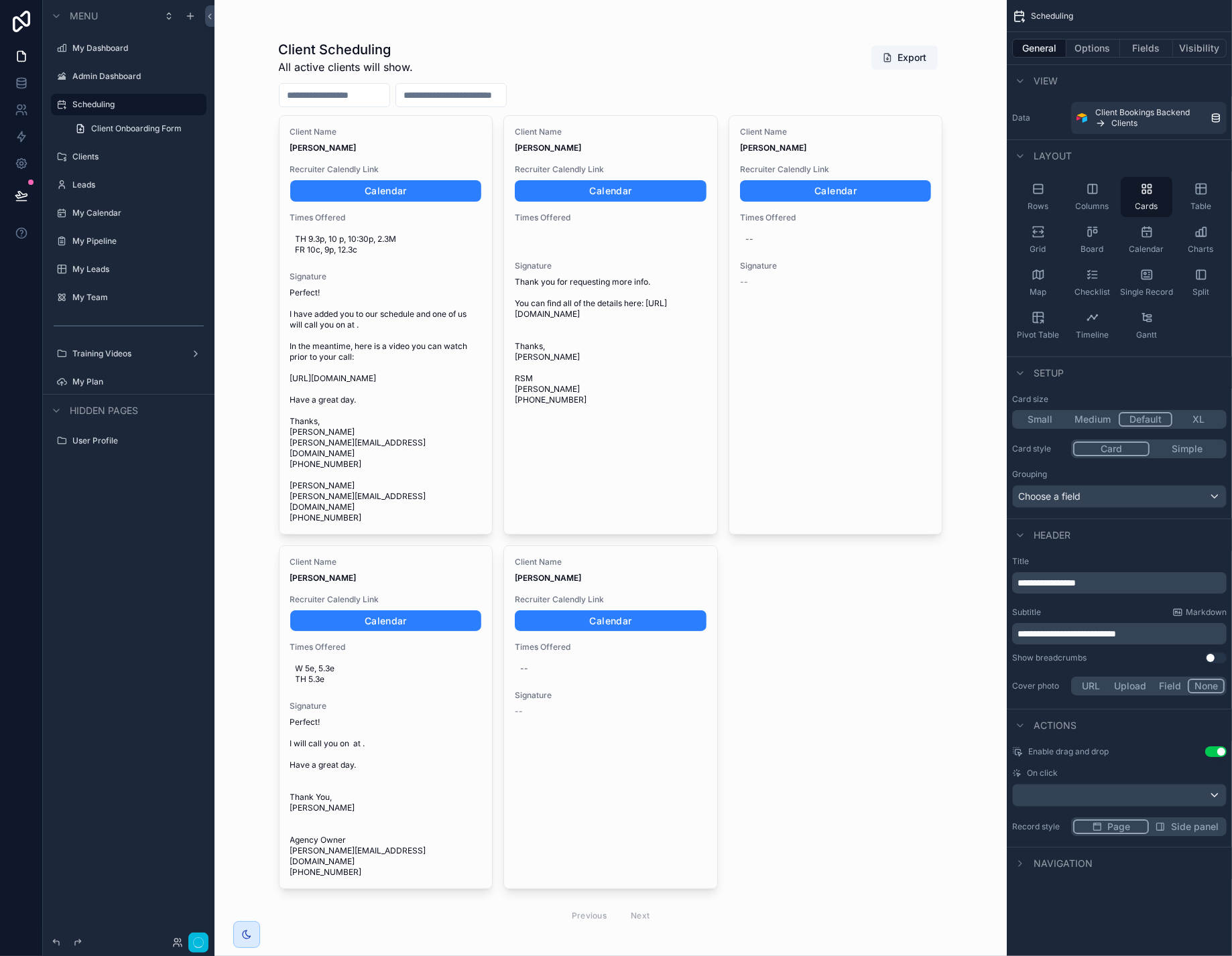
click at [1128, 427] on button "Default" at bounding box center [1146, 419] width 54 height 15
click at [1166, 456] on button "Simple" at bounding box center [1186, 449] width 75 height 15
click at [1099, 456] on button "Card" at bounding box center [1110, 449] width 76 height 15
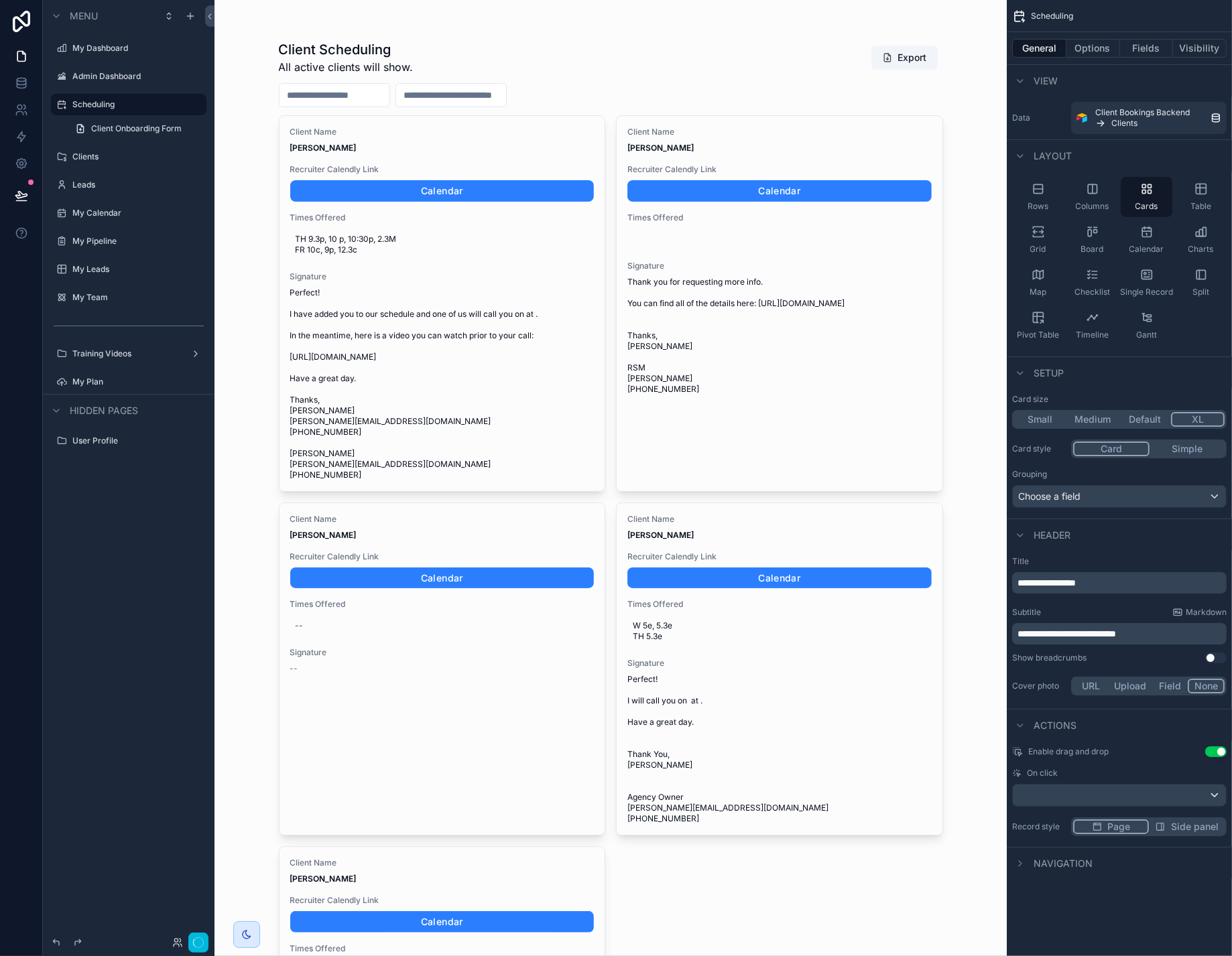
click at [1192, 427] on button "XL" at bounding box center [1198, 419] width 54 height 15
click at [1078, 427] on button "Medium" at bounding box center [1092, 419] width 52 height 15
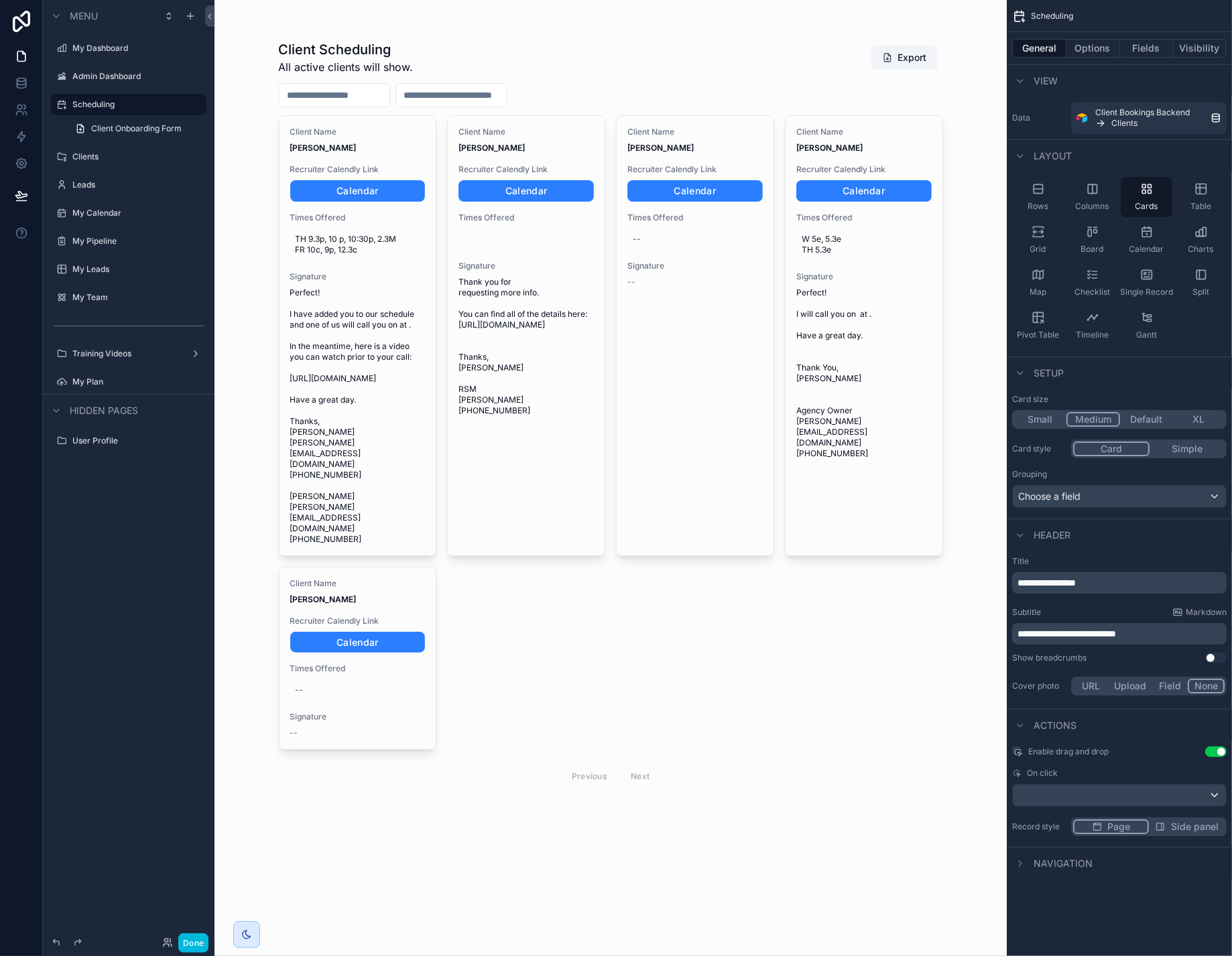
scroll to position [60, 0]
click at [208, 938] on button "Done" at bounding box center [194, 943] width 30 height 19
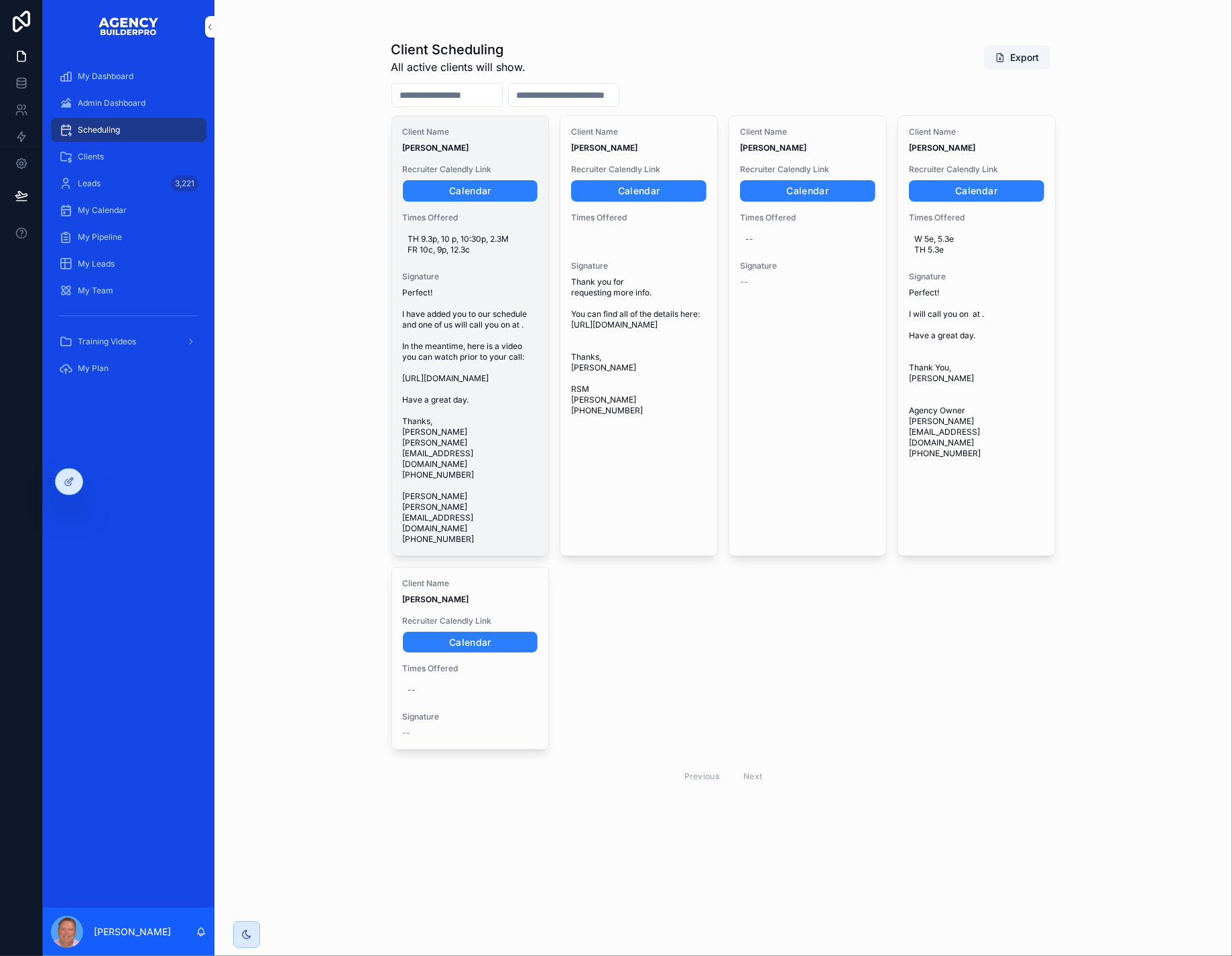
click at [528, 459] on span "Perfect! I have added you to our schedule and one of us will call you on at . I…" at bounding box center [470, 416] width 135 height 257
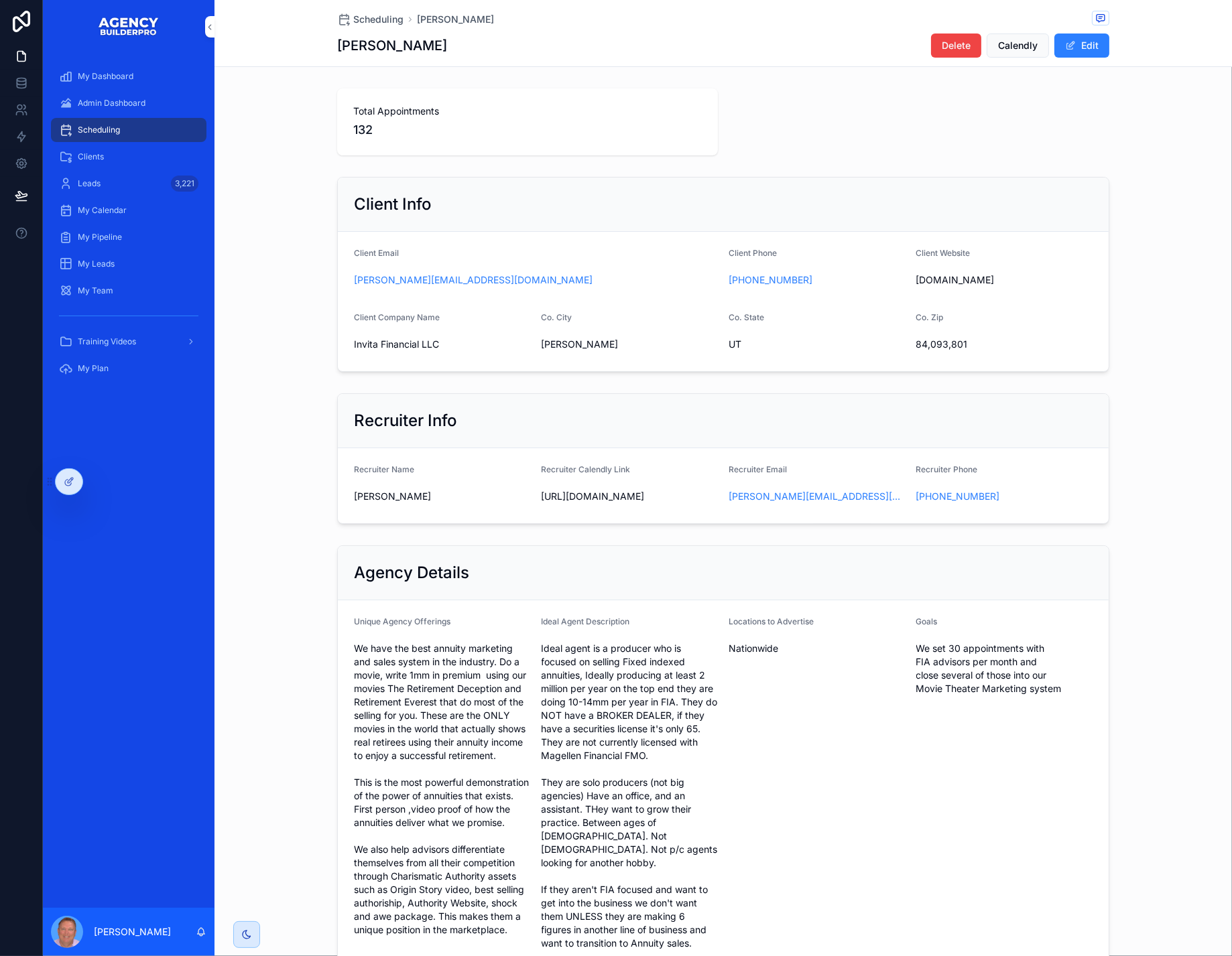
click at [353, 23] on span "Scheduling" at bounding box center [378, 19] width 50 height 13
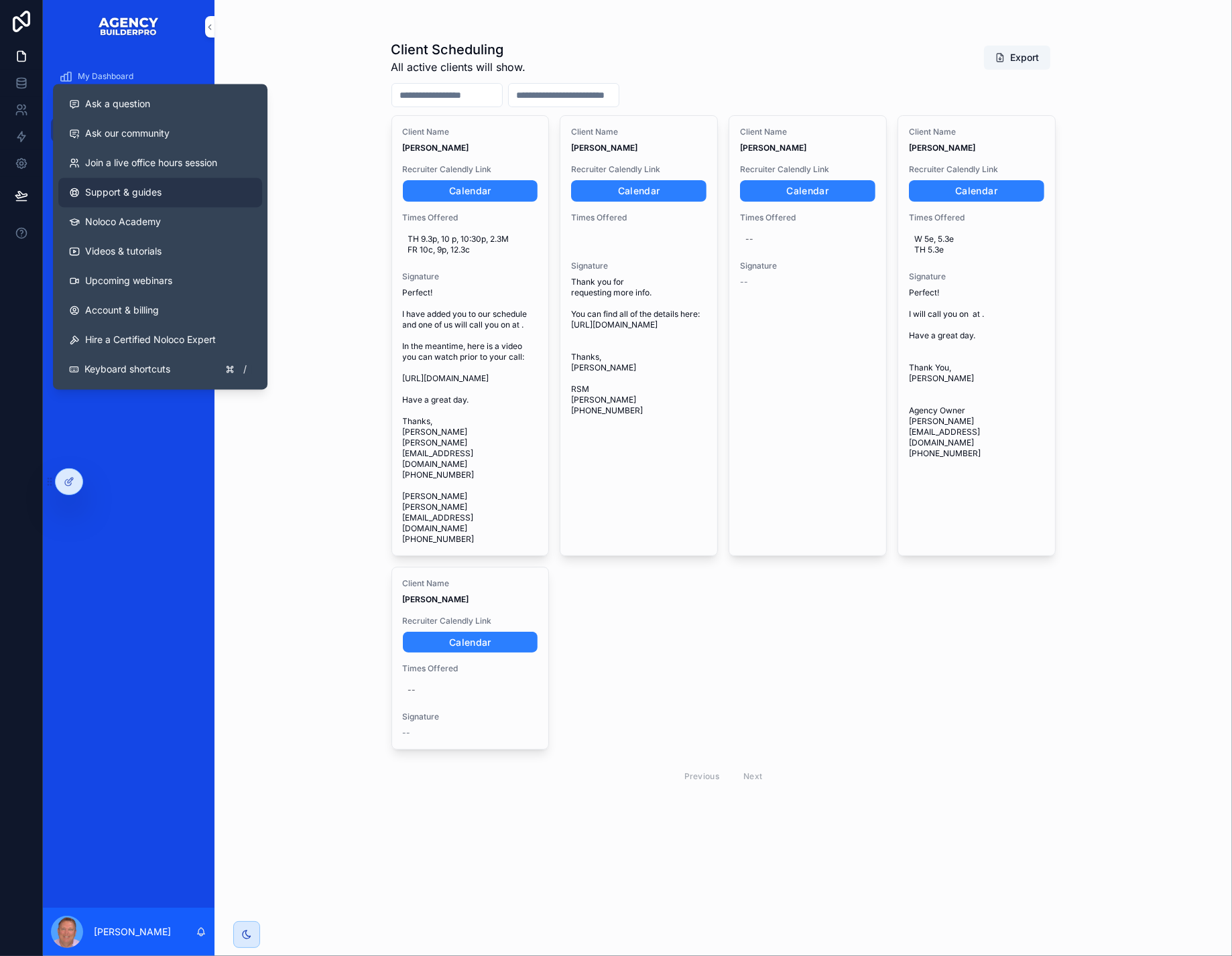
click at [148, 199] on span "Support & guides" at bounding box center [122, 192] width 76 height 13
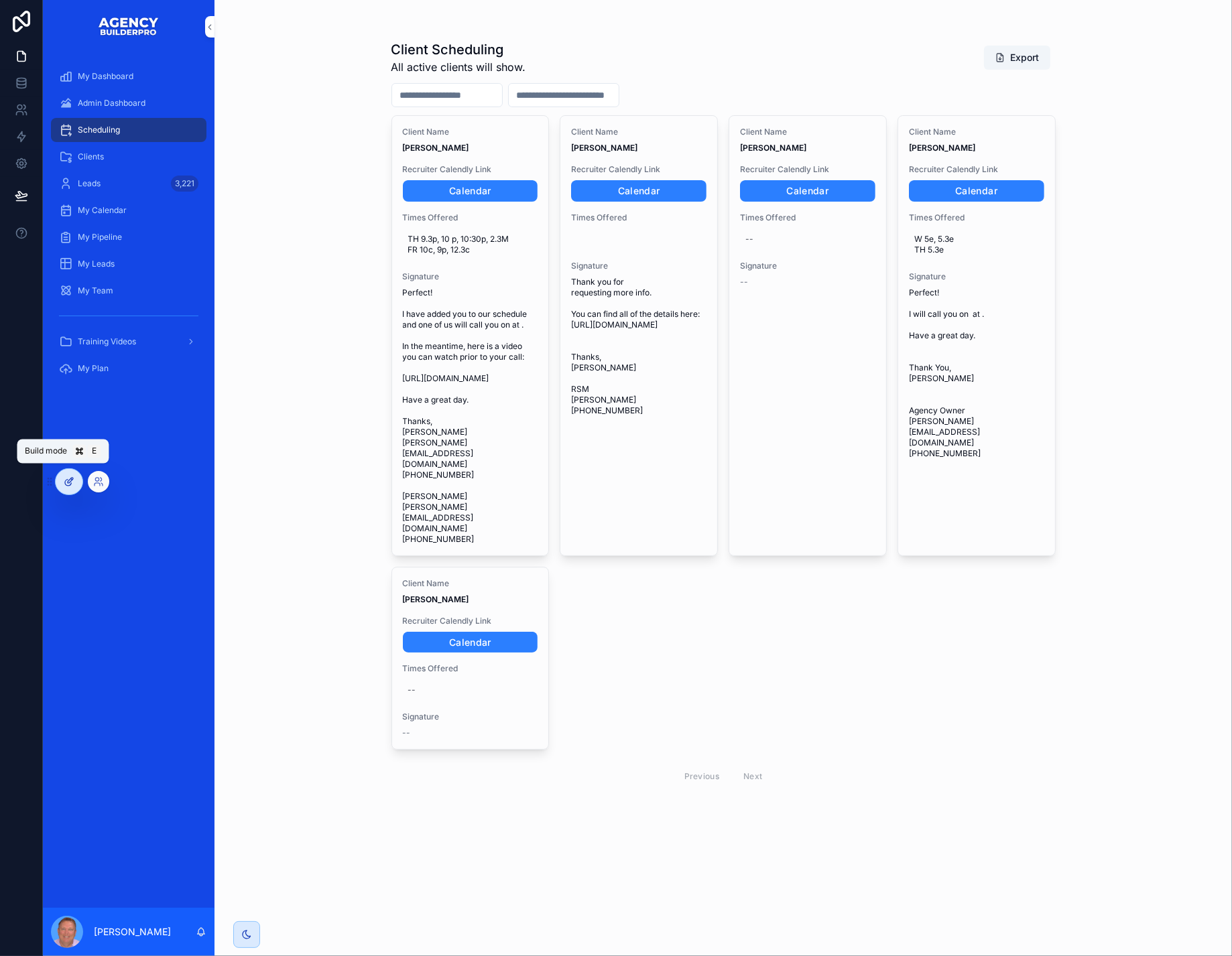
click at [69, 478] on icon at bounding box center [69, 481] width 11 height 11
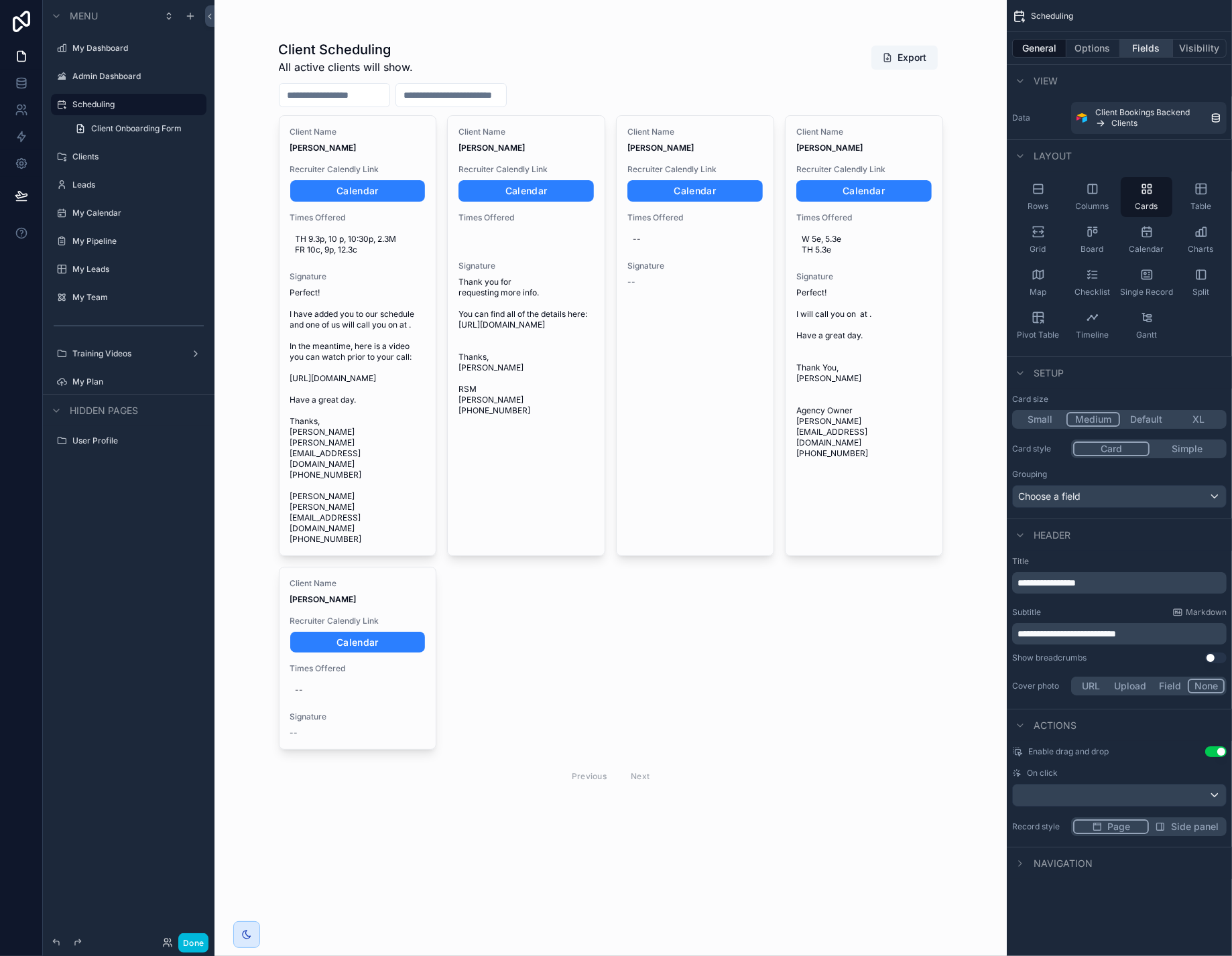
click at [1130, 53] on button "Fields" at bounding box center [1146, 48] width 54 height 18
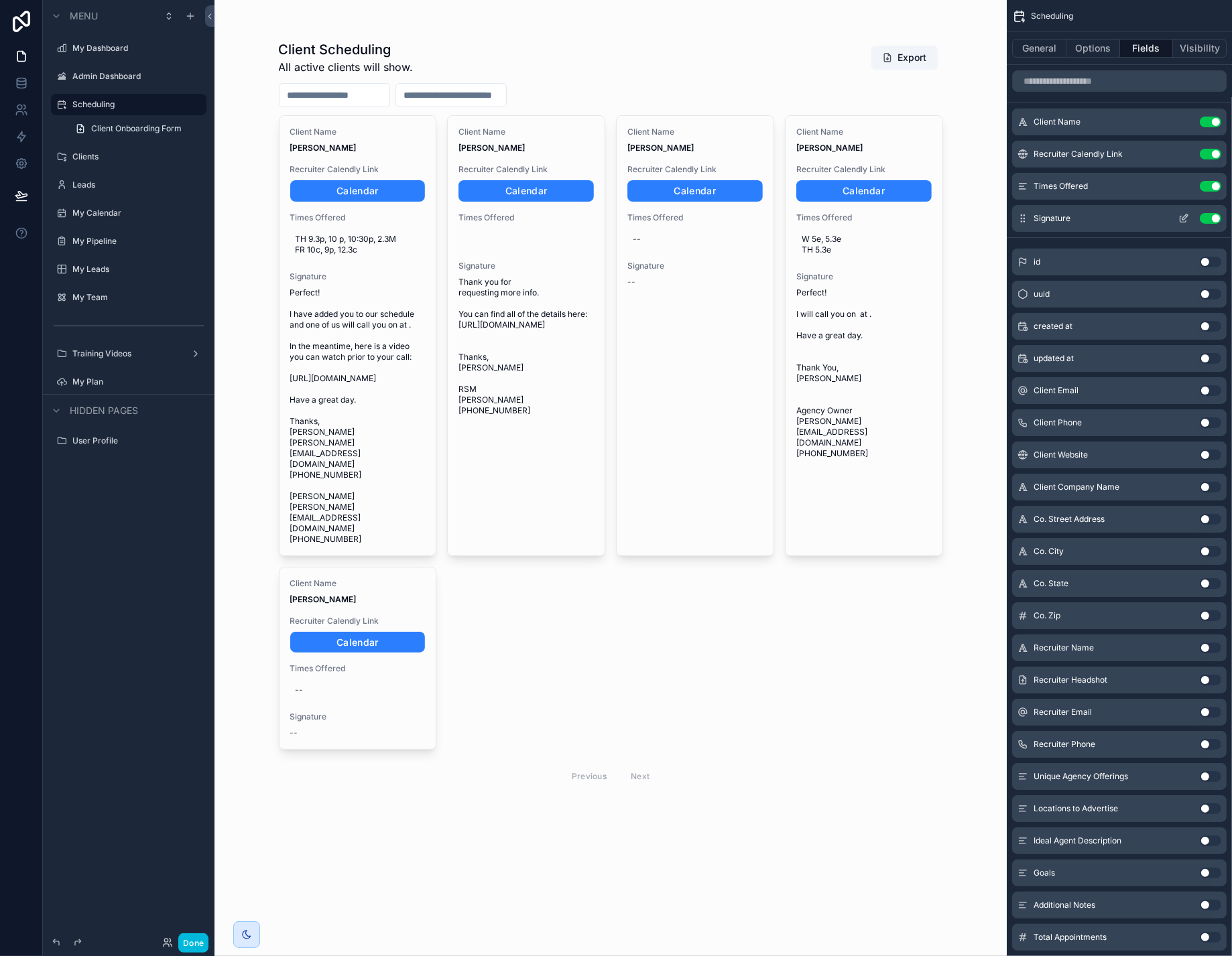
click at [1178, 224] on icon "scrollable content" at bounding box center [1183, 218] width 11 height 11
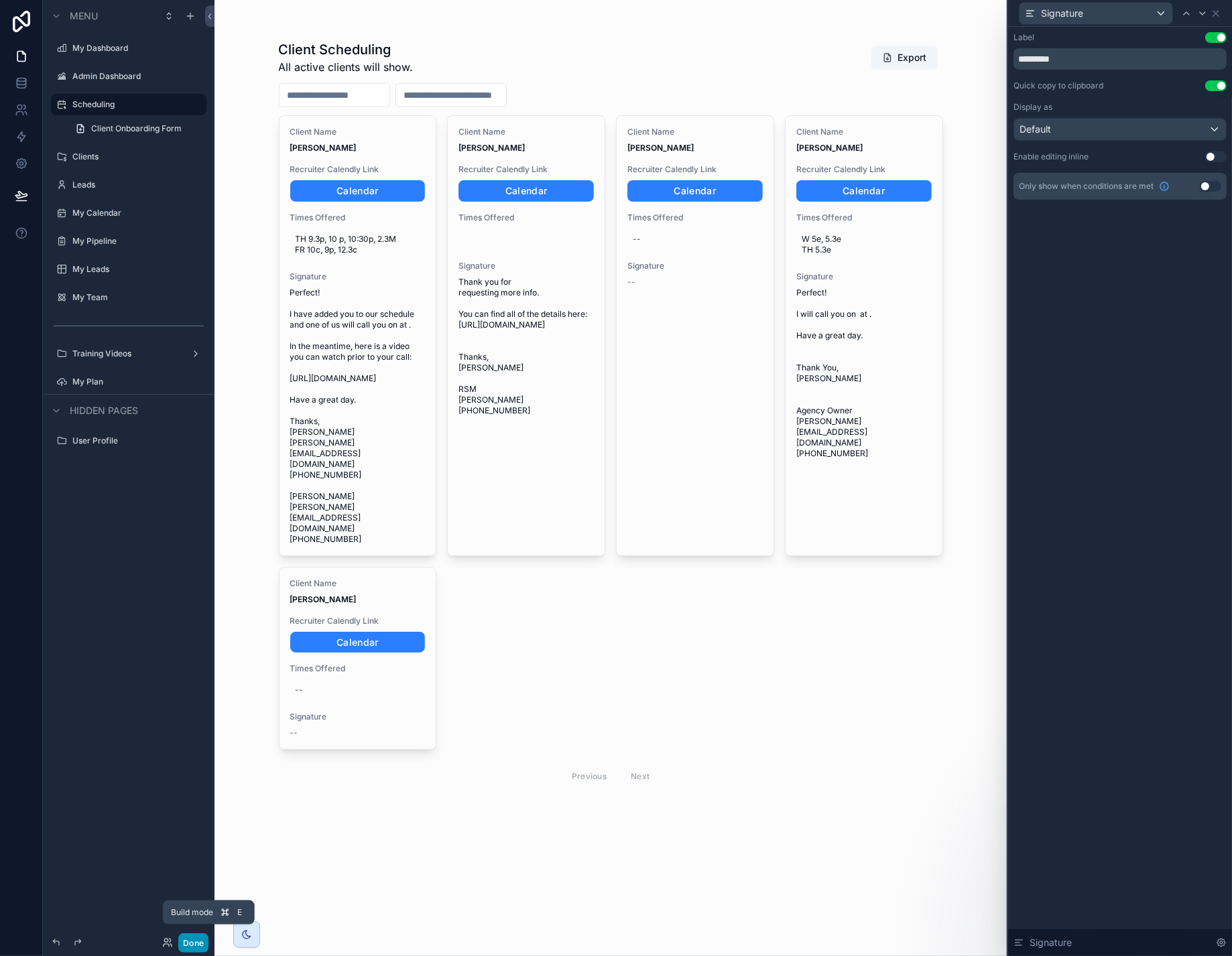
click at [205, 942] on button "Done" at bounding box center [194, 943] width 30 height 19
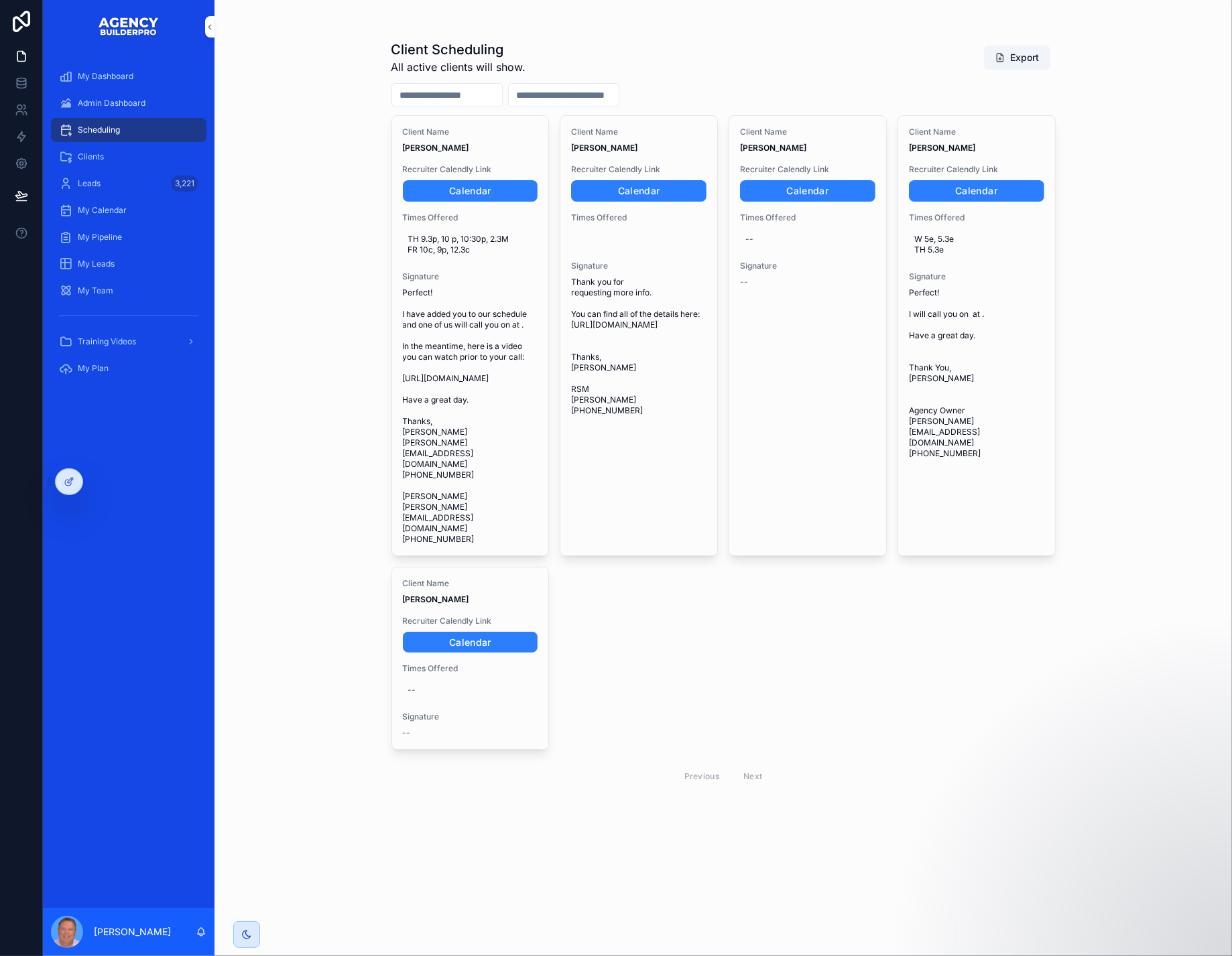
scroll to position [2, 0]
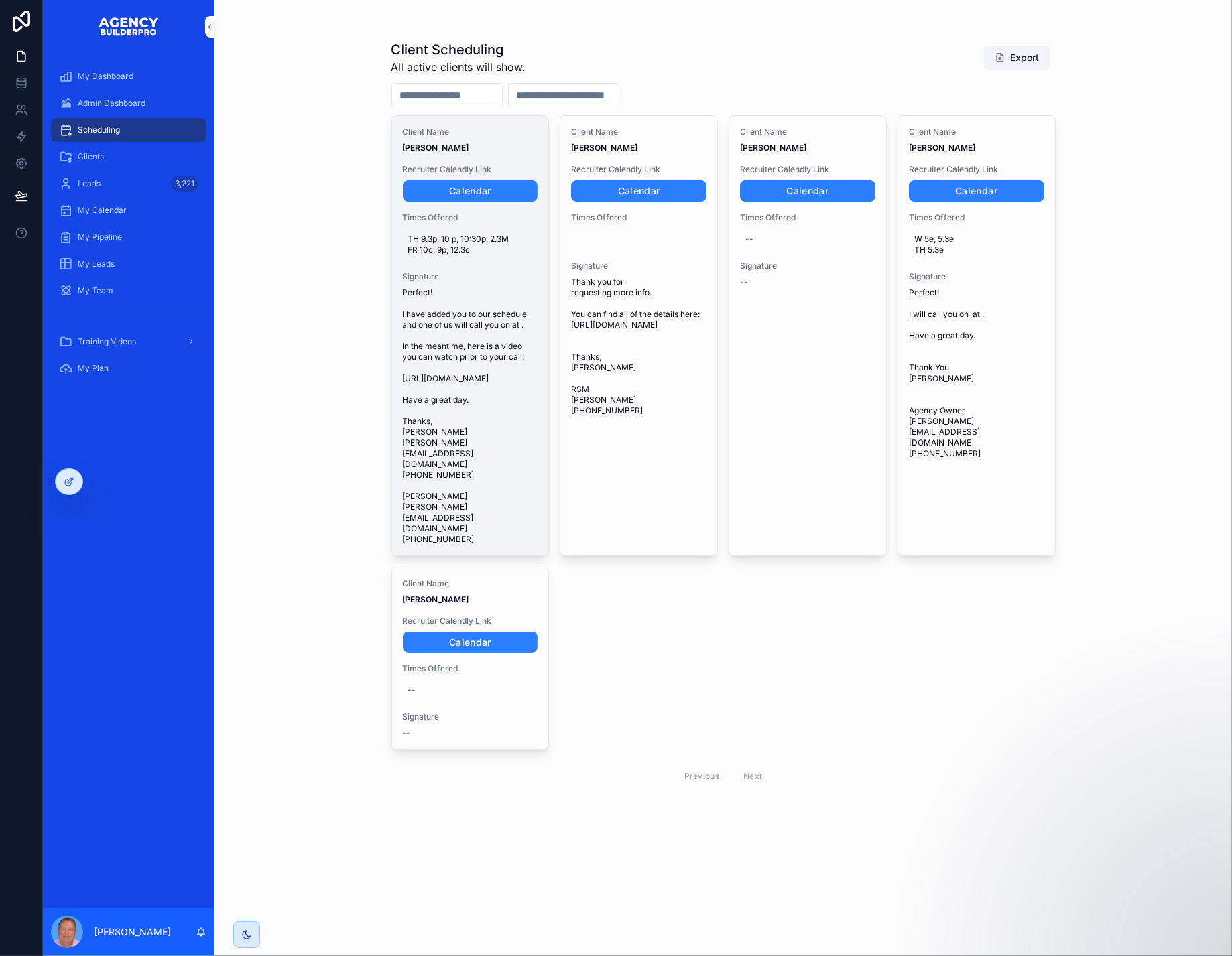
click at [481, 396] on span "Perfect! I have added you to our schedule and one of us will call you on at . I…" at bounding box center [470, 416] width 135 height 257
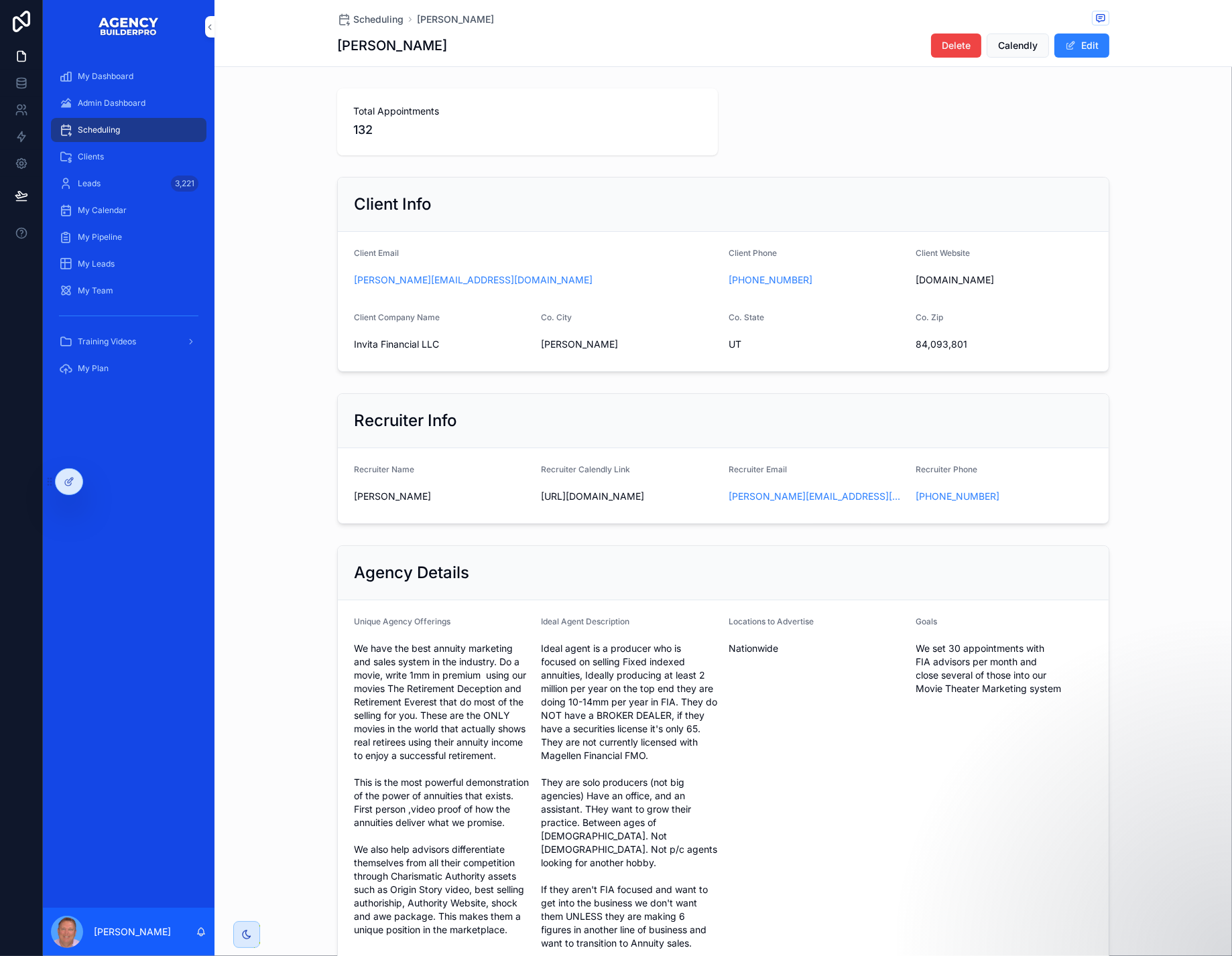
scroll to position [1, 0]
click at [73, 482] on icon at bounding box center [70, 481] width 5 height 5
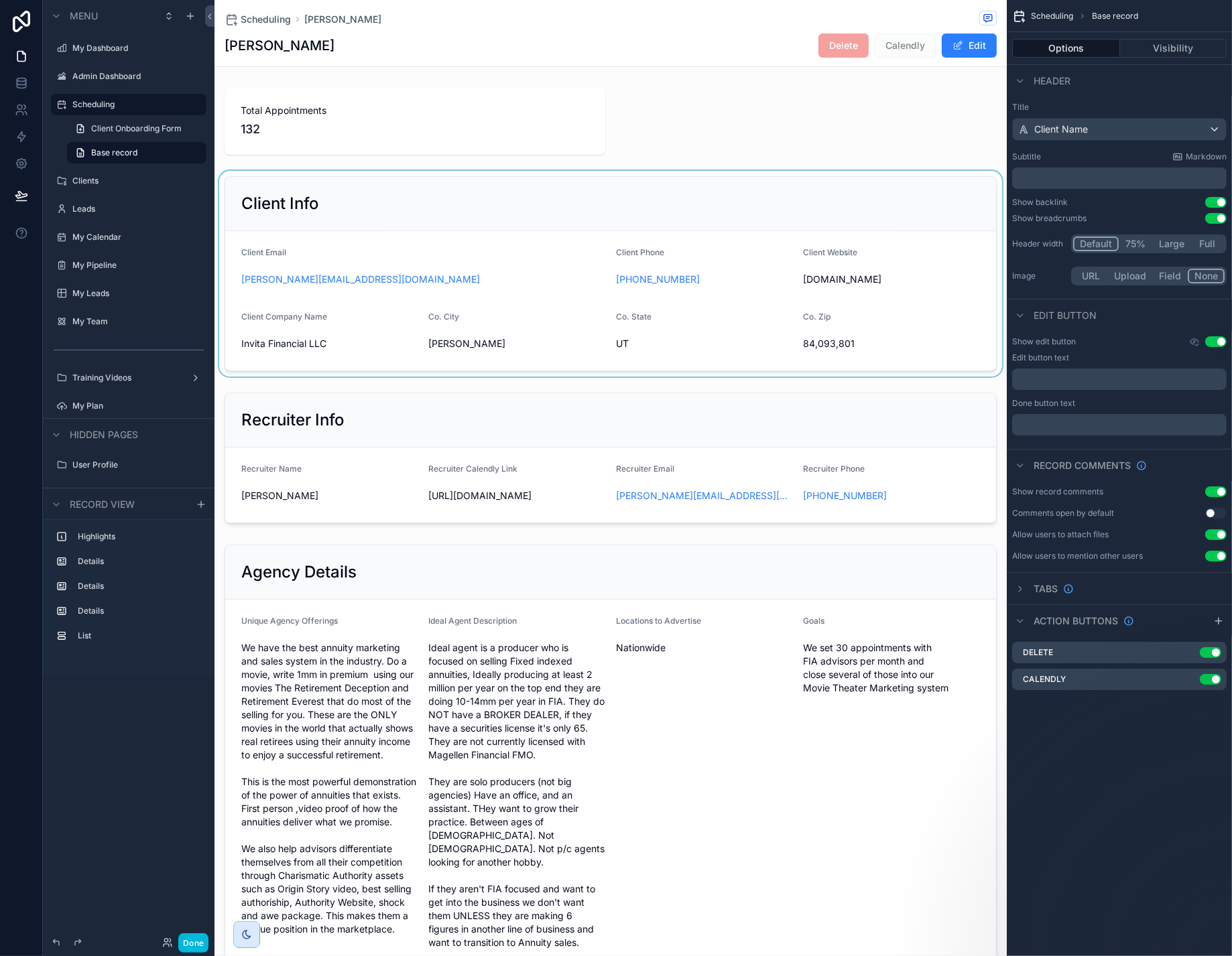
click at [688, 238] on div "scrollable content" at bounding box center [611, 273] width 792 height 205
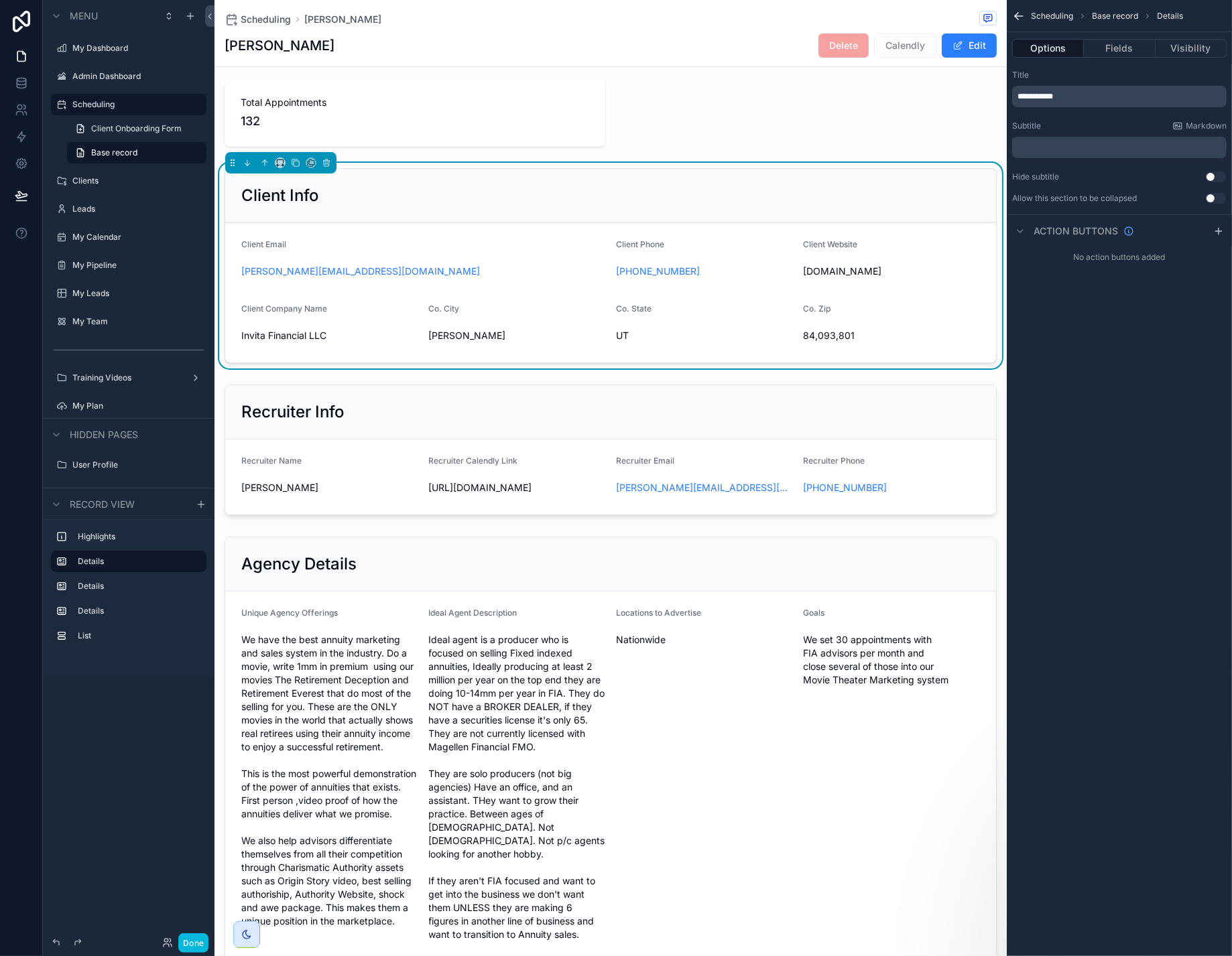
scroll to position [29, 0]
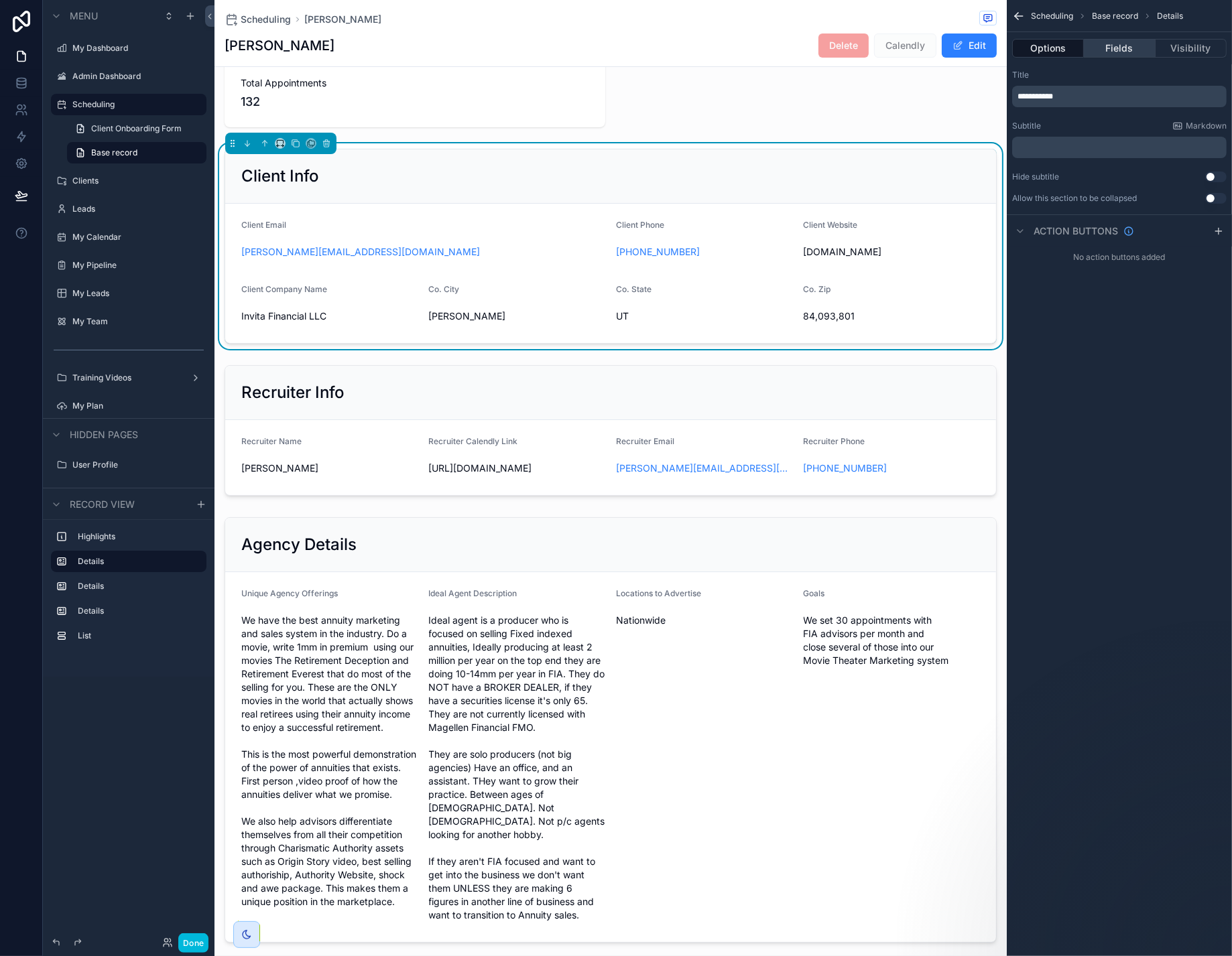
click at [1120, 52] on button "Fields" at bounding box center [1119, 48] width 71 height 18
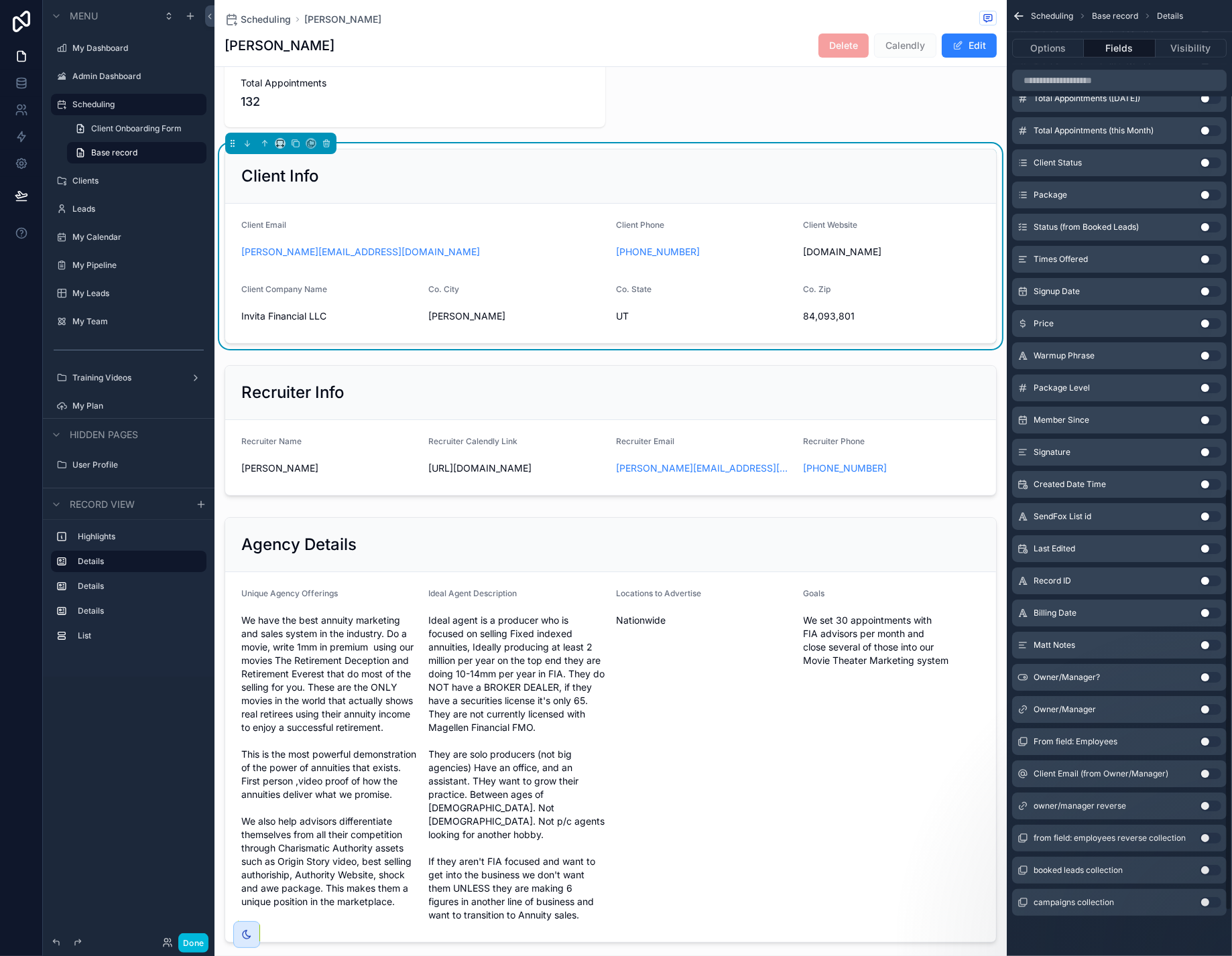
scroll to position [1088, 0]
click at [1212, 458] on button "Use setting" at bounding box center [1210, 452] width 22 height 11
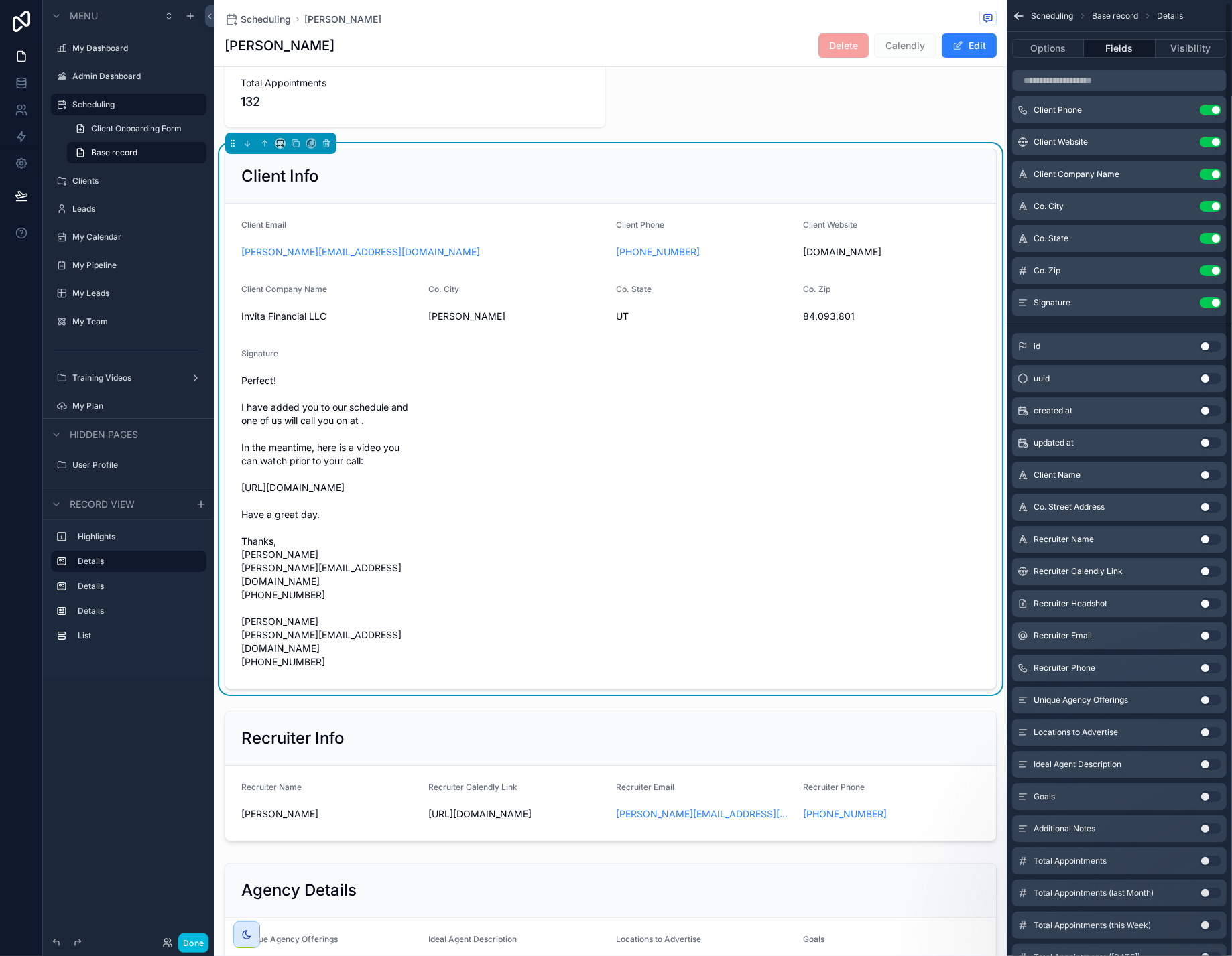
scroll to position [0, 0]
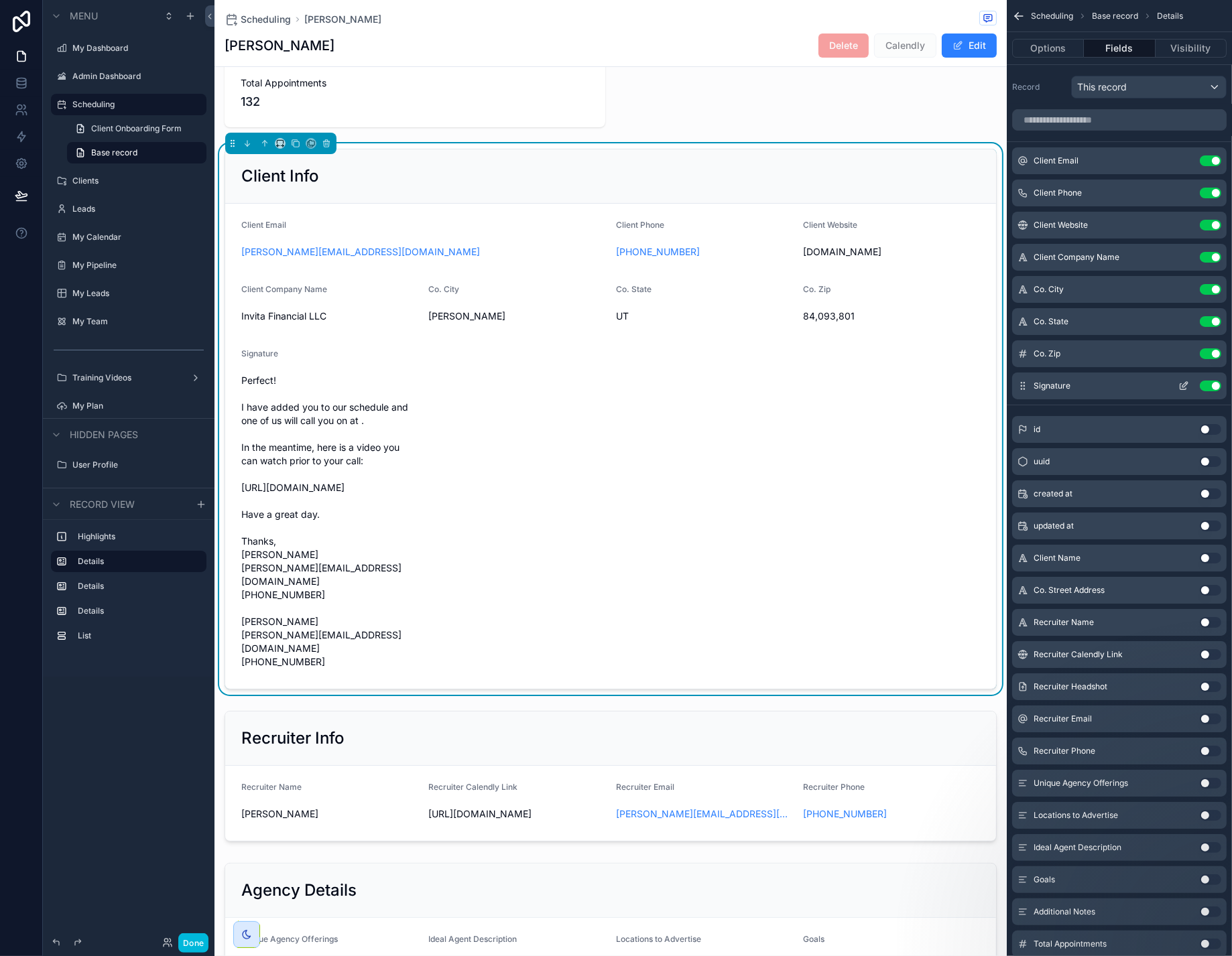
click at [1178, 392] on icon "scrollable content" at bounding box center [1183, 386] width 11 height 11
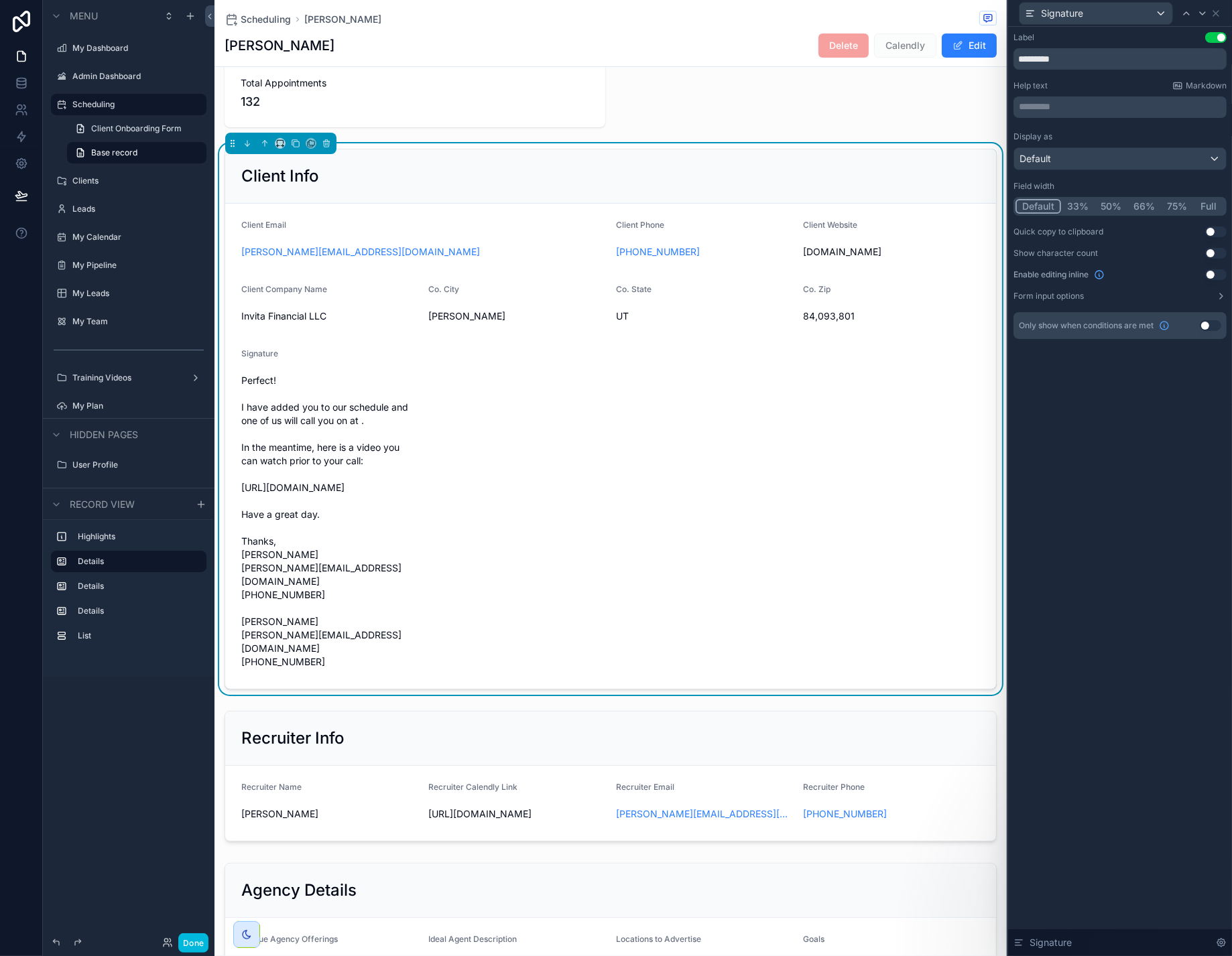
click at [1210, 280] on button "Use setting" at bounding box center [1216, 274] width 22 height 11
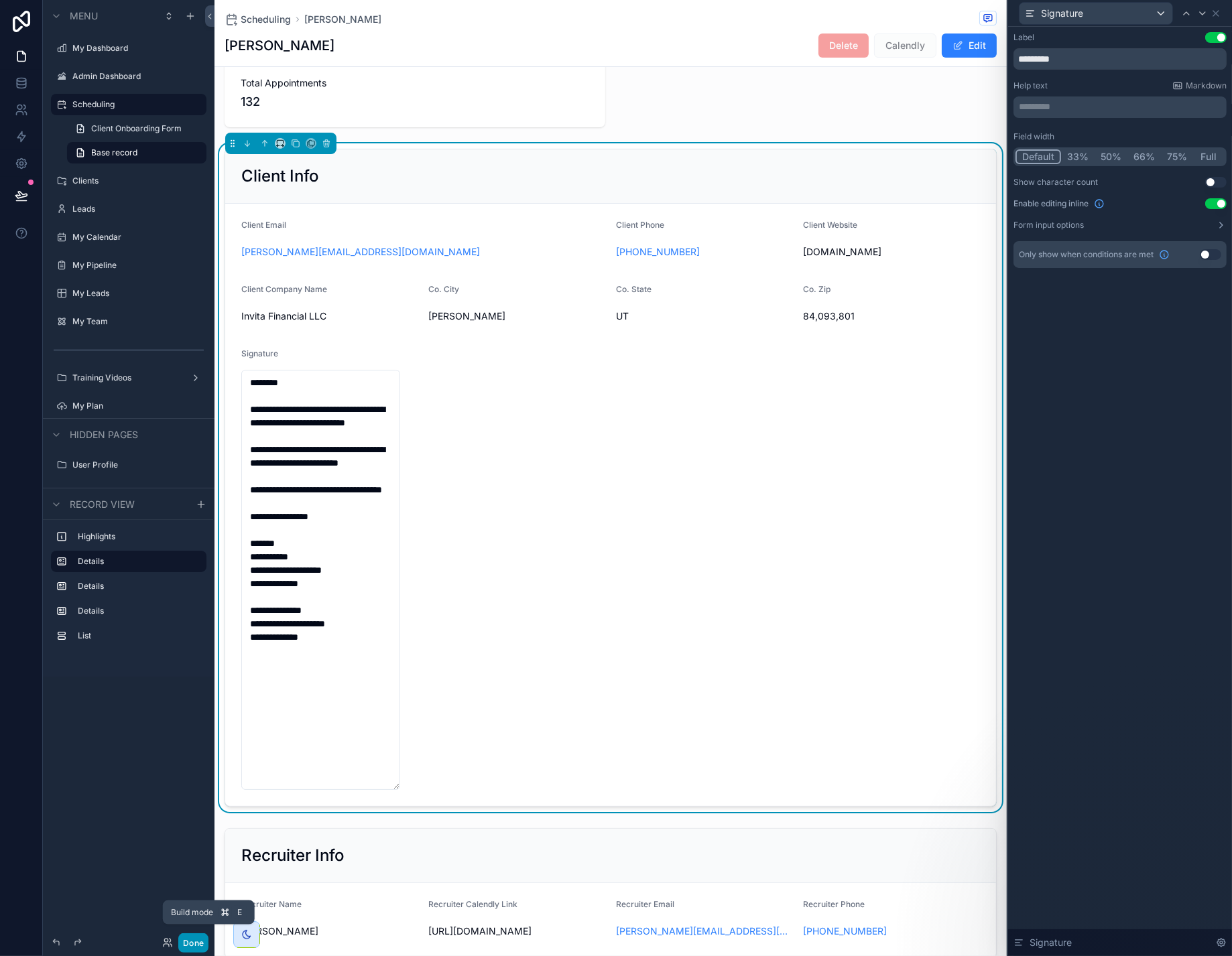
click at [208, 939] on button "Done" at bounding box center [194, 943] width 30 height 19
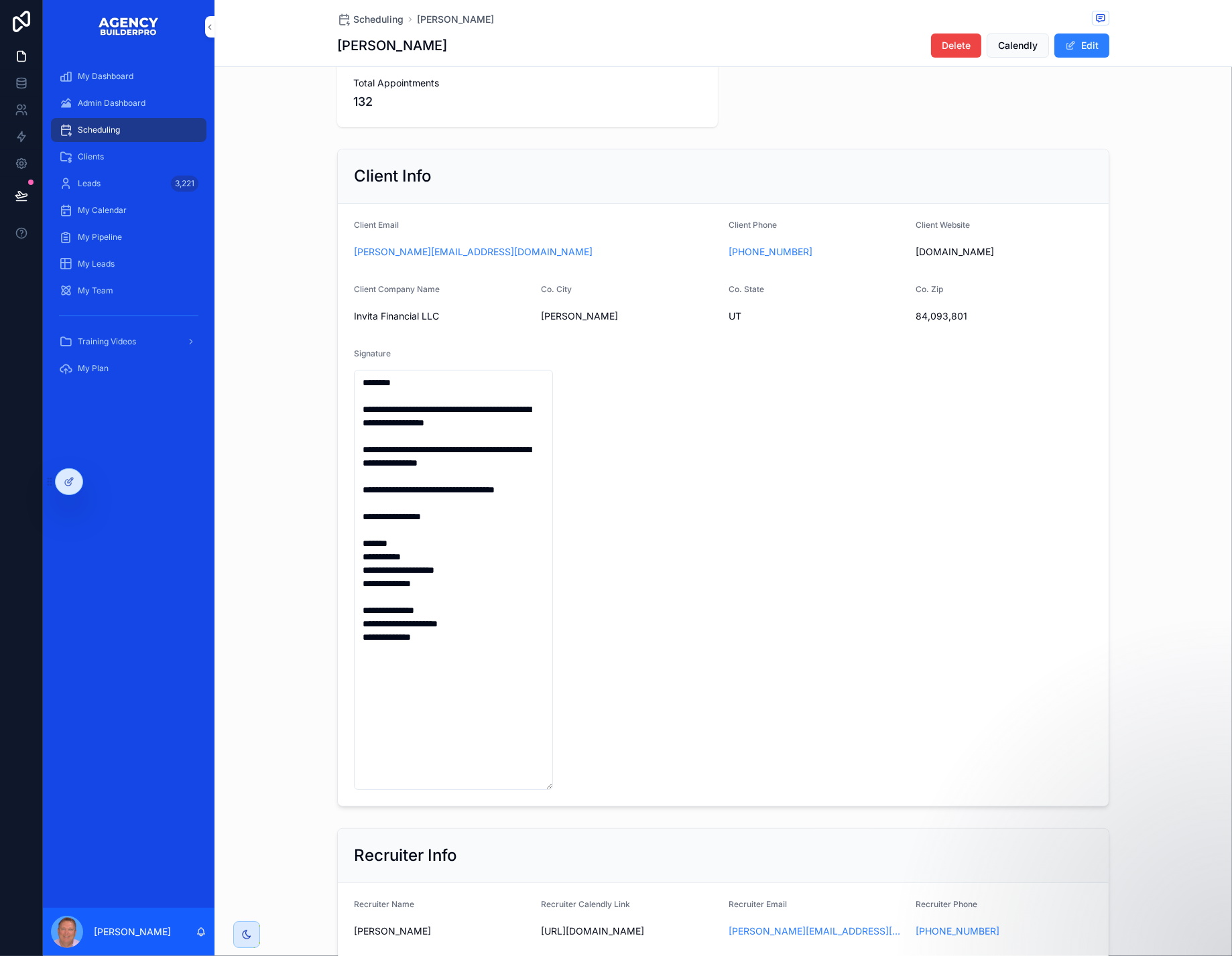
click at [337, 13] on div "Scheduling Brett Kitchen" at bounding box center [723, 19] width 772 height 17
click at [353, 15] on span "Scheduling" at bounding box center [378, 19] width 50 height 13
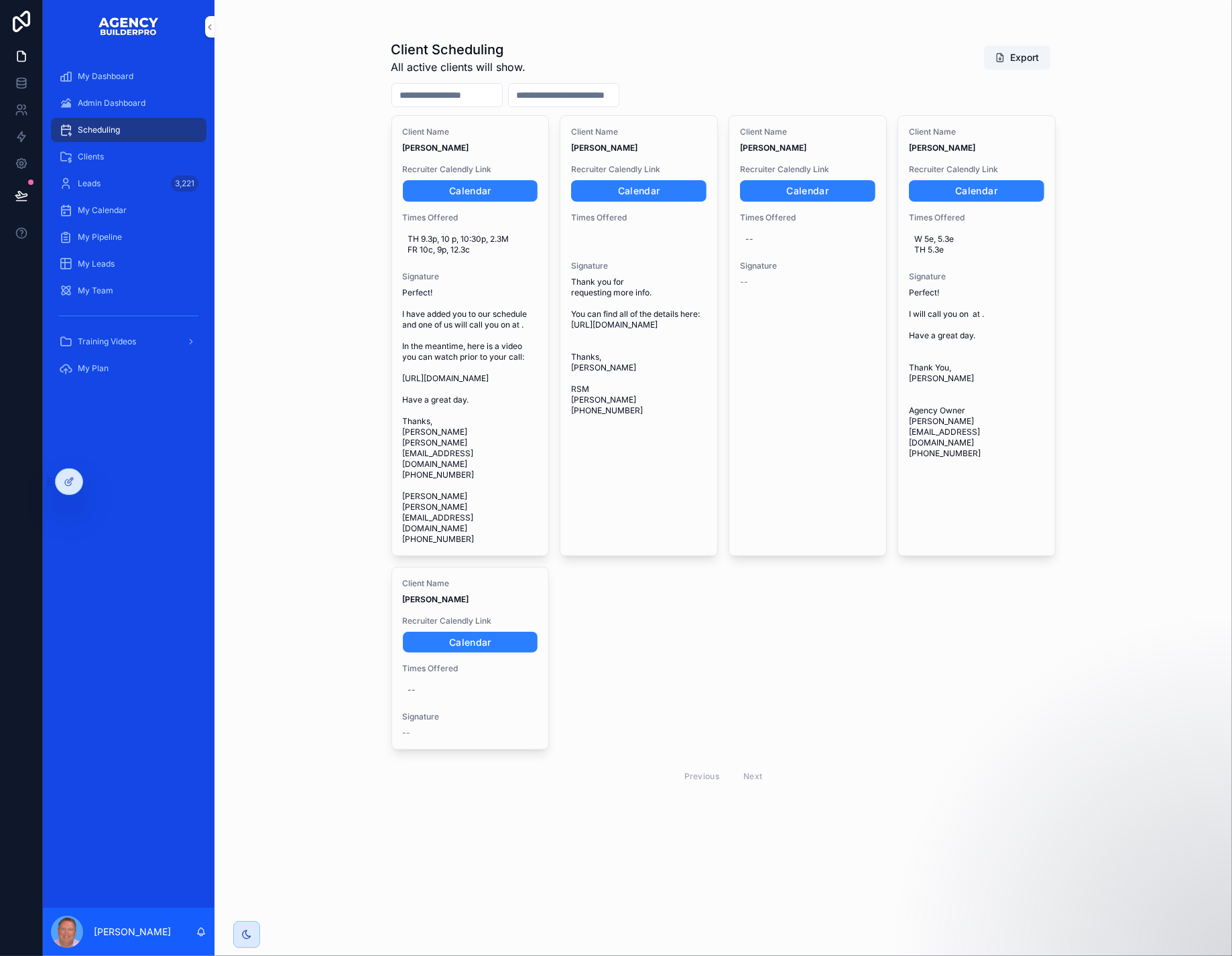
scroll to position [29, 0]
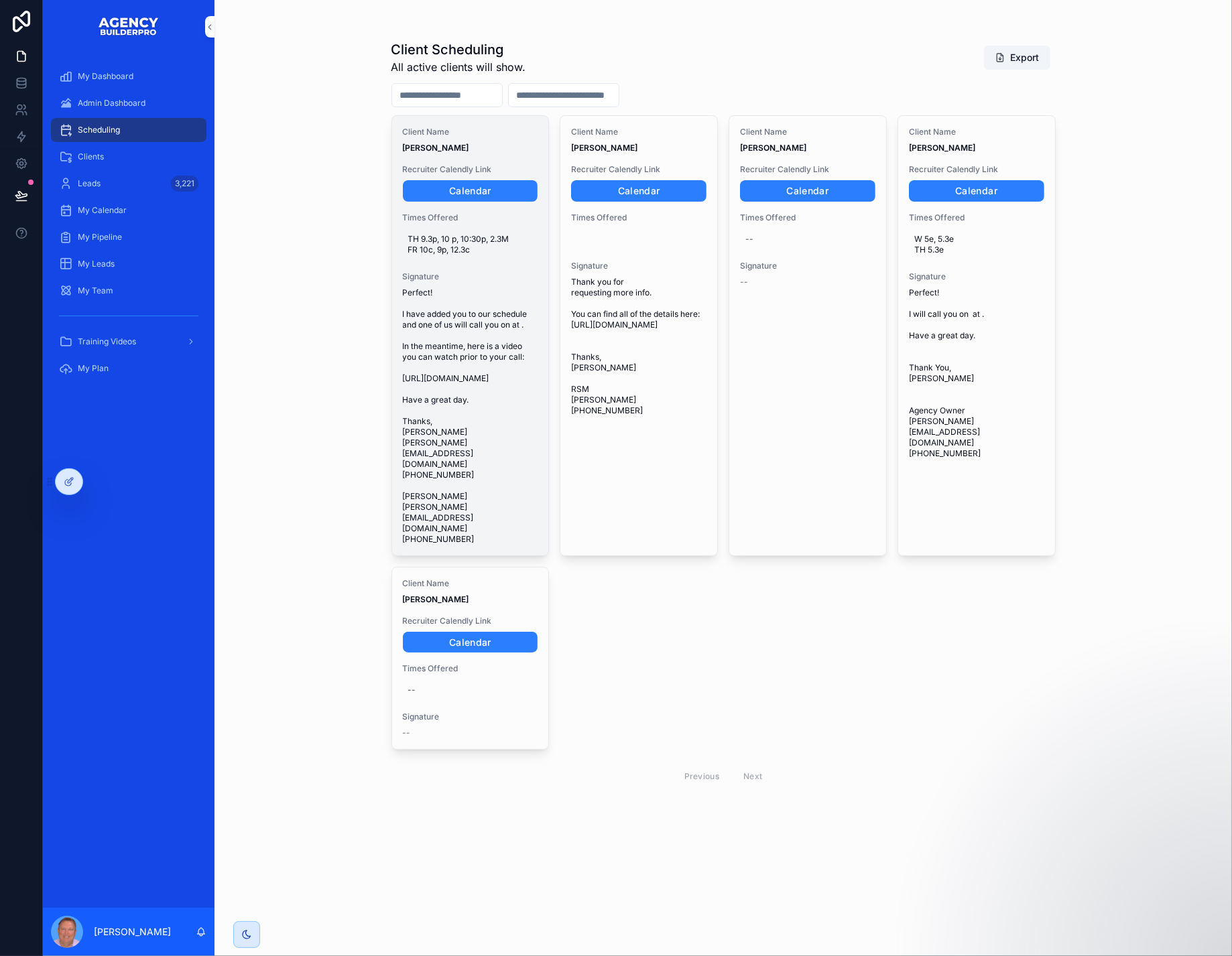
click at [480, 423] on span "Perfect! I have added you to our schedule and one of us will call you on at . I…" at bounding box center [470, 416] width 135 height 257
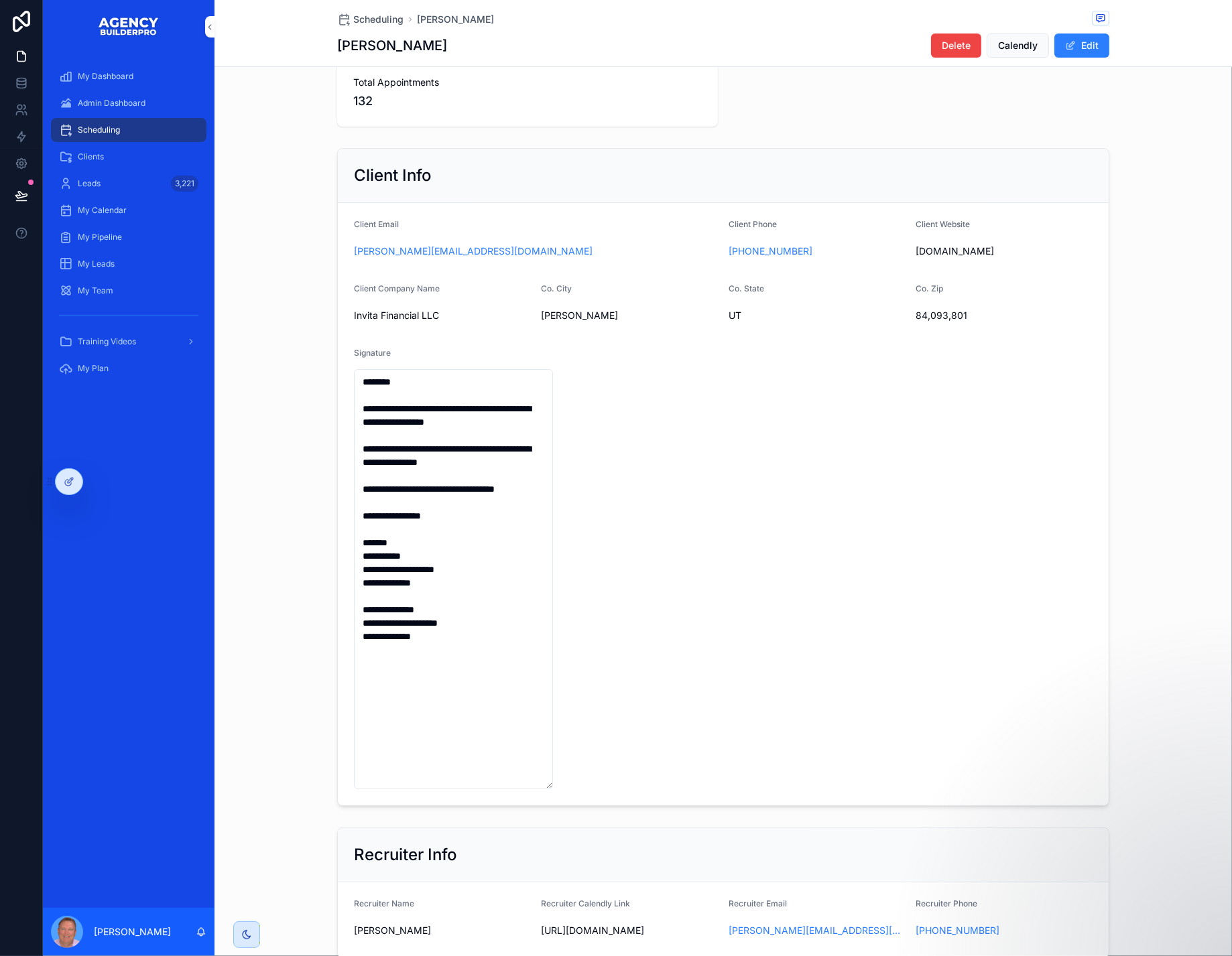
scroll to position [29, 0]
drag, startPoint x: 424, startPoint y: 740, endPoint x: 325, endPoint y: 434, distance: 321.6
click at [354, 434] on textarea "**********" at bounding box center [453, 578] width 199 height 420
click at [353, 18] on span "Scheduling" at bounding box center [378, 19] width 50 height 13
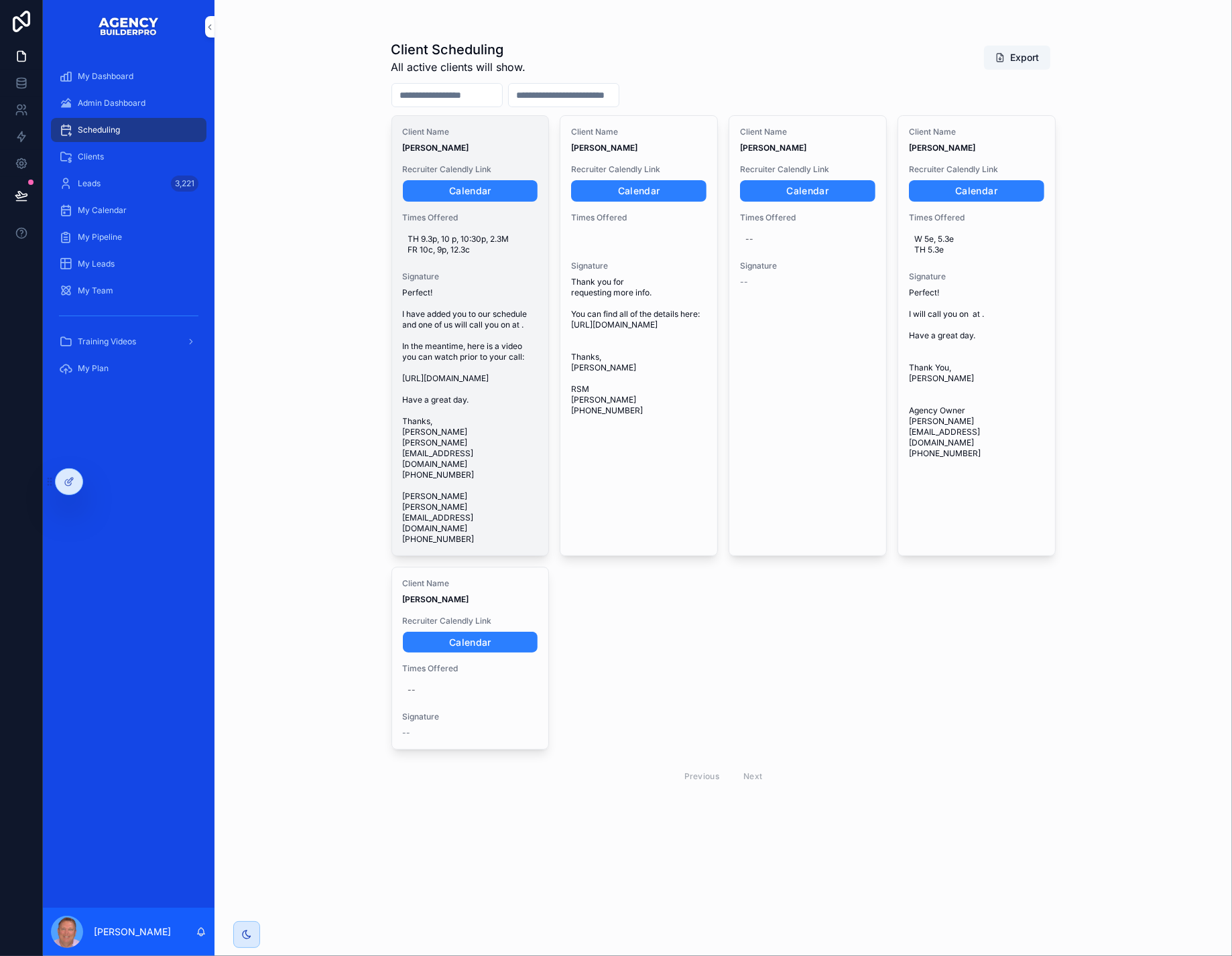
click at [482, 433] on span "Perfect! I have added you to our schedule and one of us will call you on at . I…" at bounding box center [470, 416] width 135 height 257
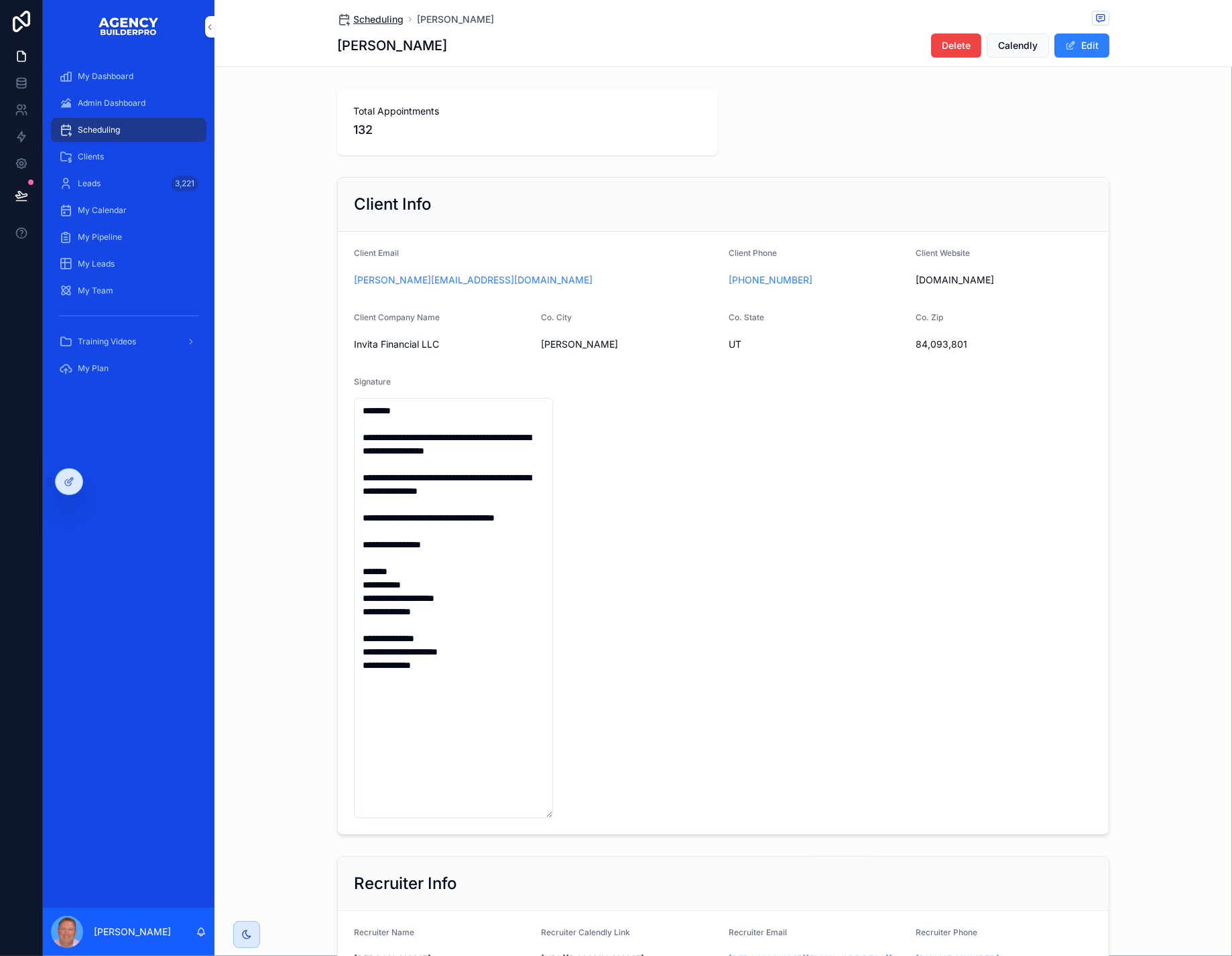
click at [353, 18] on span "Scheduling" at bounding box center [378, 19] width 50 height 13
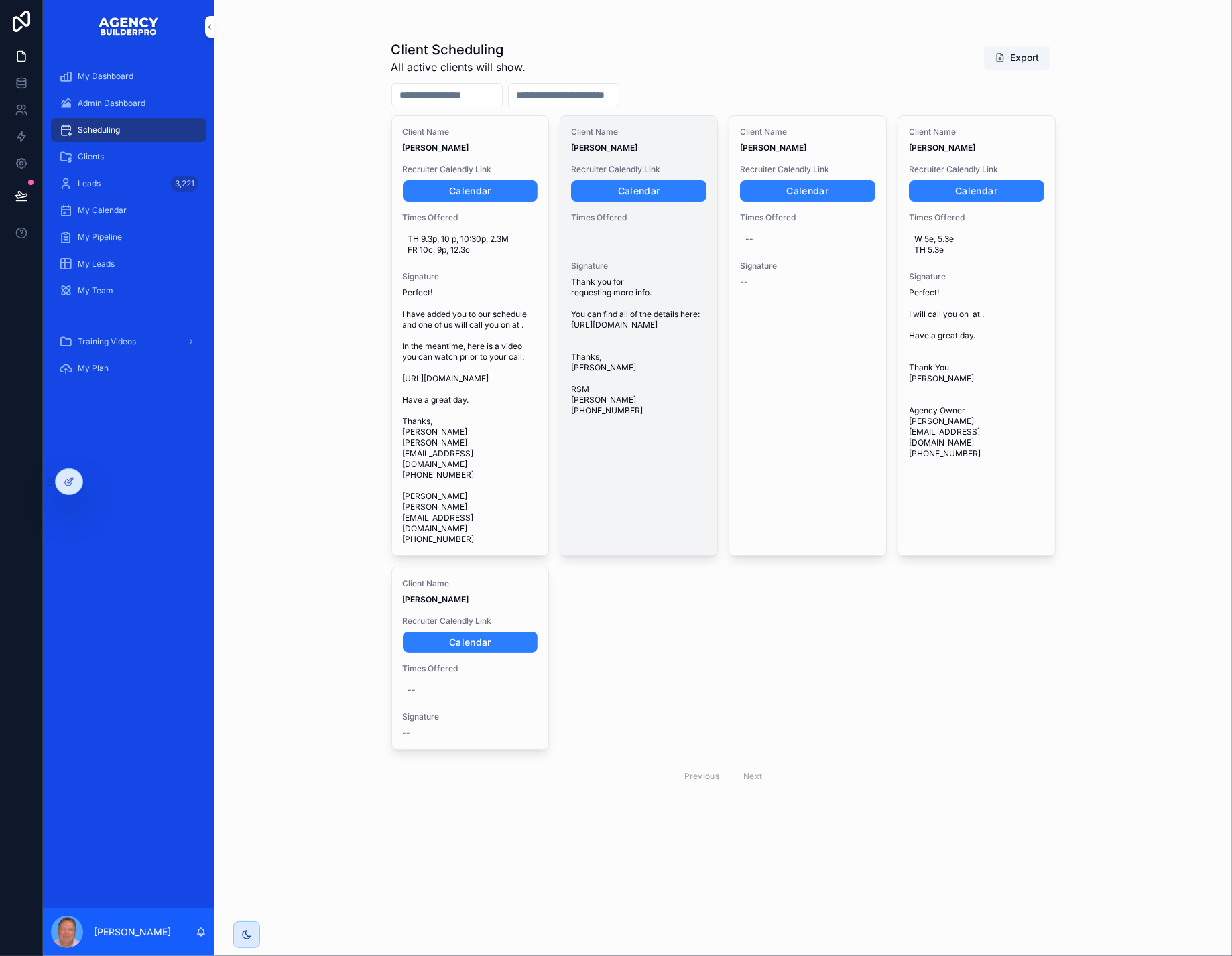
click at [645, 381] on span "Thank you for requesting more info. You can find all of the details here: [URL]…" at bounding box center [638, 346] width 135 height 139
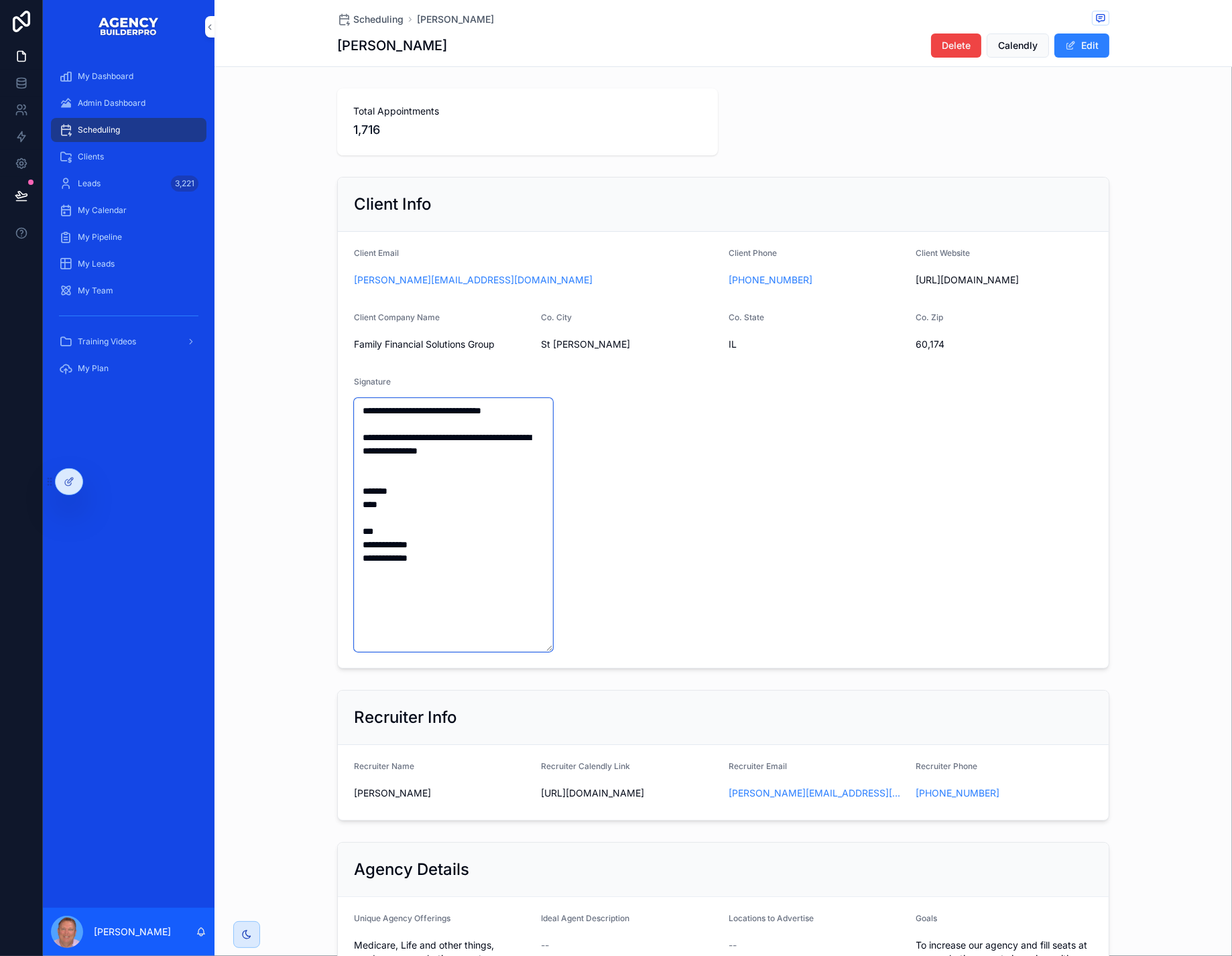
drag, startPoint x: 380, startPoint y: 609, endPoint x: 316, endPoint y: 455, distance: 166.8
click at [354, 455] on textarea "**********" at bounding box center [453, 525] width 199 height 254
click at [353, 21] on span "Scheduling" at bounding box center [378, 19] width 50 height 13
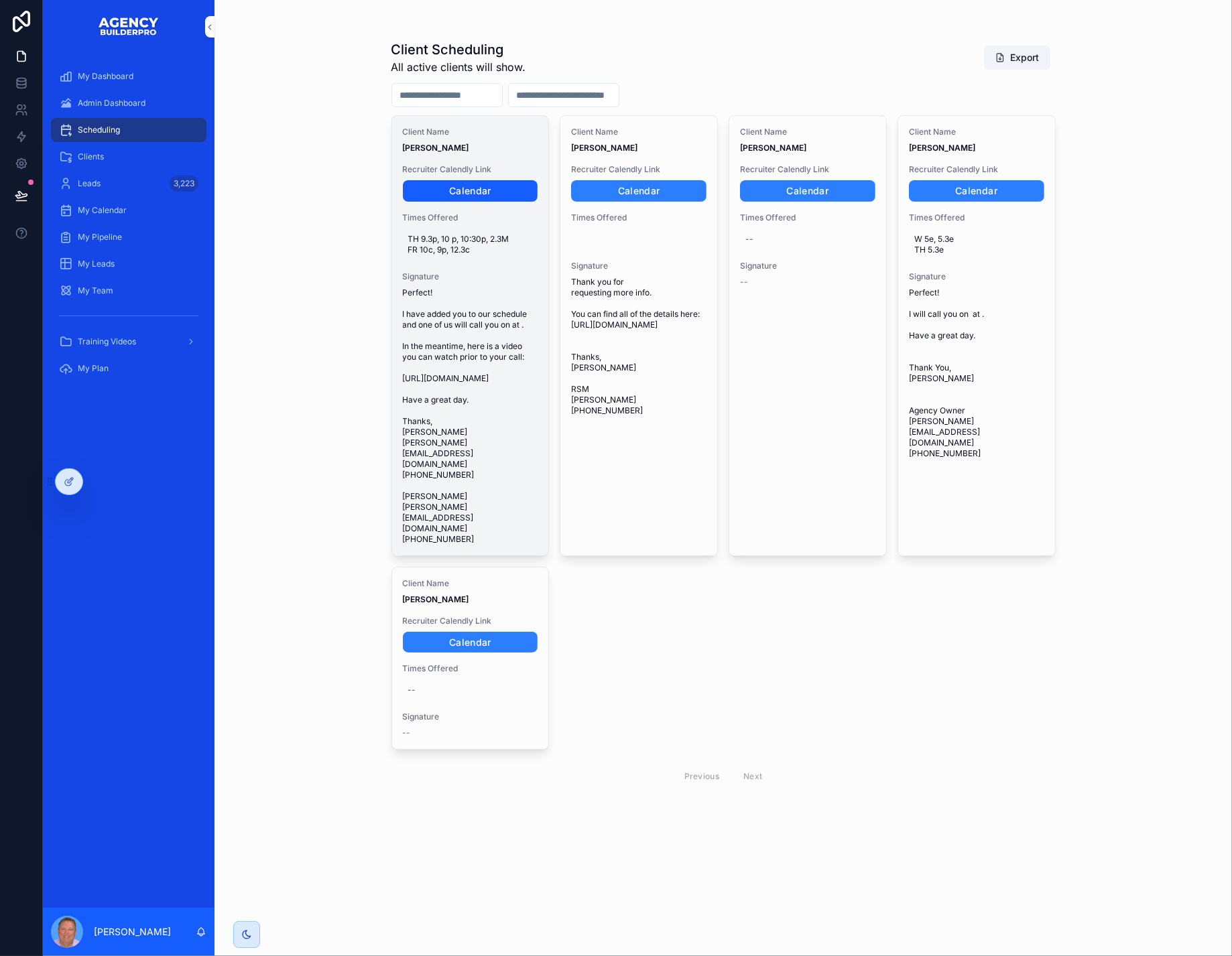
click at [479, 202] on link "Calendar" at bounding box center [470, 191] width 135 height 22
click at [506, 255] on span "TH 9.3p, 10 p, 10:30p, 2.3M FR 10c, 9p, 12.3c" at bounding box center [470, 245] width 125 height 22
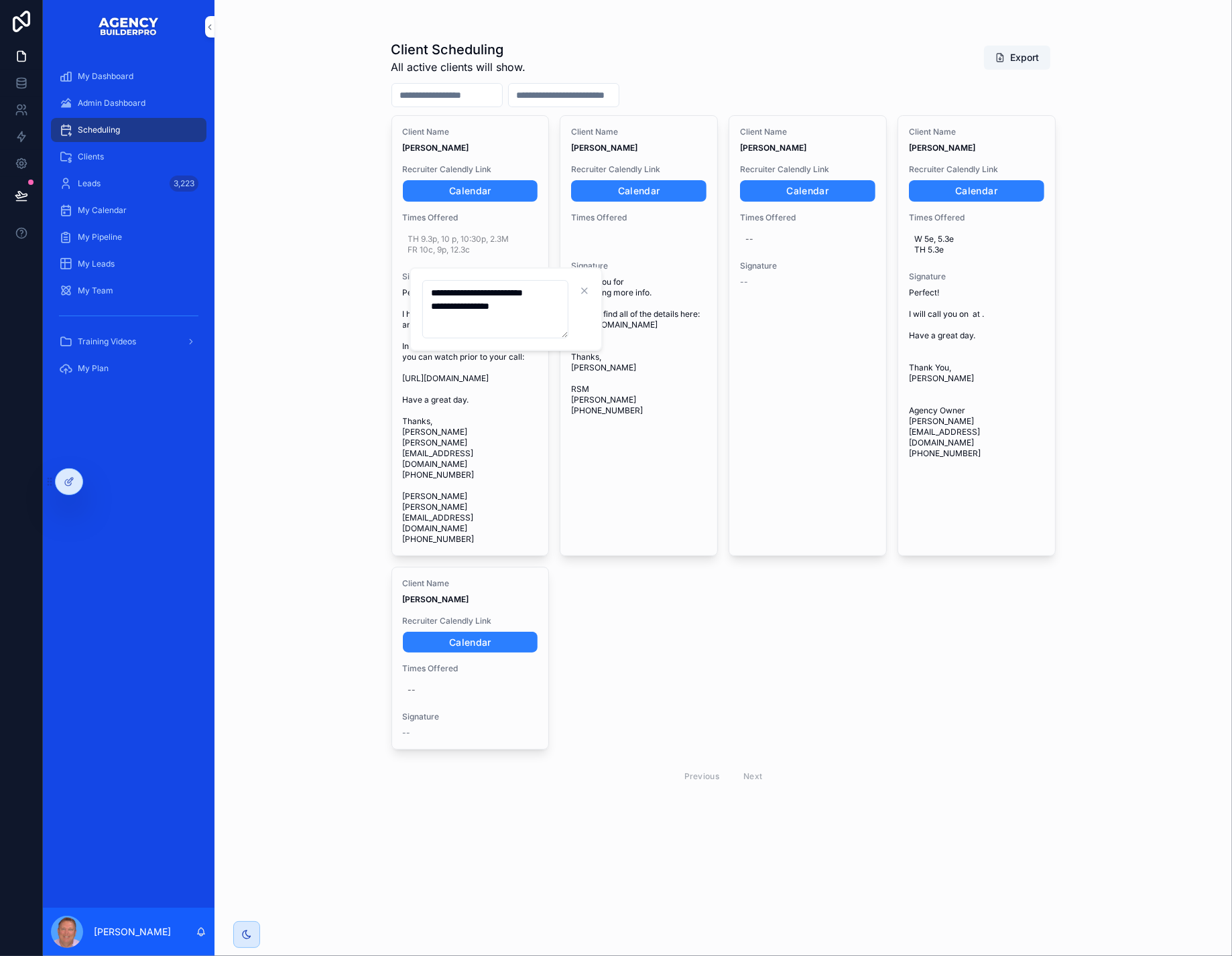
click at [523, 325] on textarea "**********" at bounding box center [495, 309] width 146 height 59
type textarea "**********"
click at [607, 291] on icon "scrollable content" at bounding box center [603, 290] width 11 height 11
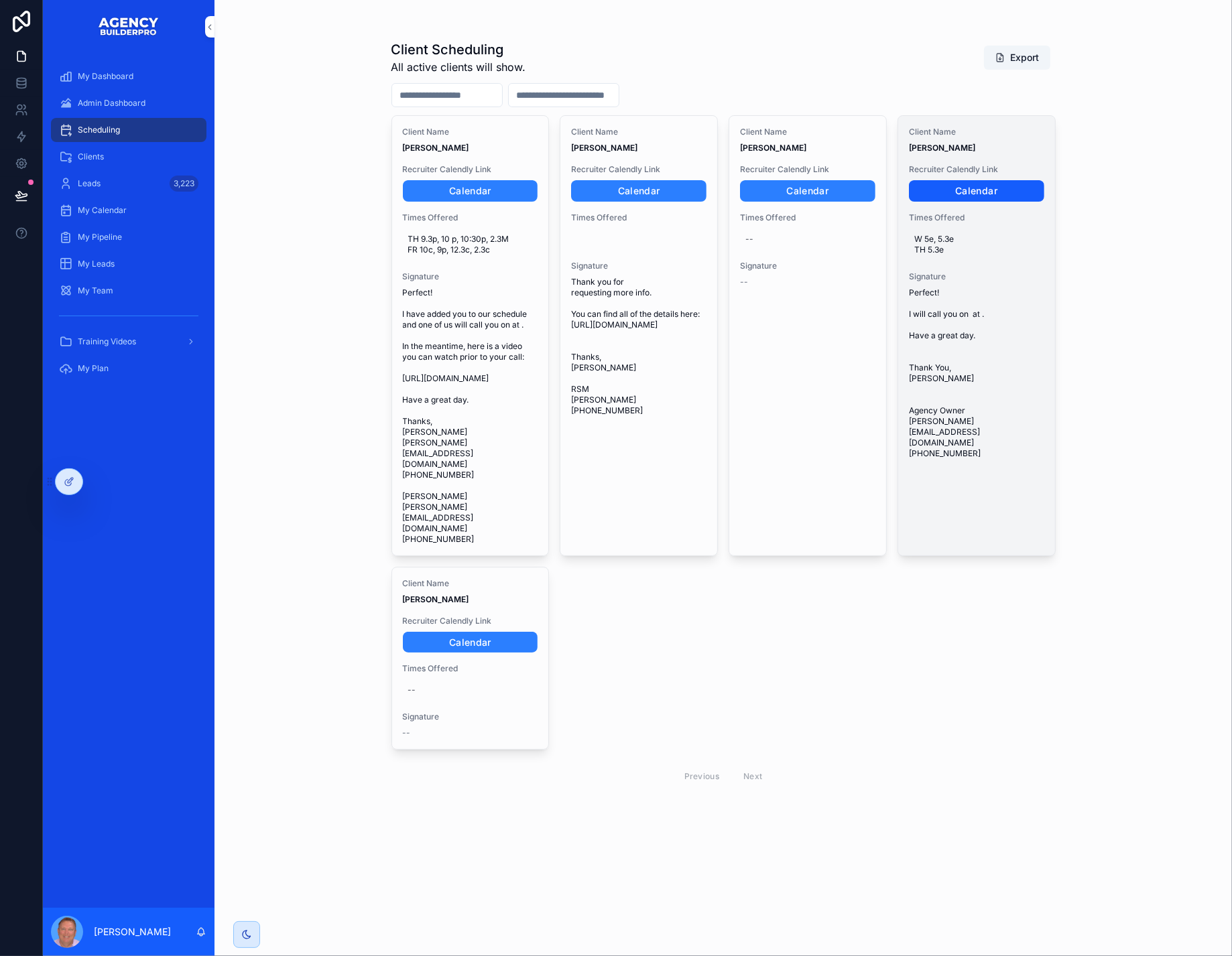
click at [999, 202] on link "Calendar" at bounding box center [975, 191] width 135 height 22
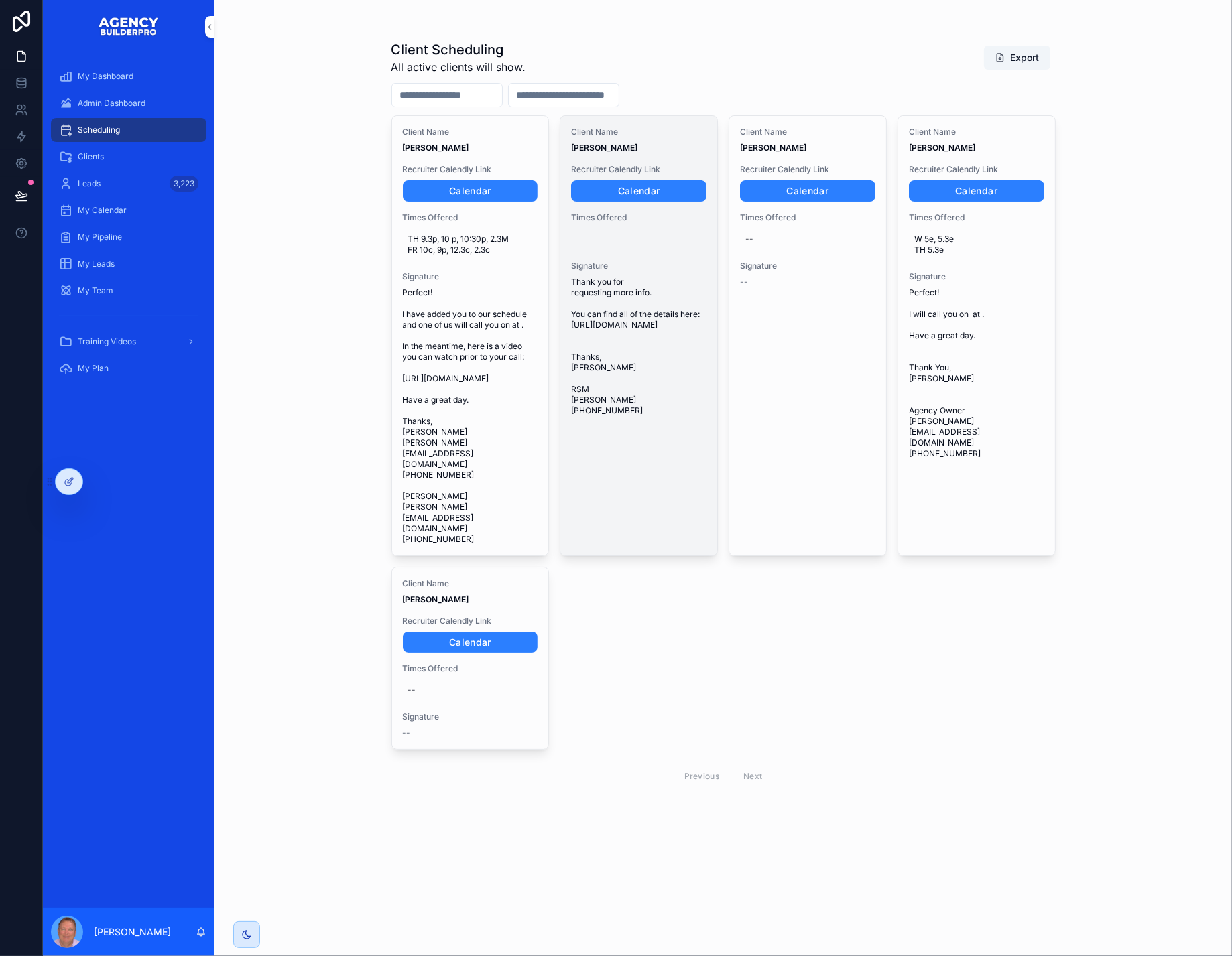
click at [666, 382] on span "Thank you for requesting more info. You can find all of the details here: [URL]…" at bounding box center [638, 346] width 135 height 139
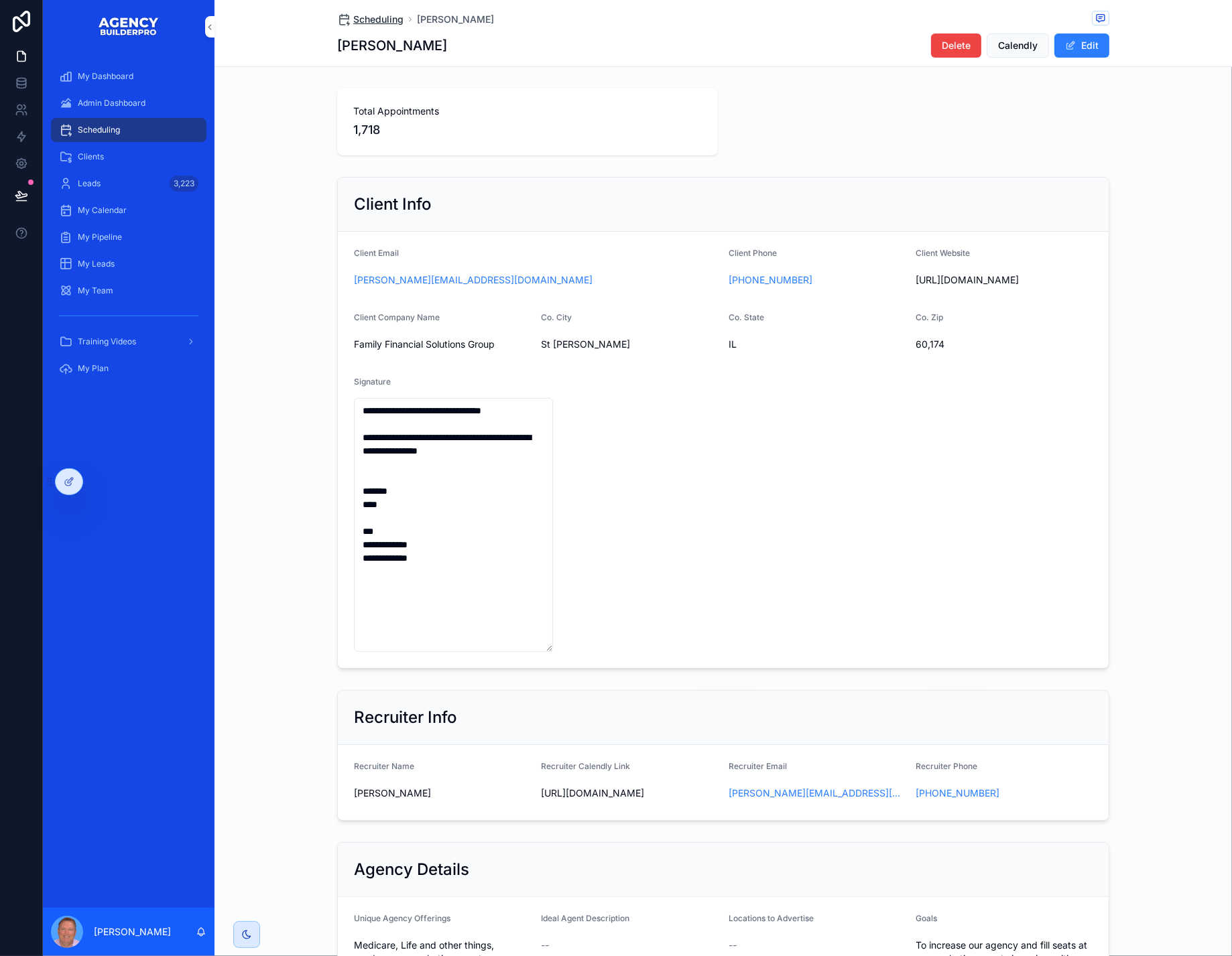
click at [357, 22] on span "Scheduling" at bounding box center [378, 19] width 50 height 13
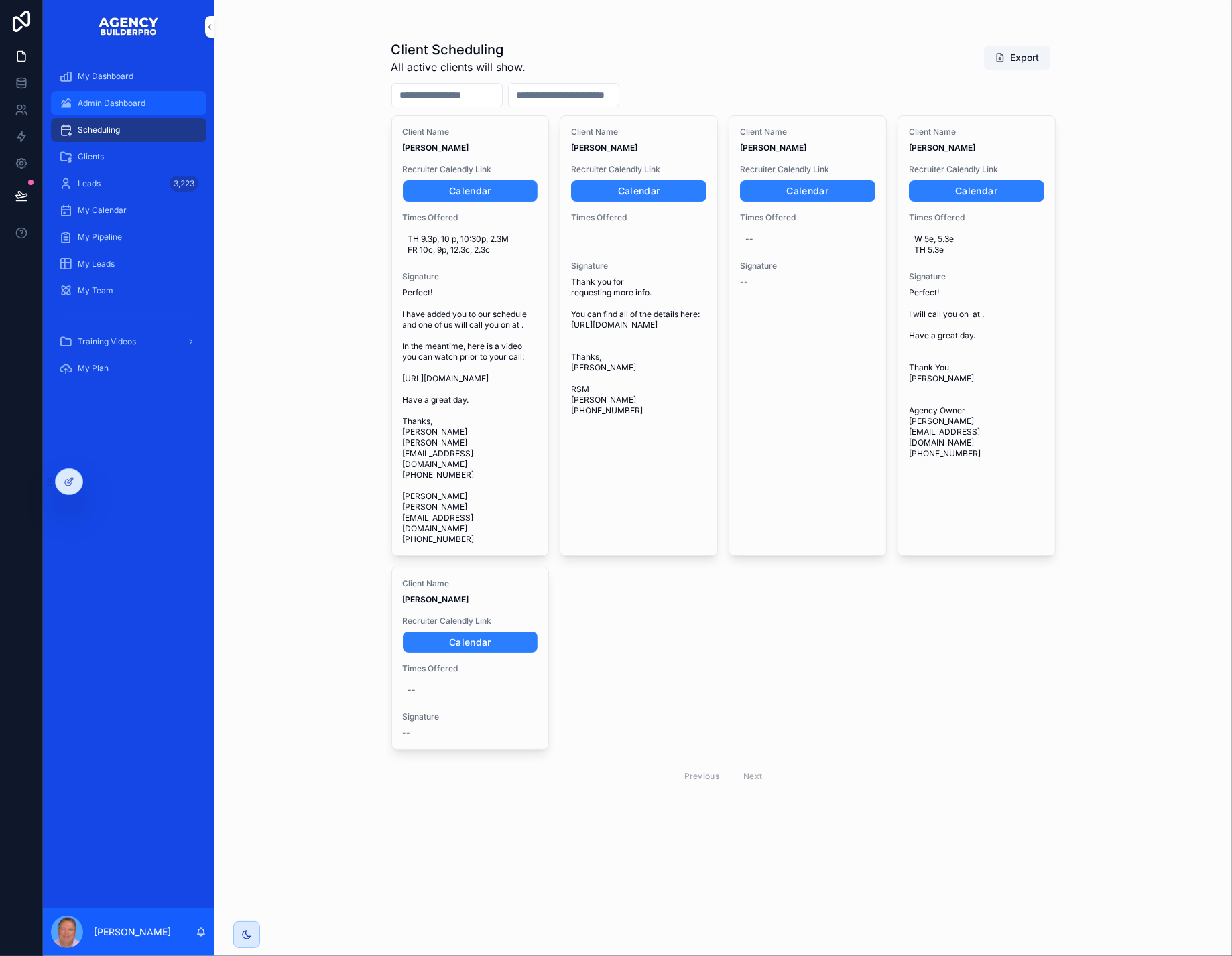
click at [138, 108] on span "Admin Dashboard" at bounding box center [112, 103] width 68 height 11
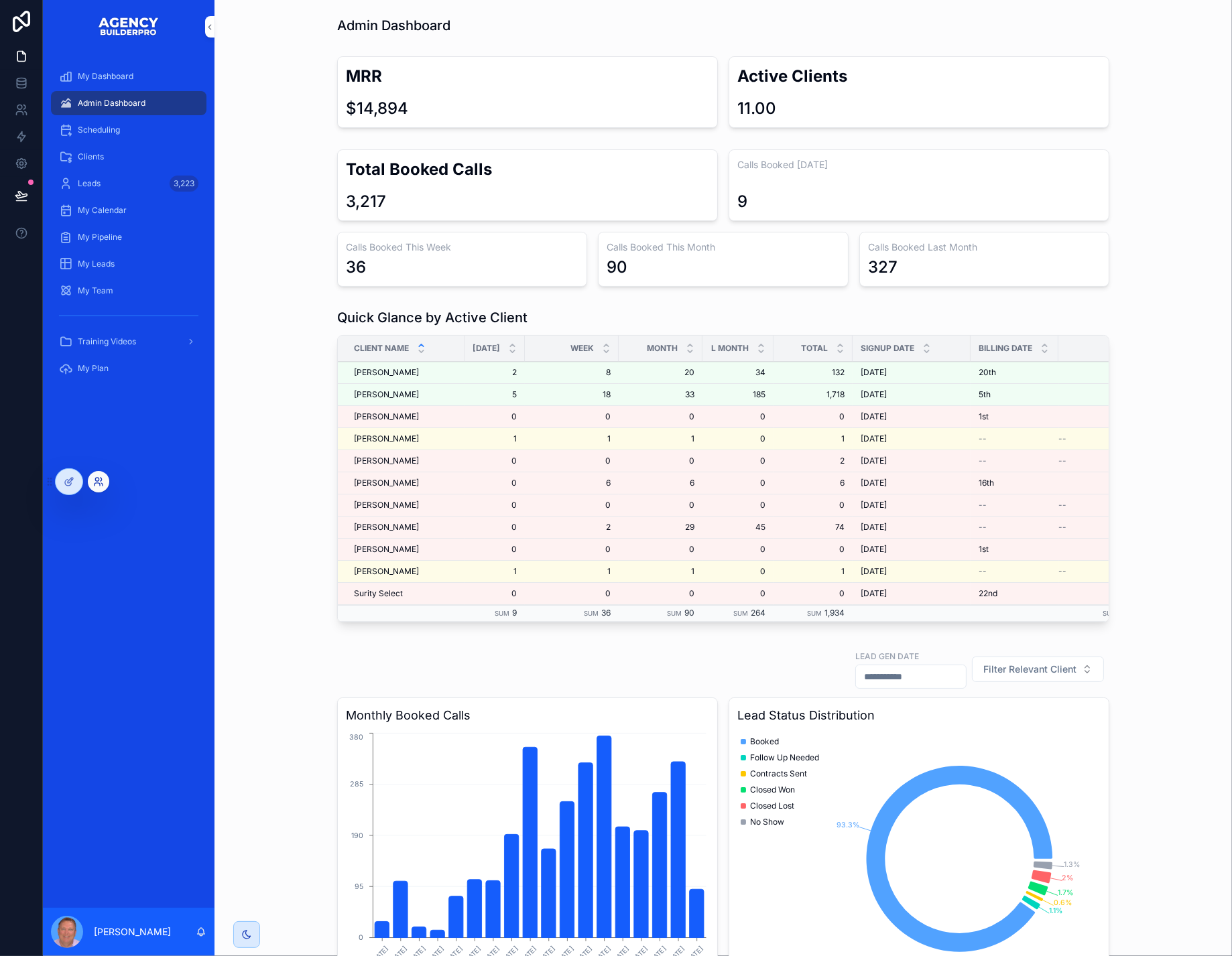
click at [101, 482] on icon at bounding box center [98, 481] width 11 height 11
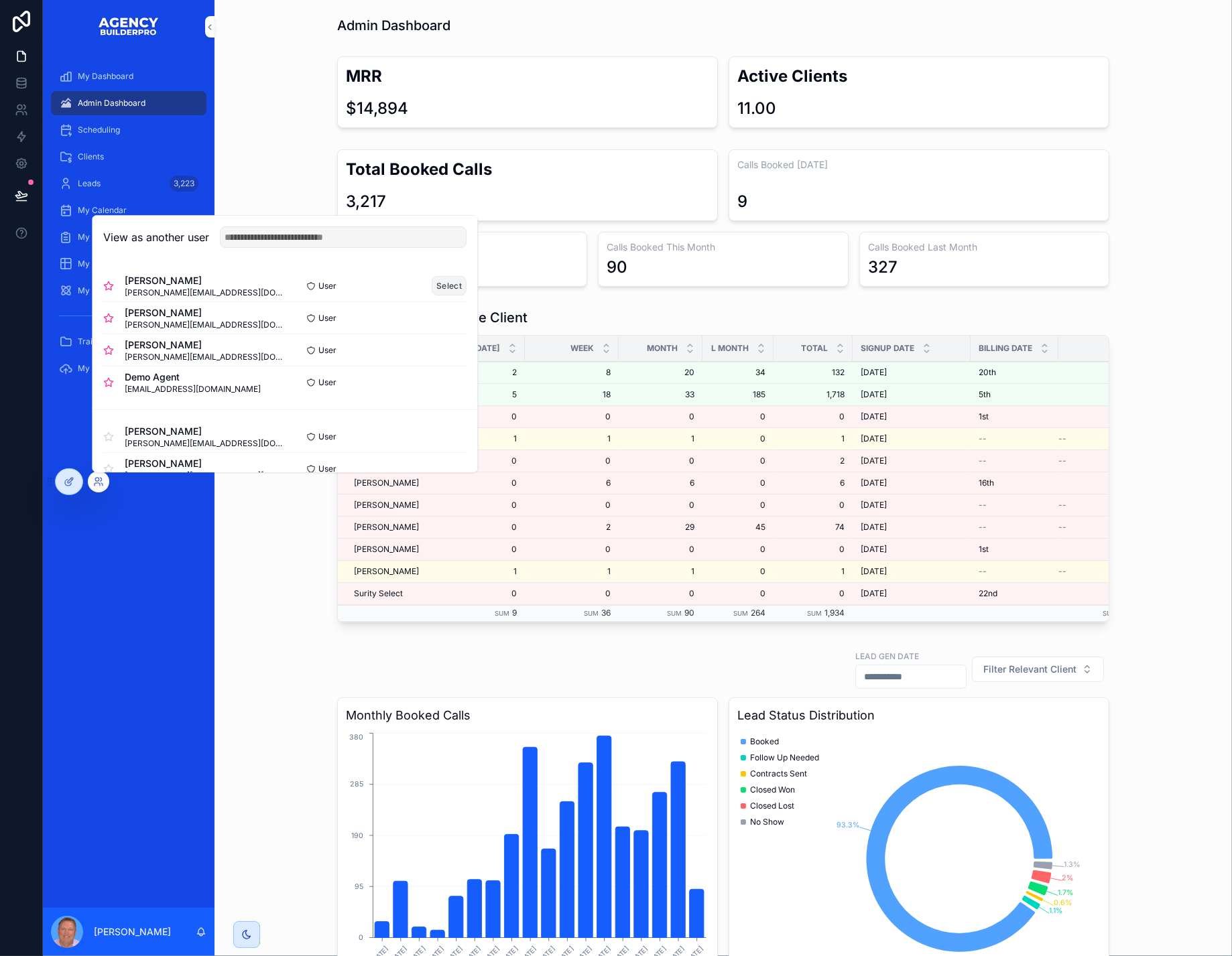
click at [466, 276] on button "Select" at bounding box center [450, 285] width 35 height 19
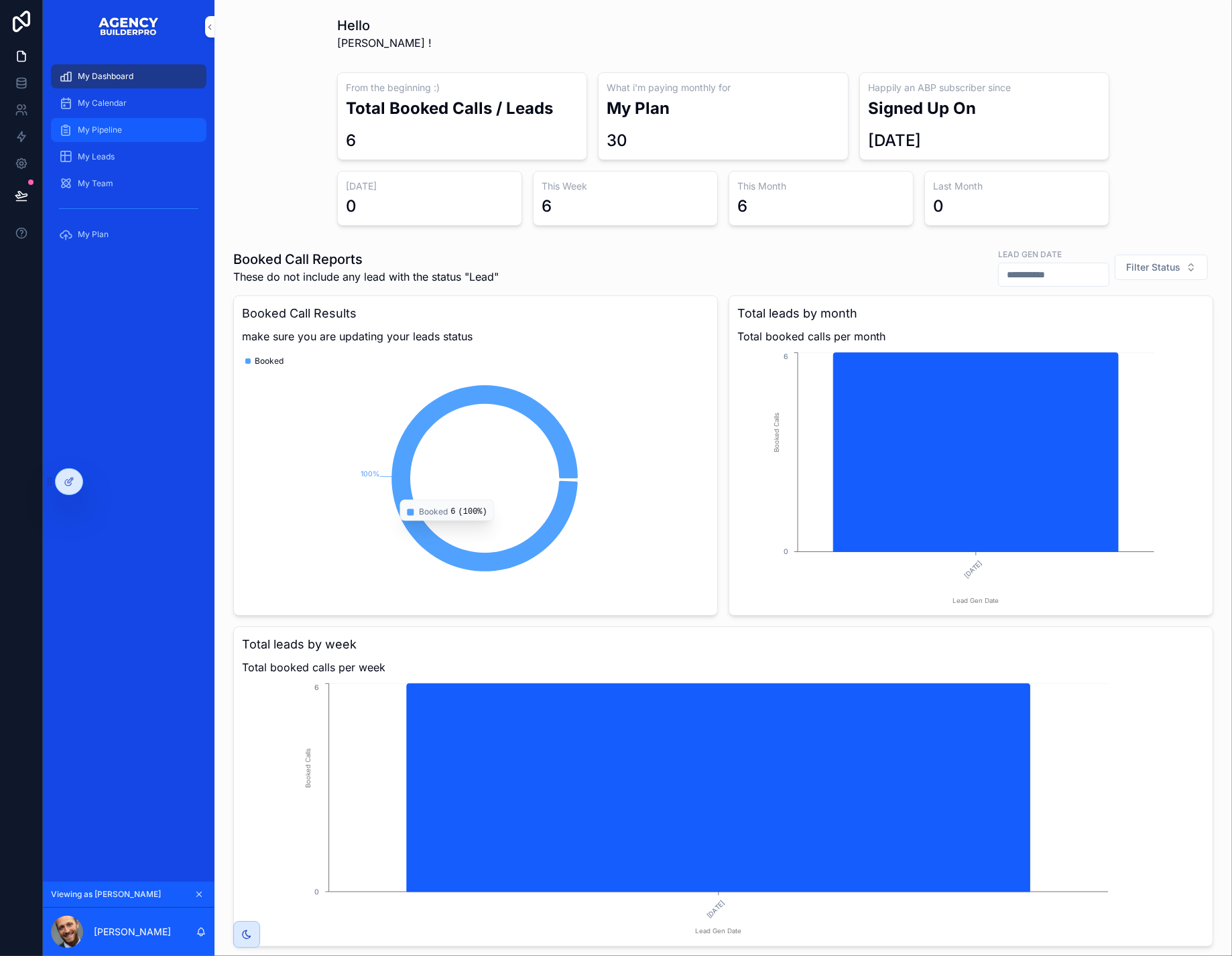
click at [122, 135] on span "My Pipeline" at bounding box center [100, 130] width 44 height 11
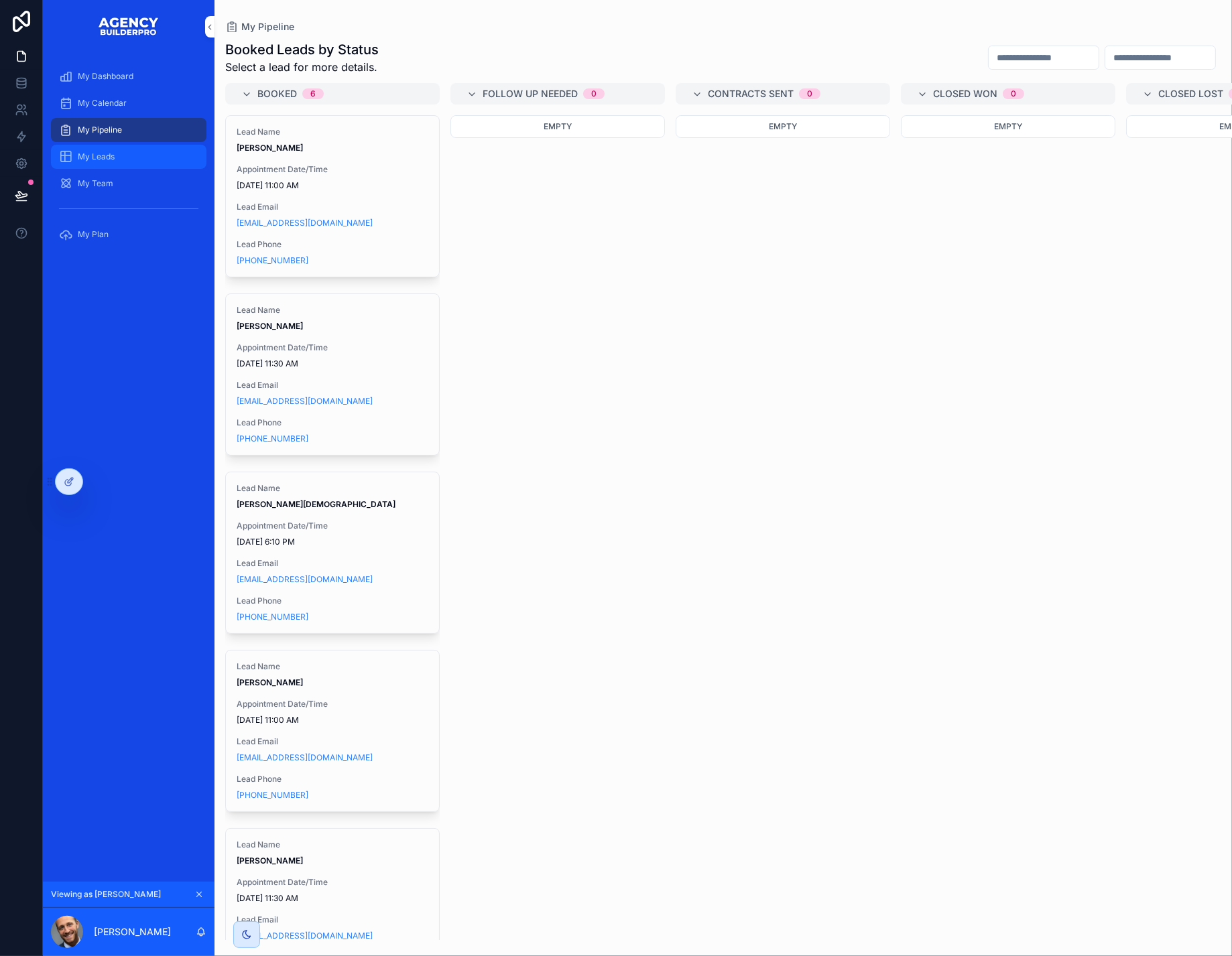
click at [115, 162] on span "My Leads" at bounding box center [96, 157] width 37 height 11
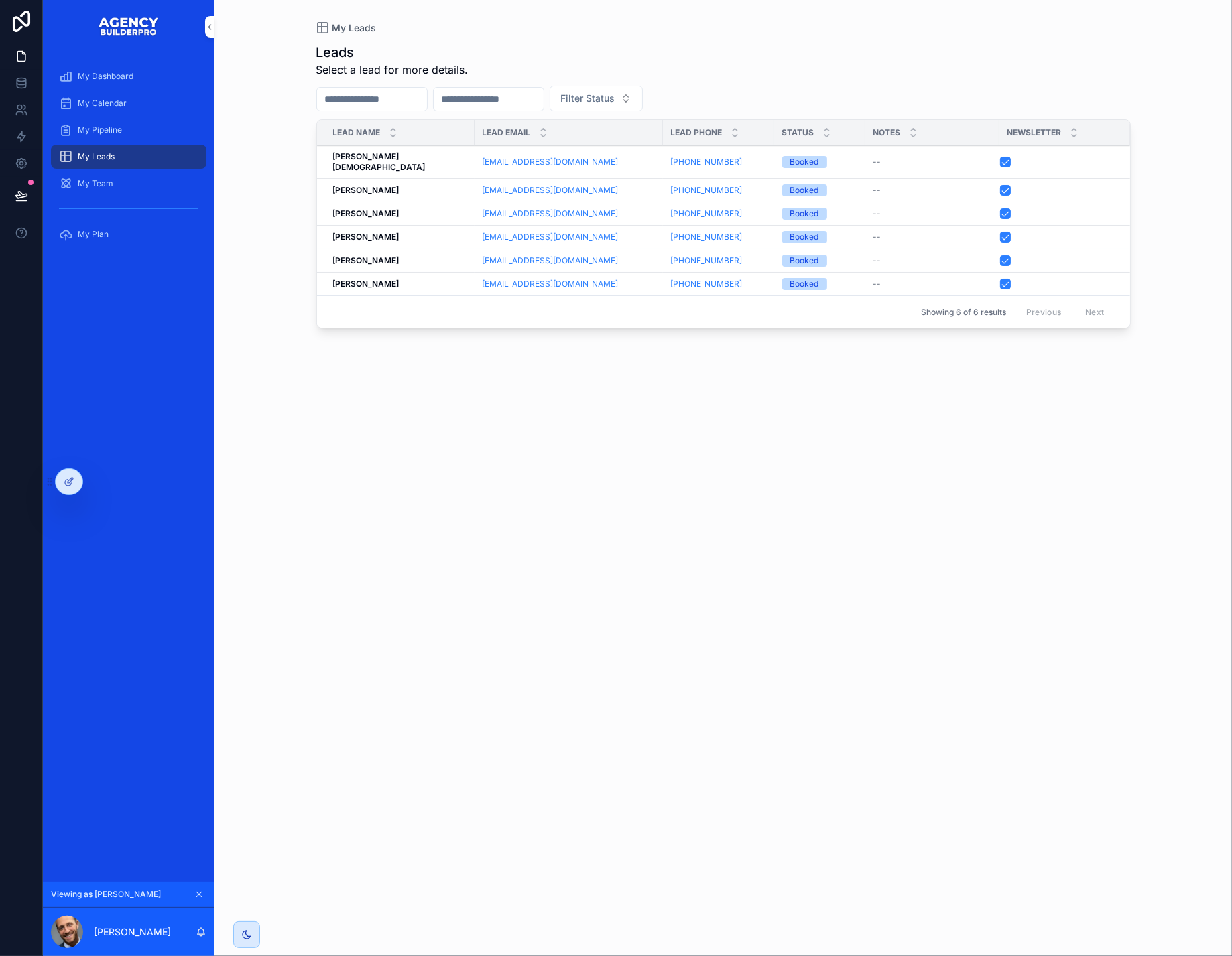
click at [204, 890] on icon "scrollable content" at bounding box center [199, 894] width 9 height 9
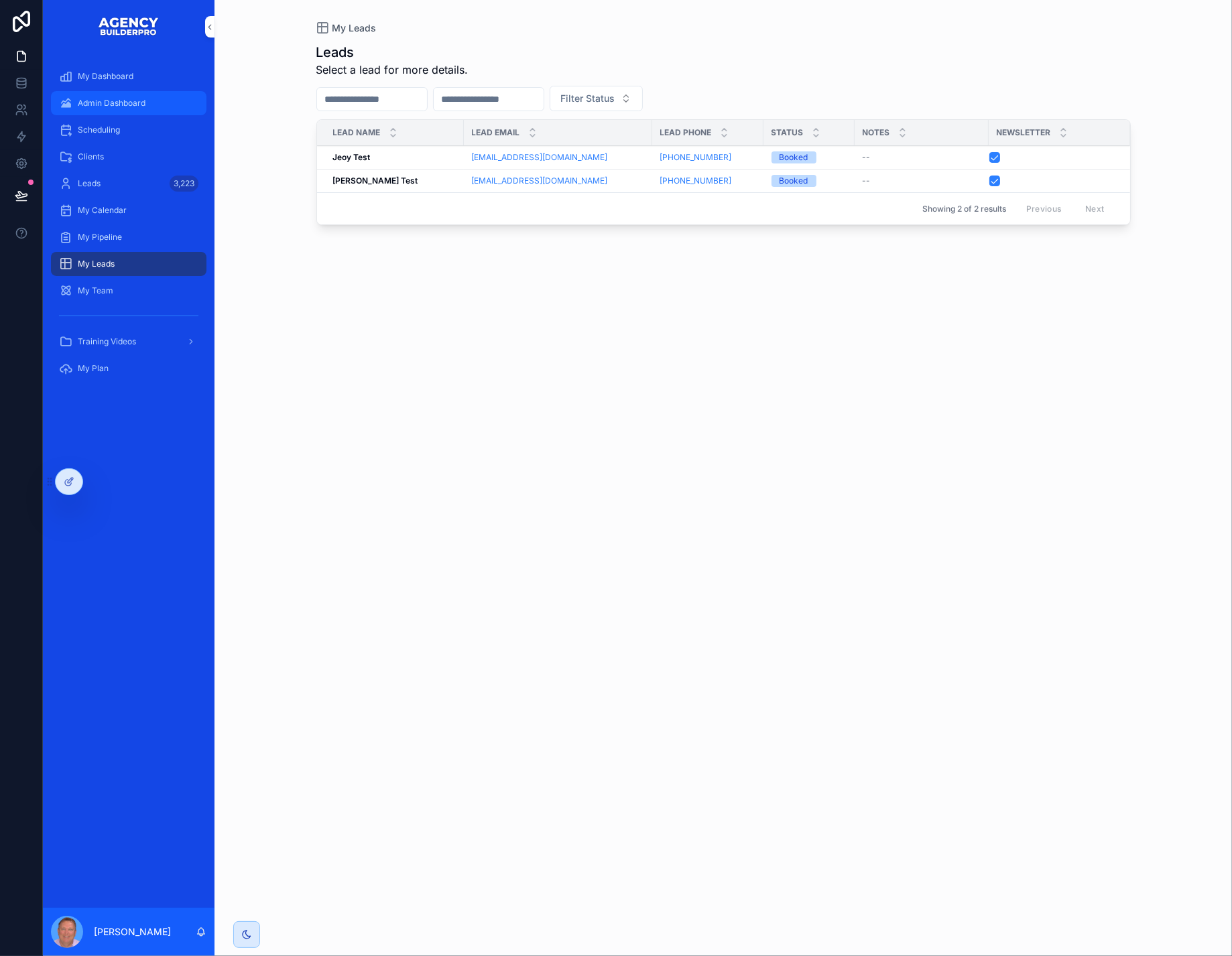
click at [129, 108] on span "Admin Dashboard" at bounding box center [112, 103] width 68 height 11
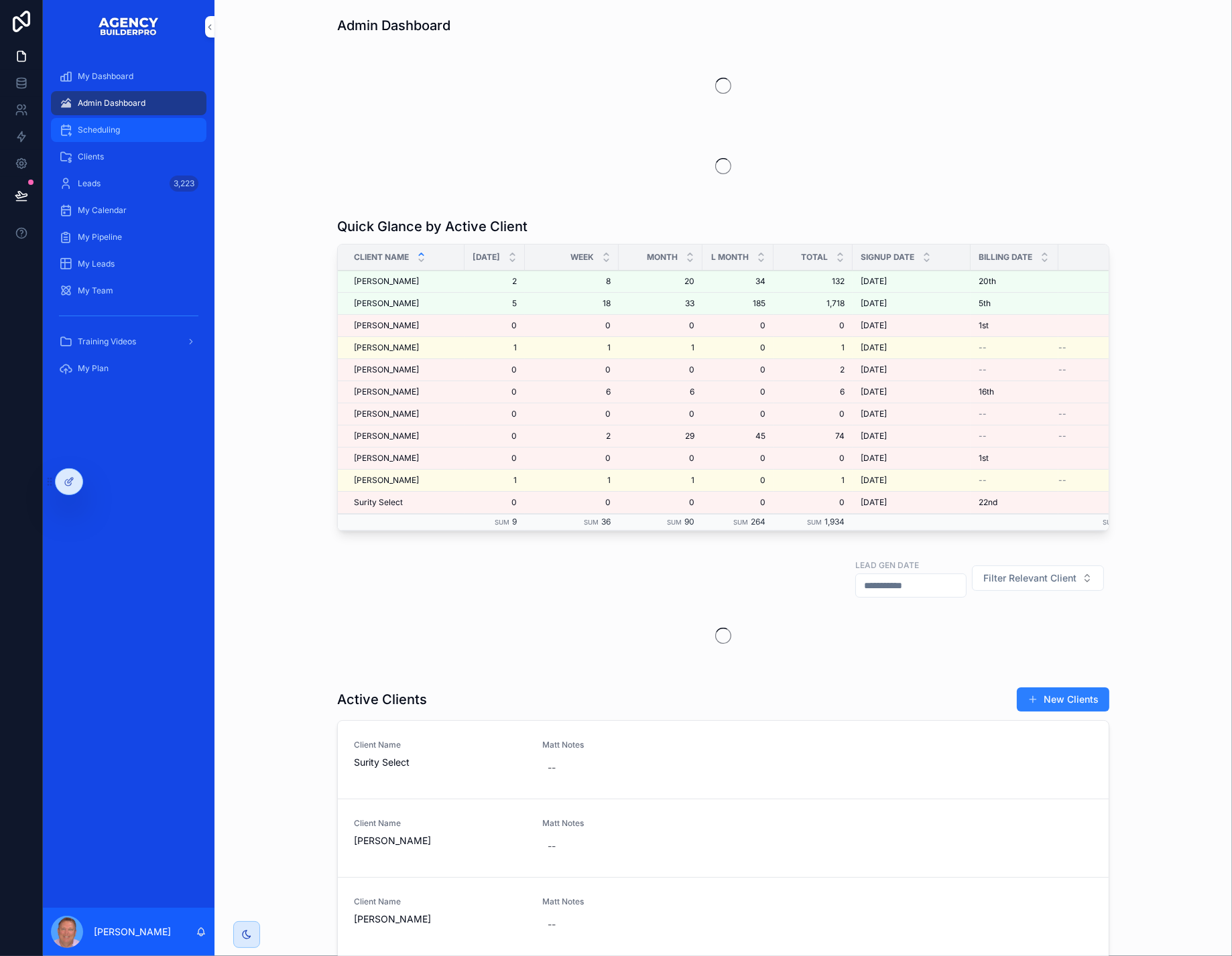
click at [120, 135] on span "Scheduling" at bounding box center [99, 130] width 42 height 11
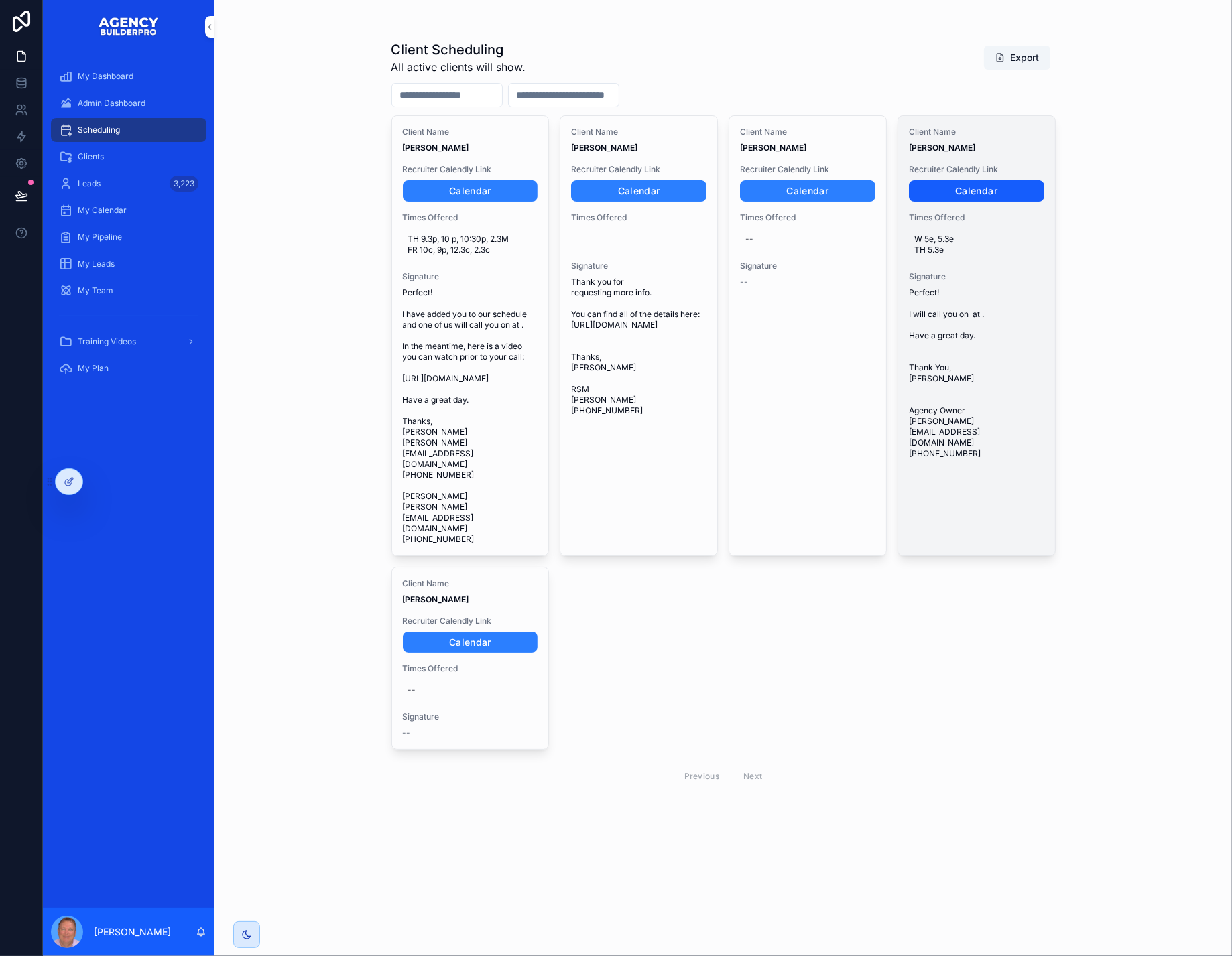
click at [988, 202] on link "Calendar" at bounding box center [975, 191] width 135 height 22
click at [976, 418] on span "Perfect! I will call you on at . Have a great day. Thank You, [PERSON_NAME] Age…" at bounding box center [975, 373] width 135 height 172
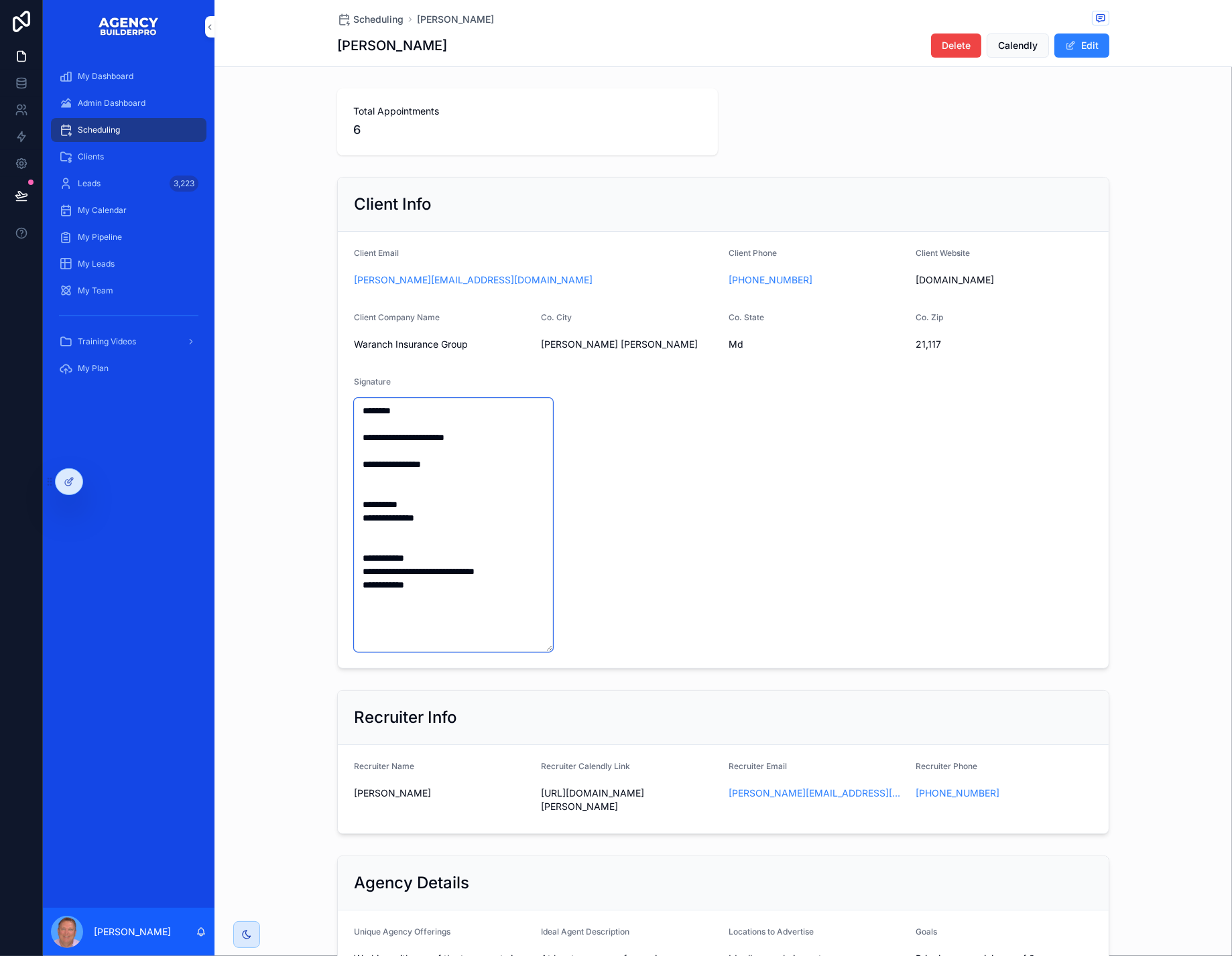
drag, startPoint x: 412, startPoint y: 665, endPoint x: 322, endPoint y: 463, distance: 221.1
click at [295, 446] on div "**********" at bounding box center [723, 423] width 1017 height 502
click at [108, 135] on span "Scheduling" at bounding box center [99, 130] width 42 height 11
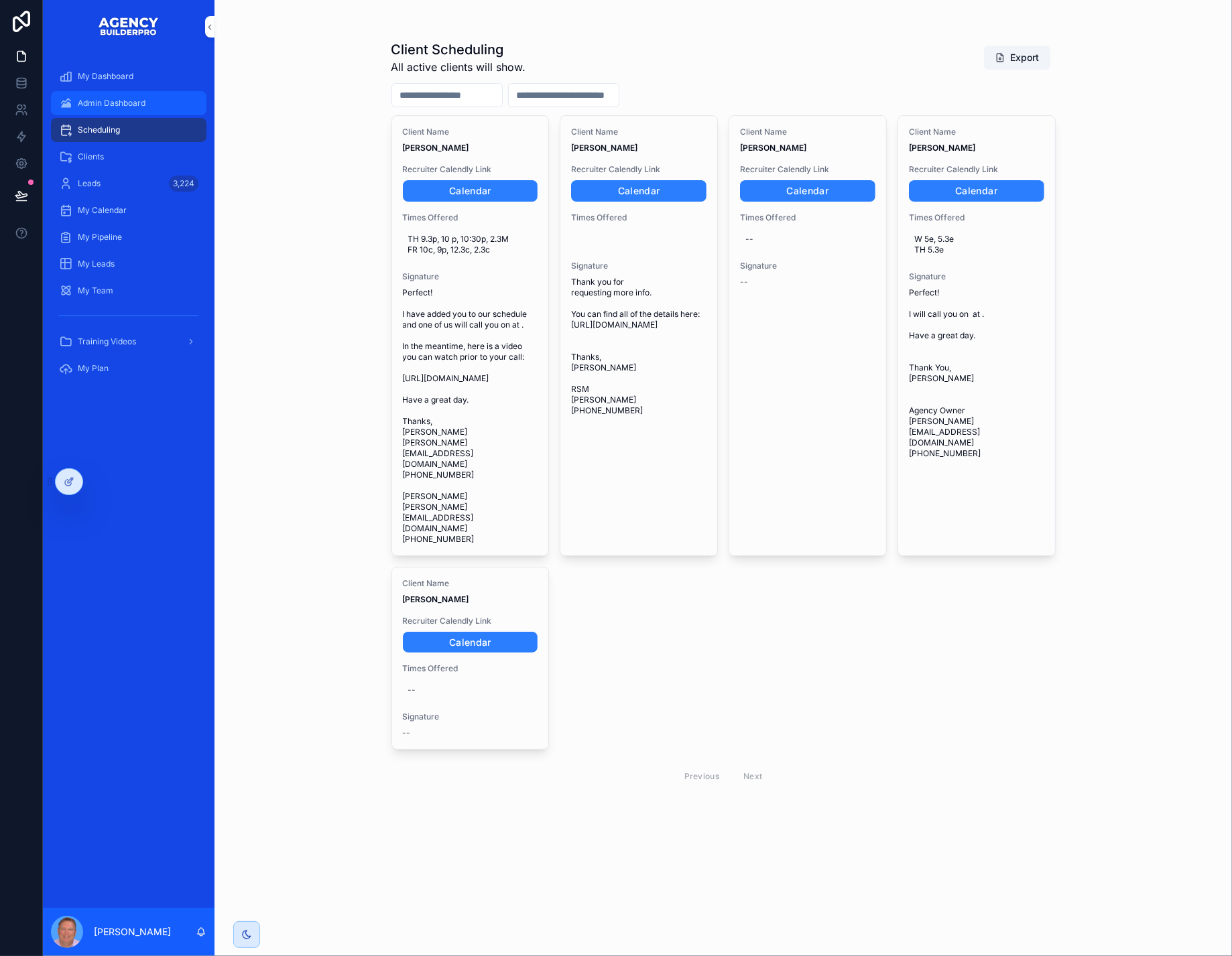
click at [137, 108] on span "Admin Dashboard" at bounding box center [112, 103] width 68 height 11
